Goal: Contribute content: Contribute content

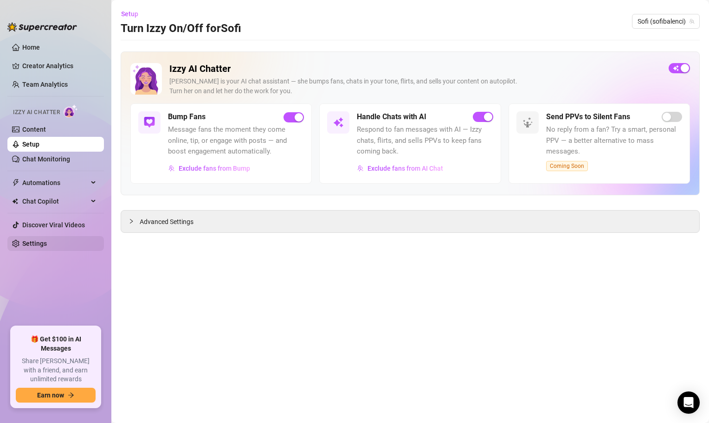
click at [47, 243] on link "Settings" at bounding box center [34, 243] width 25 height 7
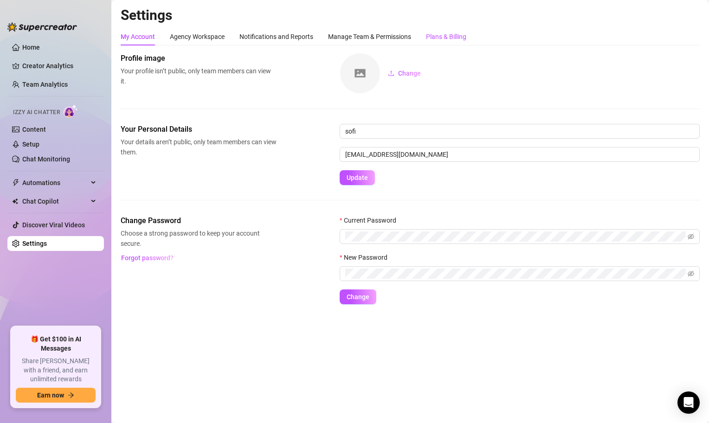
click at [442, 36] on div "Plans & Billing" at bounding box center [446, 37] width 40 height 10
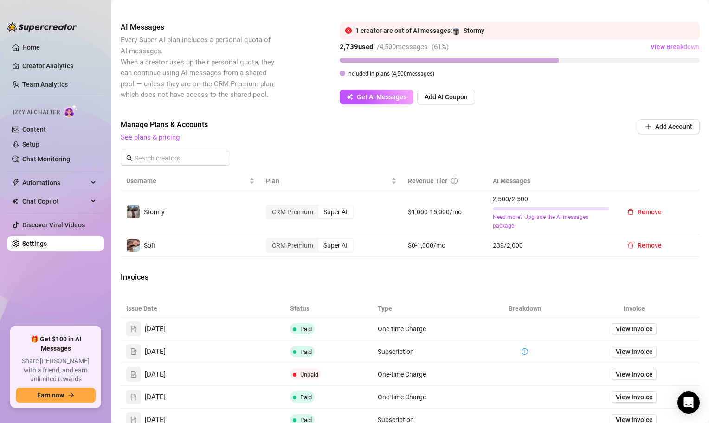
scroll to position [198, 0]
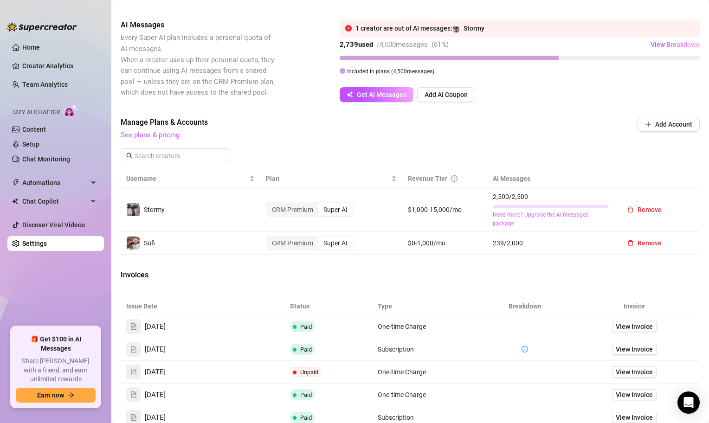
click at [531, 215] on link "Need more? Upgrade the AI messages package" at bounding box center [551, 220] width 116 height 18
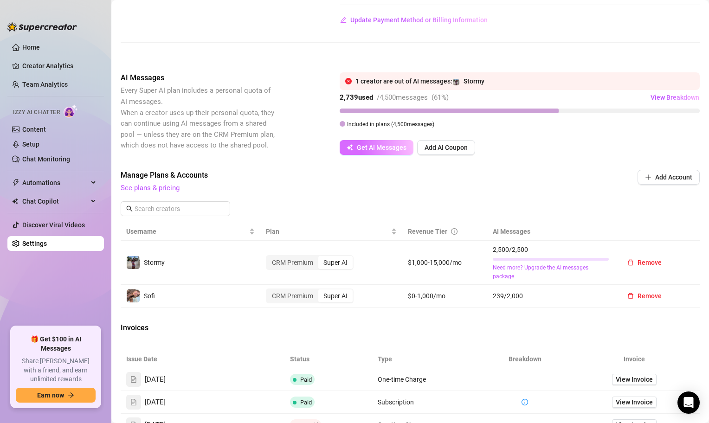
scroll to position [143, 0]
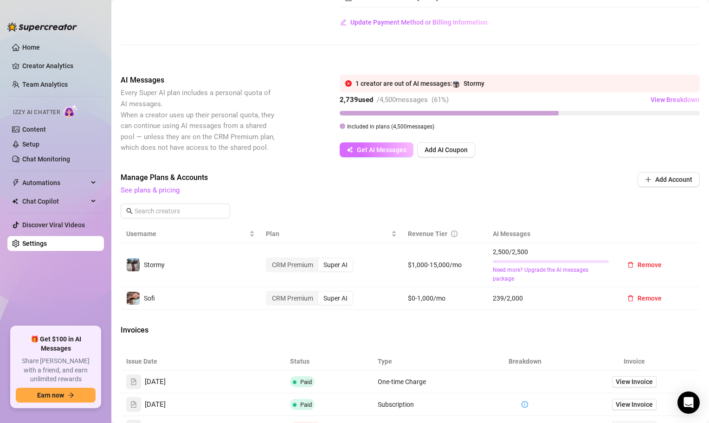
click at [384, 148] on span "Get AI Messages" at bounding box center [382, 149] width 50 height 7
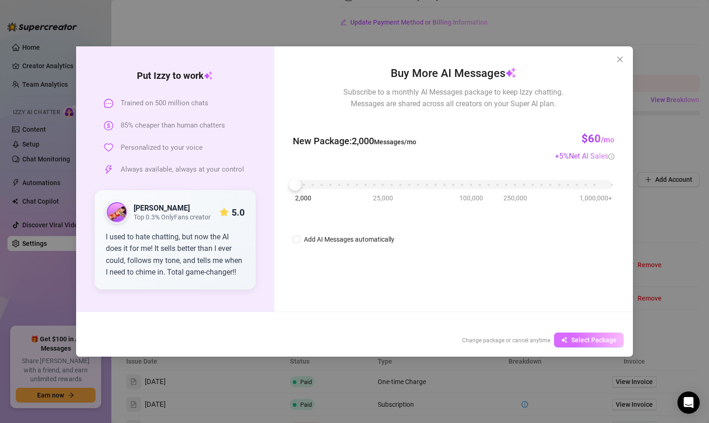
click at [582, 343] on span "Select Package" at bounding box center [594, 340] width 45 height 7
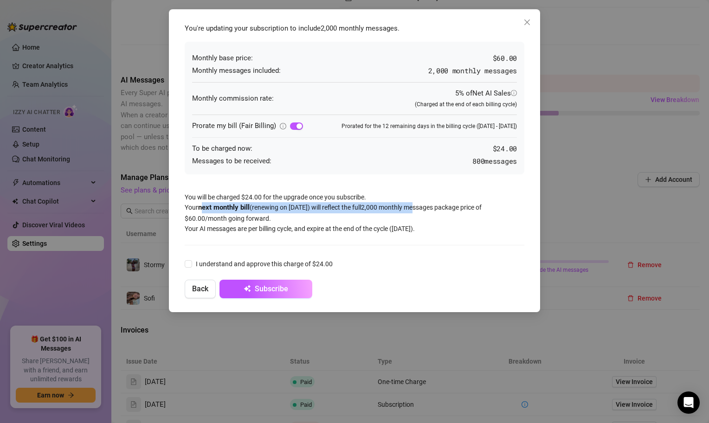
drag, startPoint x: 203, startPoint y: 206, endPoint x: 445, endPoint y: 212, distance: 241.9
click at [445, 212] on div "You're updating your subscription to include 2,000 monthly messages . Monthly b…" at bounding box center [354, 161] width 349 height 285
drag, startPoint x: 193, startPoint y: 212, endPoint x: 267, endPoint y: 213, distance: 74.3
click at [265, 213] on div "You're updating your subscription to include 2,000 monthly messages . Monthly b…" at bounding box center [354, 161] width 349 height 285
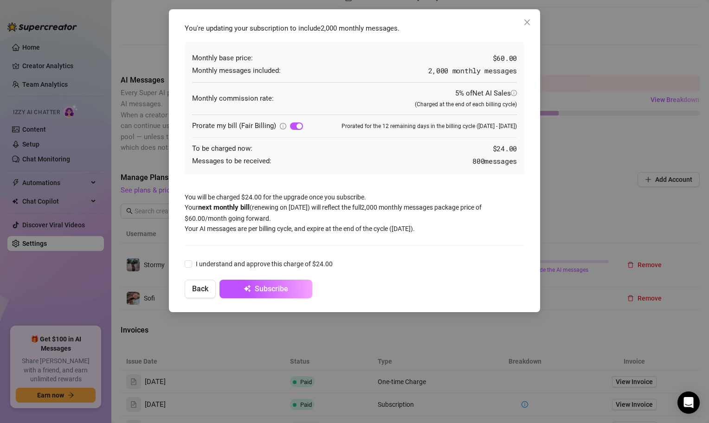
click at [267, 213] on div "You're updating your subscription to include 2,000 monthly messages . Monthly b…" at bounding box center [354, 161] width 349 height 285
drag, startPoint x: 204, startPoint y: 232, endPoint x: 386, endPoint y: 235, distance: 182.5
click at [386, 235] on div "You're updating your subscription to include 2,000 monthly messages . Monthly b…" at bounding box center [354, 161] width 349 height 285
click at [191, 265] on span at bounding box center [188, 263] width 7 height 7
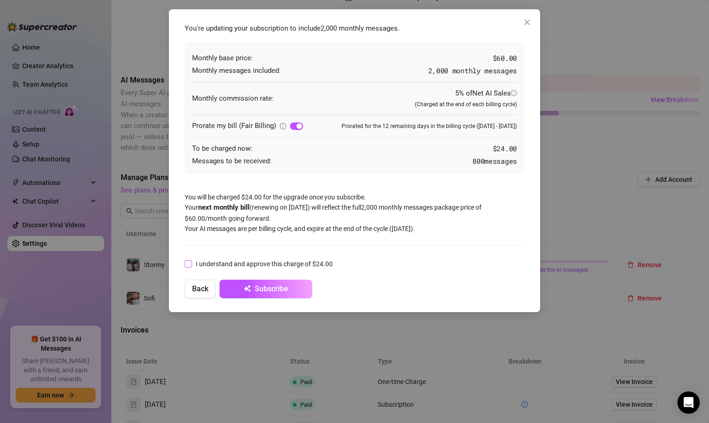
click at [191, 265] on input "I understand and approve this charge of $24.00" at bounding box center [188, 263] width 6 height 6
checkbox input "true"
click at [409, 191] on div "You're updating your subscription to include 2,000 monthly messages . Monthly b…" at bounding box center [354, 161] width 349 height 285
click at [277, 292] on span "Subscribe" at bounding box center [271, 289] width 33 height 9
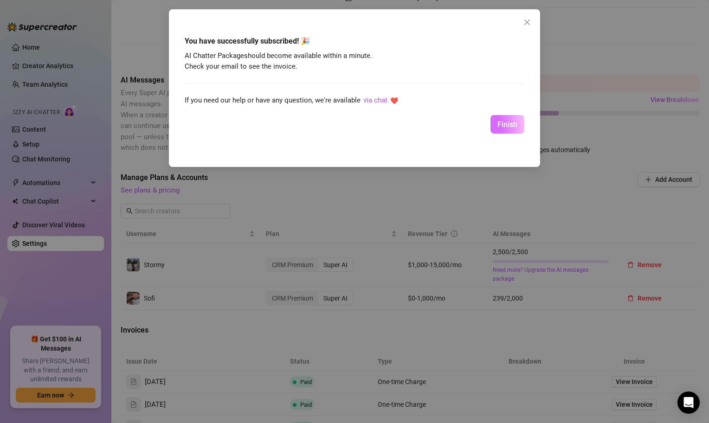
click at [518, 124] on button "Finish" at bounding box center [508, 124] width 34 height 19
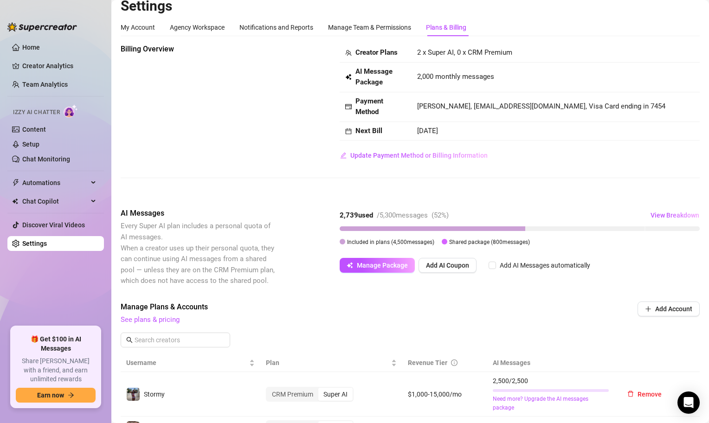
scroll to position [0, 0]
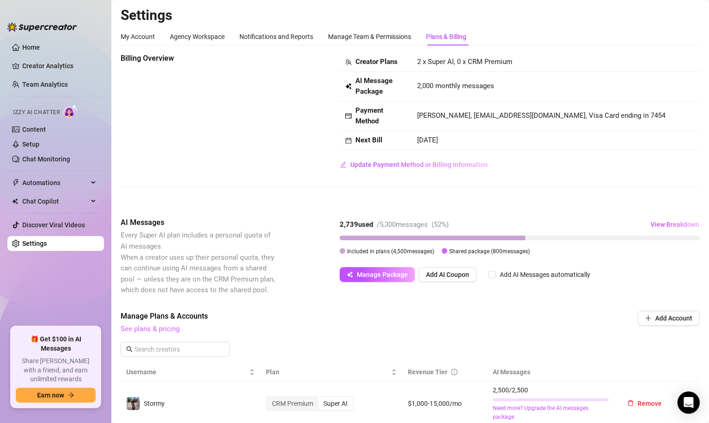
click at [154, 325] on link "See plans & pricing" at bounding box center [150, 329] width 59 height 8
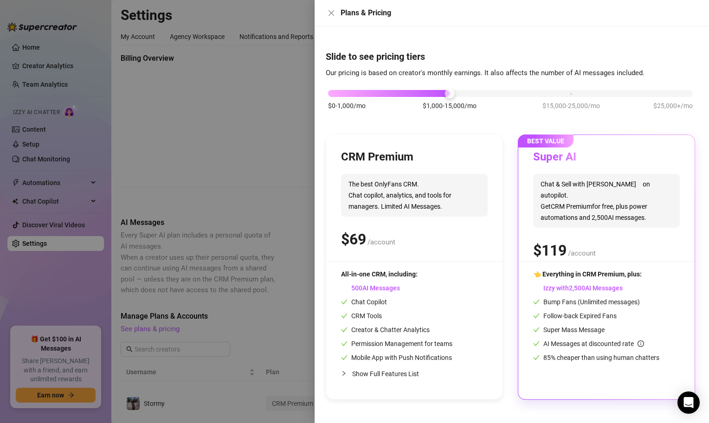
click at [331, 94] on div "$0-1,000/mo $1,000-15,000/mo $15,000-25,000/mo $25,000+/mo" at bounding box center [510, 91] width 365 height 6
click at [333, 14] on icon "close" at bounding box center [331, 12] width 7 height 7
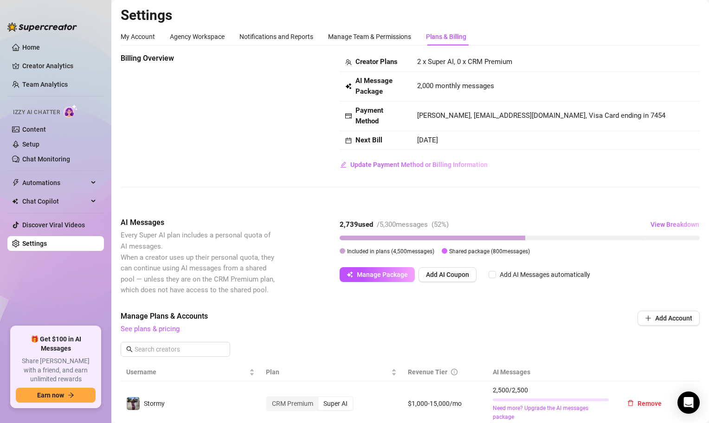
click at [340, 247] on div "Included in plans ( 4,500 messages)" at bounding box center [387, 251] width 95 height 10
click at [32, 133] on link "Content" at bounding box center [34, 129] width 24 height 7
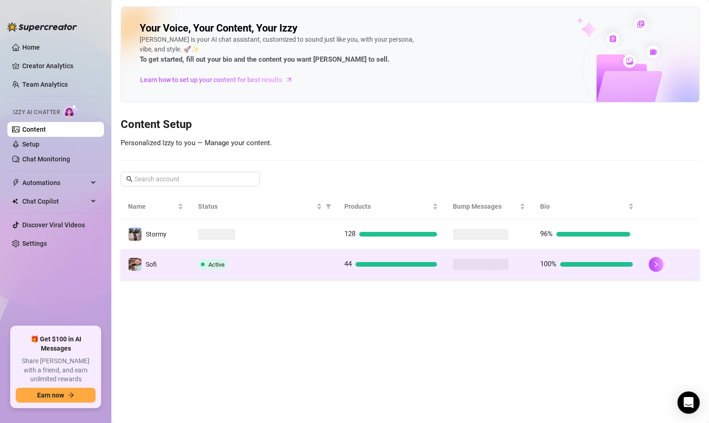
click at [291, 273] on td "Active" at bounding box center [264, 265] width 146 height 30
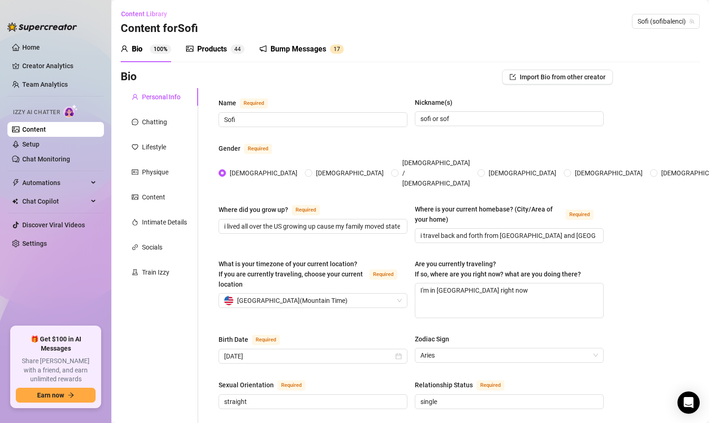
click at [204, 45] on div "Products" at bounding box center [212, 49] width 30 height 11
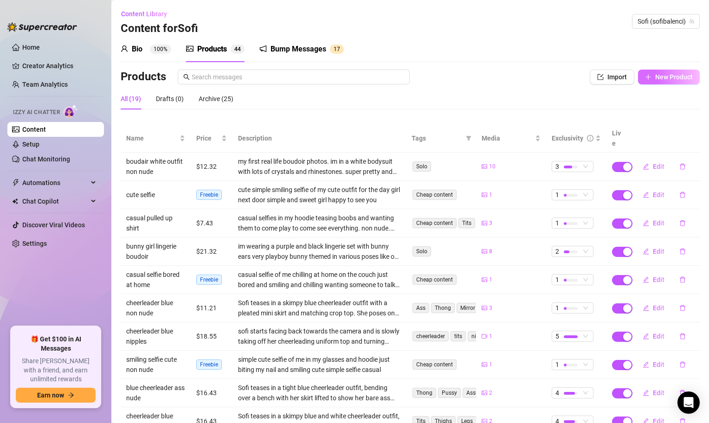
click at [676, 73] on span "New Product" at bounding box center [675, 76] width 38 height 7
type textarea "Type your message here..."
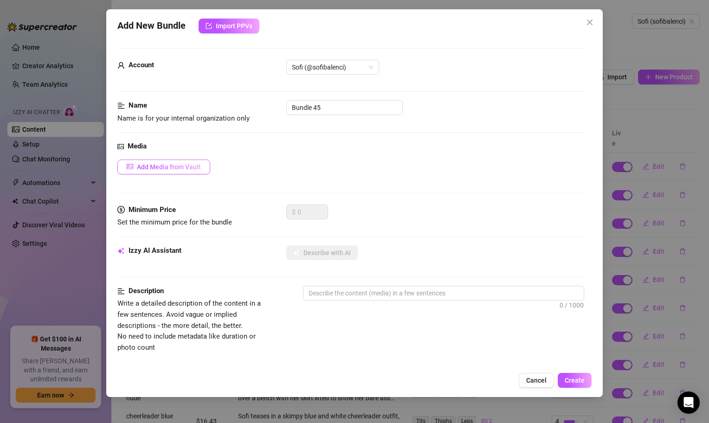
click at [195, 170] on span "Add Media from Vault" at bounding box center [169, 166] width 64 height 7
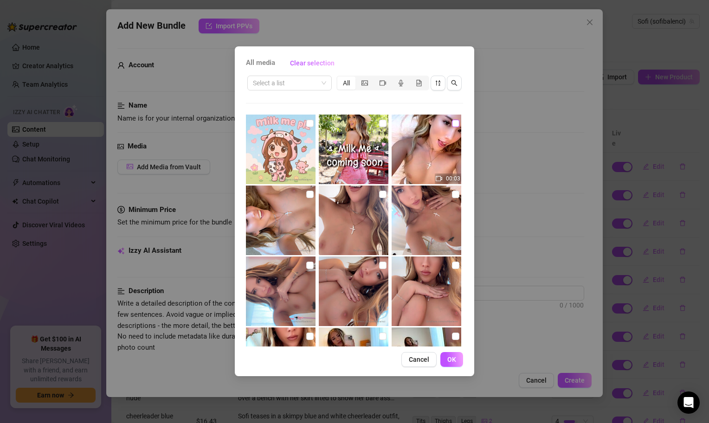
click at [455, 128] on label at bounding box center [455, 123] width 7 height 10
click at [455, 127] on input "checkbox" at bounding box center [455, 123] width 7 height 7
checkbox input "true"
click at [454, 364] on button "OK" at bounding box center [452, 359] width 23 height 15
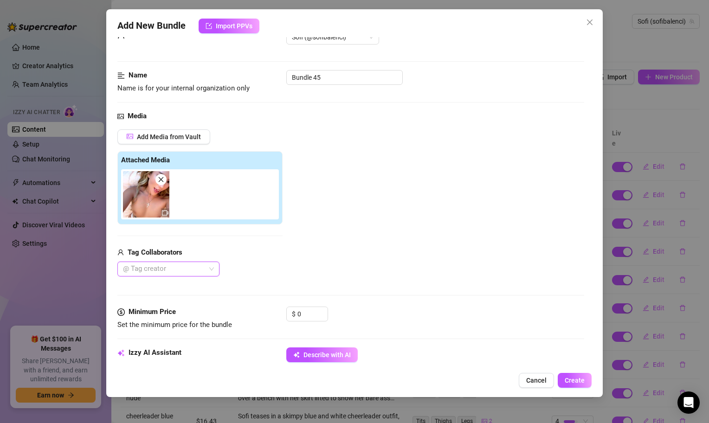
scroll to position [31, 0]
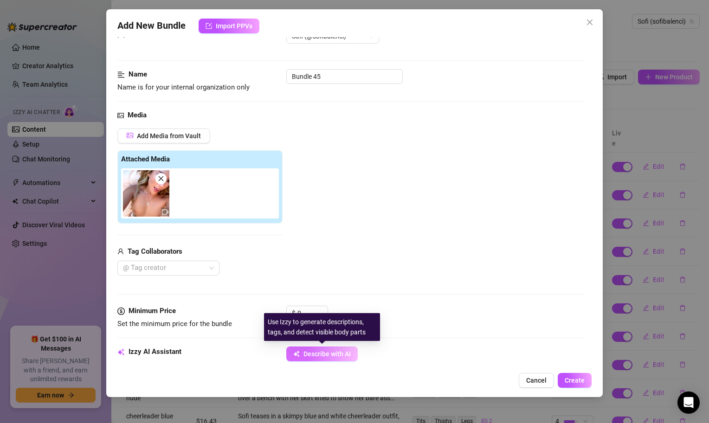
click at [325, 359] on button "Describe with AI" at bounding box center [321, 354] width 71 height 15
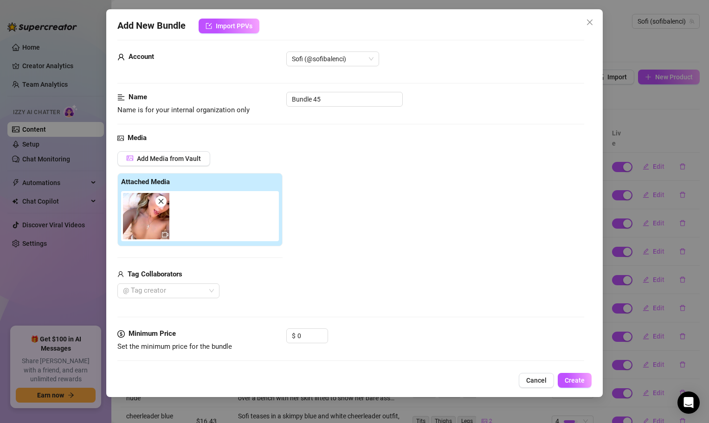
scroll to position [0, 0]
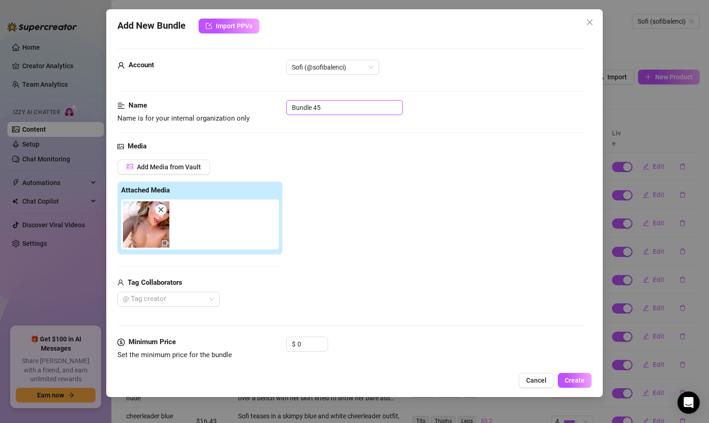
click at [320, 112] on input "Bundle 45" at bounding box center [344, 107] width 117 height 15
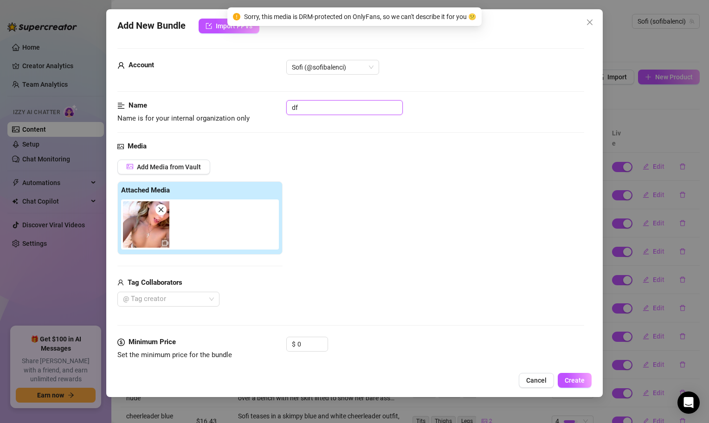
type input "d"
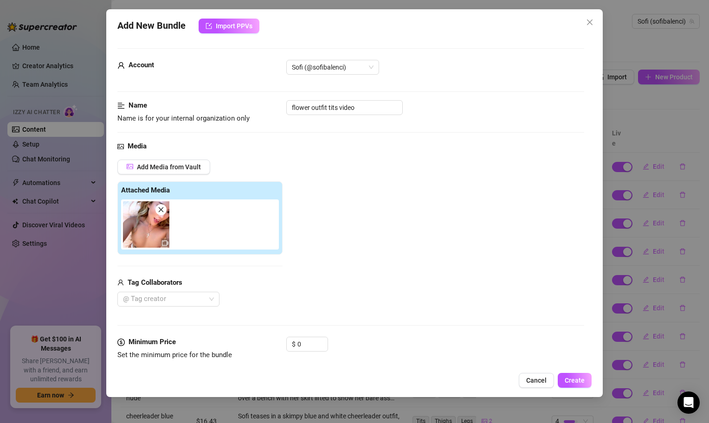
click at [364, 169] on div "Add Media from Vault Attached Media Tag Collaborators @ Tag creator" at bounding box center [350, 234] width 467 height 148
click at [376, 110] on input "flower outfit tits video" at bounding box center [344, 107] width 117 height 15
type input "flower outfit tits video nude"
click at [396, 176] on div "Add Media from Vault Attached Media Tag Collaborators @ Tag creator" at bounding box center [350, 234] width 467 height 148
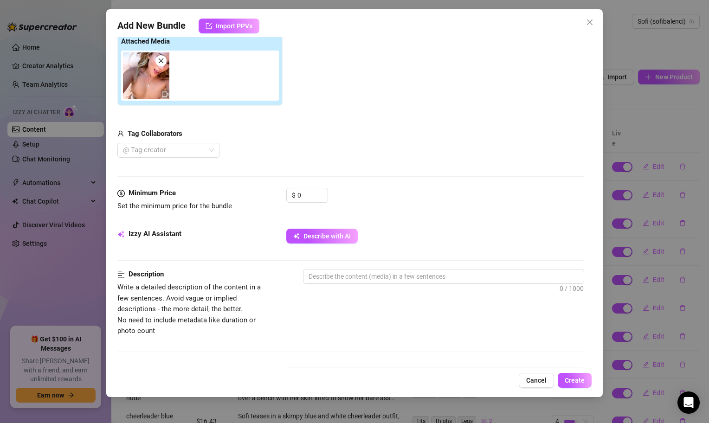
scroll to position [185, 0]
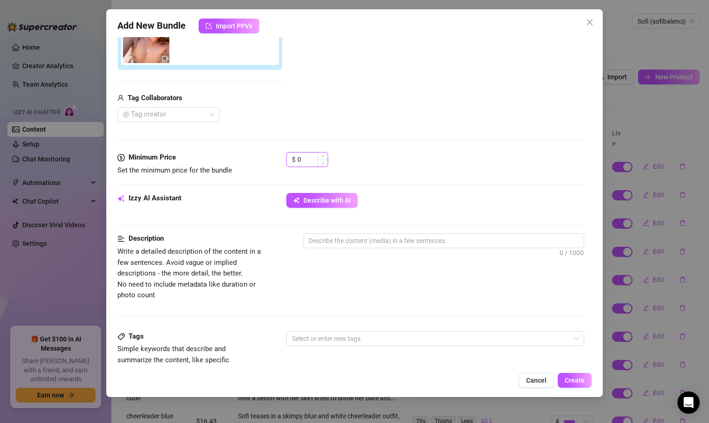
click at [302, 165] on input "0" at bounding box center [313, 160] width 30 height 14
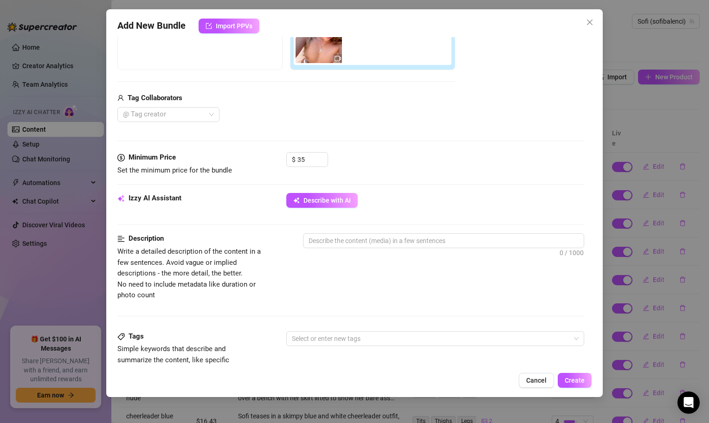
click at [407, 174] on div "$ 35" at bounding box center [435, 163] width 298 height 23
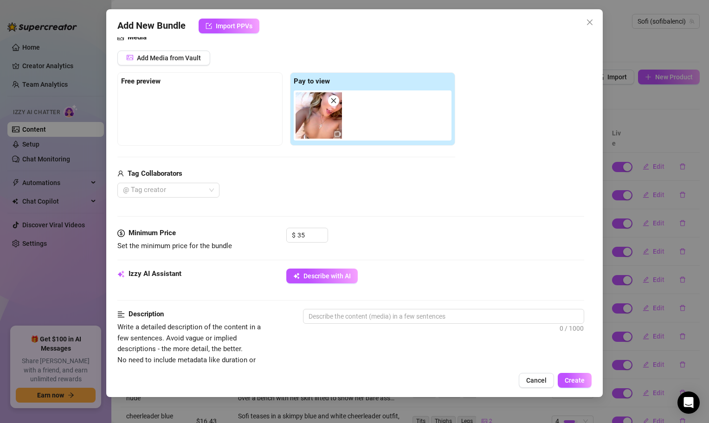
scroll to position [103, 0]
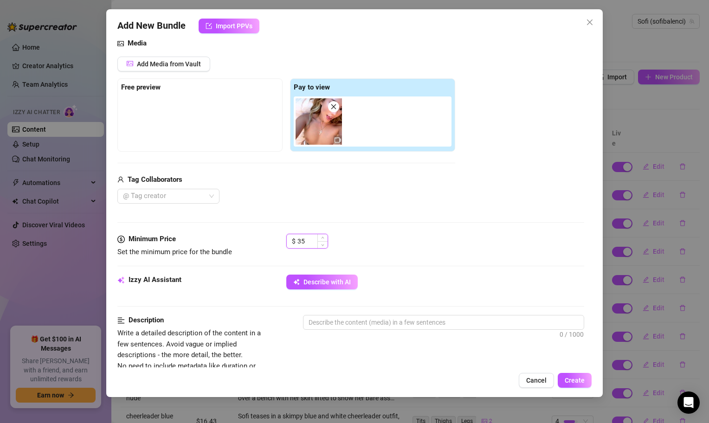
click at [304, 243] on input "35" at bounding box center [313, 241] width 30 height 14
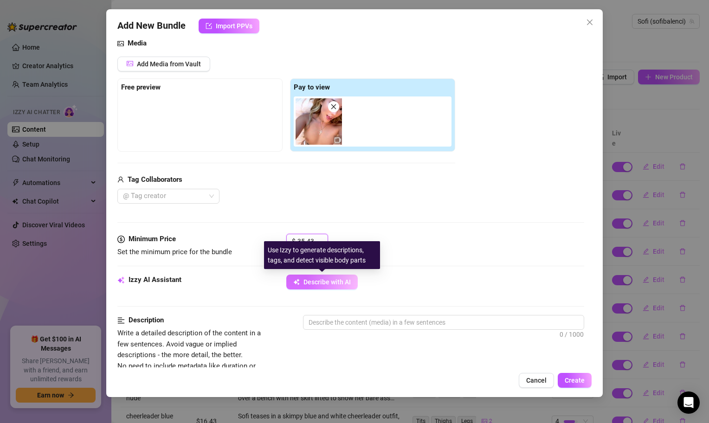
type input "35.43"
click at [328, 286] on button "Describe with AI" at bounding box center [321, 282] width 71 height 15
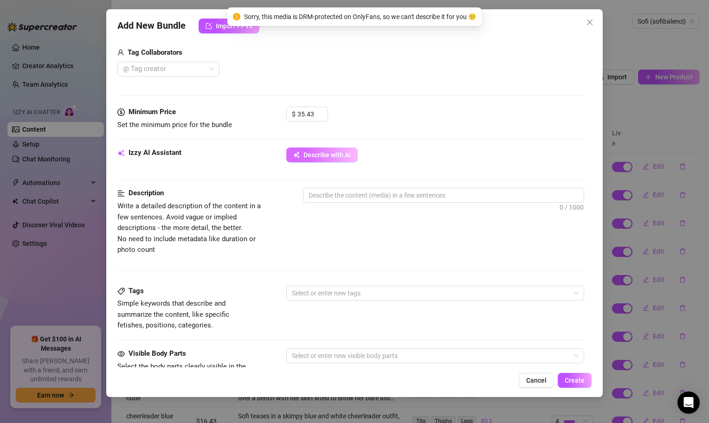
scroll to position [235, 0]
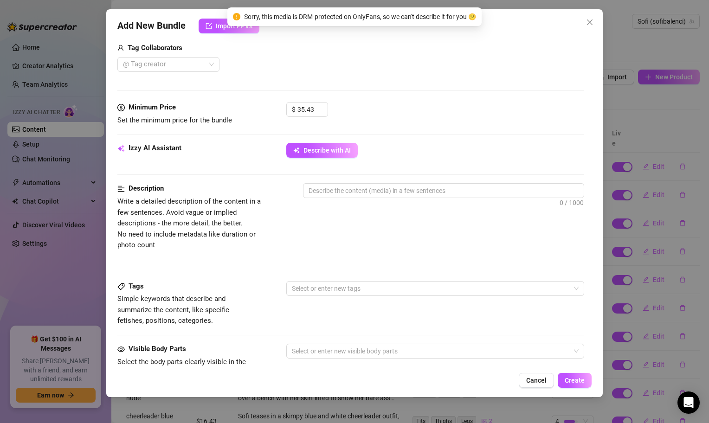
click at [345, 182] on div "Izzy AI Assistant Describe with AI" at bounding box center [350, 163] width 467 height 40
click at [345, 192] on textarea at bounding box center [444, 191] width 280 height 14
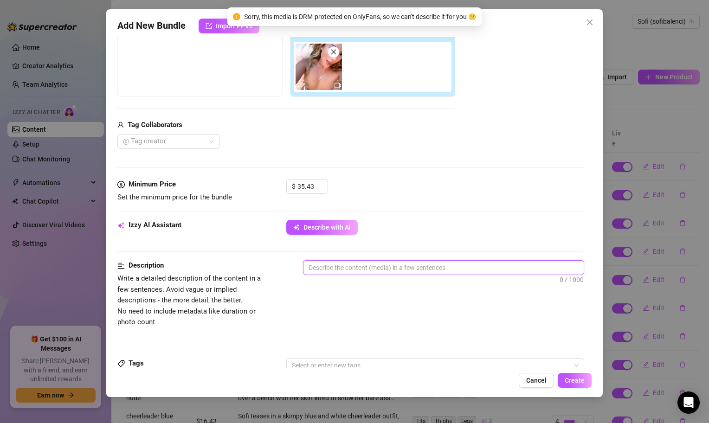
scroll to position [157, 0]
type textarea "c"
type textarea "ce"
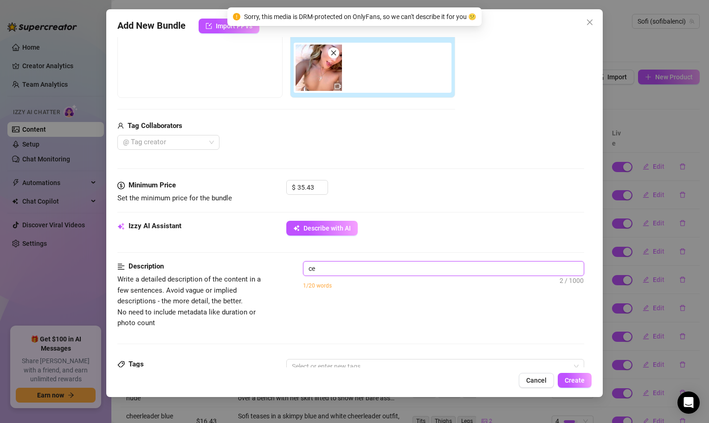
type textarea "c"
type textarea "cr"
type textarea "cre"
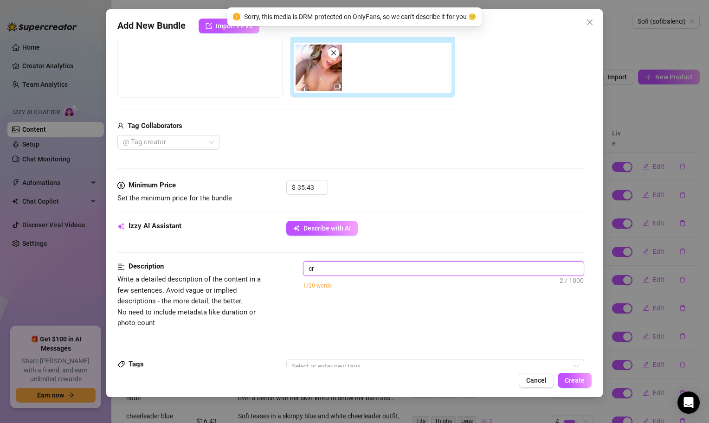
type textarea "cre"
type textarea "crea"
type textarea "creat"
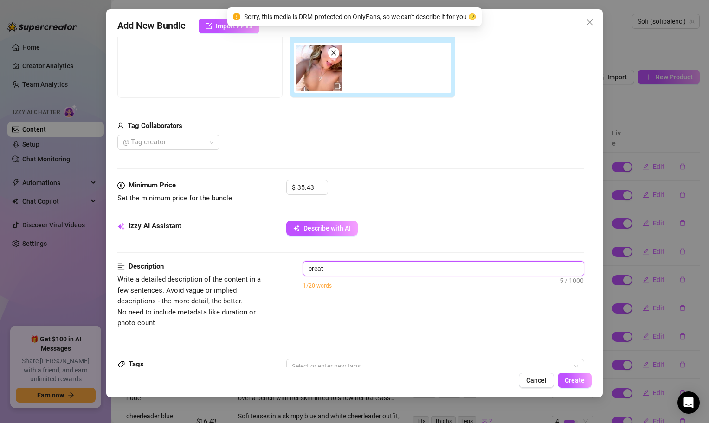
type textarea "creato"
type textarea "creator"
type textarea "creatori"
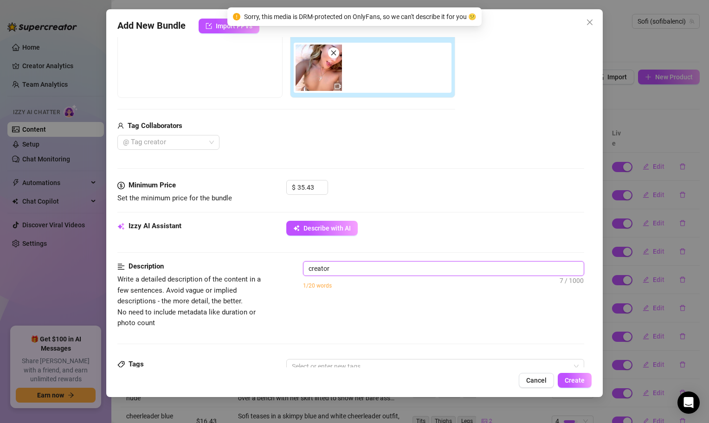
type textarea "creatori"
type textarea "creatoris"
type textarea "creatori"
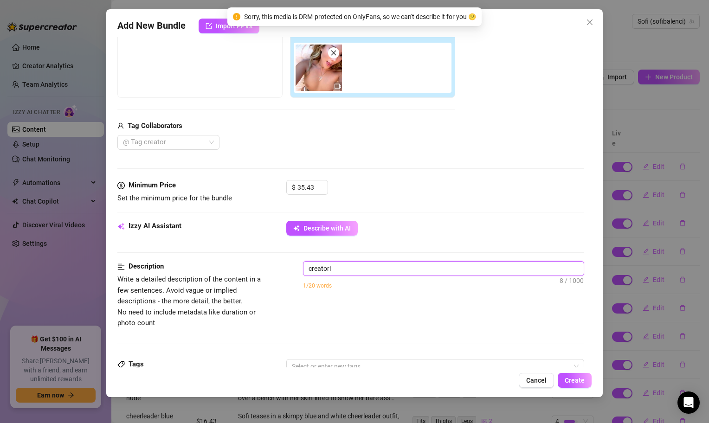
type textarea "creator"
type textarea "creator i"
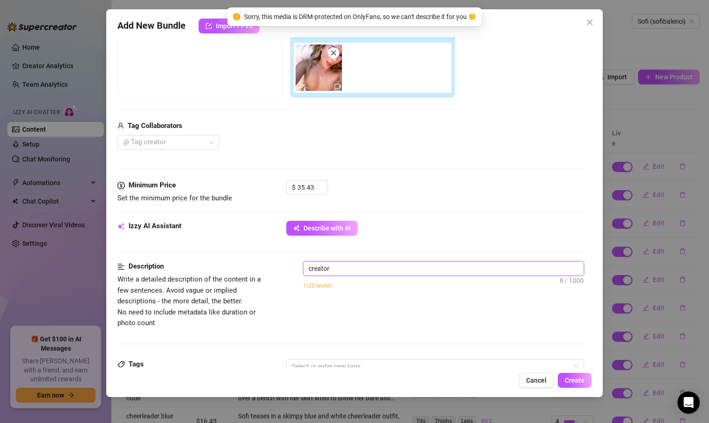
type textarea "creator i"
type textarea "creator is"
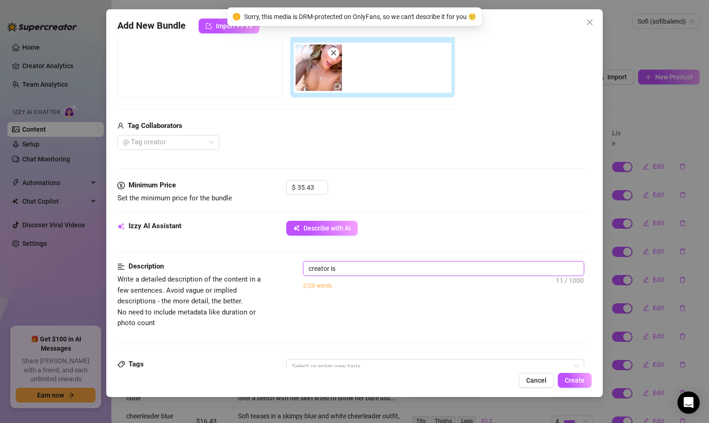
type textarea "creator is c"
type textarea "creator is co"
type textarea "creator is com"
type textarea "creator is comp"
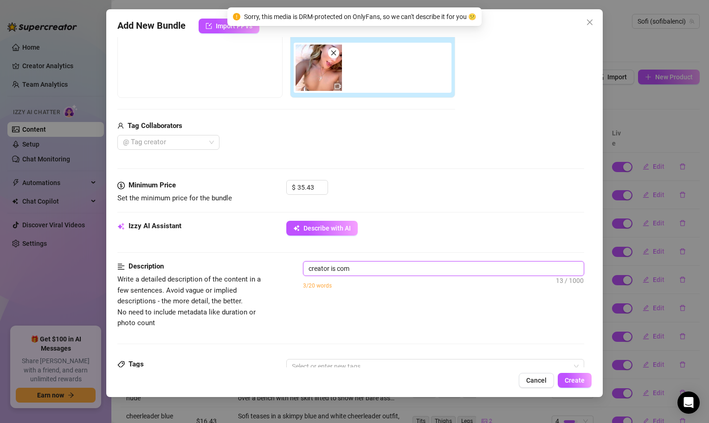
type textarea "creator is comp"
type textarea "creator is compl"
type textarea "creator is comple"
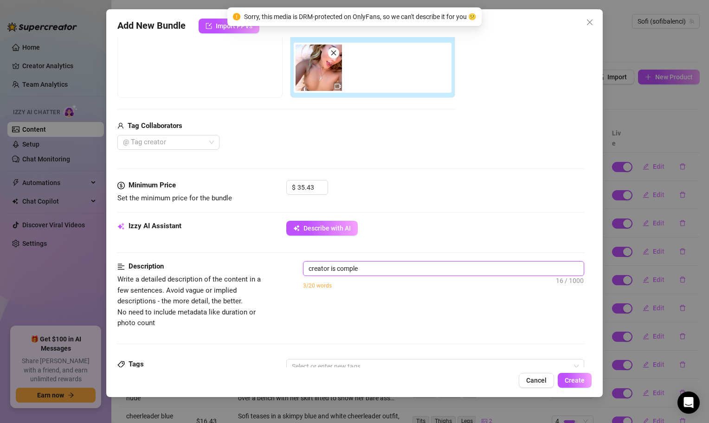
type textarea "creator is complet"
type textarea "creator is complete"
type textarea "creator is completel"
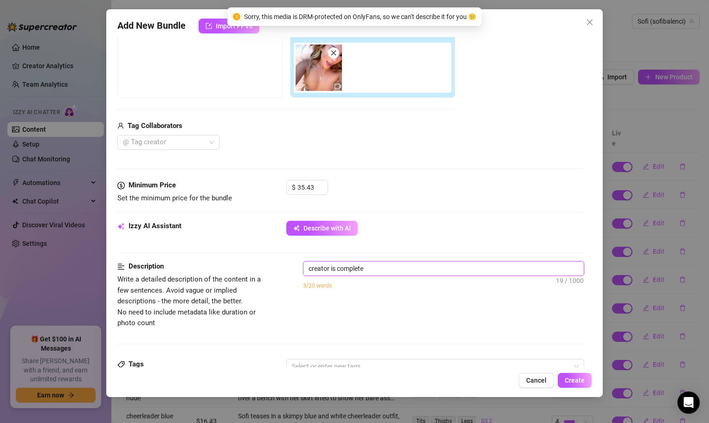
type textarea "creator is completel"
type textarea "creator is completely"
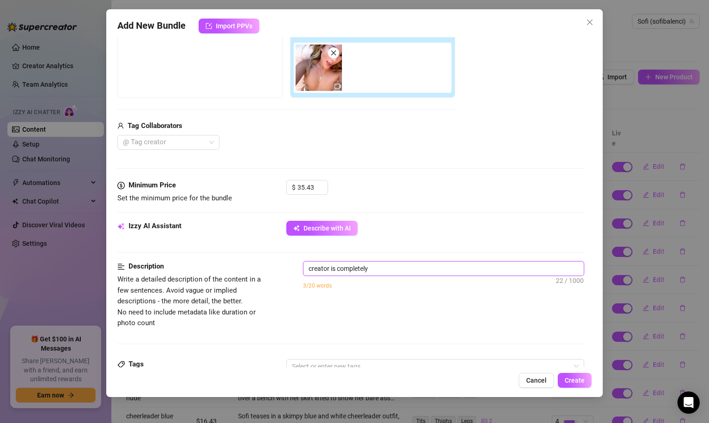
type textarea "creator is completely n"
type textarea "creator is completely nu"
type textarea "creator is completely nud"
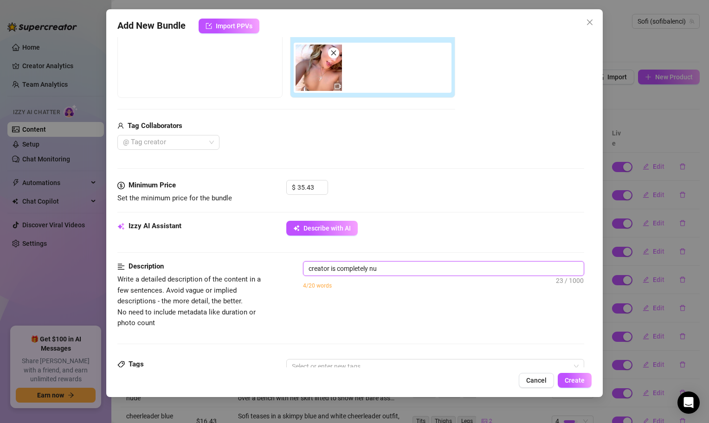
type textarea "creator is completely nud"
type textarea "creator is completely nude"
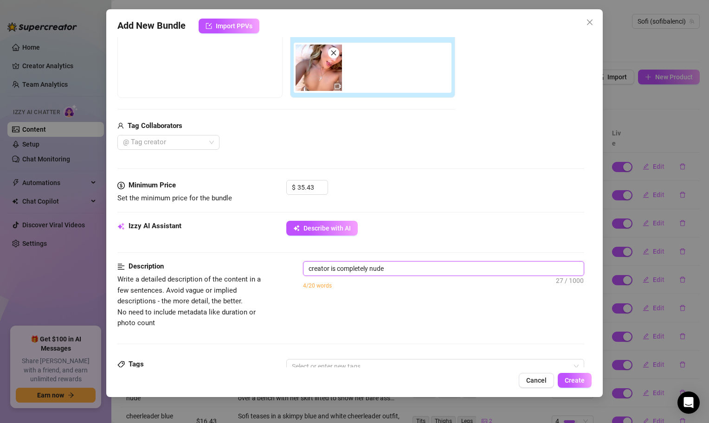
type textarea "creator is completely nude w"
type textarea "creator is completely nude wi"
type textarea "creator is completely nude wit"
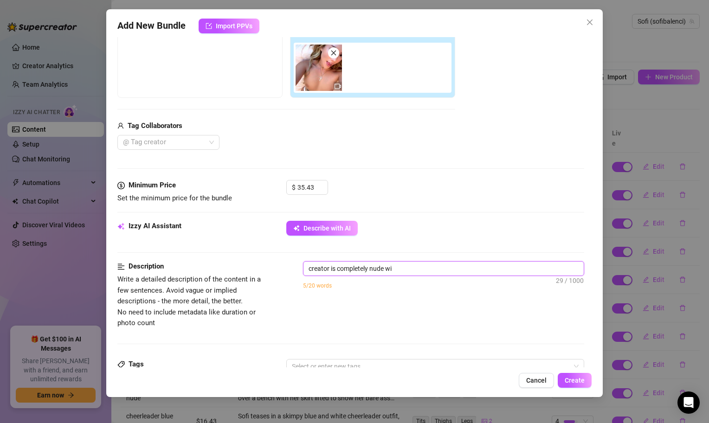
type textarea "creator is completely nude wit"
type textarea "creator is completely nude witr"
type textarea "creator is completely nude witrh"
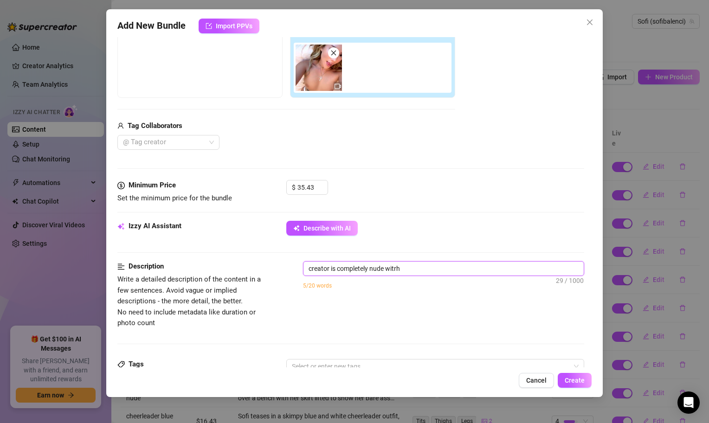
type textarea "creator is completely nude witrh"
type textarea "creator is completely nude witrh b"
type textarea "creator is completely nude witrh"
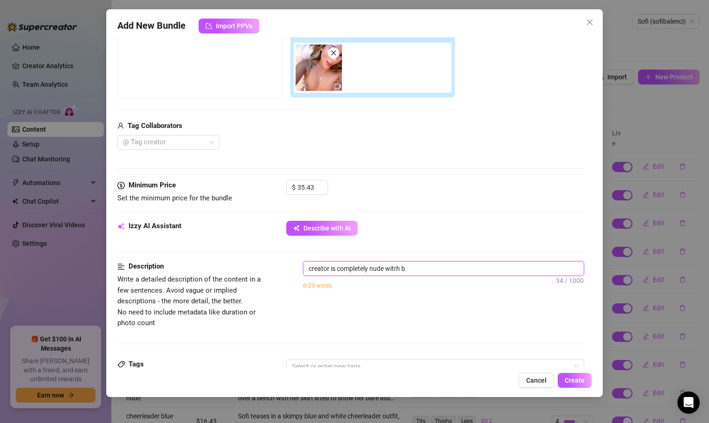
type textarea "creator is completely nude witrh"
type textarea "creator is completely nude witr"
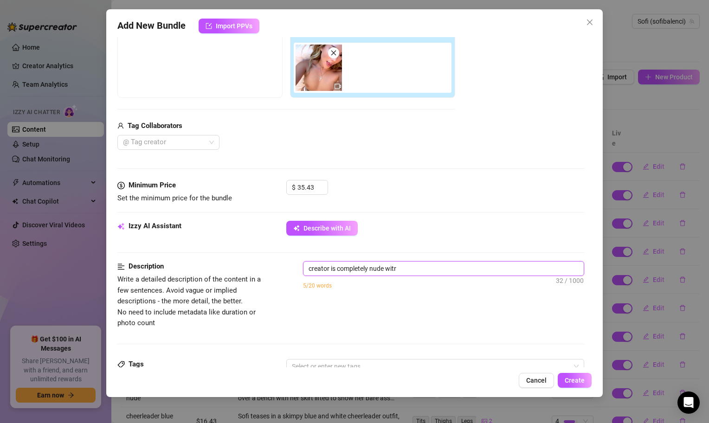
type textarea "creator is completely nude wit"
type textarea "creator is completely nude with"
type textarea "creator is completely nude with b"
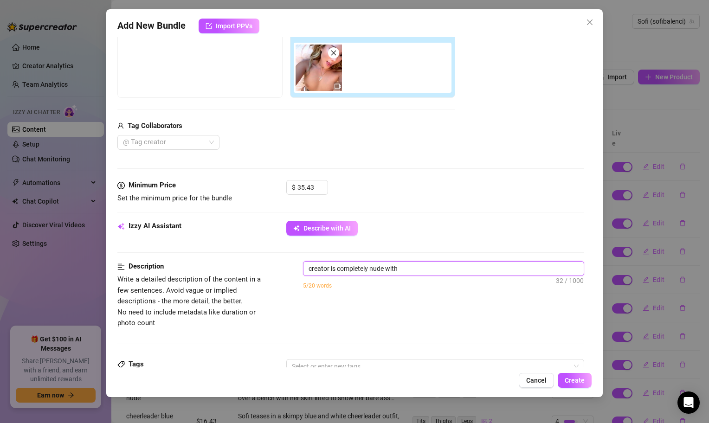
type textarea "creator is completely nude with b"
type textarea "creator is completely nude with ba"
type textarea "creator is completely nude with bar"
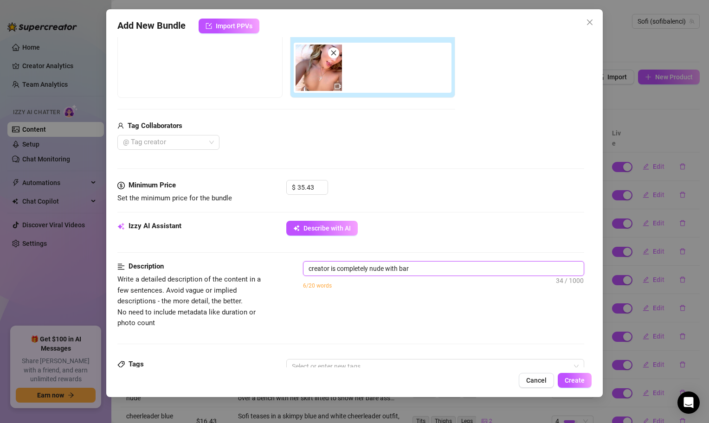
type textarea "creator is completely nude with bare"
type textarea "creator is completely nude with bare t"
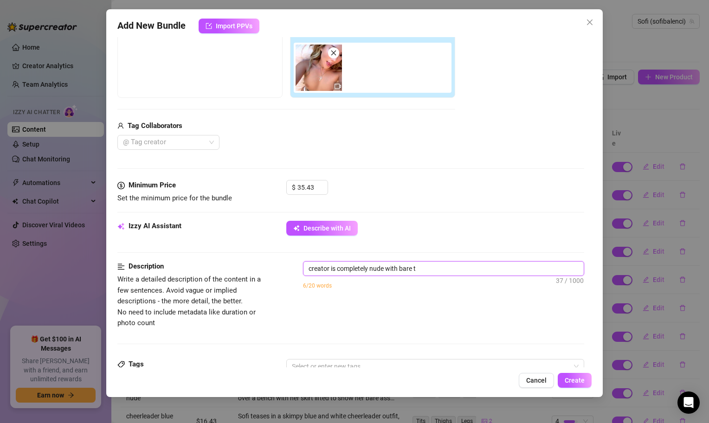
type textarea "creator is completely nude with bare ti"
type textarea "creator is completely nude with bare tit"
type textarea "creator is completely nude with bare tits"
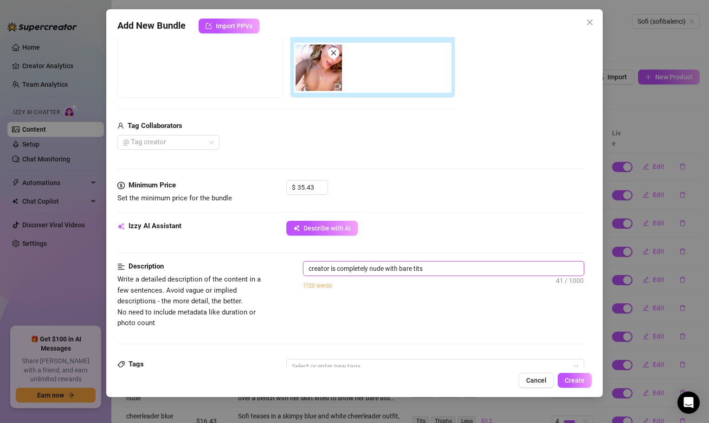
type textarea "creator is completely nude with bare tits"
type textarea "creator is completely nude with bare tits o"
type textarea "creator is completely nude with bare tits ou"
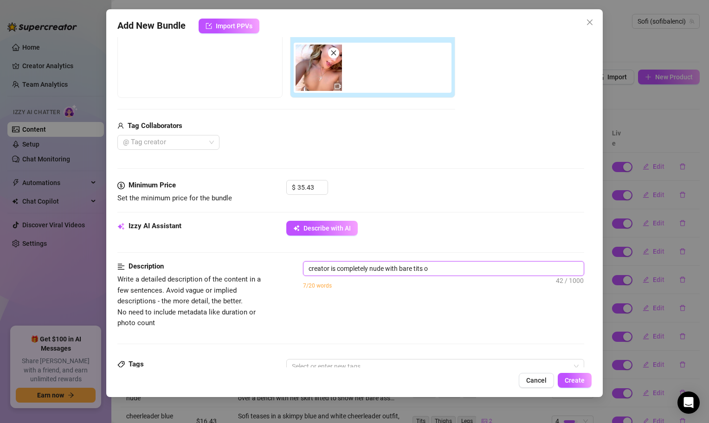
type textarea "creator is completely nude with bare tits ou"
type textarea "creator is completely nude with bare tits out"
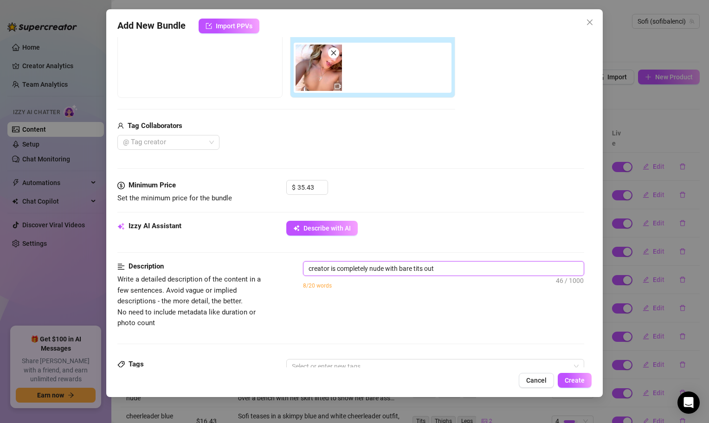
type textarea "creator is completely nude with bare tits out a"
type textarea "creator is completely nude with bare tits out an"
type textarea "creator is completely nude with bare tits out and"
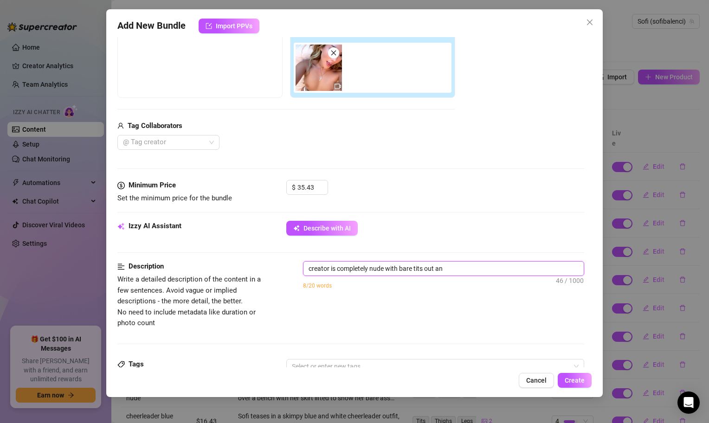
type textarea "creator is completely nude with bare tits out and"
type textarea "creator is completely nude with bare tits out and s"
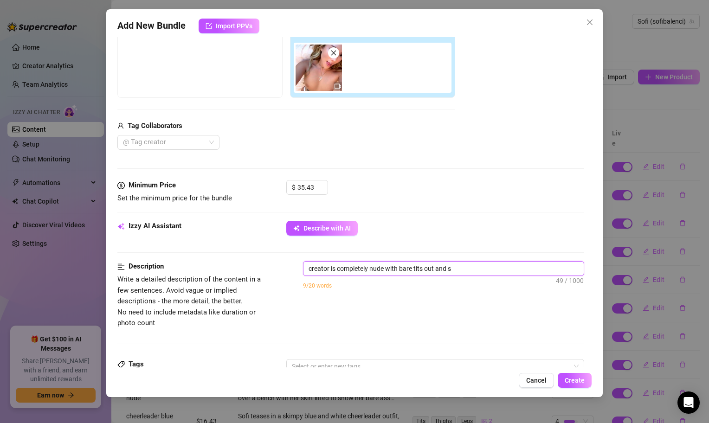
type textarea "creator is completely nude with bare tits out and sh"
type textarea "creator is completely nude with bare tits out and sho"
type textarea "creator is completely nude with bare tits out and show"
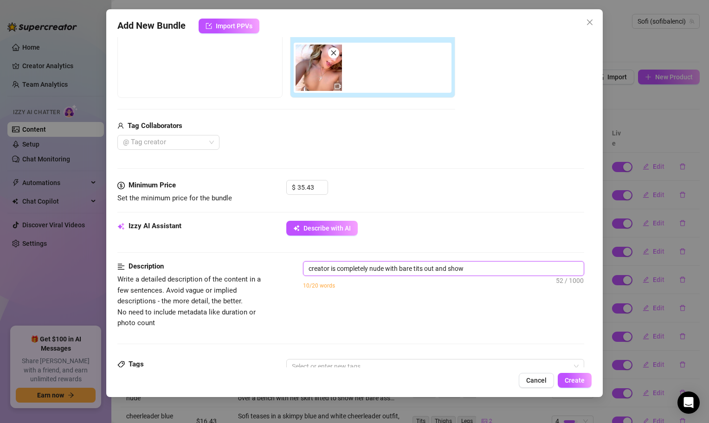
type textarea "creator is completely nude with bare tits out and showi"
type textarea "creator is completely nude with bare tits out and showin"
type textarea "creator is completely nude with bare tits out and showing"
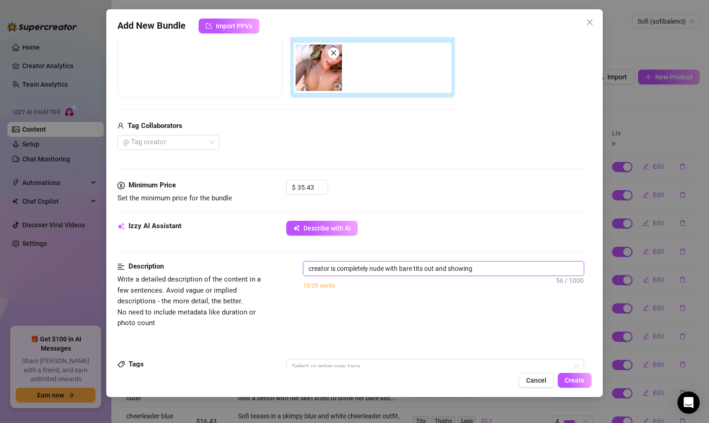
type textarea "creator is completely nude with bare tits out and showing"
type textarea "creator is completely nude with bare tits out and showing t"
type textarea "creator is completely nude with bare tits out and showing te"
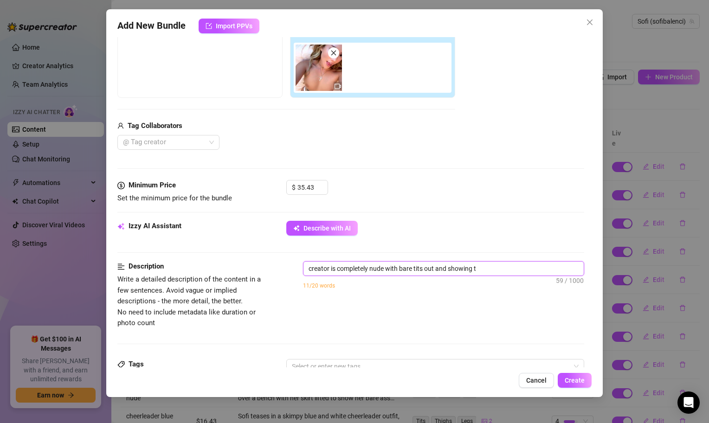
type textarea "creator is completely nude with bare tits out and showing te"
type textarea "creator is completely nude with bare tits out and showing tee"
type textarea "creator is completely nude with bare tits out and showing teet"
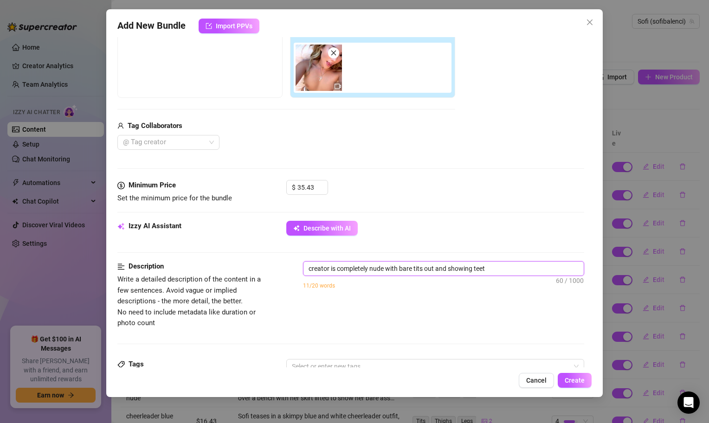
type textarea "creator is completely nude with bare tits out and showing teeth"
type textarea "creator is completely nude with bare tits out and showing teeth w"
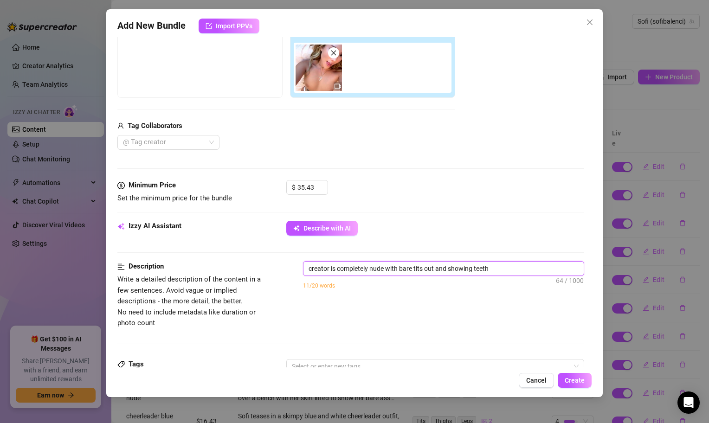
type textarea "creator is completely nude with bare tits out and showing teeth w"
type textarea "creator is completely nude with bare tits out and showing teeth wh"
type textarea "creator is completely nude with bare tits out and showing teeth whi"
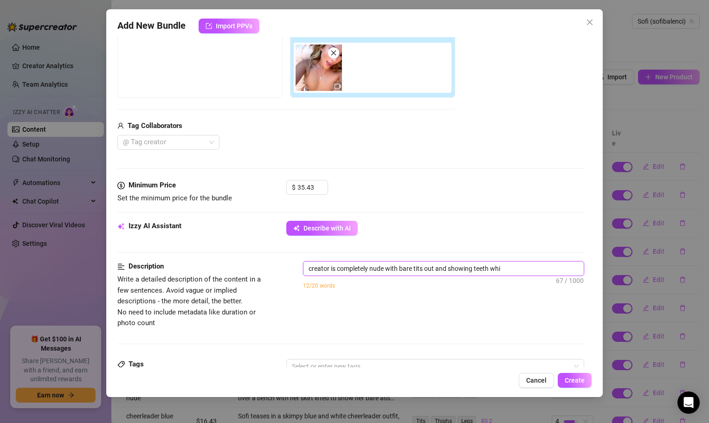
type textarea "creator is completely nude with bare tits out and showing teeth [PERSON_NAME]"
type textarea "creator is completely nude with bare tits out and showing teeth whiil"
type textarea "creator is completely nude with bare tits out and showing teeth whiile"
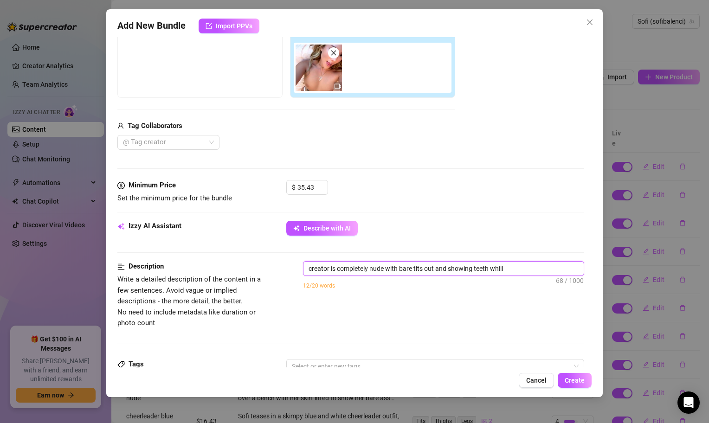
type textarea "creator is completely nude with bare tits out and showing teeth whiile"
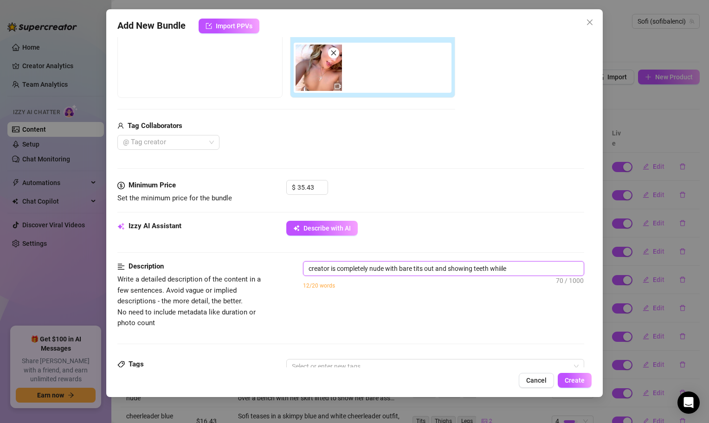
type textarea "creator is completely nude with bare tits out and showing teeth whiil"
type textarea "creator is completely nude with bare tits out and showing teeth [PERSON_NAME]"
type textarea "creator is completely nude with bare tits out and showing teeth whi"
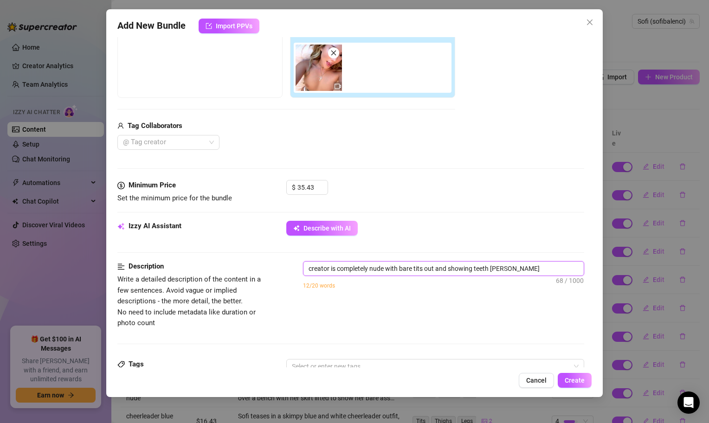
type textarea "creator is completely nude with bare tits out and showing teeth whi"
type textarea "creator is completely nude with bare tits out and showing teeth whil"
type textarea "creator is completely nude with bare tits out and showing teeth while"
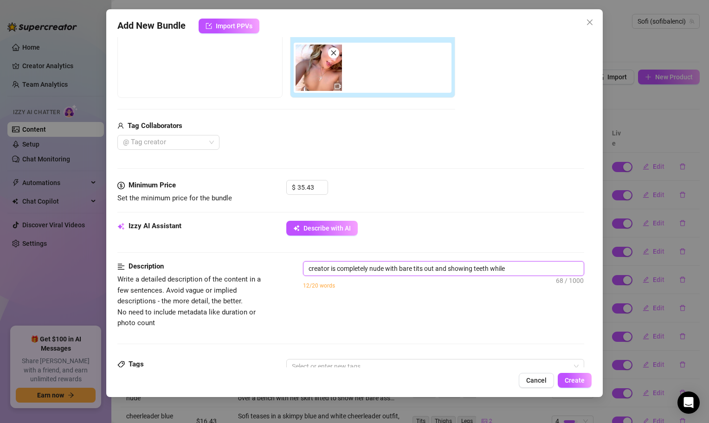
type textarea "creator is completely nude with bare tits out and showing teeth while"
type textarea "creator is completely nude with bare tits out and showing teeth while l"
type textarea "creator is completely nude with bare tits out and showing teeth while la"
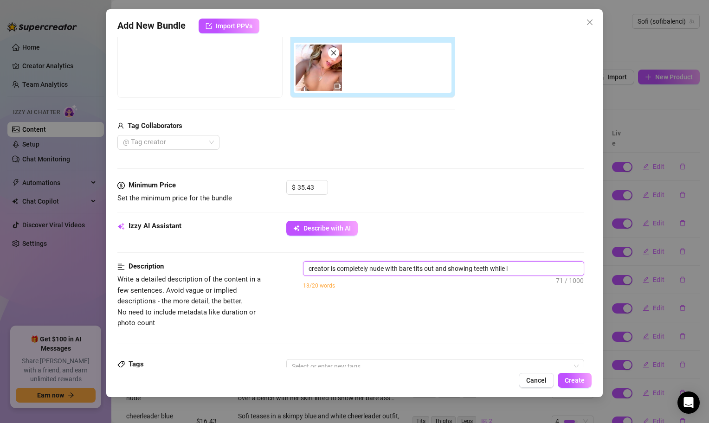
type textarea "creator is completely nude with bare tits out and showing teeth while la"
type textarea "creator is completely nude with bare tits out and showing teeth while lay"
type textarea "creator is completely nude with bare tits out and showing teeth while layi"
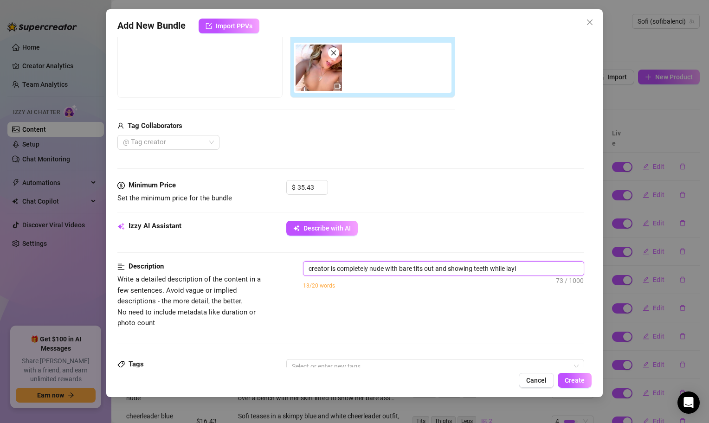
type textarea "creator is completely nude with bare tits out and showing teeth while layin"
type textarea "creator is completely nude with bare tits out and showing teeth while laying"
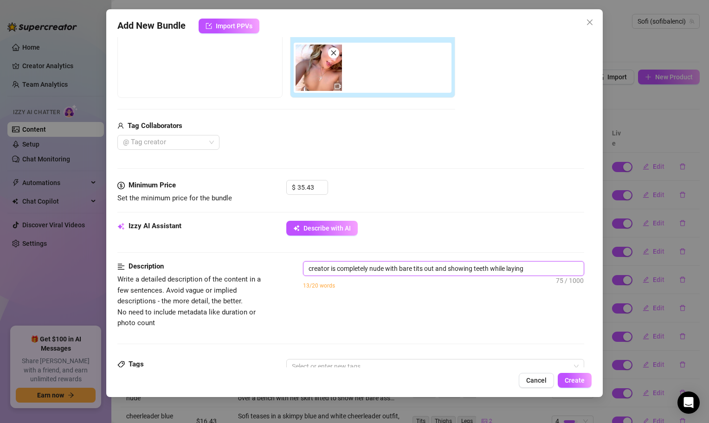
type textarea "creator is completely nude with bare tits out and showing teeth while laying"
type textarea "creator is completely nude with bare tits out and showing teeth while laying o"
type textarea "creator is completely nude with bare tits out and showing teeth while laying on"
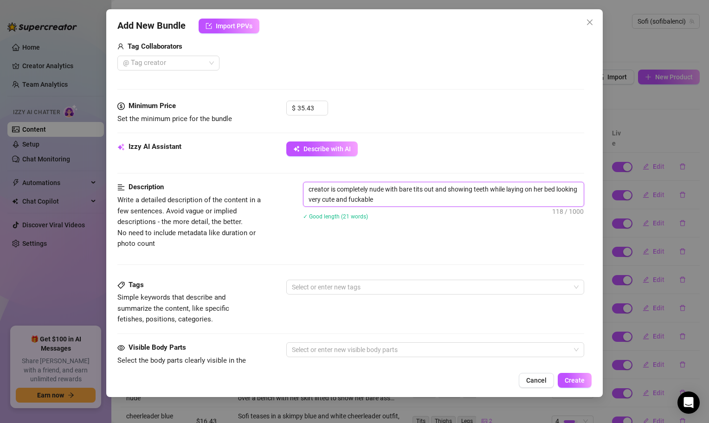
scroll to position [253, 0]
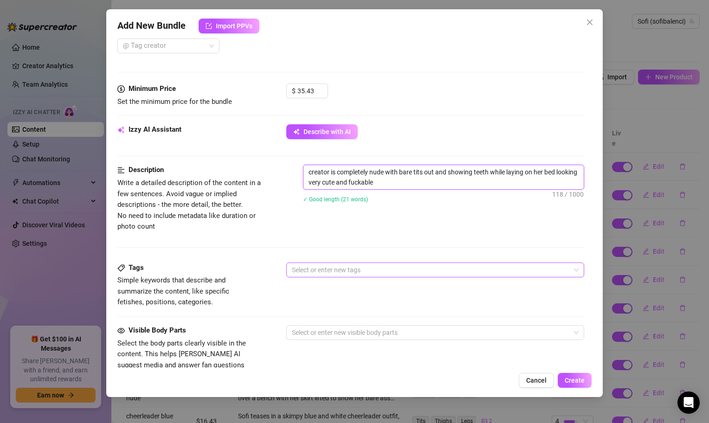
click at [372, 269] on div at bounding box center [430, 270] width 285 height 13
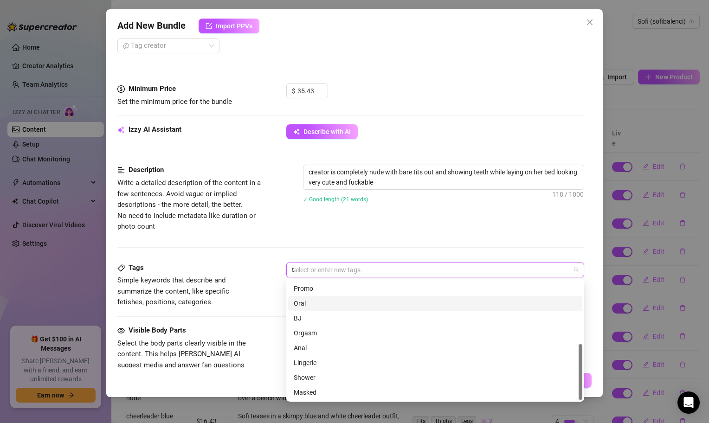
scroll to position [0, 0]
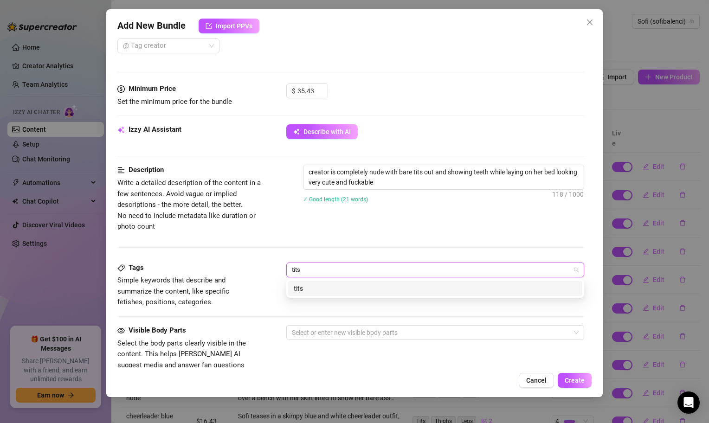
click at [311, 288] on div "tits" at bounding box center [435, 289] width 283 height 10
click at [312, 288] on div "naked" at bounding box center [435, 289] width 283 height 10
click at [324, 292] on div "nipples" at bounding box center [435, 289] width 283 height 10
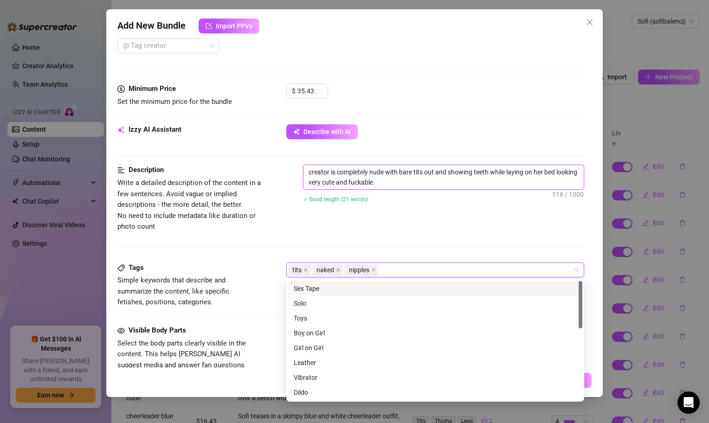
click at [404, 169] on textarea "creator is completely nude with bare tits out and showing teeth while laying on…" at bounding box center [444, 177] width 280 height 24
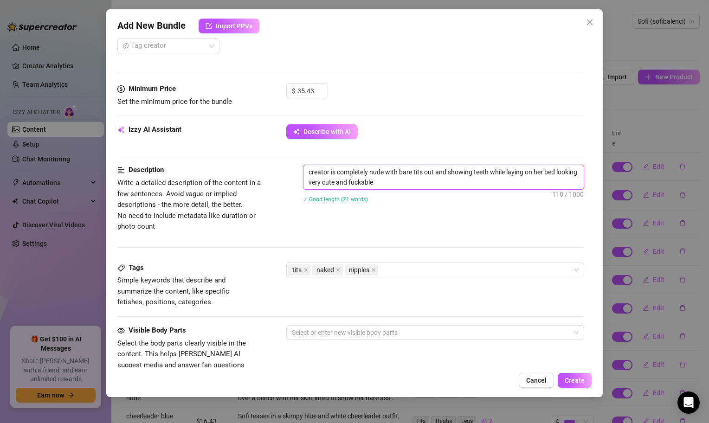
click at [414, 170] on textarea "creator is completely nude with bare tits out and showing teeth while laying on…" at bounding box center [444, 177] width 280 height 24
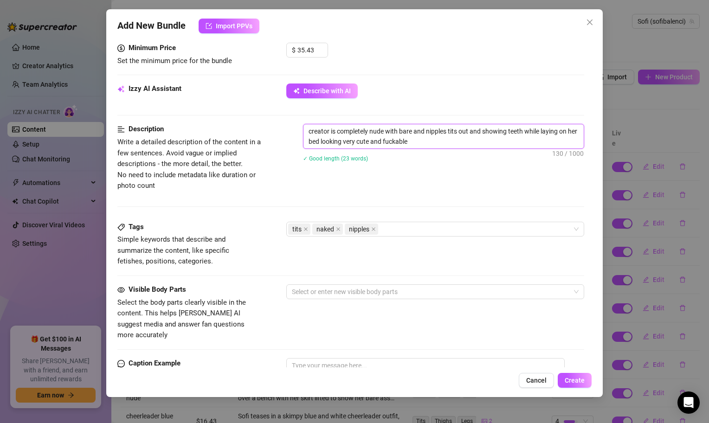
scroll to position [295, 0]
click at [422, 130] on textarea "creator is completely nude with bare and nipples tits out and showing teeth whi…" at bounding box center [444, 136] width 280 height 24
click at [416, 217] on div "Description Write a detailed description of the content in a few sentences. Avo…" at bounding box center [350, 171] width 467 height 97
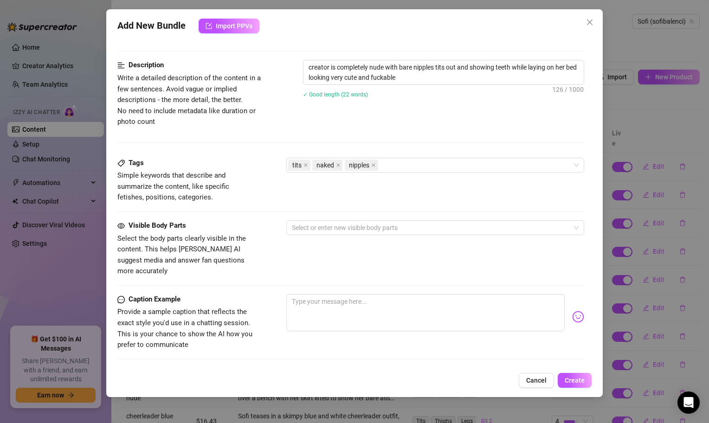
scroll to position [400, 0]
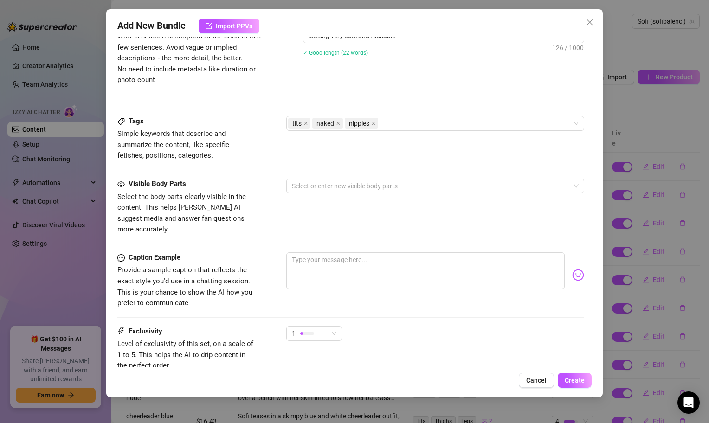
click at [356, 172] on div "Tags Simple keywords that describe and summarize the content, like specific fet…" at bounding box center [350, 147] width 467 height 63
click at [356, 175] on div "Tags Simple keywords that describe and summarize the content, like specific fet…" at bounding box center [350, 147] width 467 height 63
click at [356, 182] on div at bounding box center [430, 186] width 285 height 13
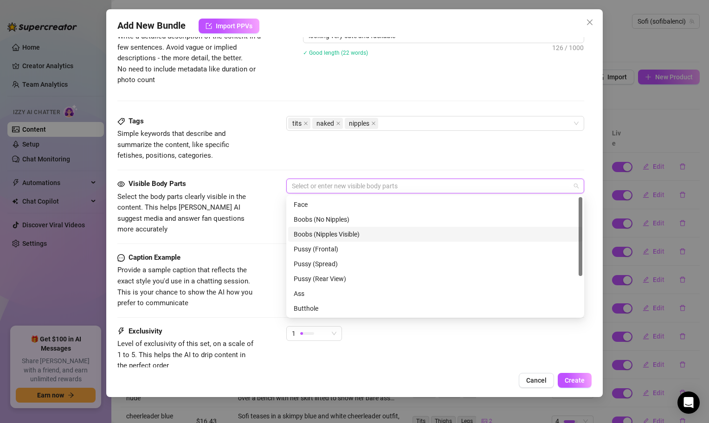
click at [353, 234] on div "Boobs (Nipples Visible)" at bounding box center [435, 234] width 283 height 10
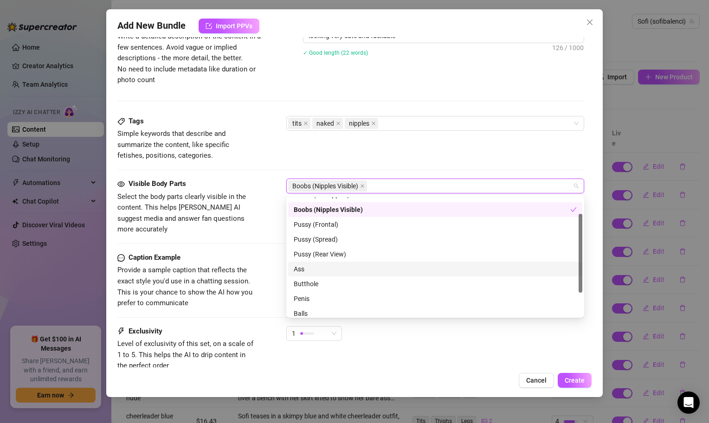
scroll to position [0, 0]
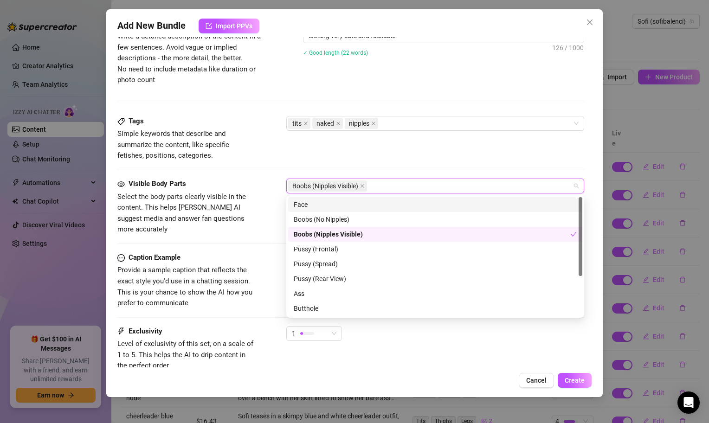
click at [306, 204] on div "Face" at bounding box center [435, 205] width 283 height 10
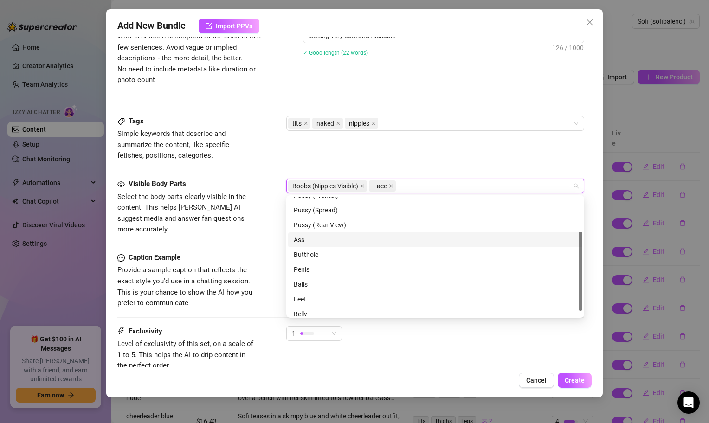
scroll to position [59, 0]
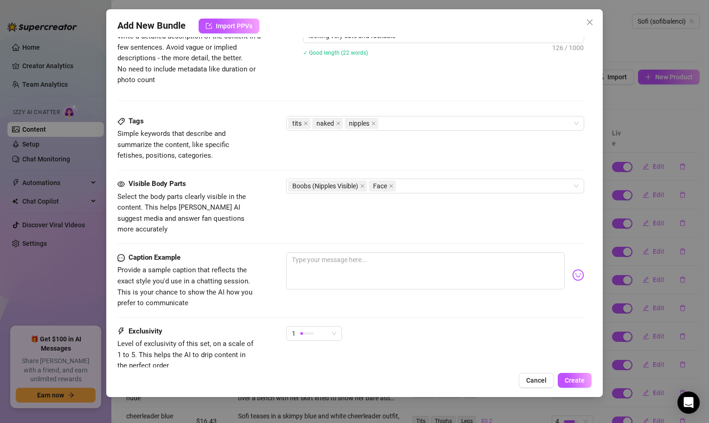
click at [251, 265] on span "Provide a sample caption that reflects the exact style you'd use in a chatting …" at bounding box center [186, 287] width 139 height 44
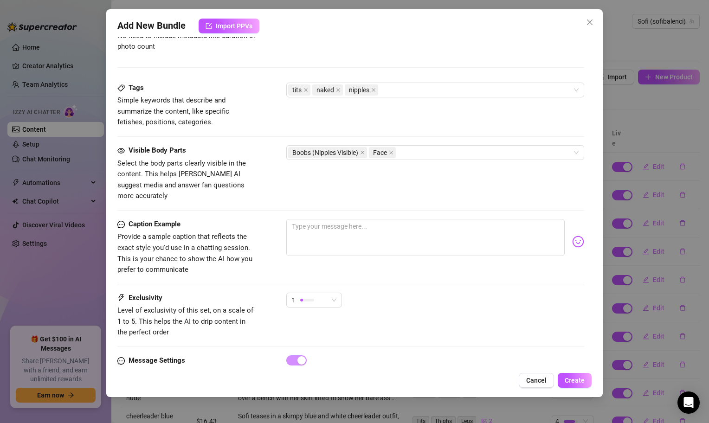
scroll to position [438, 0]
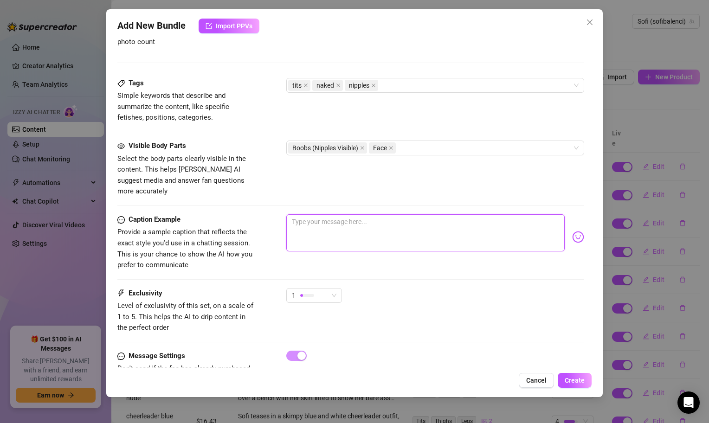
click at [313, 227] on textarea at bounding box center [425, 232] width 279 height 37
click at [583, 231] on img at bounding box center [578, 237] width 12 height 12
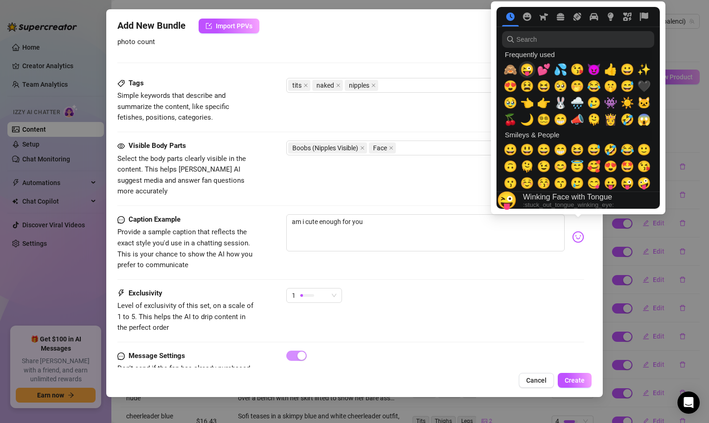
click at [514, 70] on span "🙈" at bounding box center [511, 69] width 14 height 13
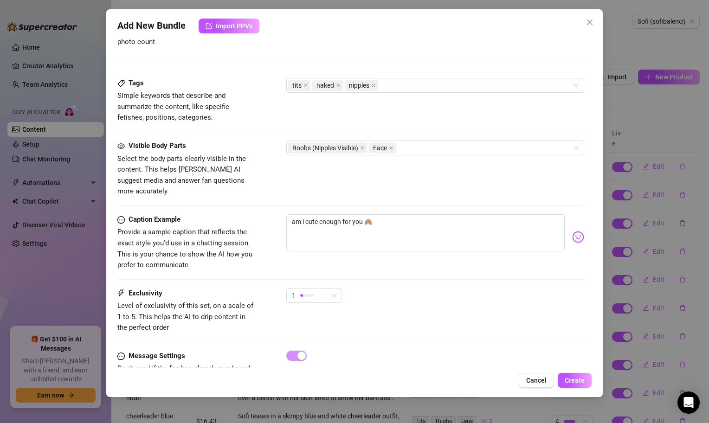
click at [370, 288] on div "1" at bounding box center [435, 299] width 298 height 23
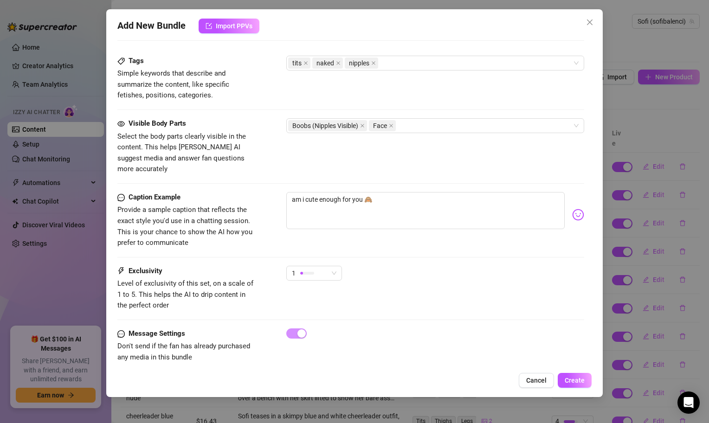
scroll to position [462, 0]
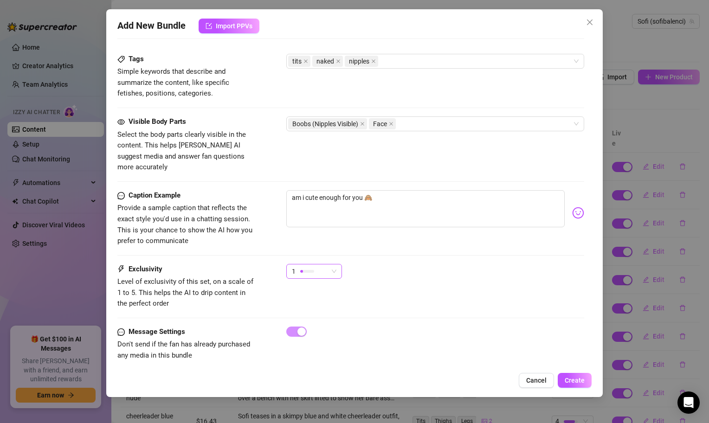
click at [331, 265] on span "1" at bounding box center [314, 272] width 45 height 14
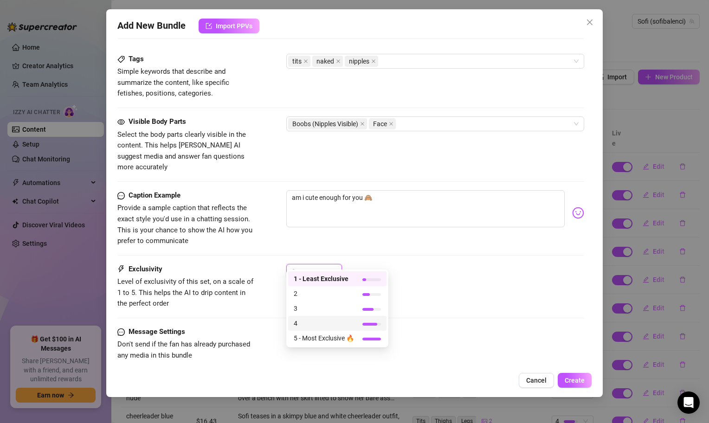
click at [327, 326] on span "4" at bounding box center [324, 323] width 60 height 10
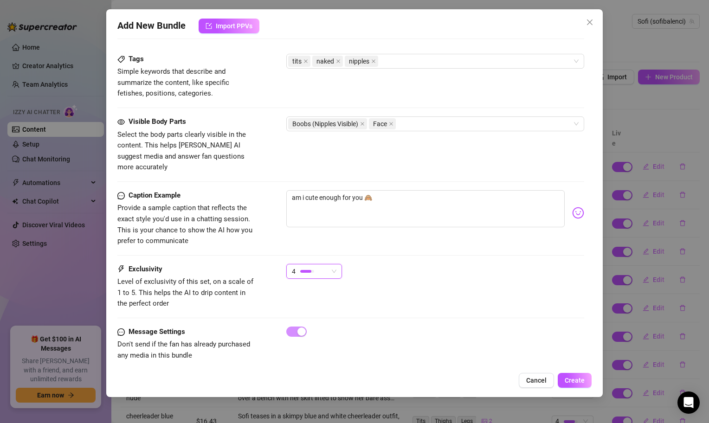
click at [395, 327] on div at bounding box center [435, 332] width 298 height 10
click at [570, 379] on span "Create" at bounding box center [575, 380] width 20 height 7
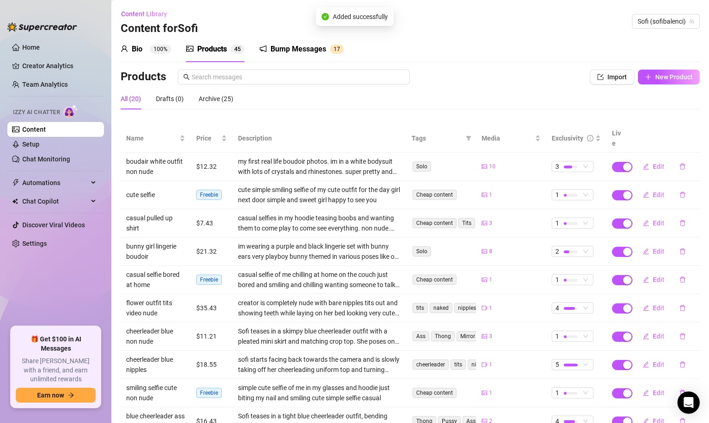
click at [674, 85] on div "Products Import New Product" at bounding box center [410, 79] width 579 height 19
click at [669, 78] on span "New Product" at bounding box center [675, 76] width 38 height 7
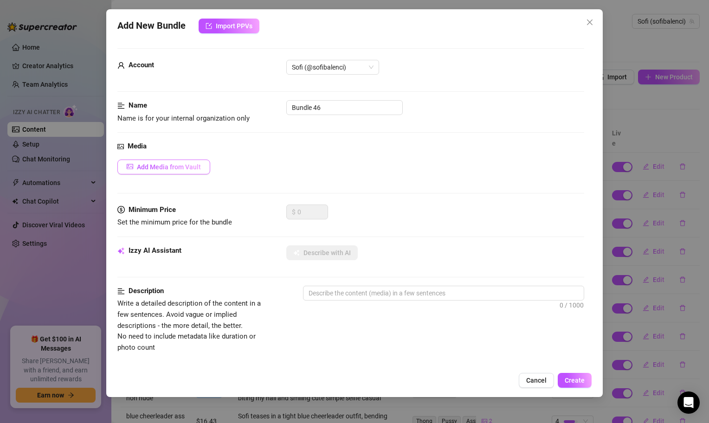
click at [174, 171] on button "Add Media from Vault" at bounding box center [163, 167] width 93 height 15
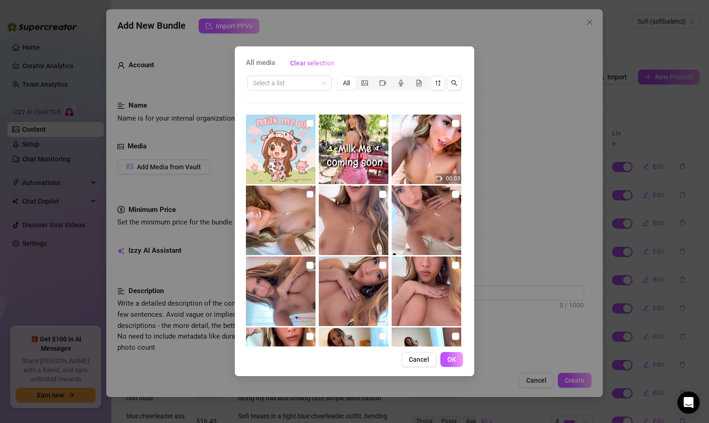
click at [307, 189] on label at bounding box center [309, 194] width 7 height 10
click at [307, 191] on input "checkbox" at bounding box center [309, 194] width 7 height 7
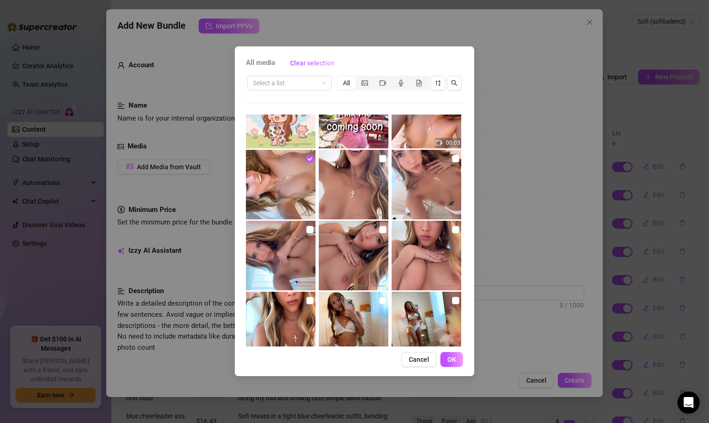
scroll to position [29, 0]
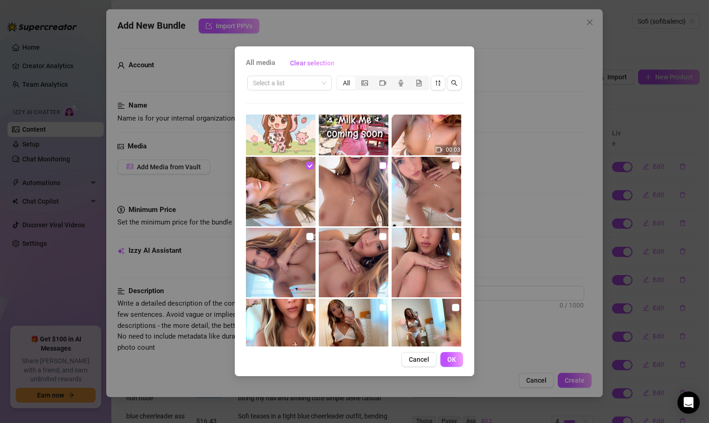
click at [385, 167] on input "checkbox" at bounding box center [382, 165] width 7 height 7
click at [452, 171] on img at bounding box center [427, 192] width 70 height 70
click at [449, 355] on button "OK" at bounding box center [452, 359] width 23 height 15
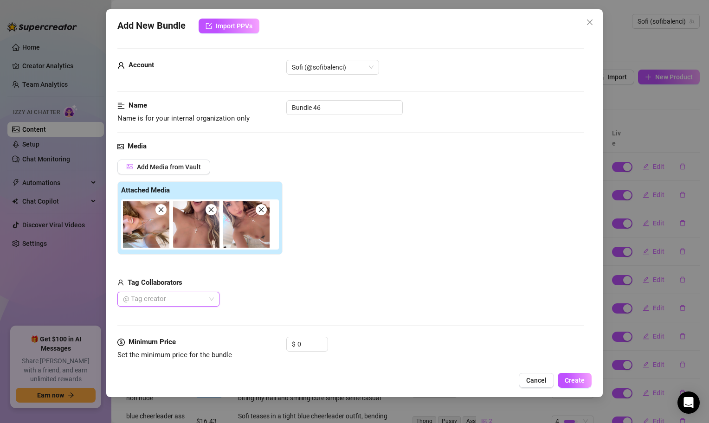
scroll to position [45, 0]
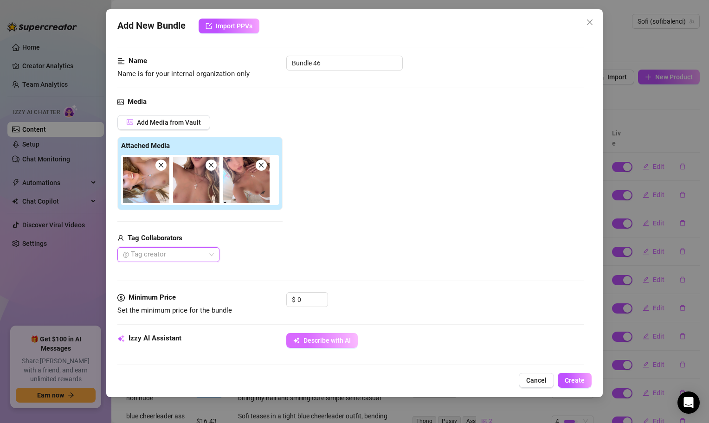
click at [314, 342] on span "Describe with AI" at bounding box center [327, 340] width 47 height 7
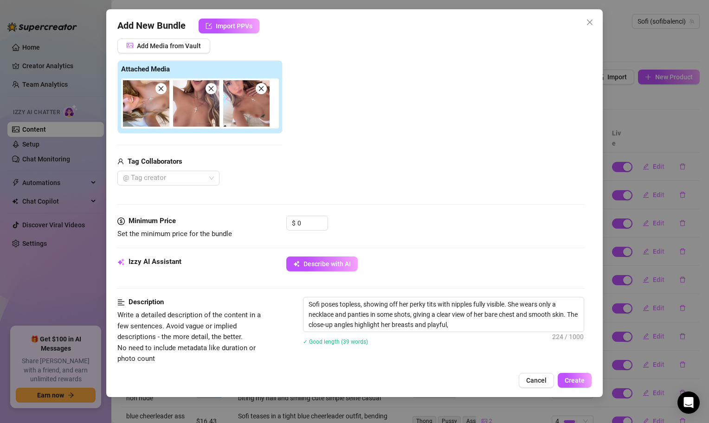
scroll to position [0, 0]
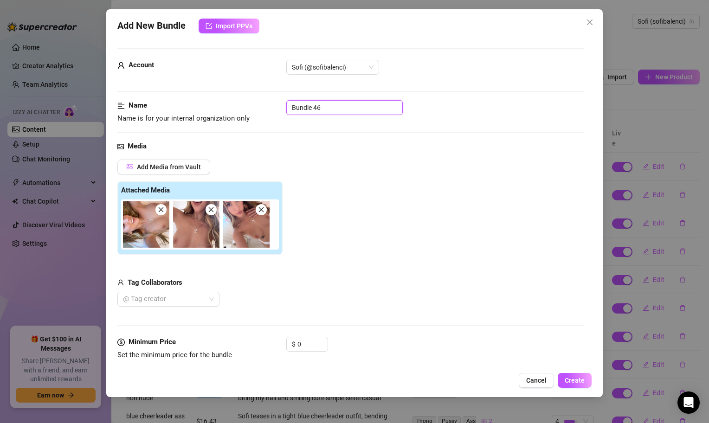
click at [364, 110] on input "Bundle 46" at bounding box center [344, 107] width 117 height 15
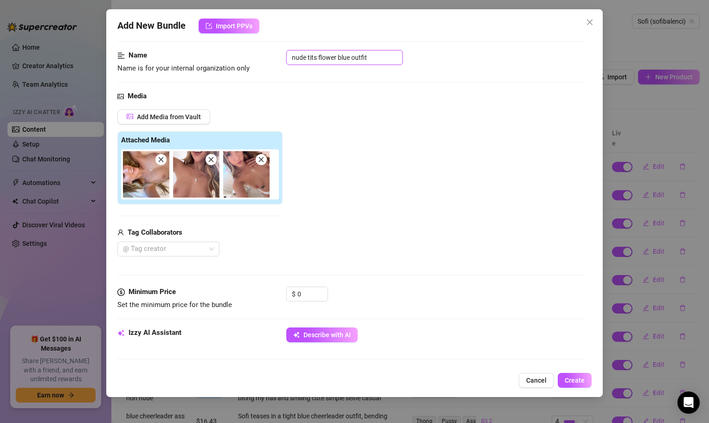
scroll to position [56, 0]
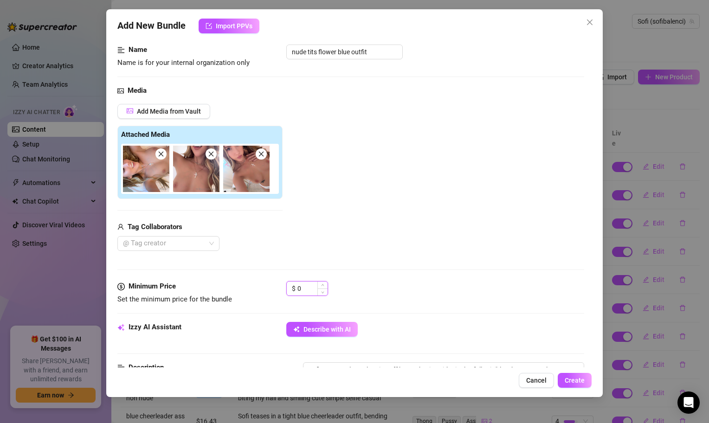
click at [317, 295] on input "0" at bounding box center [313, 289] width 30 height 14
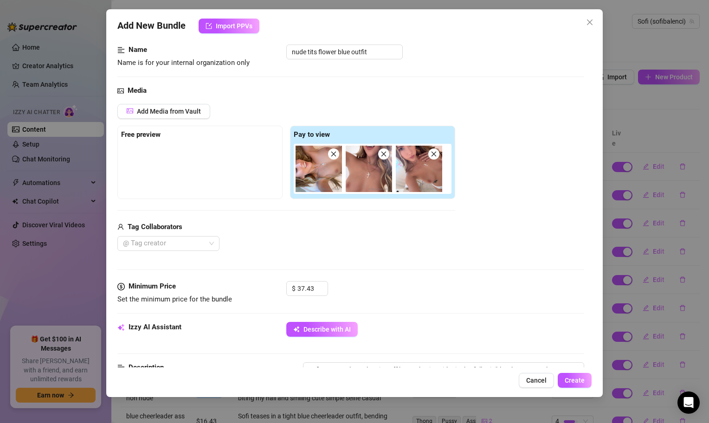
click at [442, 261] on div "Media Add Media from Vault Free preview Pay to view Tag Collaborators @ Tag cre…" at bounding box center [350, 183] width 467 height 196
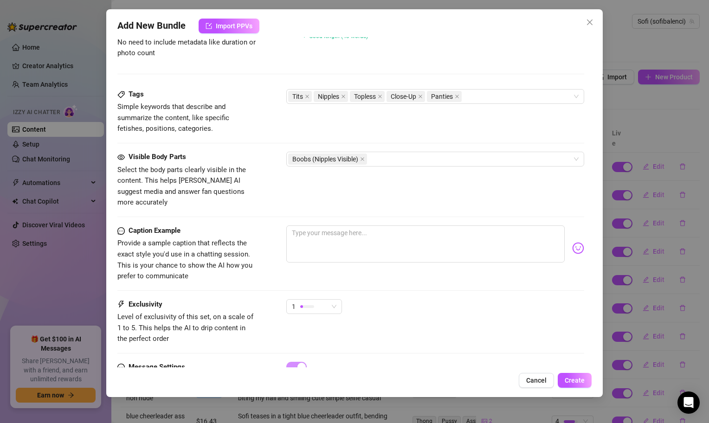
scroll to position [429, 0]
click at [410, 150] on div "Boobs (Nipples Visible)" at bounding box center [435, 157] width 298 height 15
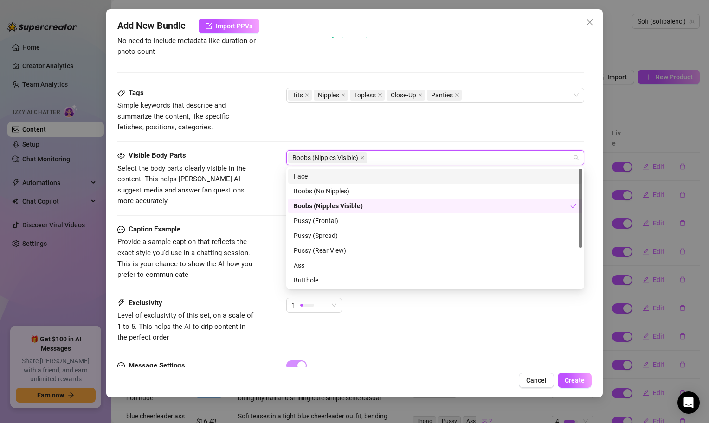
click at [341, 178] on div "Face" at bounding box center [435, 176] width 283 height 10
click at [271, 248] on div "Caption Example Provide a sample caption that reflects the exact style you'd us…" at bounding box center [350, 252] width 467 height 57
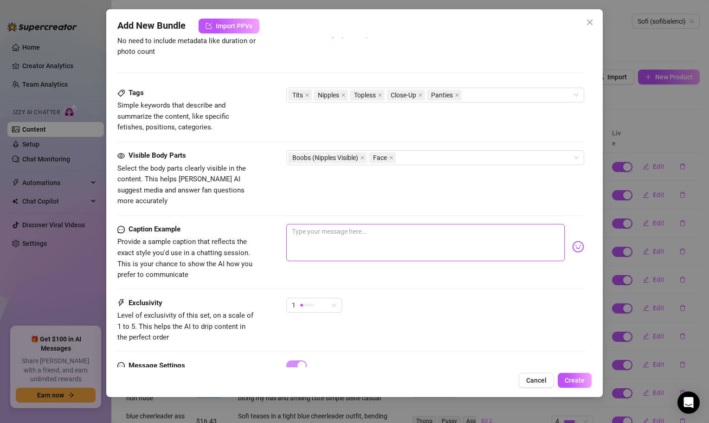
click at [318, 250] on textarea at bounding box center [425, 242] width 279 height 37
click at [582, 241] on img at bounding box center [578, 247] width 12 height 12
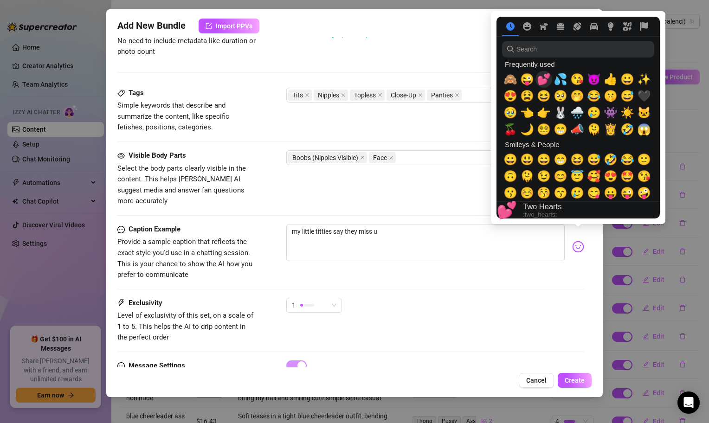
click at [546, 82] on span "💕" at bounding box center [544, 79] width 14 height 13
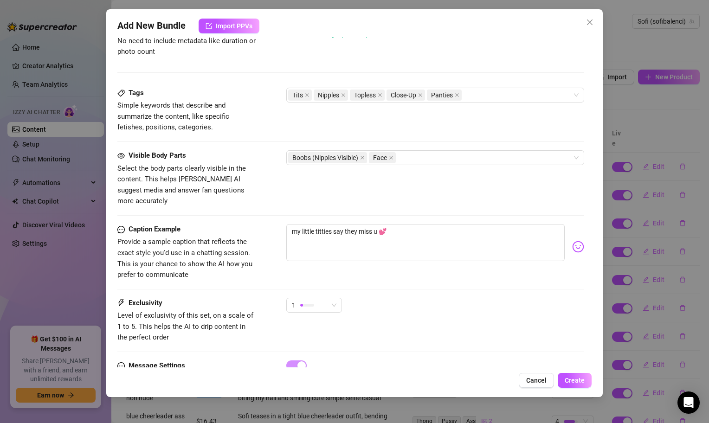
click at [398, 305] on div "1" at bounding box center [435, 309] width 298 height 23
click at [342, 298] on div "1" at bounding box center [314, 305] width 56 height 15
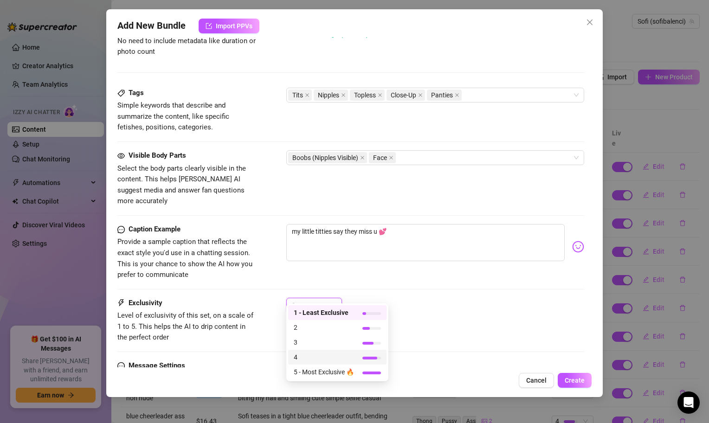
click at [315, 360] on span "4" at bounding box center [324, 357] width 60 height 10
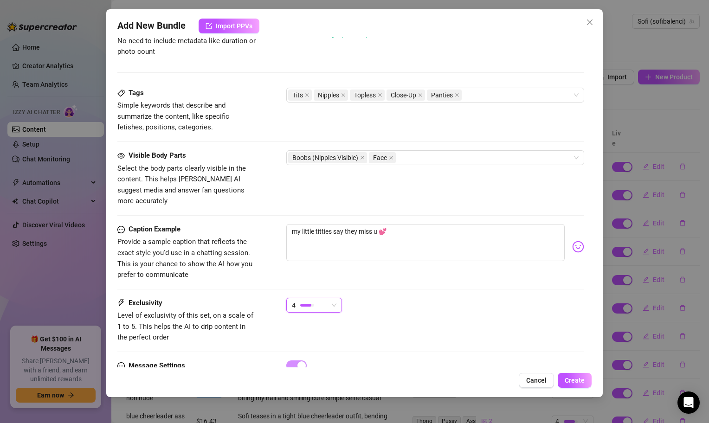
click at [405, 324] on div "Exclusivity Level of exclusivity of this set, on a scale of 1 to 5. This helps …" at bounding box center [350, 320] width 467 height 45
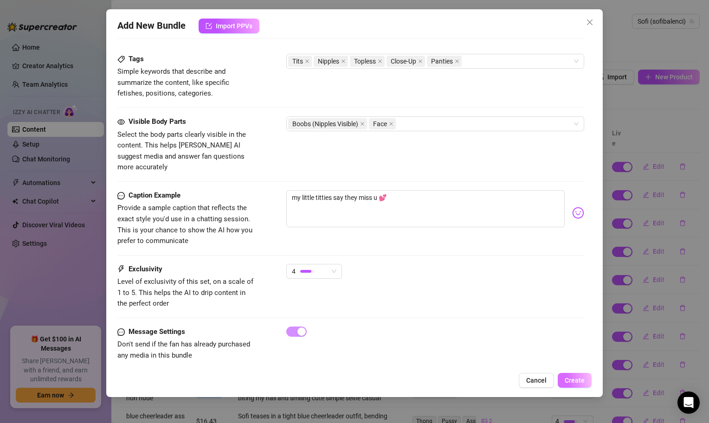
click at [582, 373] on button "Create" at bounding box center [575, 380] width 34 height 15
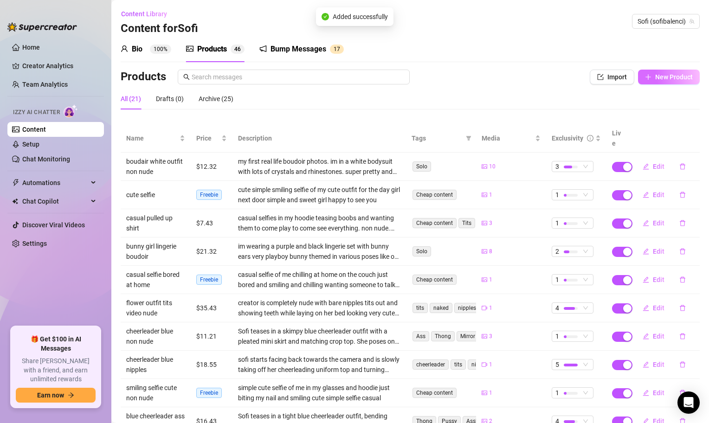
click at [680, 82] on button "New Product" at bounding box center [669, 77] width 62 height 15
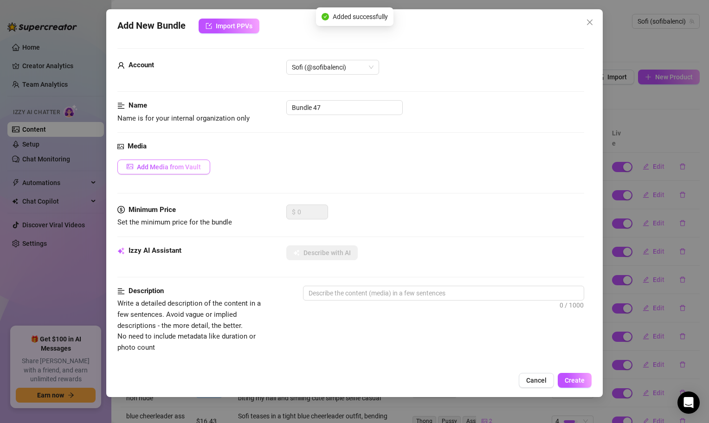
click at [163, 170] on span "Add Media from Vault" at bounding box center [169, 166] width 64 height 7
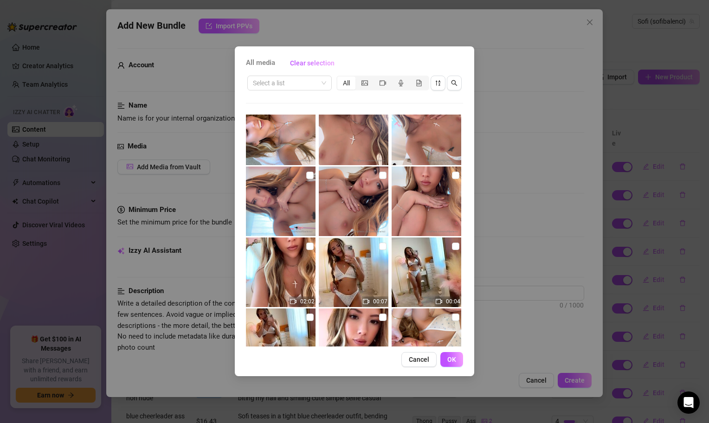
scroll to position [91, 0]
click at [312, 177] on input "checkbox" at bounding box center [309, 174] width 7 height 7
click at [385, 174] on input "checkbox" at bounding box center [382, 174] width 7 height 7
click at [456, 176] on input "checkbox" at bounding box center [455, 174] width 7 height 7
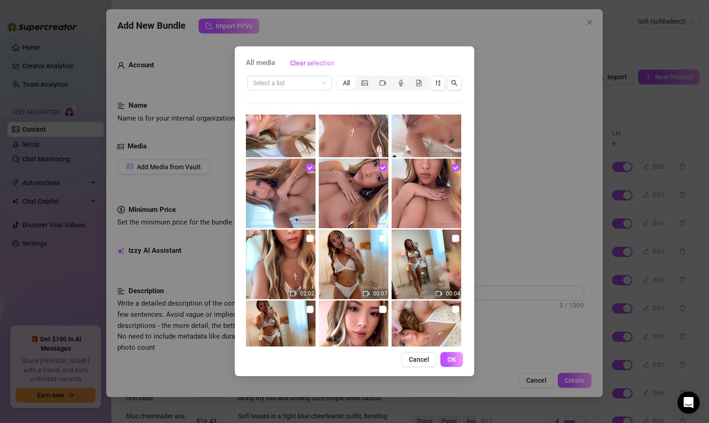
scroll to position [87, 0]
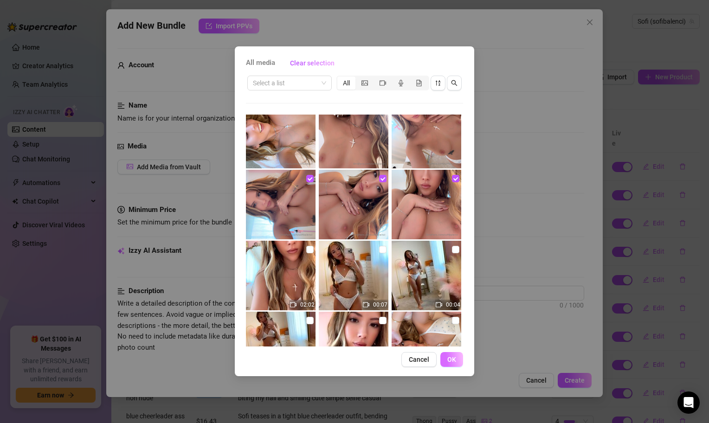
click at [446, 363] on button "OK" at bounding box center [452, 359] width 23 height 15
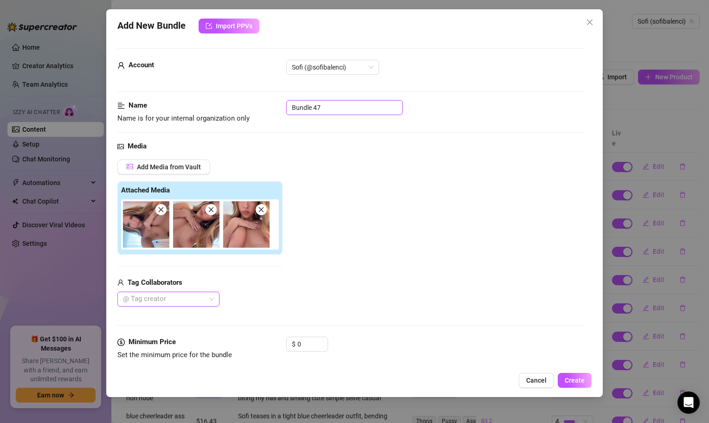
click at [312, 111] on input "Bundle 47" at bounding box center [344, 107] width 117 height 15
click at [346, 169] on div "Add Media from Vault Attached Media Tag Collaborators @ Tag creator" at bounding box center [350, 234] width 467 height 148
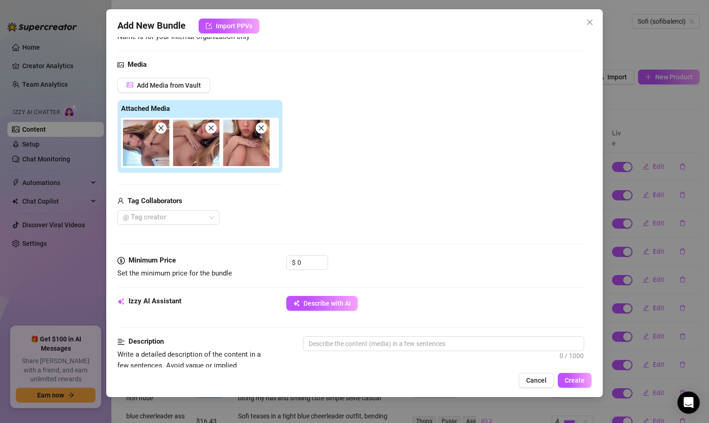
scroll to position [86, 0]
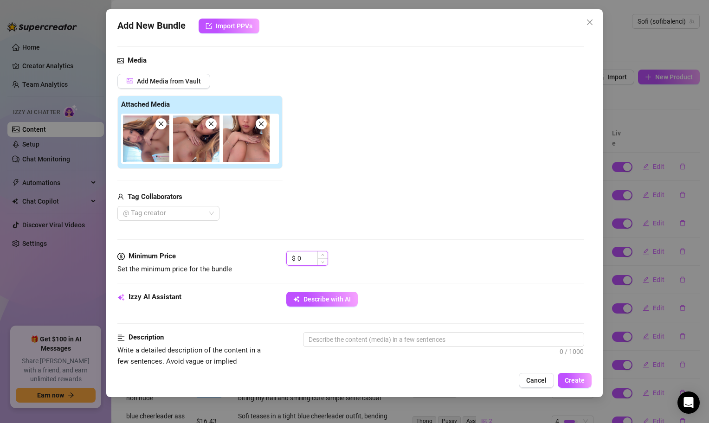
click at [308, 260] on input "0" at bounding box center [313, 259] width 30 height 14
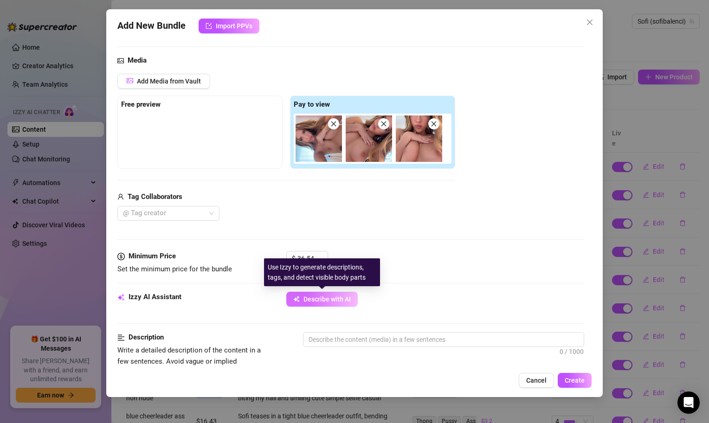
click at [340, 302] on span "Describe with AI" at bounding box center [327, 299] width 47 height 7
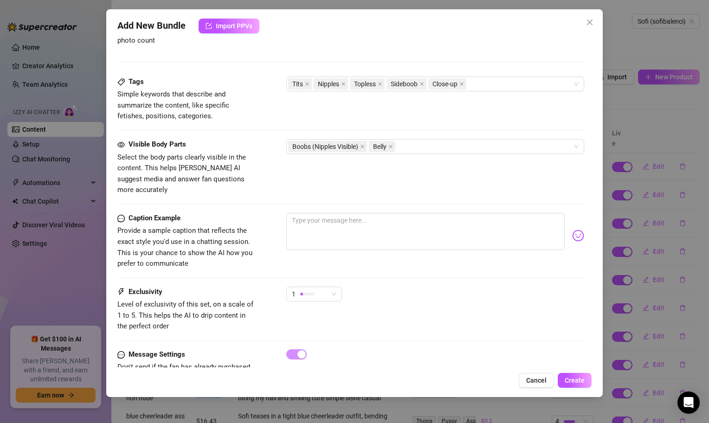
scroll to position [442, 0]
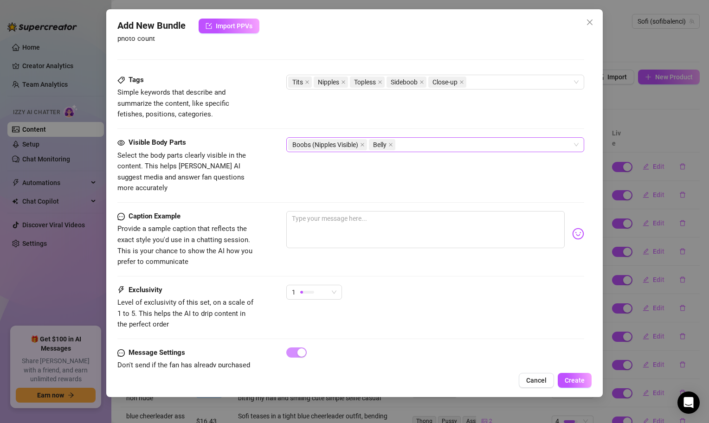
click at [420, 145] on div "Boobs (Nipples Visible) Belly" at bounding box center [430, 144] width 285 height 13
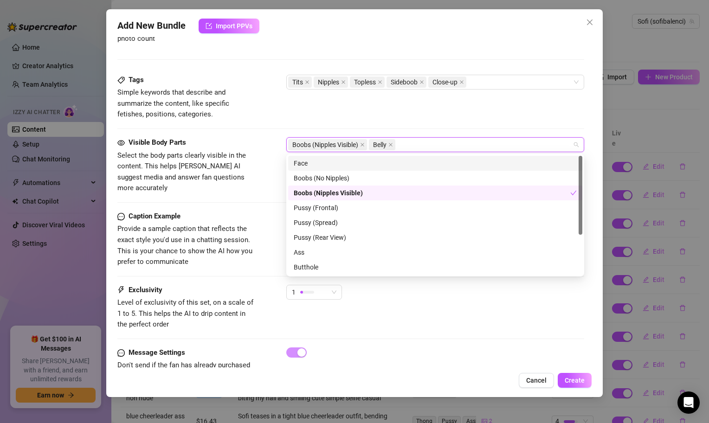
click at [363, 161] on div "Face" at bounding box center [435, 163] width 283 height 10
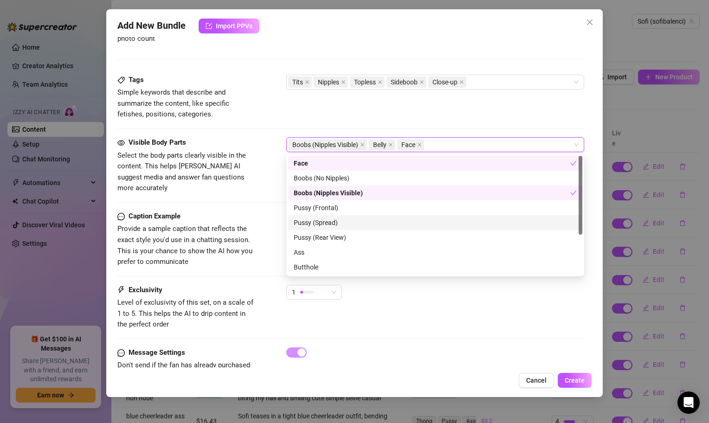
click at [277, 214] on div "Caption Example Provide a sample caption that reflects the exact style you'd us…" at bounding box center [350, 239] width 467 height 57
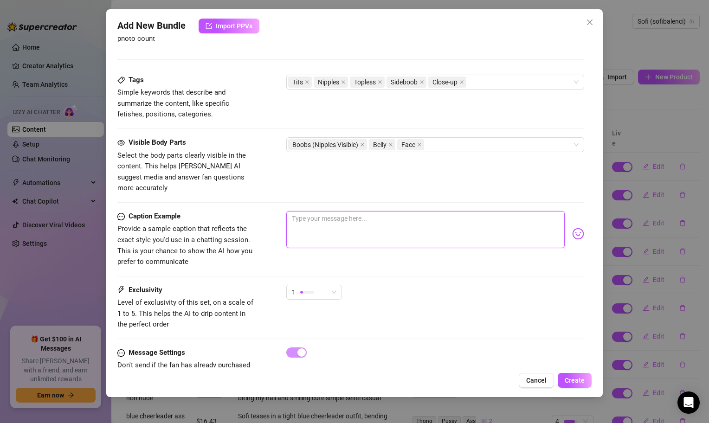
click at [322, 218] on textarea at bounding box center [425, 229] width 279 height 37
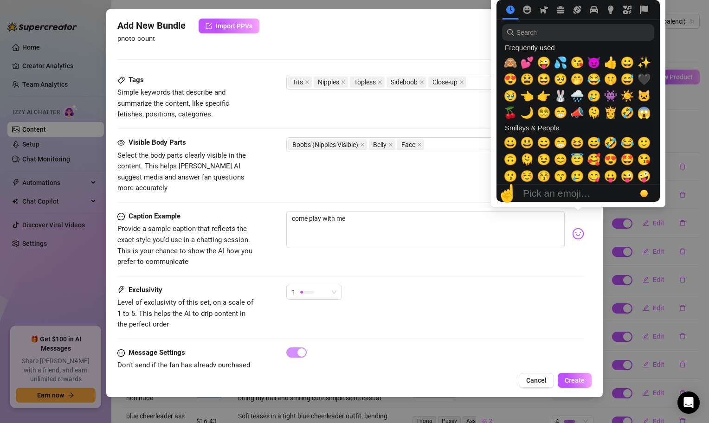
click at [576, 228] on img at bounding box center [578, 234] width 12 height 12
click at [557, 62] on span "💦" at bounding box center [561, 62] width 14 height 13
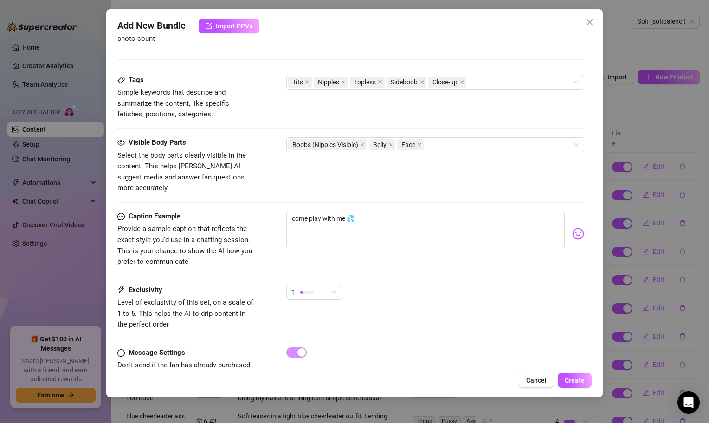
click at [356, 260] on div "Caption Example Provide a sample caption that reflects the exact style you'd us…" at bounding box center [350, 248] width 467 height 74
click at [343, 289] on div "1" at bounding box center [435, 296] width 298 height 23
click at [337, 286] on div "1" at bounding box center [314, 292] width 56 height 15
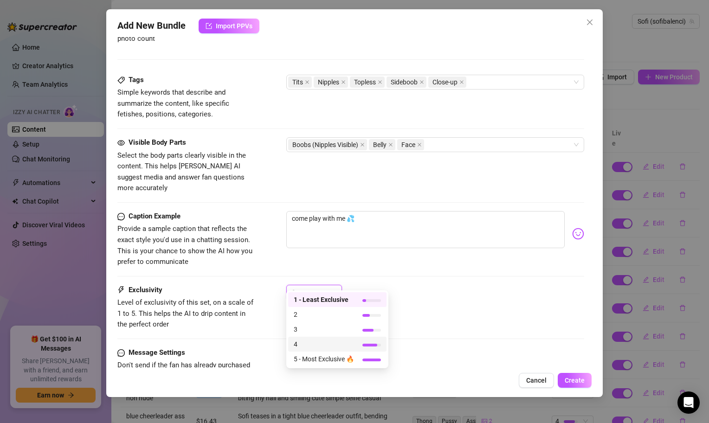
click at [319, 349] on span "4" at bounding box center [324, 344] width 60 height 10
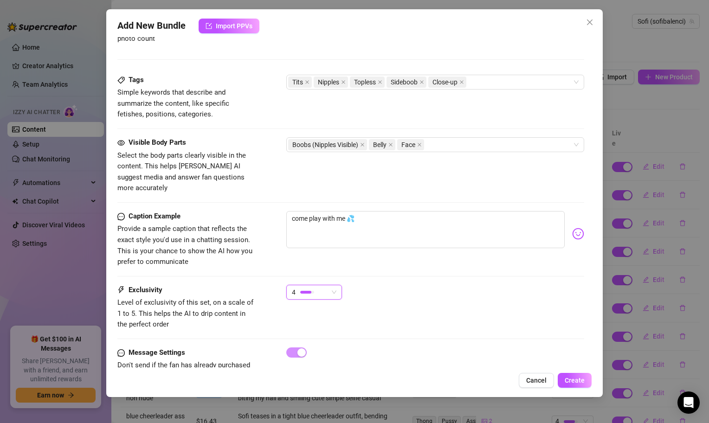
click at [444, 320] on div "Exclusivity Level of exclusivity of this set, on a scale of 1 to 5. This helps …" at bounding box center [350, 316] width 467 height 63
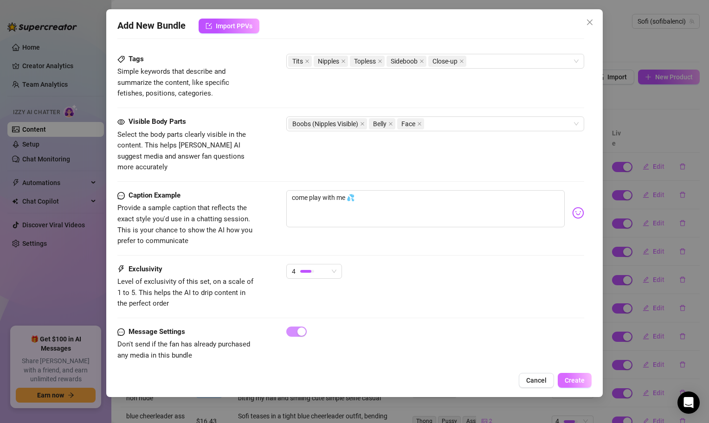
click at [588, 381] on button "Create" at bounding box center [575, 380] width 34 height 15
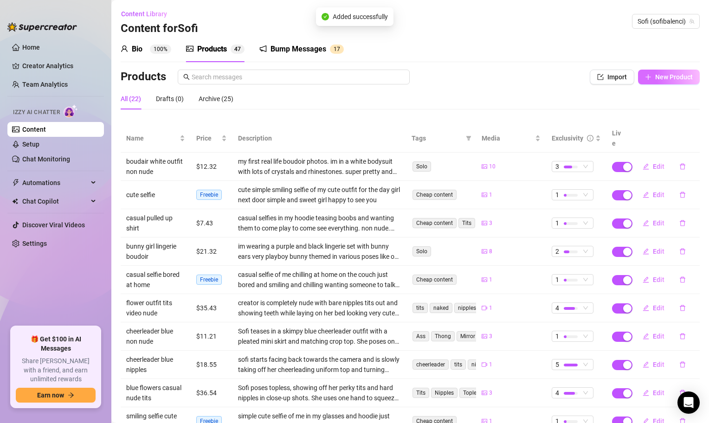
click at [650, 80] on span "button" at bounding box center [648, 76] width 6 height 7
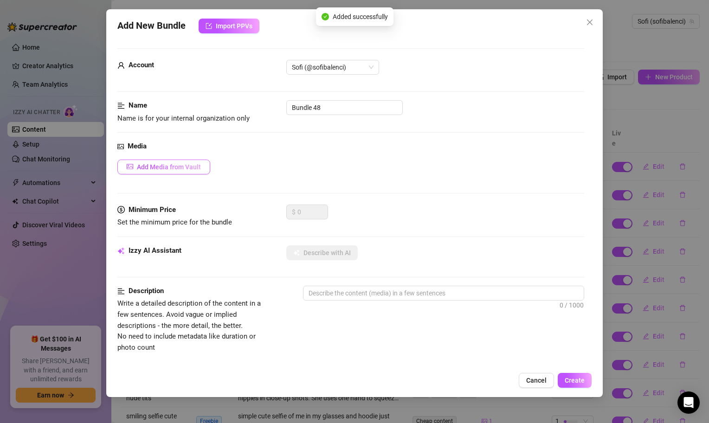
click at [141, 168] on span "Add Media from Vault" at bounding box center [169, 166] width 64 height 7
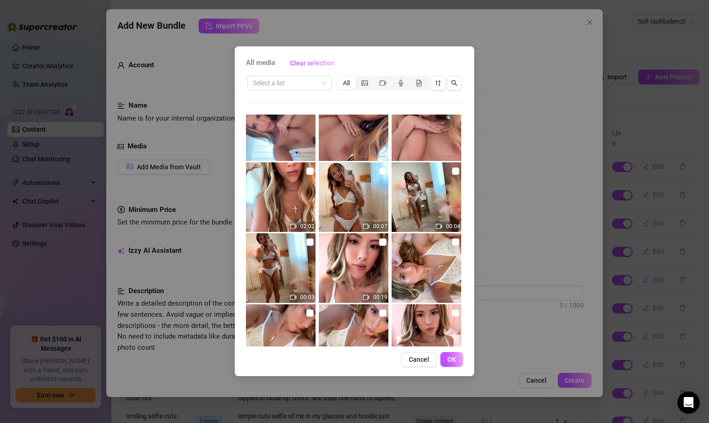
scroll to position [188, 0]
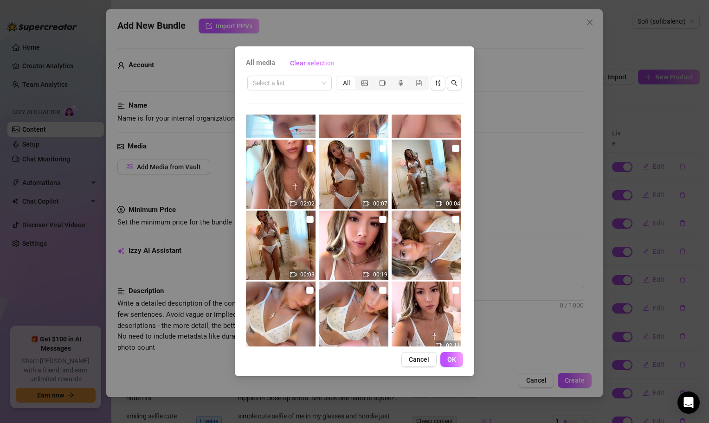
click at [306, 148] on input "checkbox" at bounding box center [309, 148] width 7 height 7
click at [454, 361] on span "OK" at bounding box center [452, 359] width 9 height 7
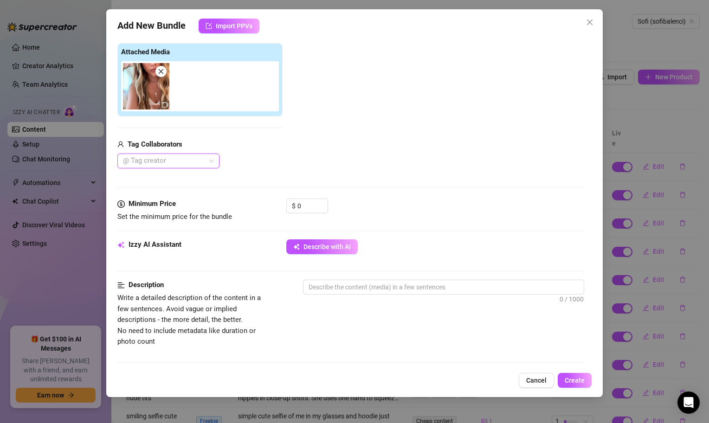
scroll to position [148, 0]
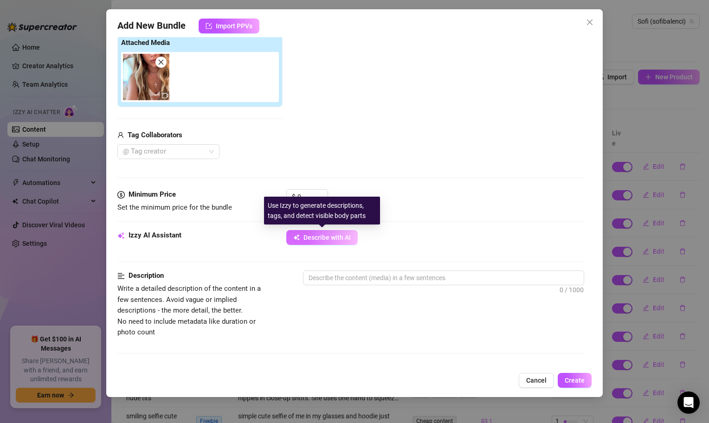
click at [331, 239] on span "Describe with AI" at bounding box center [327, 237] width 47 height 7
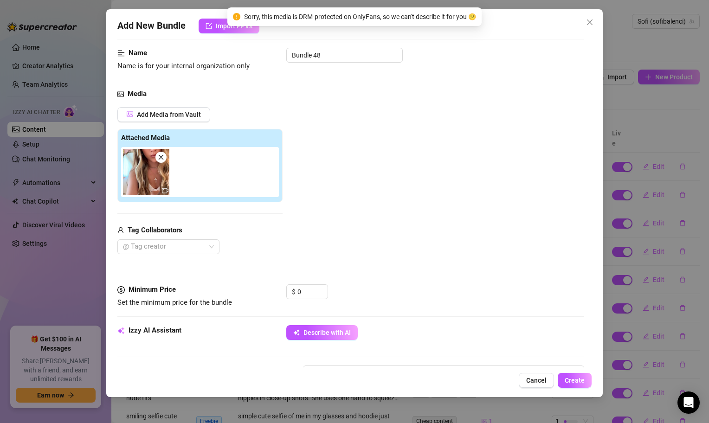
scroll to position [49, 0]
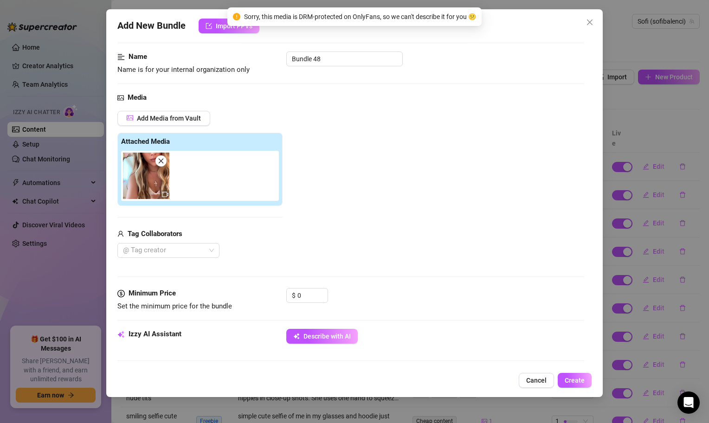
click at [152, 182] on img at bounding box center [146, 176] width 46 height 46
click at [173, 183] on div at bounding box center [202, 176] width 162 height 50
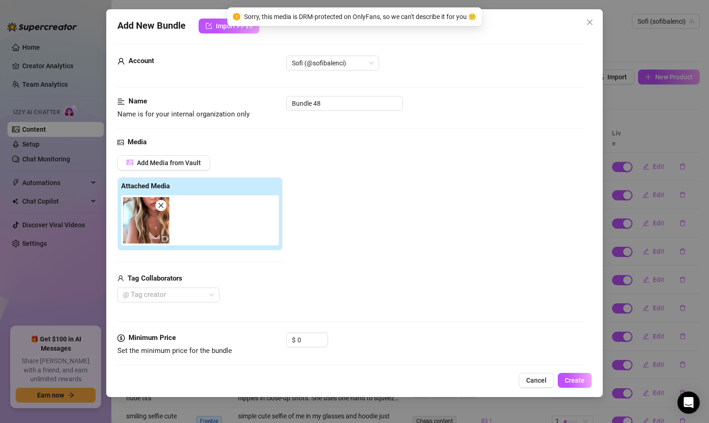
scroll to position [0, 0]
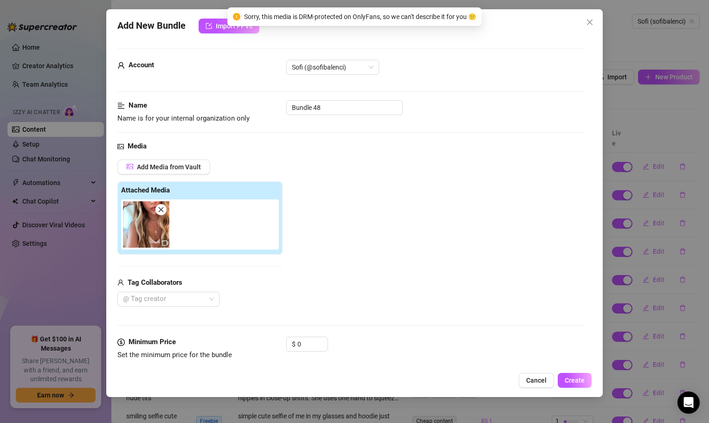
click at [335, 115] on div "Name Name is for your internal organization only Bundle 48" at bounding box center [350, 112] width 467 height 24
click at [337, 113] on input "Bundle 48" at bounding box center [344, 107] width 117 height 15
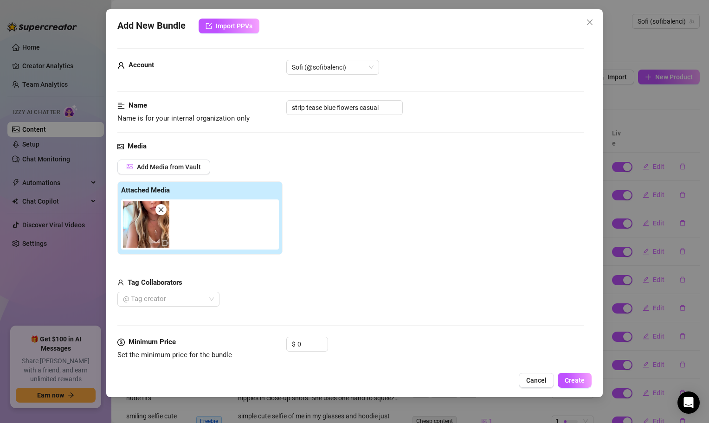
click at [445, 207] on div "Add Media from Vault Attached Media Tag Collaborators @ Tag creator" at bounding box center [350, 234] width 467 height 148
click at [308, 345] on input "0" at bounding box center [313, 345] width 30 height 14
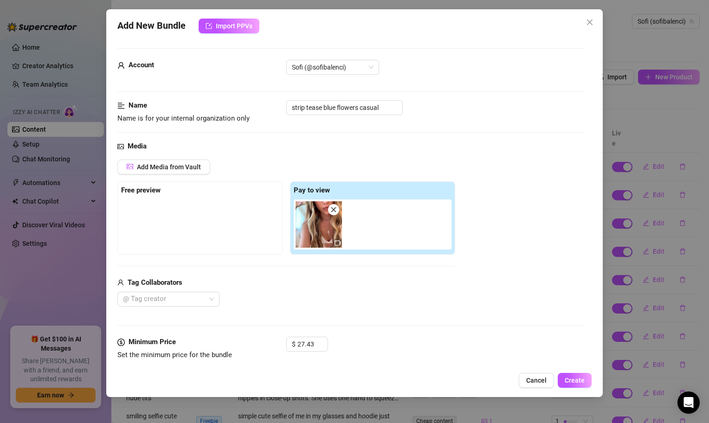
click at [378, 370] on div "Add New Bundle Import PPVs Account Sofi (@sofibalenci) Name Name is for your in…" at bounding box center [354, 203] width 497 height 388
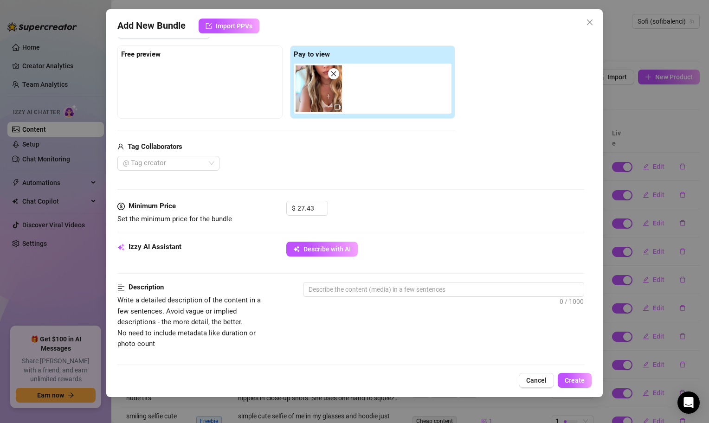
scroll to position [142, 0]
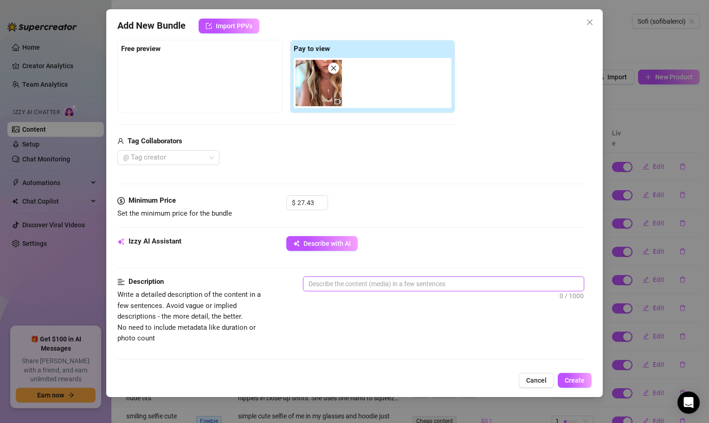
click at [339, 288] on textarea at bounding box center [444, 284] width 280 height 14
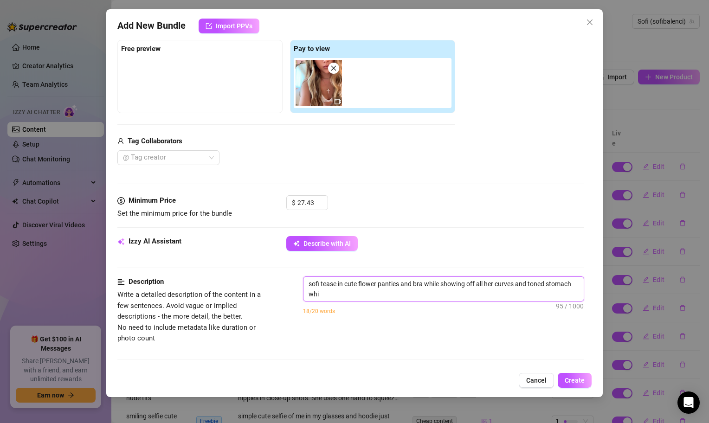
scroll to position [0, 0]
click at [461, 293] on textarea "sofi tease in cute flower panties and bra while showing off all her curves and …" at bounding box center [444, 289] width 280 height 24
click at [535, 293] on textarea "sofi tease in cute flower panties and bra while showing off all her curves and …" at bounding box center [444, 289] width 280 height 24
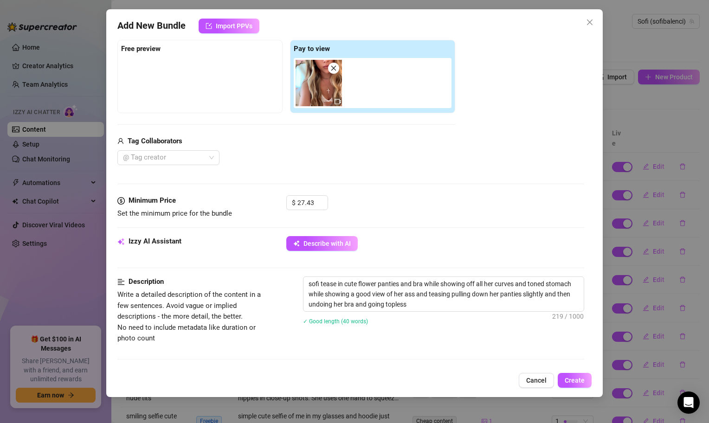
click at [488, 339] on div "Description Write a detailed description of the content in a few sentences. Avo…" at bounding box center [350, 310] width 467 height 67
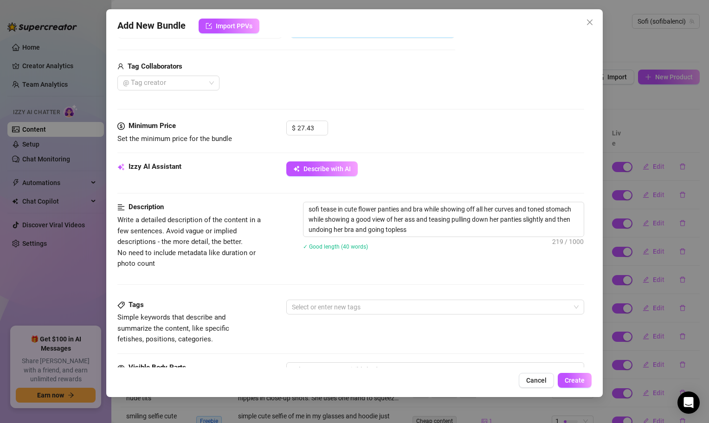
scroll to position [218, 0]
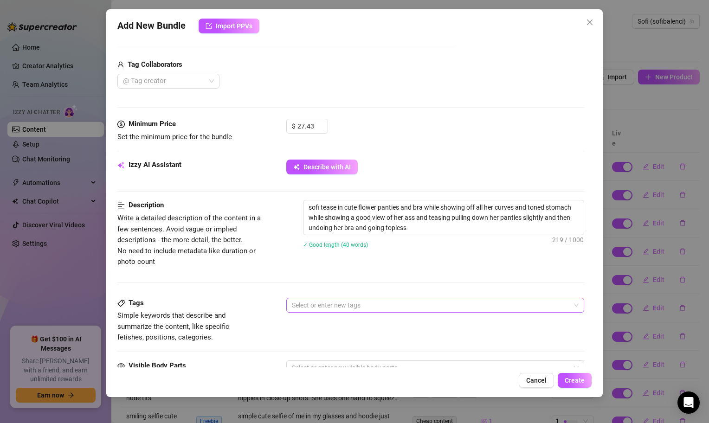
click at [437, 305] on div at bounding box center [430, 305] width 285 height 13
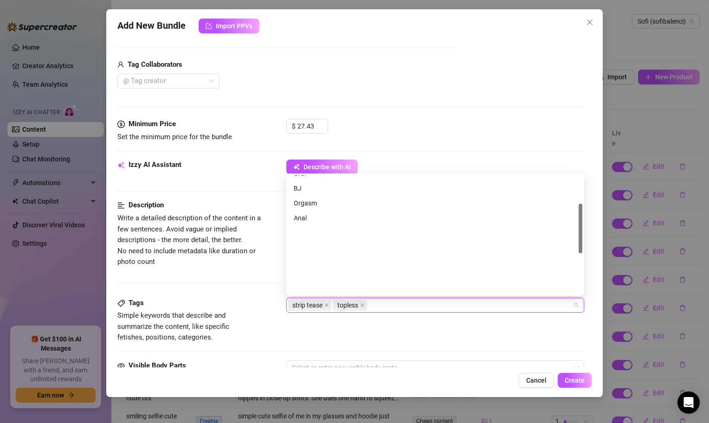
scroll to position [163, 0]
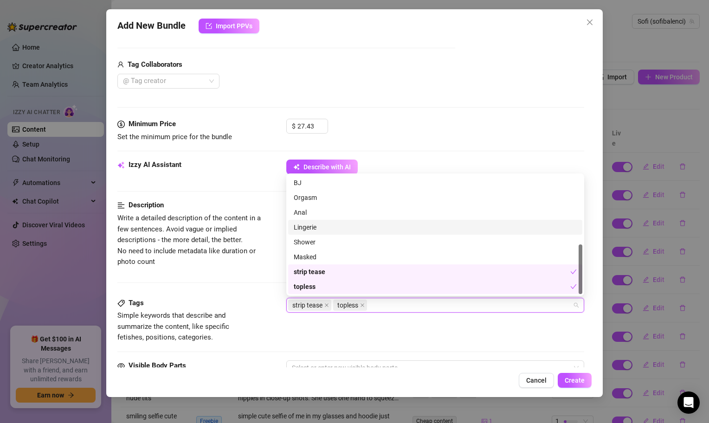
click at [319, 229] on div "Lingerie" at bounding box center [435, 227] width 283 height 10
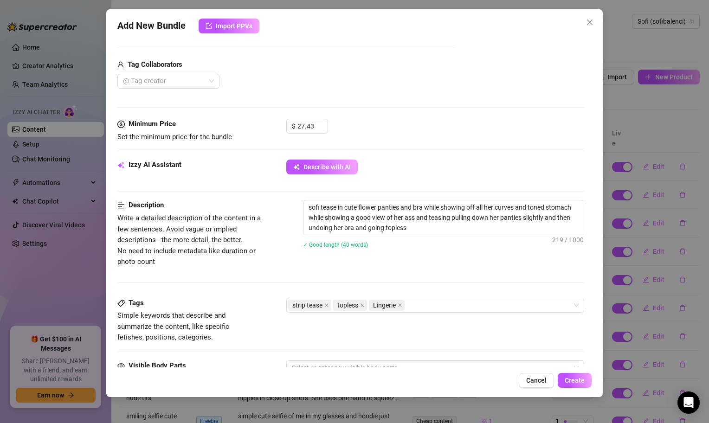
click at [218, 265] on span "Write a detailed description of the content in a few sentences. Avoid vague or …" at bounding box center [195, 240] width 156 height 55
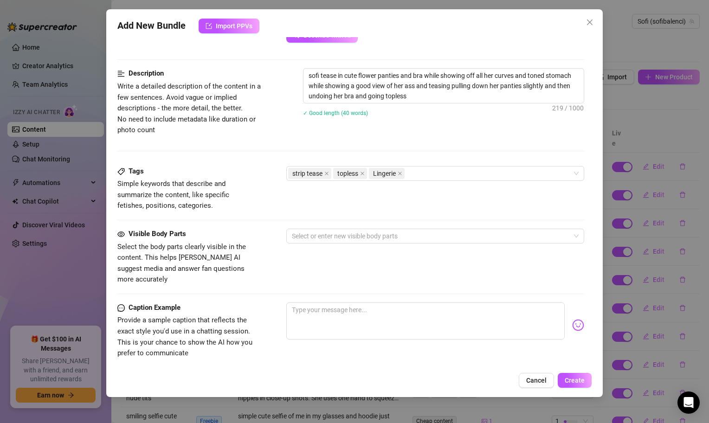
scroll to position [375, 0]
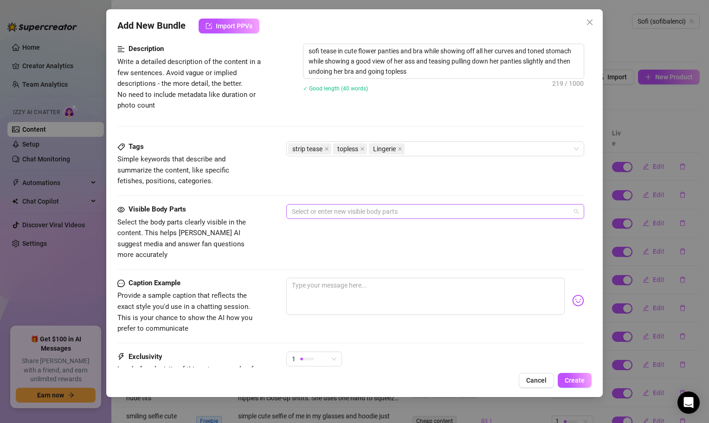
click at [334, 218] on div at bounding box center [430, 211] width 285 height 13
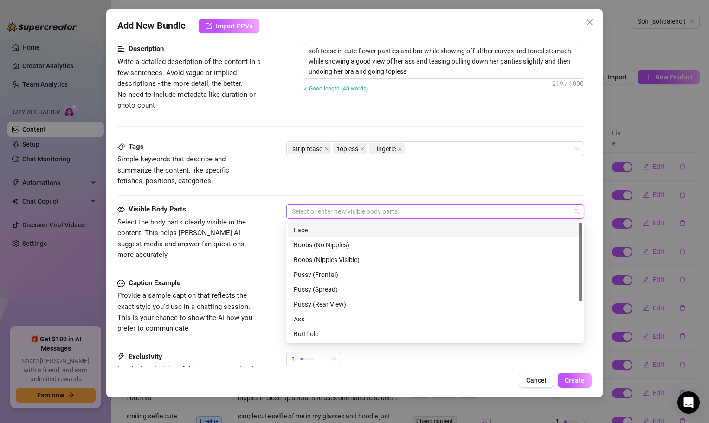
click at [312, 232] on div "Face" at bounding box center [435, 230] width 283 height 10
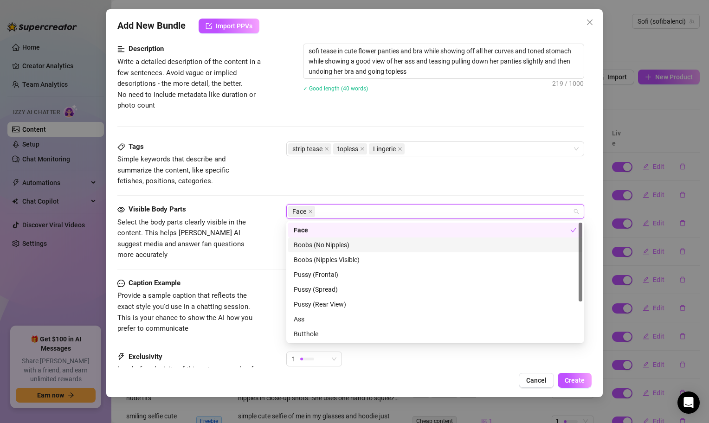
click at [312, 247] on div "Boobs (No Nipples)" at bounding box center [435, 245] width 283 height 10
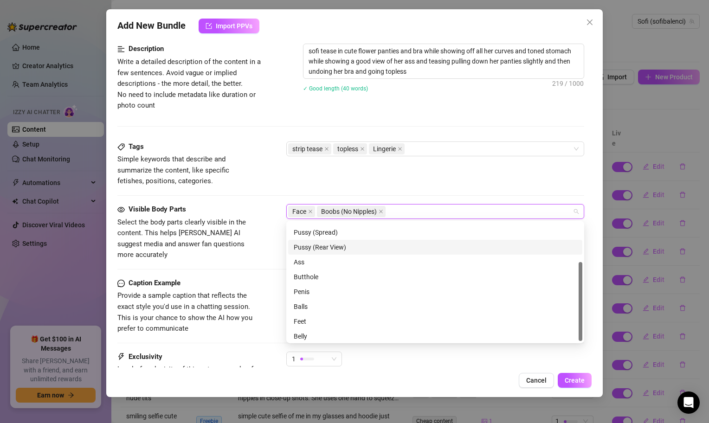
scroll to position [58, 0]
click at [304, 258] on div "Ass" at bounding box center [435, 261] width 283 height 10
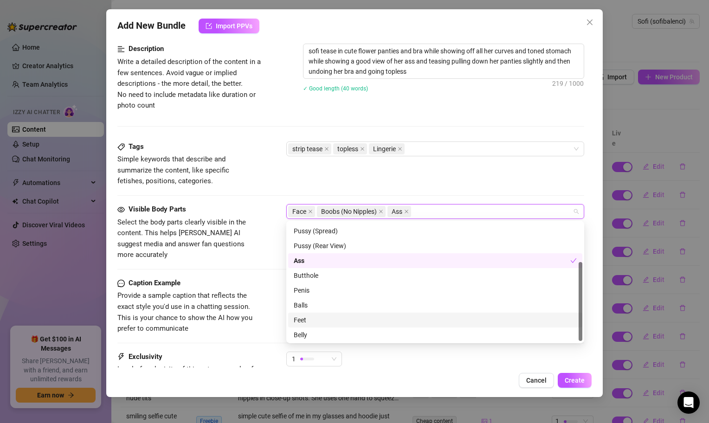
scroll to position [59, 0]
click at [321, 336] on div "Belly" at bounding box center [435, 334] width 283 height 10
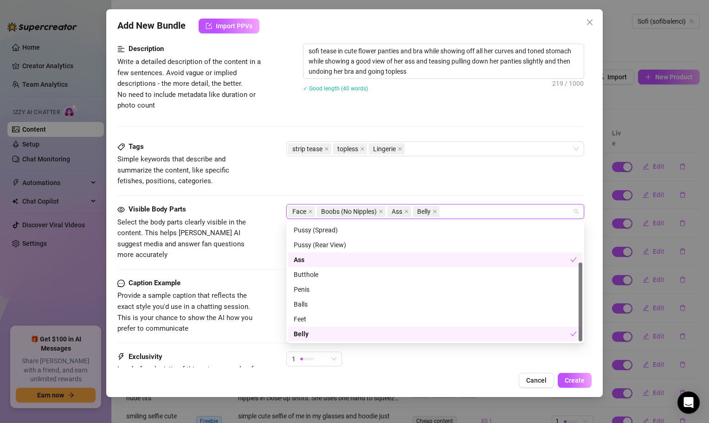
click at [186, 253] on div "Visible Body Parts Select the body parts clearly visible in the content. This h…" at bounding box center [350, 241] width 467 height 74
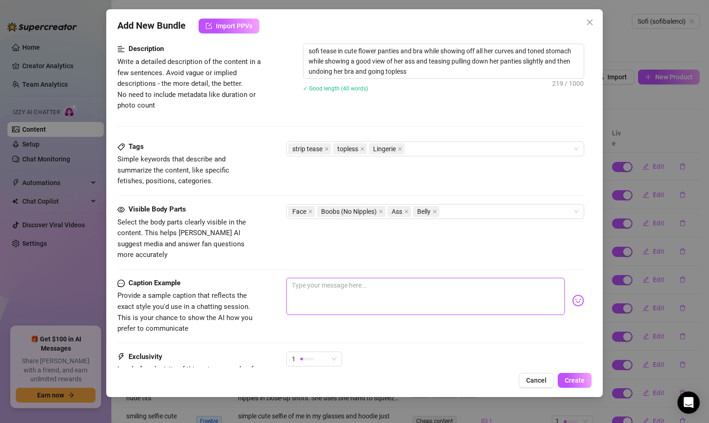
click at [321, 296] on textarea at bounding box center [425, 296] width 279 height 37
click at [576, 295] on img at bounding box center [578, 301] width 12 height 12
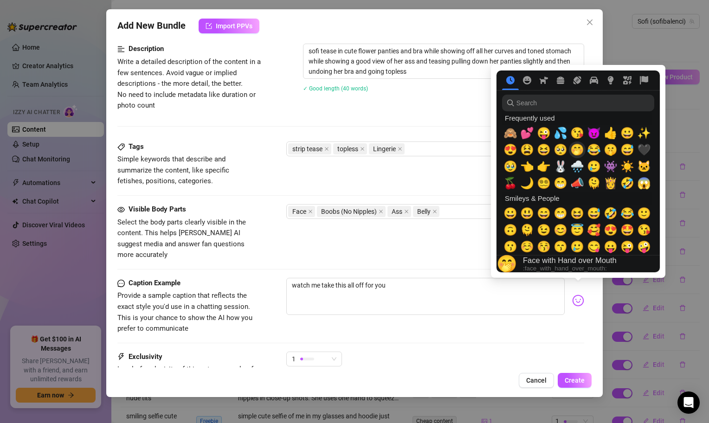
click at [583, 150] on div "🤭" at bounding box center [577, 150] width 17 height 17
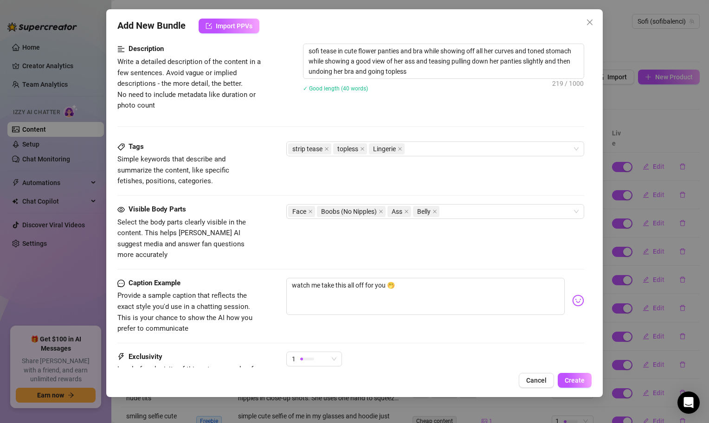
click at [392, 352] on div "1" at bounding box center [435, 363] width 298 height 23
click at [342, 352] on div "1" at bounding box center [314, 359] width 56 height 15
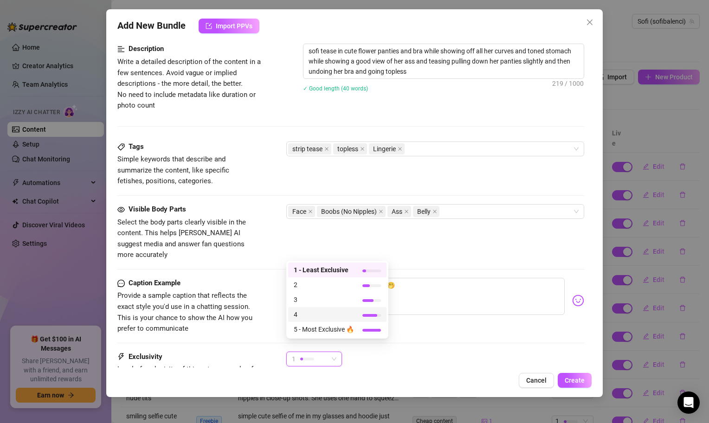
click at [344, 312] on span "4" at bounding box center [324, 315] width 60 height 10
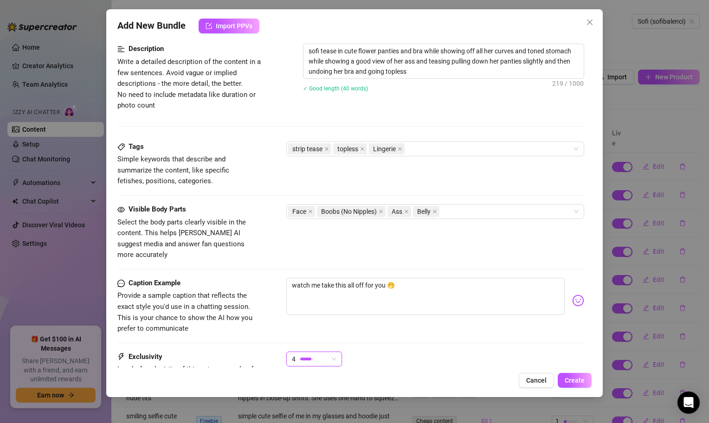
click at [455, 352] on div "4 4" at bounding box center [435, 363] width 298 height 23
click at [575, 377] on span "Create" at bounding box center [575, 380] width 20 height 7
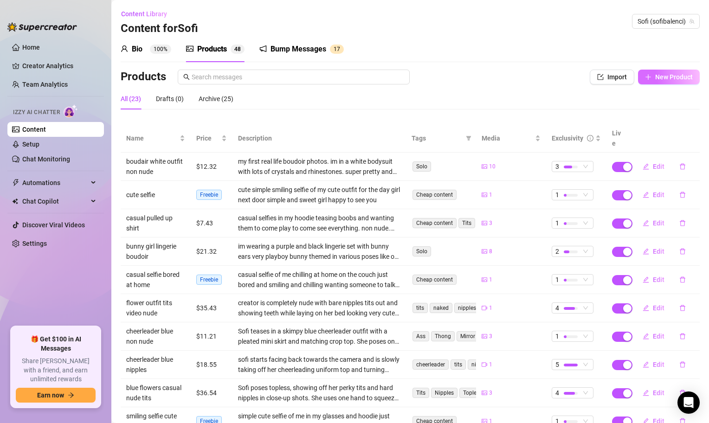
click at [685, 79] on span "New Product" at bounding box center [675, 76] width 38 height 7
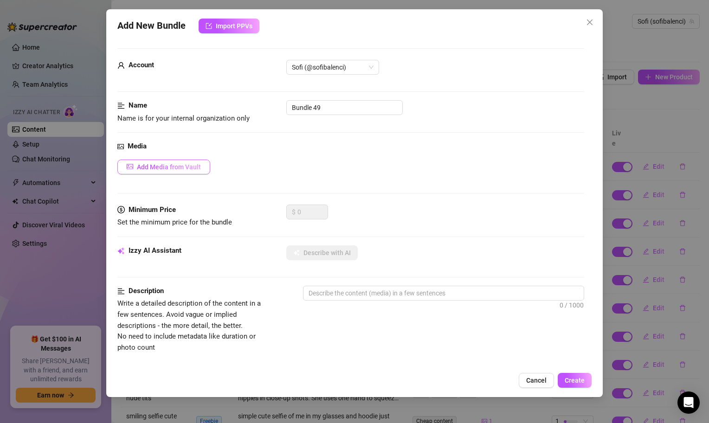
click at [179, 165] on span "Add Media from Vault" at bounding box center [169, 166] width 64 height 7
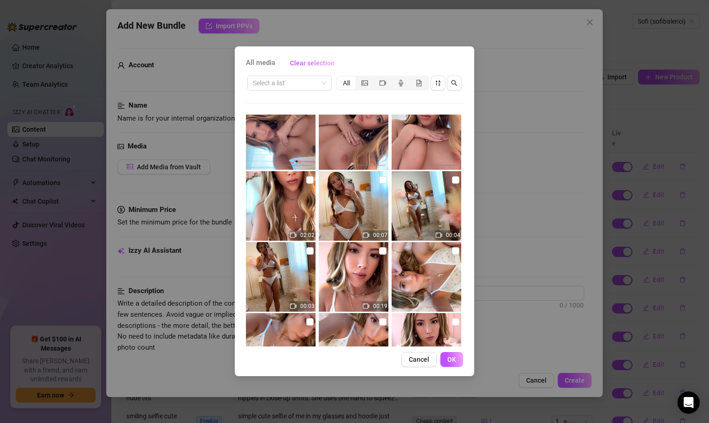
scroll to position [151, 0]
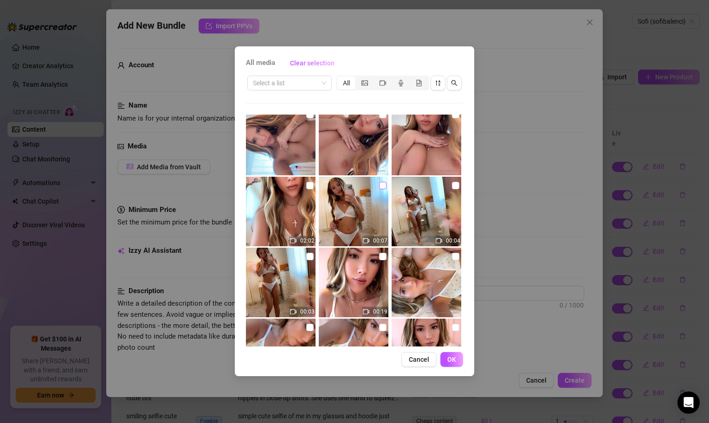
click at [383, 182] on input "checkbox" at bounding box center [382, 185] width 7 height 7
click at [454, 364] on button "OK" at bounding box center [452, 359] width 23 height 15
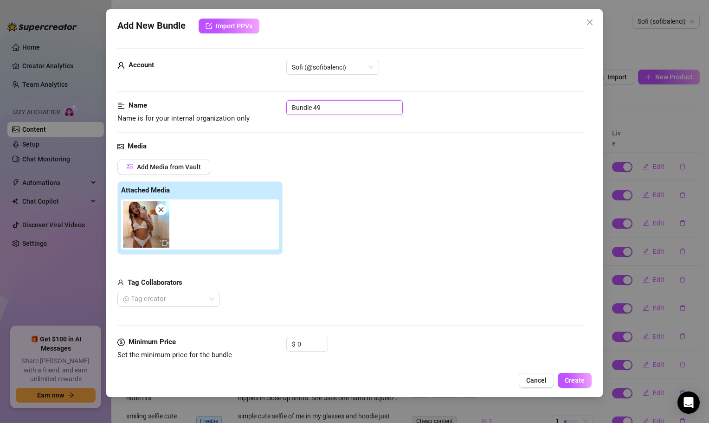
click at [320, 104] on input "Bundle 49" at bounding box center [344, 107] width 117 height 15
click at [372, 278] on div "Add Media from Vault Attached Media Tag Collaborators @ Tag creator" at bounding box center [350, 234] width 467 height 148
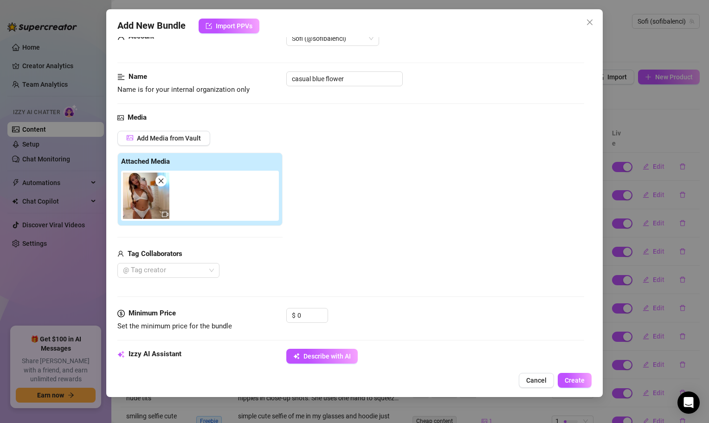
scroll to position [34, 0]
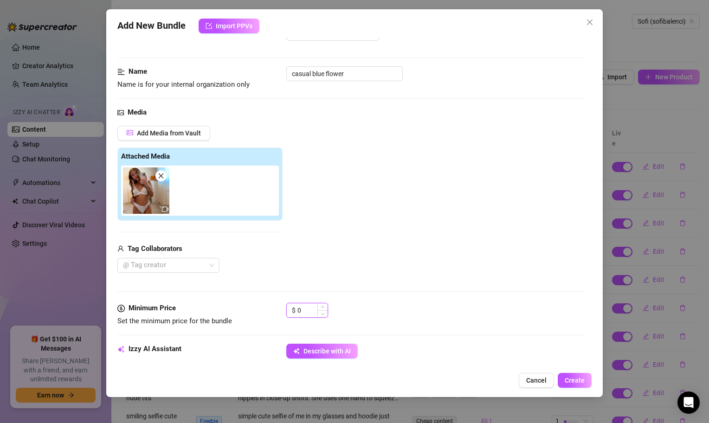
click at [303, 307] on input "0" at bounding box center [313, 311] width 30 height 14
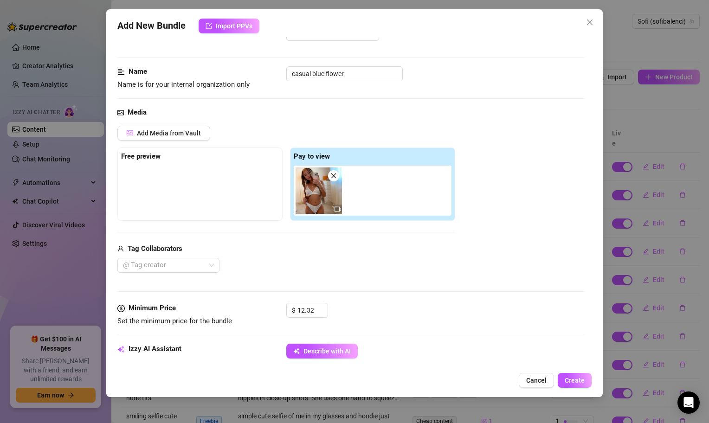
click at [348, 327] on div "Minimum Price Set the minimum price for the bundle $ 12.32" at bounding box center [350, 315] width 467 height 24
click at [348, 346] on button "Describe with AI" at bounding box center [321, 351] width 71 height 15
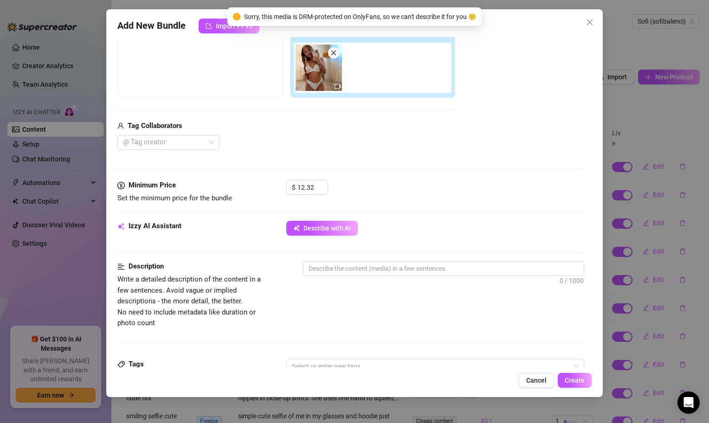
scroll to position [130, 0]
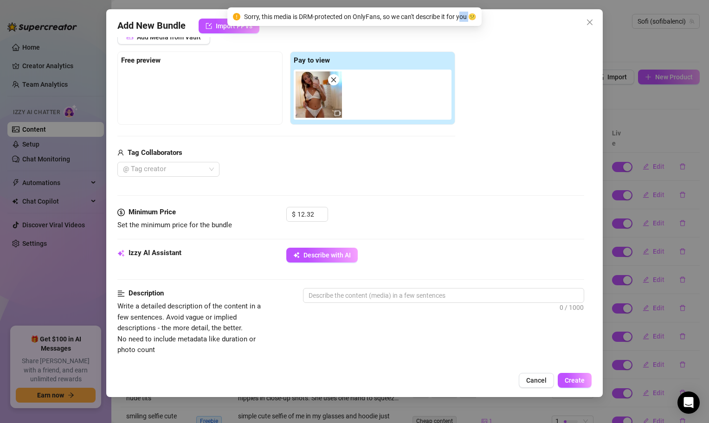
drag, startPoint x: 469, startPoint y: 19, endPoint x: 478, endPoint y: 19, distance: 9.3
click at [476, 19] on span "Sorry, this media is DRM-protected on OnlyFans, so we can't describe it for you…" at bounding box center [360, 17] width 232 height 10
click at [690, 407] on icon "Open Intercom Messenger" at bounding box center [689, 403] width 12 height 12
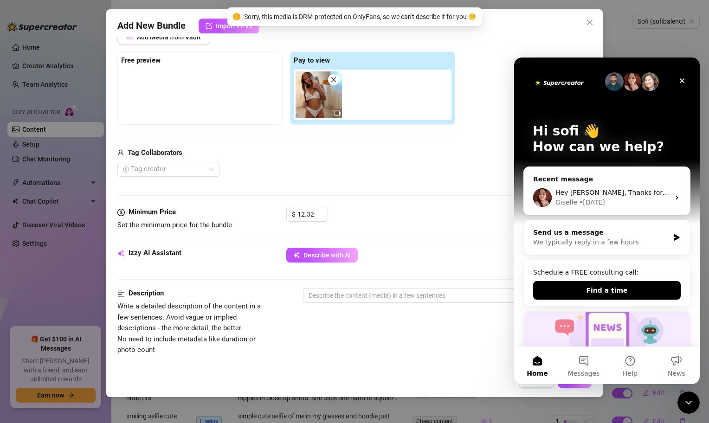
scroll to position [0, 0]
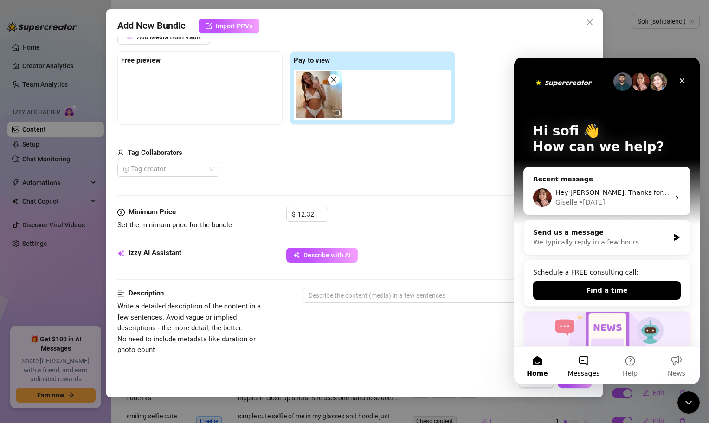
click at [582, 364] on button "Messages" at bounding box center [584, 365] width 46 height 37
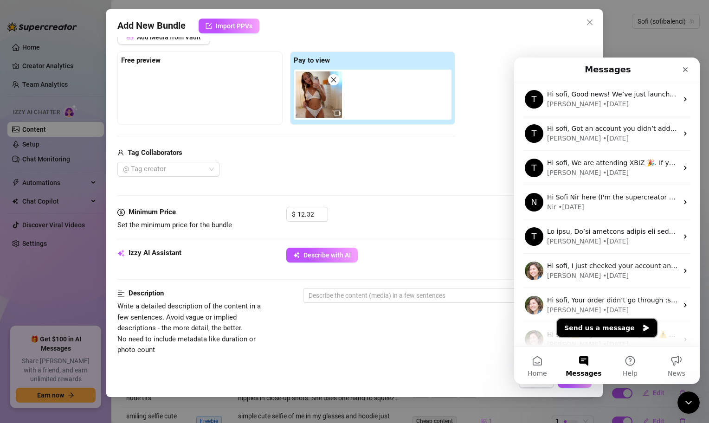
click at [583, 334] on button "Send us a message" at bounding box center [607, 328] width 100 height 19
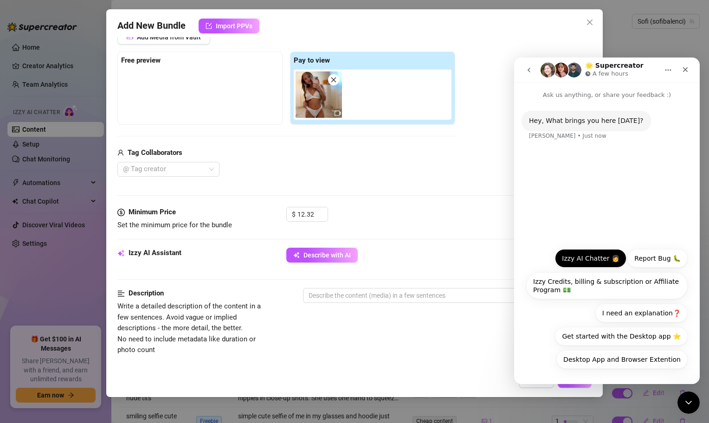
click at [593, 251] on button "Izzy AI Chatter 👩" at bounding box center [590, 258] width 71 height 19
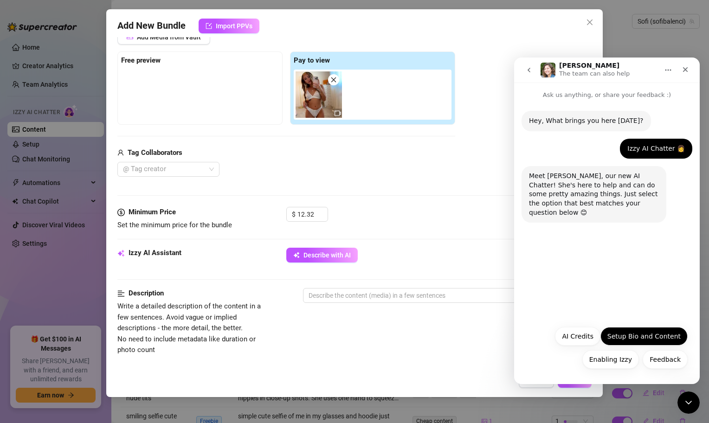
click at [649, 333] on button "Setup Bio and Content" at bounding box center [644, 336] width 87 height 19
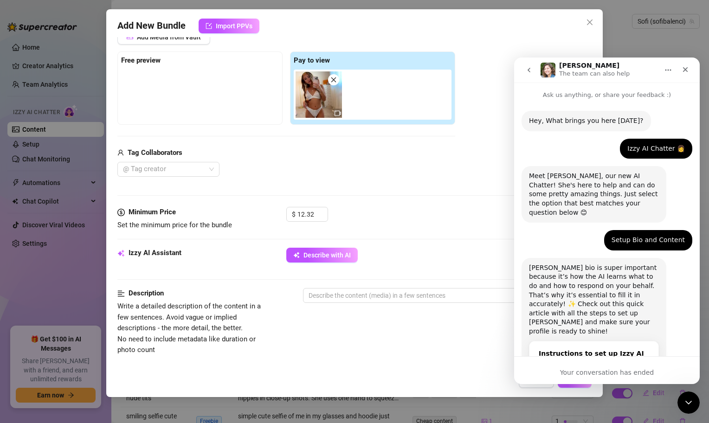
scroll to position [44, 0]
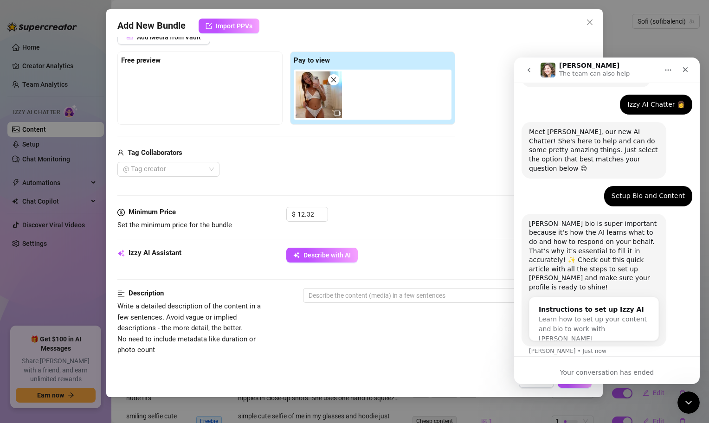
click at [599, 363] on div "Your conversation has ended" at bounding box center [607, 371] width 186 height 28
click at [521, 65] on button "go back" at bounding box center [529, 70] width 18 height 18
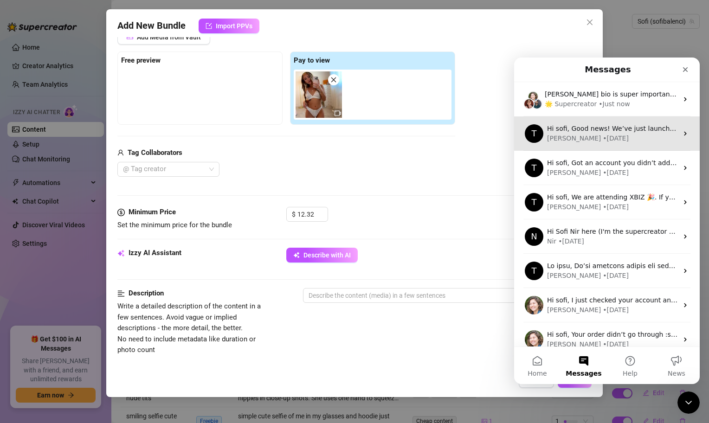
scroll to position [0, 0]
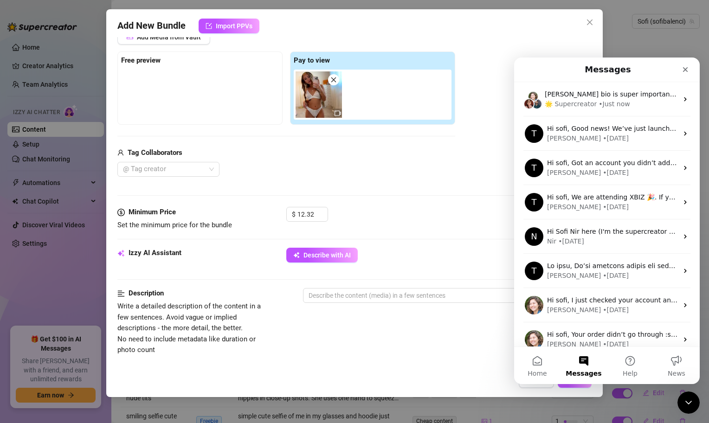
click at [597, 362] on button "Messages" at bounding box center [584, 365] width 46 height 37
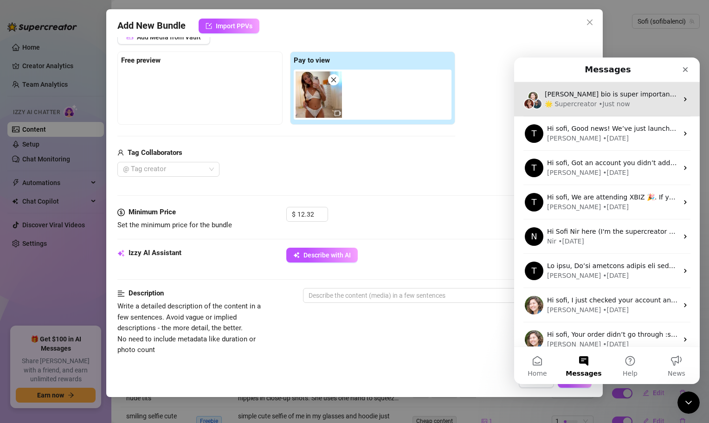
click at [648, 103] on div "🌟 Supercreator • Just now" at bounding box center [611, 104] width 133 height 10
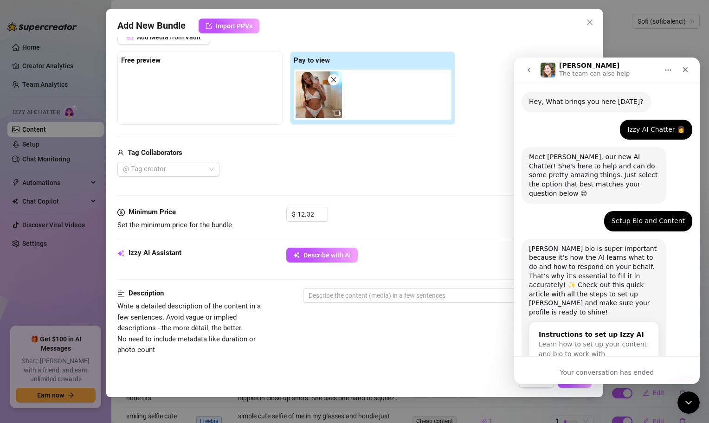
scroll to position [44, 0]
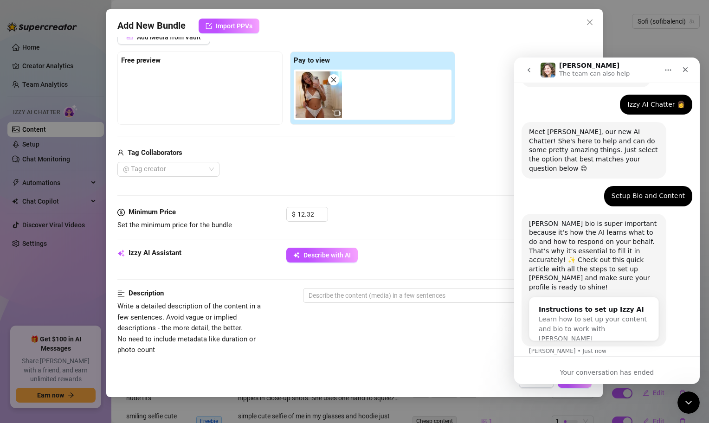
click at [669, 72] on icon "Home" at bounding box center [668, 69] width 7 height 7
click at [582, 95] on div "Izzy AI Chatter 👩 sofi • Just now" at bounding box center [607, 109] width 171 height 28
click at [527, 75] on button "go back" at bounding box center [529, 70] width 18 height 18
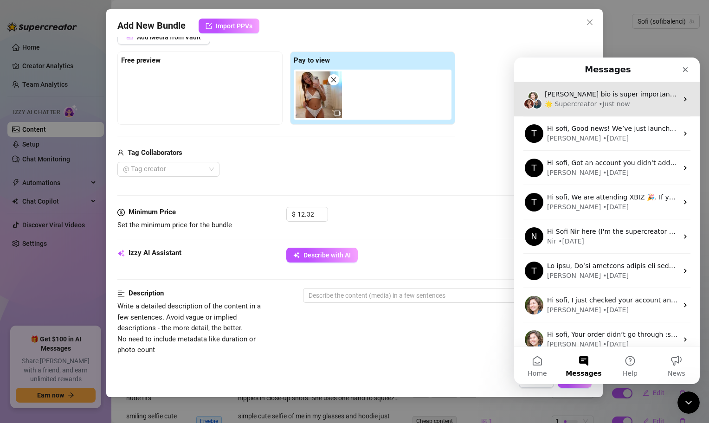
scroll to position [0, 0]
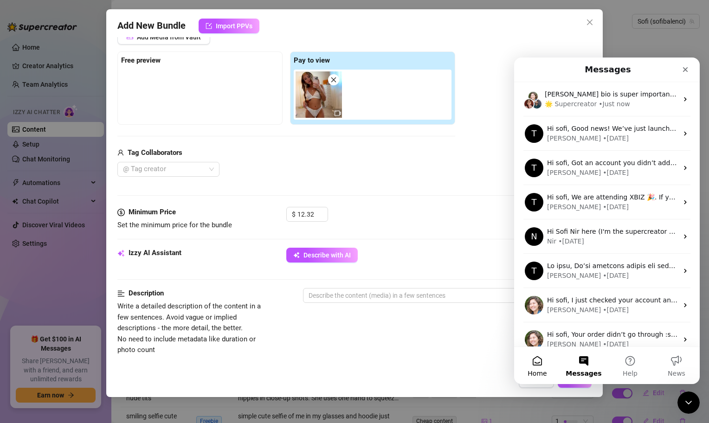
click at [542, 365] on button "Home" at bounding box center [537, 365] width 46 height 37
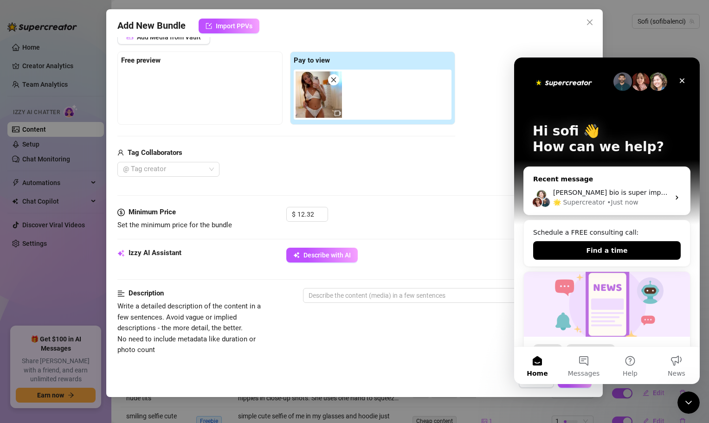
click at [656, 200] on div "🌟 Supercreator • Just now" at bounding box center [611, 203] width 117 height 10
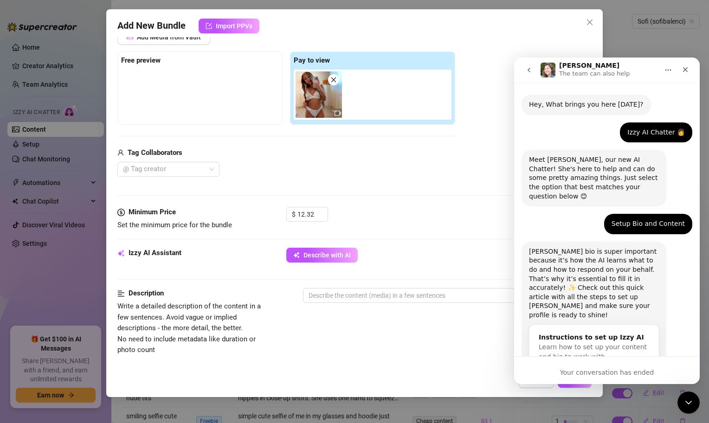
scroll to position [44, 0]
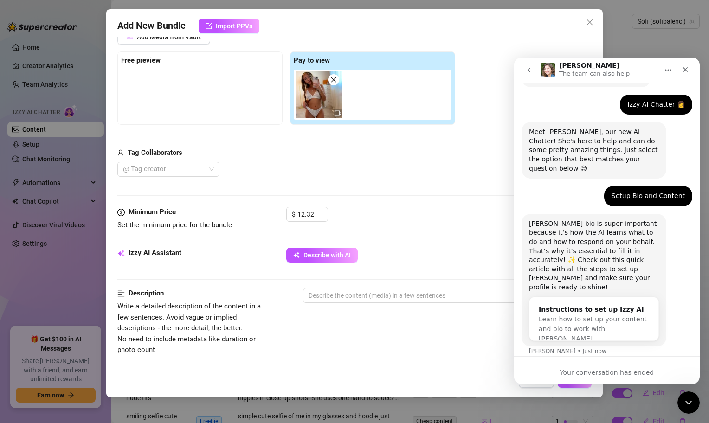
click at [520, 70] on nav "[PERSON_NAME] The team can also help" at bounding box center [607, 70] width 186 height 25
click at [525, 70] on button "go back" at bounding box center [529, 70] width 18 height 18
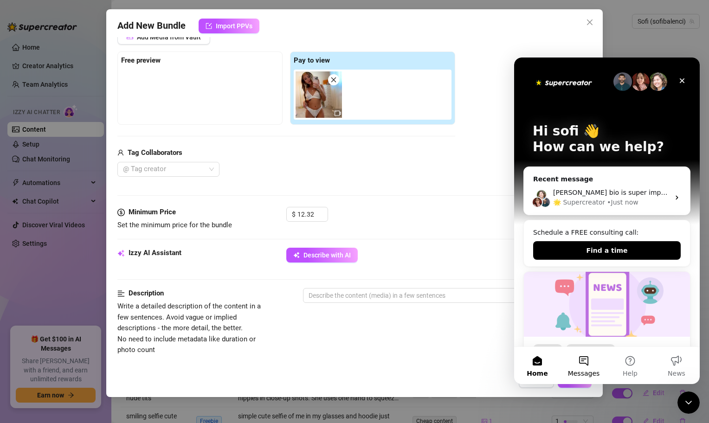
click at [585, 349] on button "Messages" at bounding box center [584, 365] width 46 height 37
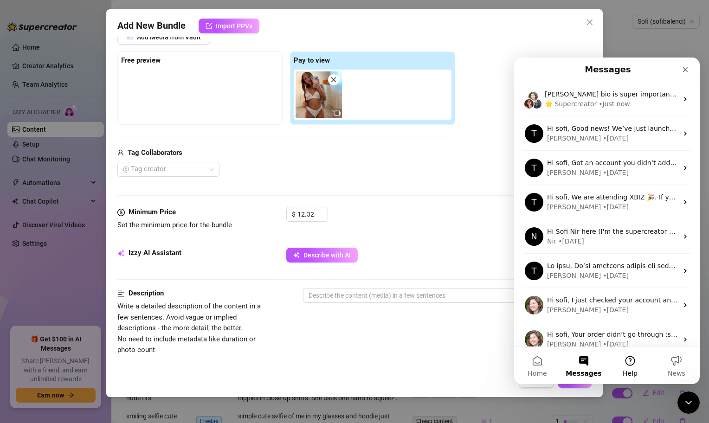
click at [645, 362] on button "Help" at bounding box center [630, 365] width 46 height 37
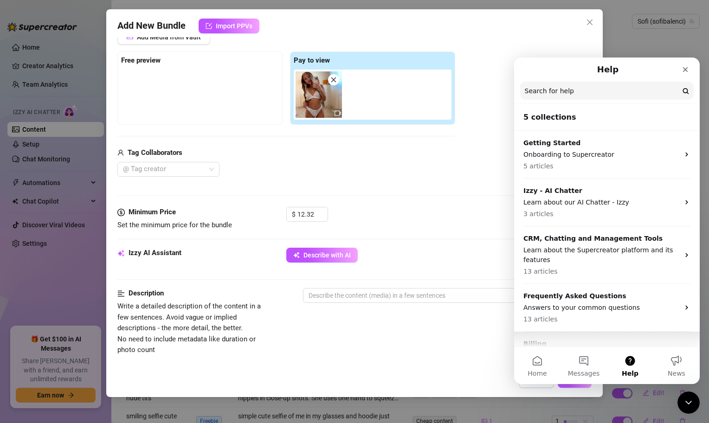
scroll to position [32, 0]
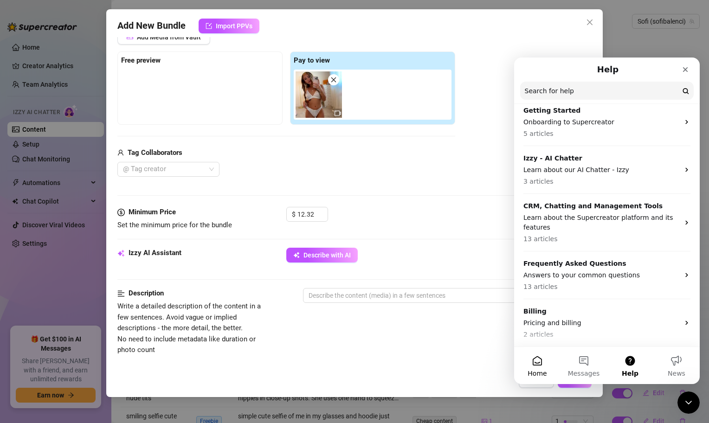
click at [547, 361] on button "Home" at bounding box center [537, 365] width 46 height 37
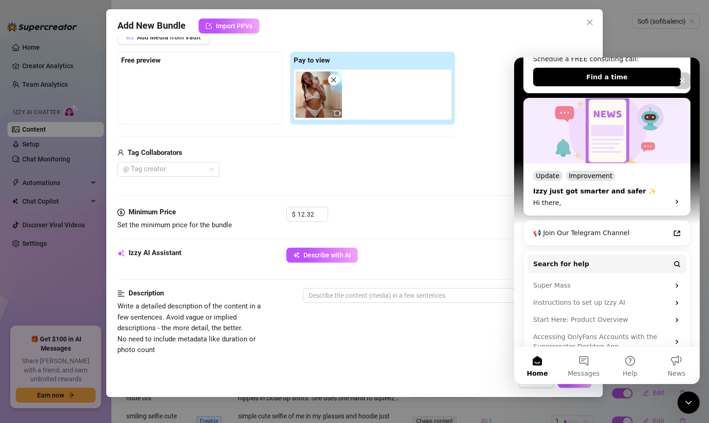
scroll to position [191, 0]
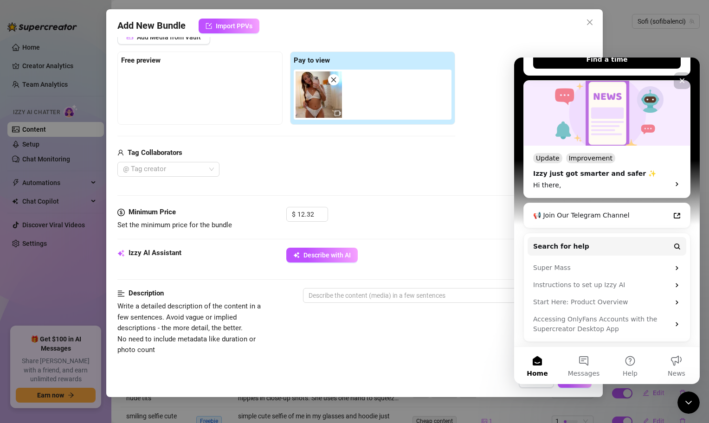
click at [683, 89] on div "Close" at bounding box center [682, 80] width 17 height 17
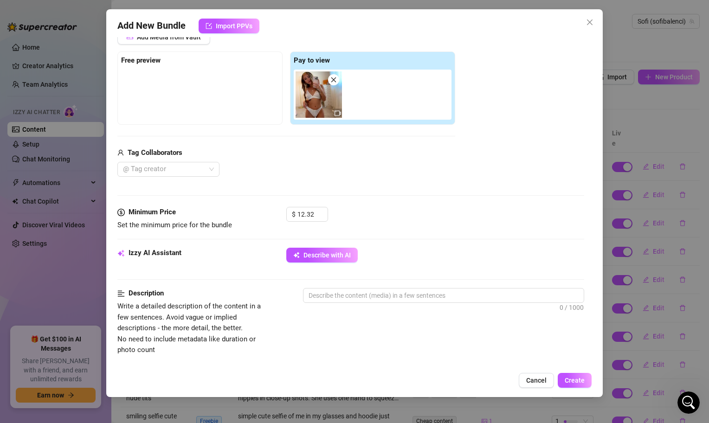
scroll to position [0, 0]
click at [325, 163] on div "@ Tag creator" at bounding box center [286, 169] width 338 height 15
click at [389, 308] on div at bounding box center [443, 312] width 281 height 15
click at [384, 299] on textarea at bounding box center [444, 296] width 280 height 14
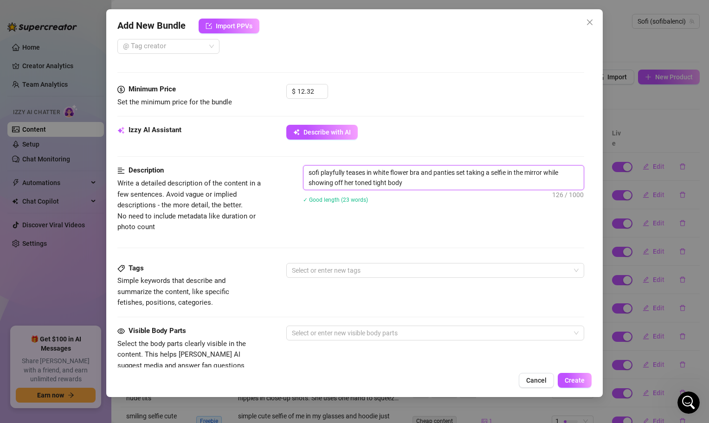
scroll to position [281, 0]
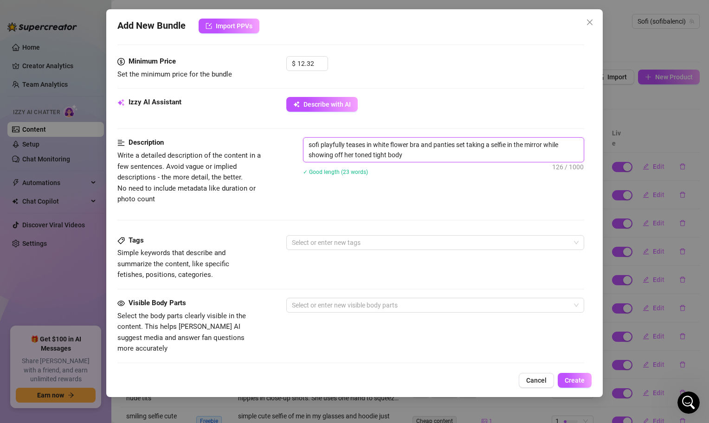
drag, startPoint x: 407, startPoint y: 157, endPoint x: 303, endPoint y: 141, distance: 105.3
click at [303, 141] on span "sofi playfully teases in white flower bra and panties set taking a selfie in th…" at bounding box center [443, 149] width 281 height 25
click at [311, 249] on div "Select or enter new tags" at bounding box center [435, 242] width 298 height 15
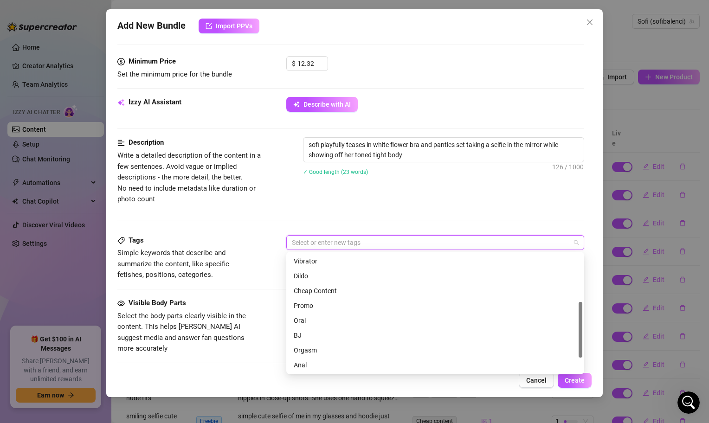
scroll to position [80, 0]
click at [328, 302] on div "Cheap Content" at bounding box center [435, 300] width 283 height 10
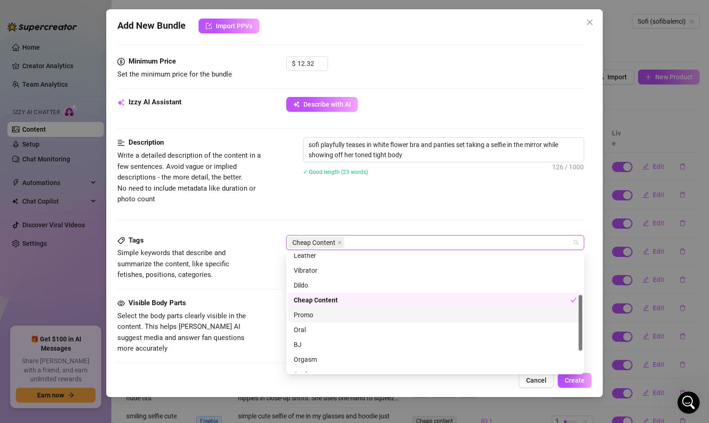
scroll to position [134, 0]
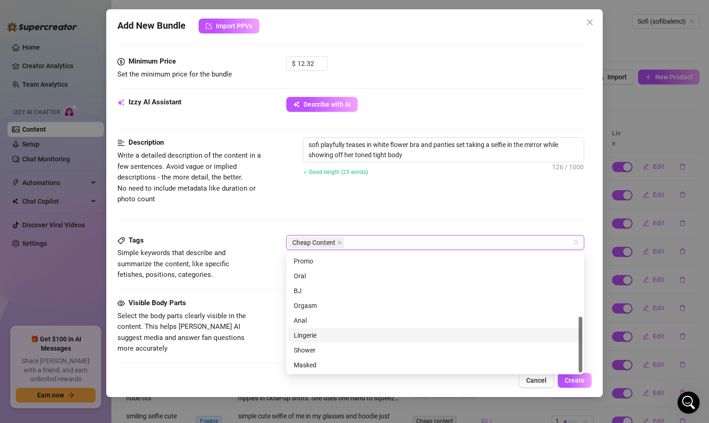
click at [315, 342] on div "Lingerie" at bounding box center [435, 335] width 294 height 15
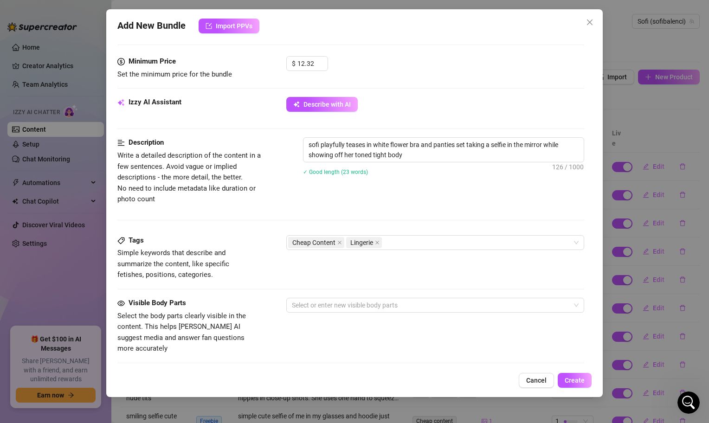
click at [248, 276] on span "Simple keywords that describe and summarize the content, like specific fetishes…" at bounding box center [186, 264] width 139 height 33
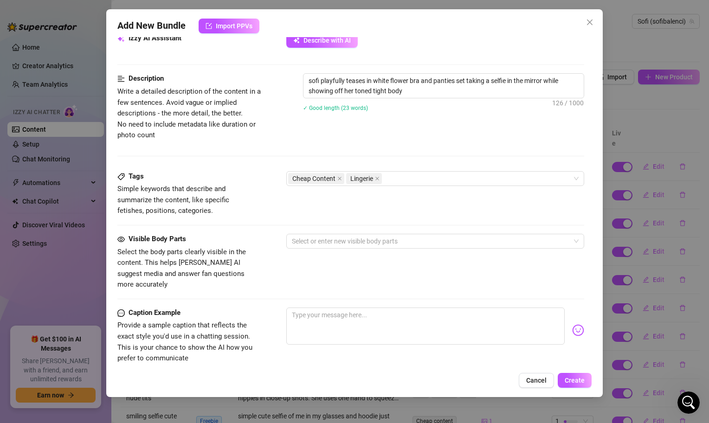
scroll to position [347, 0]
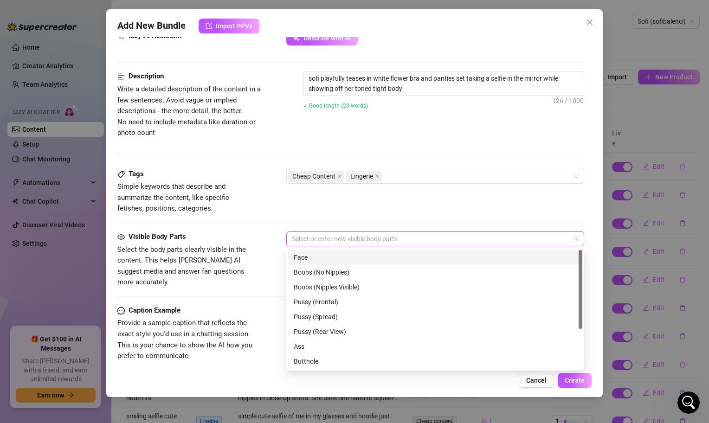
click at [313, 236] on div at bounding box center [430, 239] width 285 height 13
click at [314, 257] on div "Face" at bounding box center [435, 258] width 283 height 10
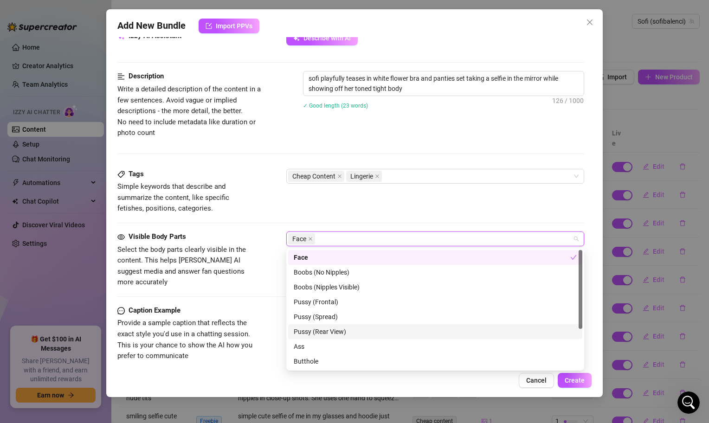
scroll to position [59, 0]
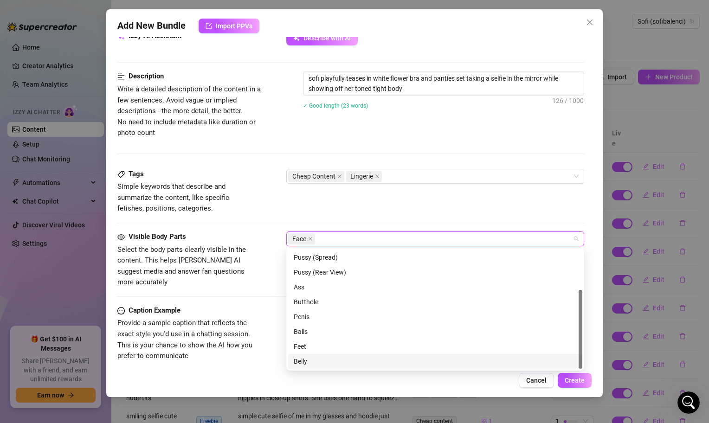
click at [334, 355] on div "Belly" at bounding box center [435, 361] width 294 height 15
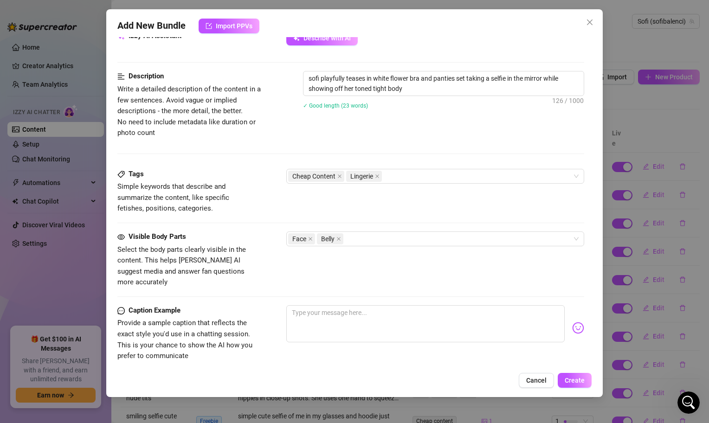
click at [238, 263] on span "Select the body parts clearly visible in the content. This helps [PERSON_NAME] …" at bounding box center [181, 266] width 129 height 41
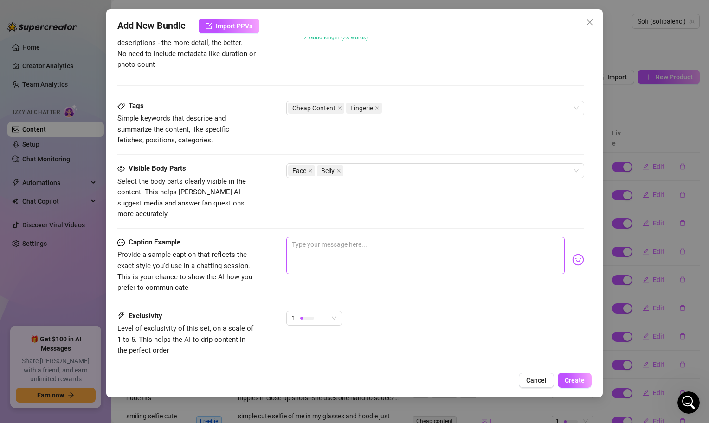
scroll to position [462, 0]
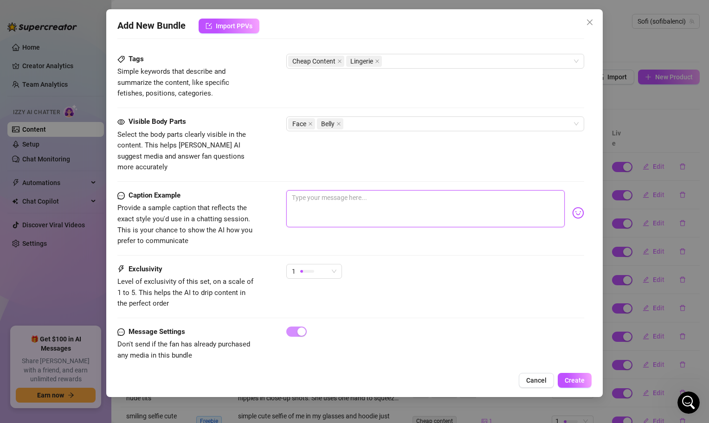
click at [330, 211] on textarea at bounding box center [425, 208] width 279 height 37
click at [582, 376] on button "Create" at bounding box center [575, 380] width 34 height 15
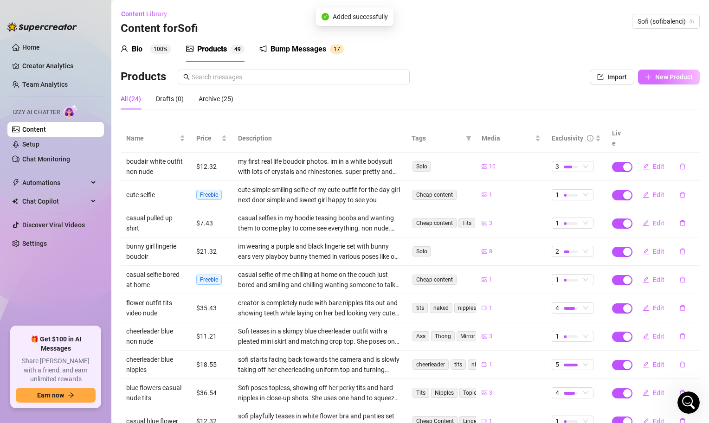
click at [662, 81] on button "New Product" at bounding box center [669, 77] width 62 height 15
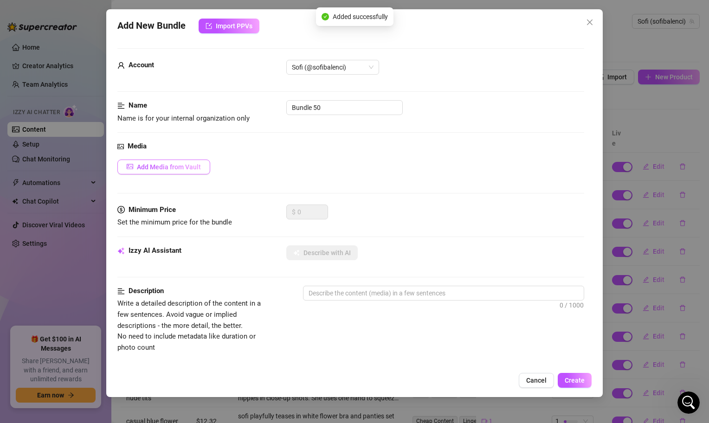
click at [180, 160] on button "Add Media from Vault" at bounding box center [163, 167] width 93 height 15
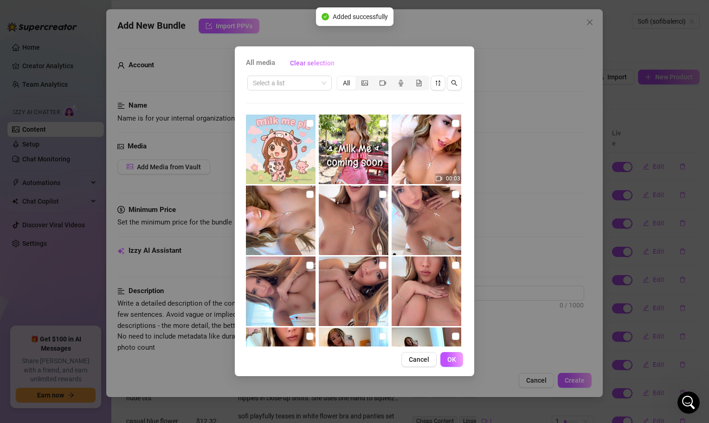
click at [180, 170] on div "All media Clear selection Select a list All 00:03 02:02 00:07 00:04 00:03 00:19…" at bounding box center [354, 211] width 709 height 423
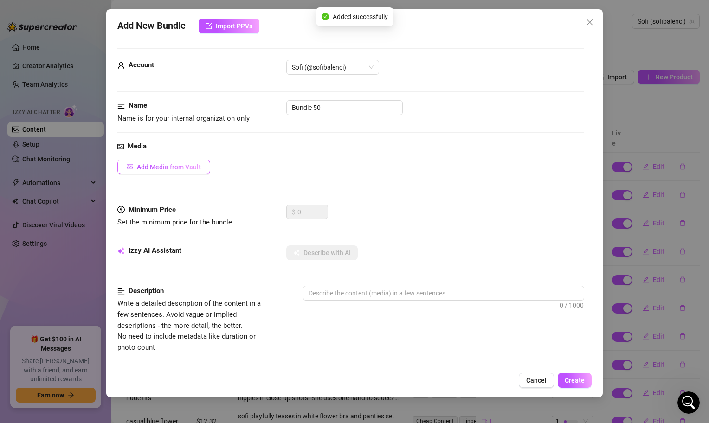
click at [180, 170] on span "Add Media from Vault" at bounding box center [169, 166] width 64 height 7
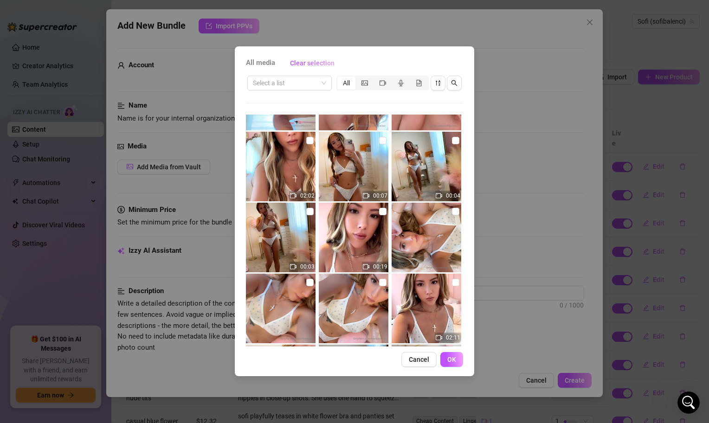
scroll to position [198, 0]
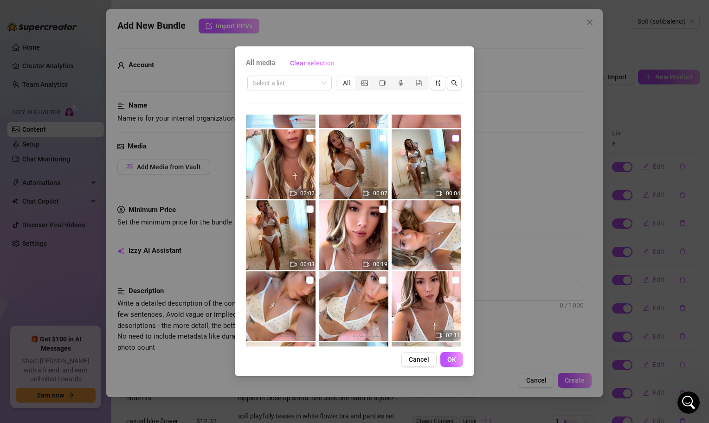
click at [455, 140] on input "checkbox" at bounding box center [455, 138] width 7 height 7
click at [449, 368] on div "All media Clear selection Select a list All 00:03 02:02 00:07 00:04 00:03 00:19…" at bounding box center [355, 211] width 240 height 330
click at [449, 363] on span "OK" at bounding box center [452, 359] width 9 height 7
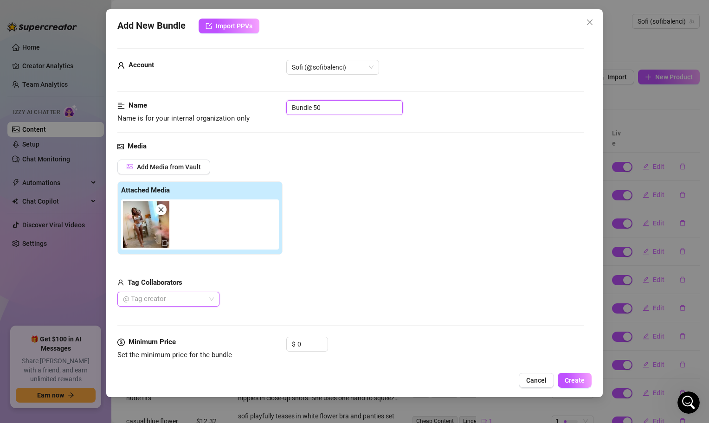
click at [329, 108] on input "Bundle 50" at bounding box center [344, 107] width 117 height 15
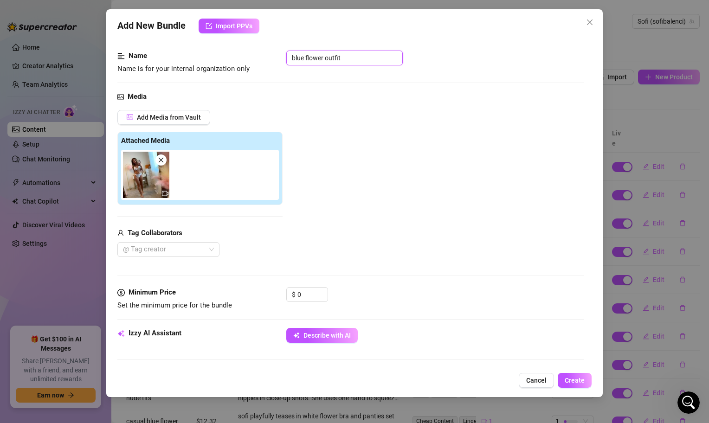
scroll to position [64, 0]
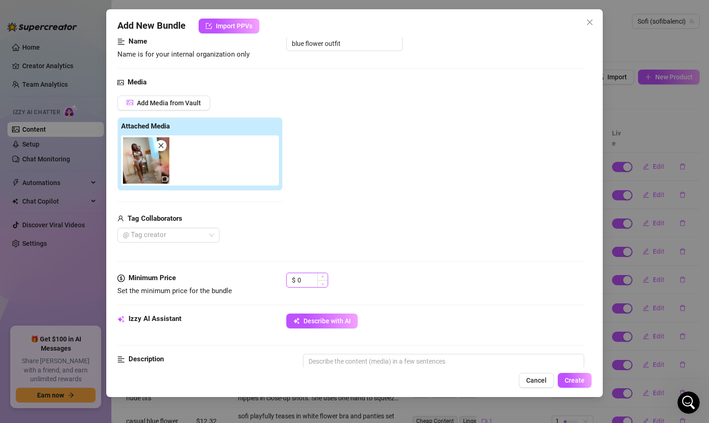
click at [312, 276] on input "0" at bounding box center [313, 280] width 30 height 14
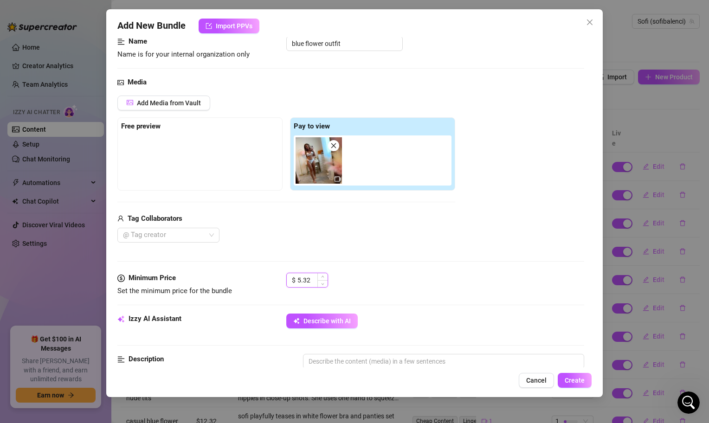
click at [300, 281] on input "5.32" at bounding box center [313, 280] width 30 height 14
click at [384, 286] on div "$ 5.32" at bounding box center [435, 284] width 298 height 23
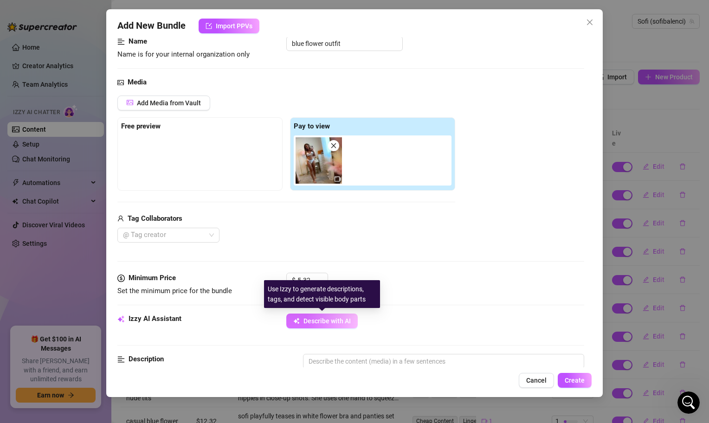
click at [323, 314] on button "Describe with AI" at bounding box center [321, 321] width 71 height 15
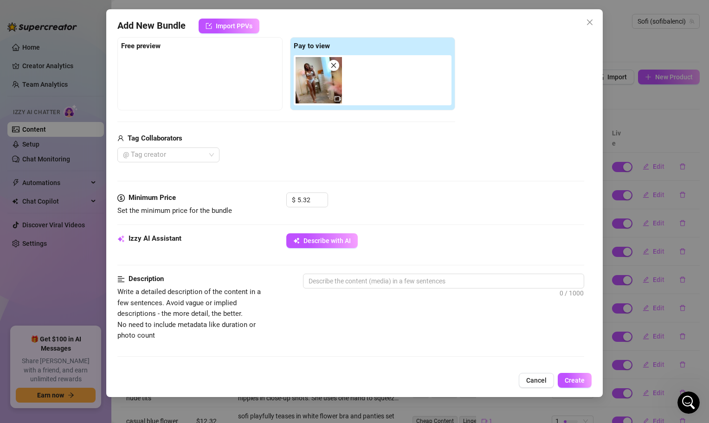
scroll to position [145, 0]
click at [352, 278] on textarea at bounding box center [444, 281] width 280 height 14
paste textarea "sofi playfully teases in white flower bra and panties set taking a selfie in th…"
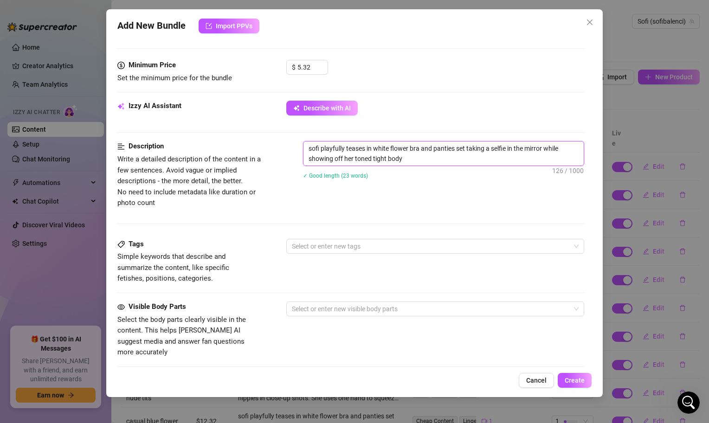
scroll to position [286, 0]
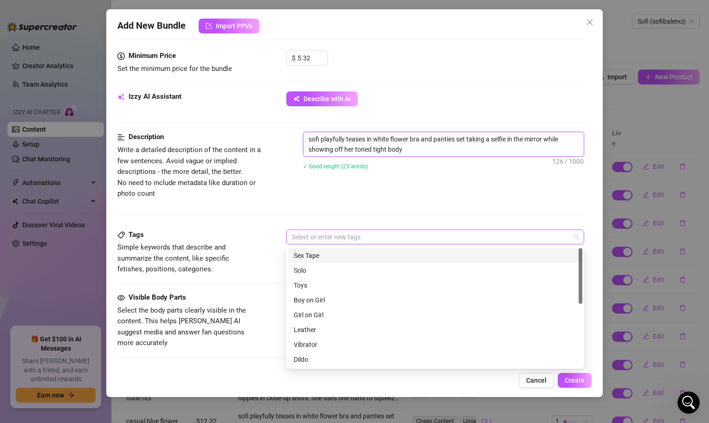
click at [335, 234] on div at bounding box center [430, 237] width 285 height 13
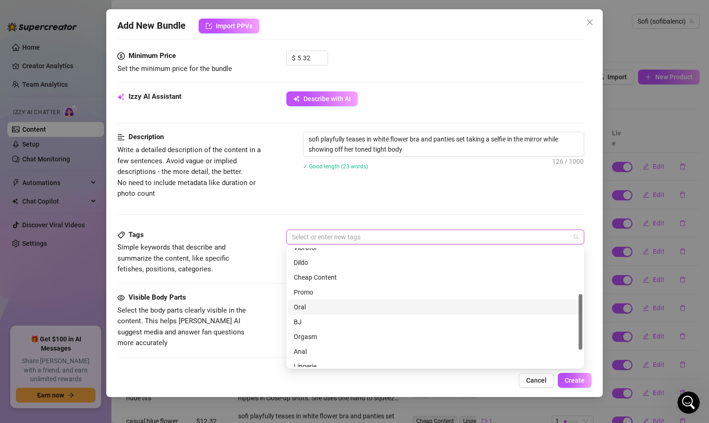
click at [321, 277] on div "Cheap Content" at bounding box center [435, 278] width 283 height 10
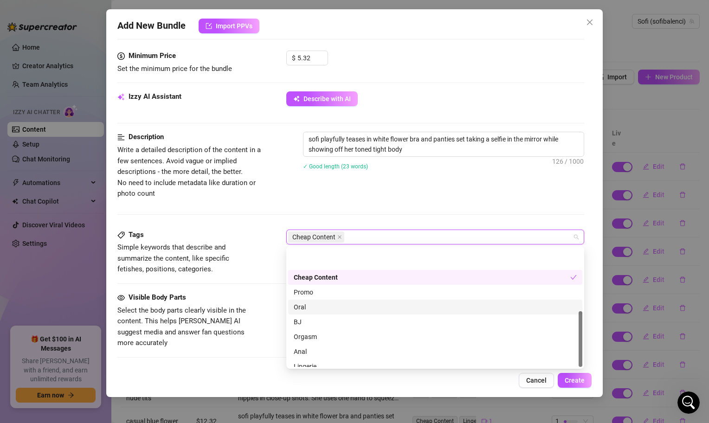
scroll to position [134, 0]
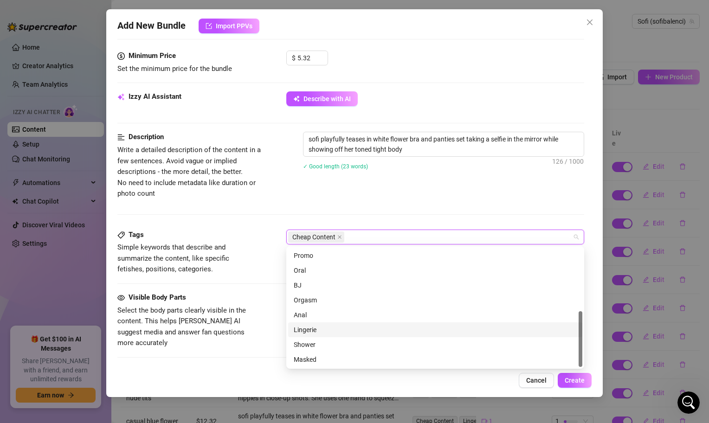
click at [323, 328] on div "Lingerie" at bounding box center [435, 330] width 283 height 10
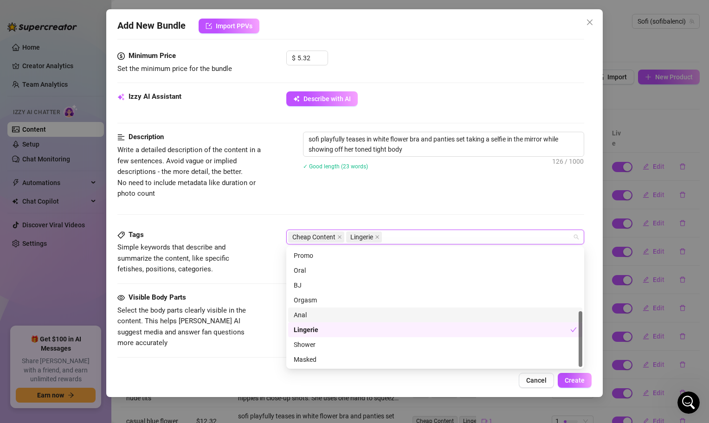
click at [219, 241] on div "Tags Simple keywords that describe and summarize the content, like specific fet…" at bounding box center [186, 252] width 139 height 45
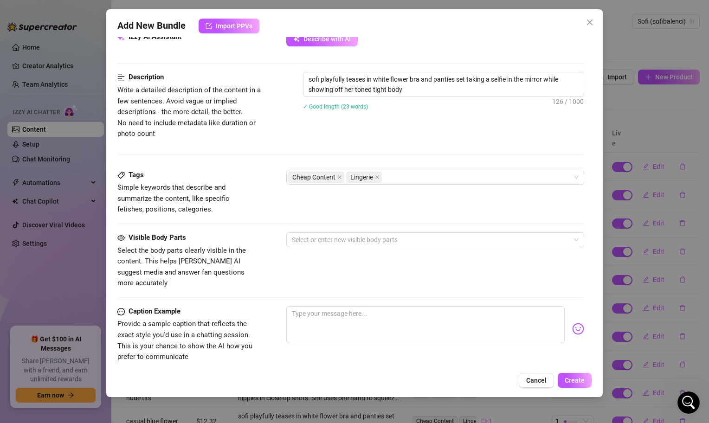
scroll to position [359, 0]
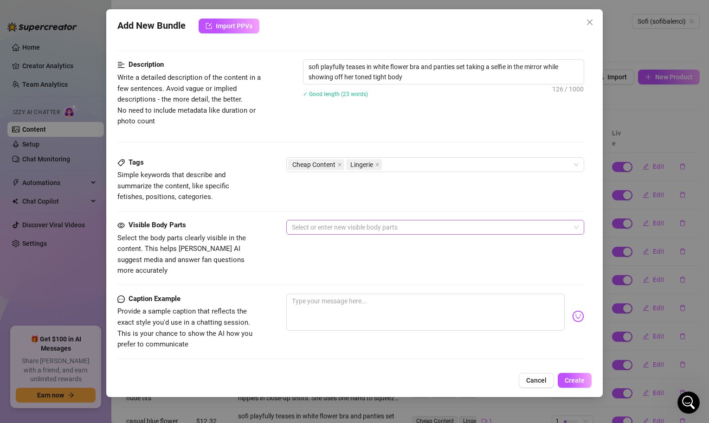
click at [332, 228] on div at bounding box center [430, 227] width 285 height 13
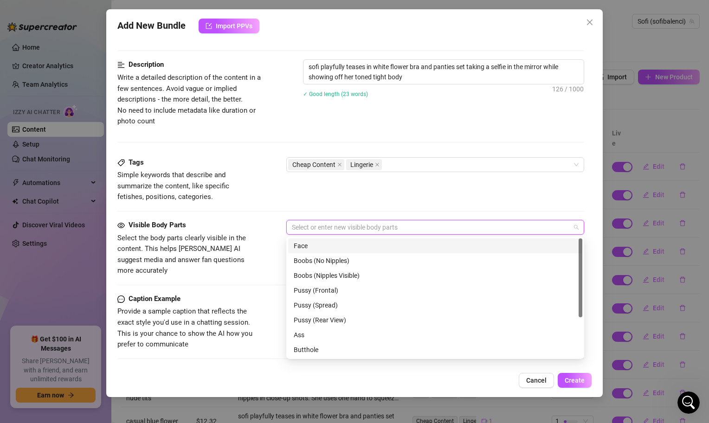
click at [334, 247] on div "Face" at bounding box center [435, 246] width 283 height 10
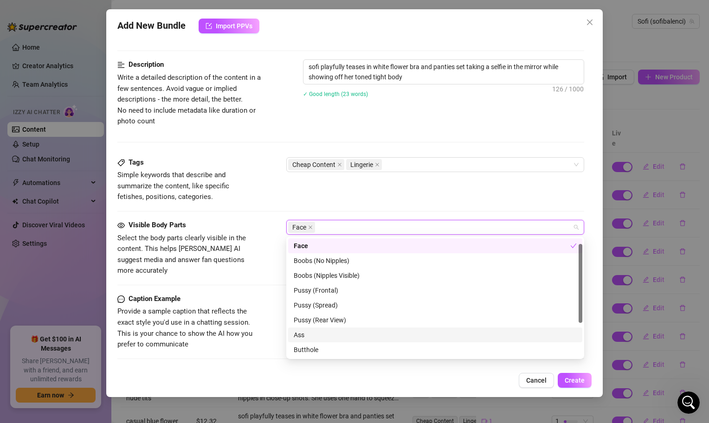
scroll to position [59, 0]
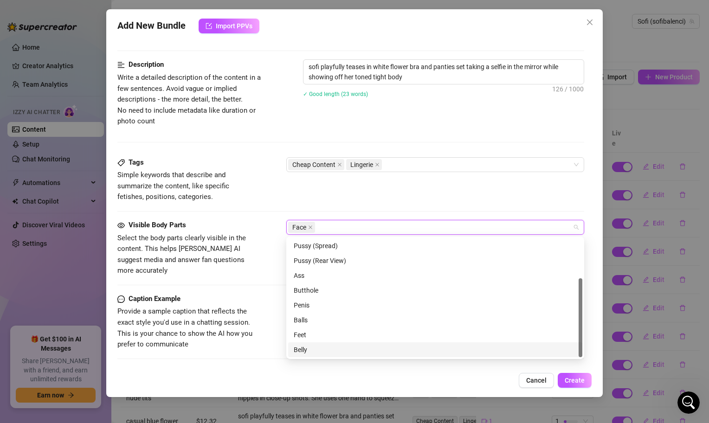
click at [322, 351] on div "Belly" at bounding box center [435, 350] width 283 height 10
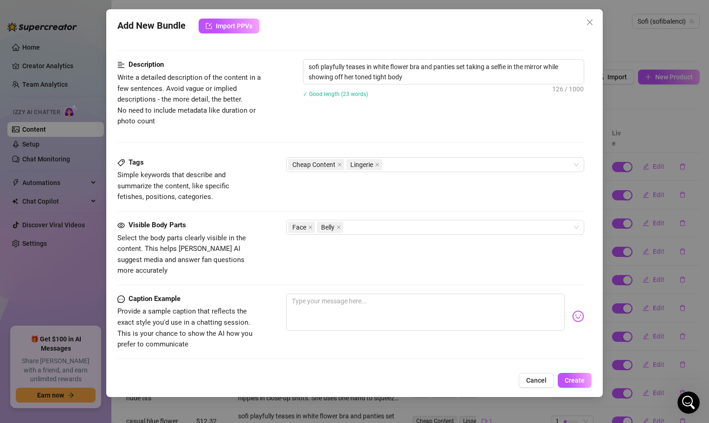
click at [235, 233] on span "Select the body parts clearly visible in the content. This helps [PERSON_NAME] …" at bounding box center [186, 255] width 139 height 44
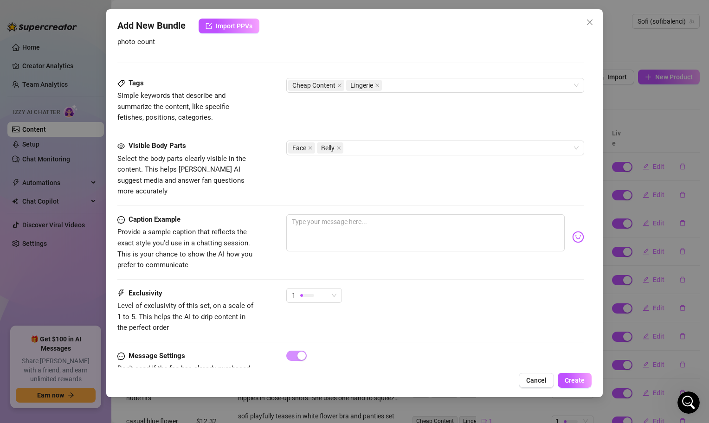
scroll to position [462, 0]
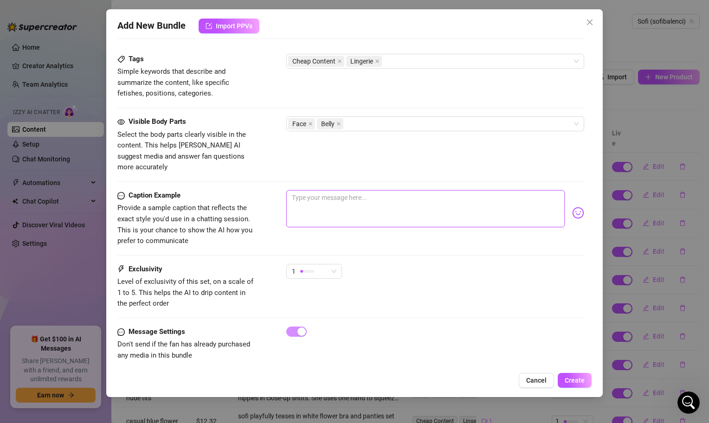
click at [312, 204] on textarea at bounding box center [425, 208] width 279 height 37
click at [581, 381] on span "Create" at bounding box center [575, 380] width 20 height 7
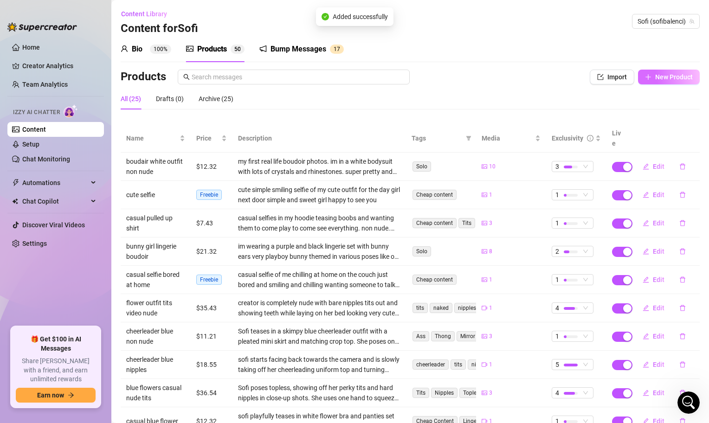
click at [670, 80] on span "New Product" at bounding box center [675, 76] width 38 height 7
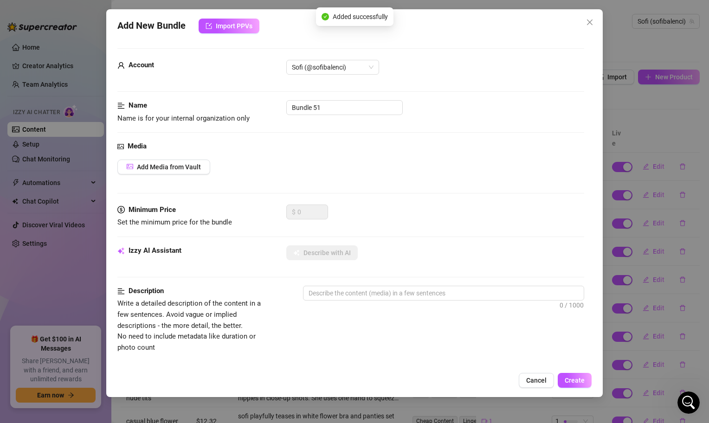
click at [151, 175] on div "Media Add Media from Vault" at bounding box center [350, 173] width 467 height 64
click at [154, 174] on button "Add Media from Vault" at bounding box center [163, 167] width 93 height 15
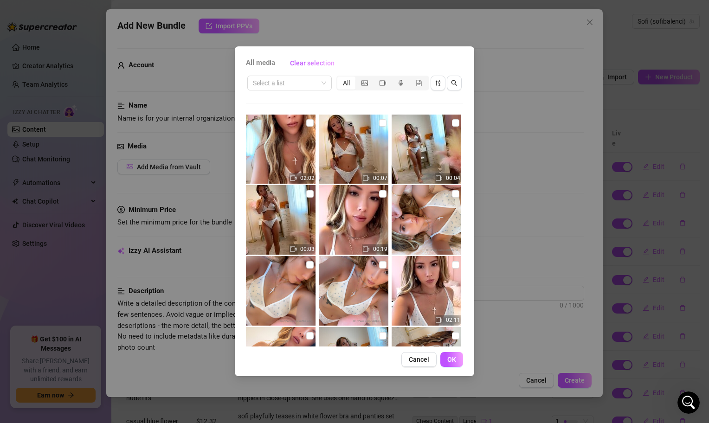
scroll to position [220, 0]
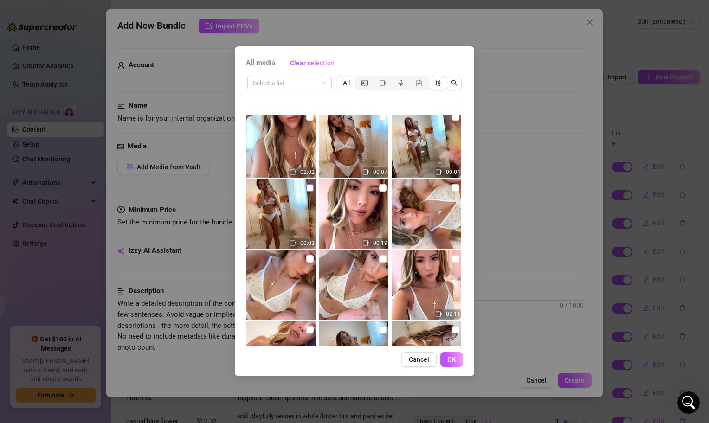
click at [313, 188] on input "checkbox" at bounding box center [309, 187] width 7 height 7
click at [451, 357] on span "OK" at bounding box center [452, 359] width 9 height 7
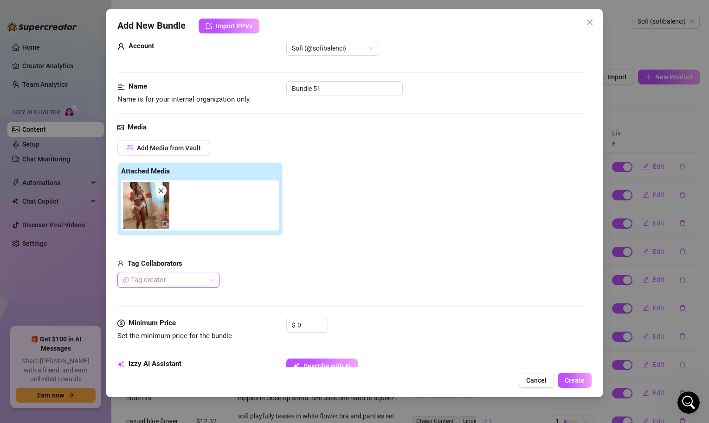
scroll to position [21, 0]
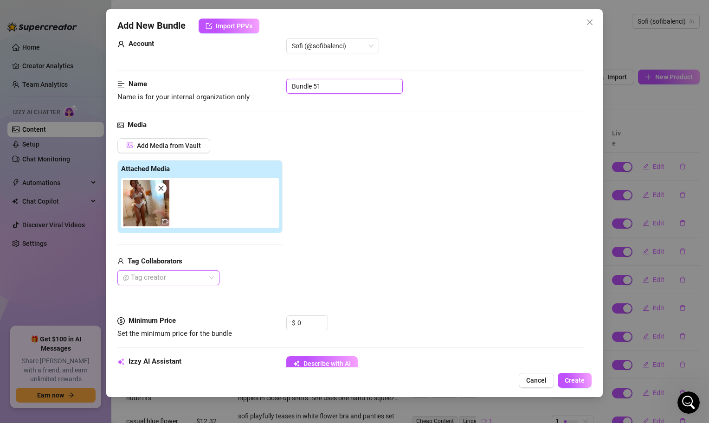
click at [325, 89] on input "Bundle 51" at bounding box center [344, 86] width 117 height 15
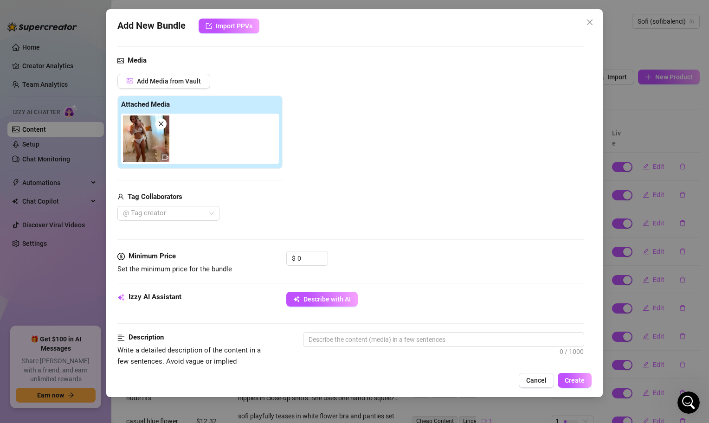
scroll to position [108, 0]
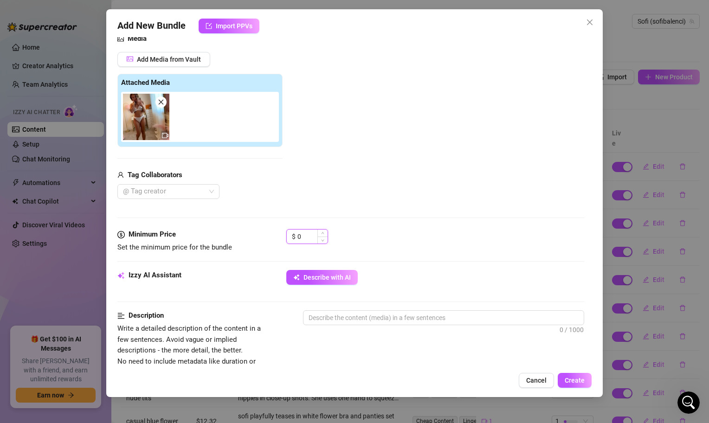
click at [303, 234] on input "0" at bounding box center [313, 237] width 30 height 14
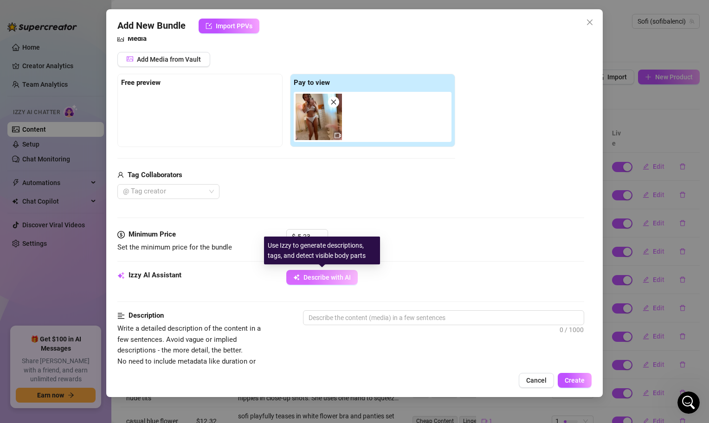
click at [309, 281] on span "Describe with AI" at bounding box center [327, 277] width 47 height 7
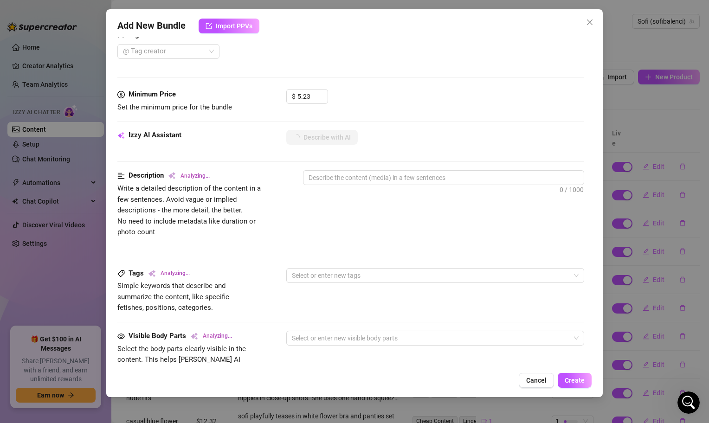
scroll to position [249, 0]
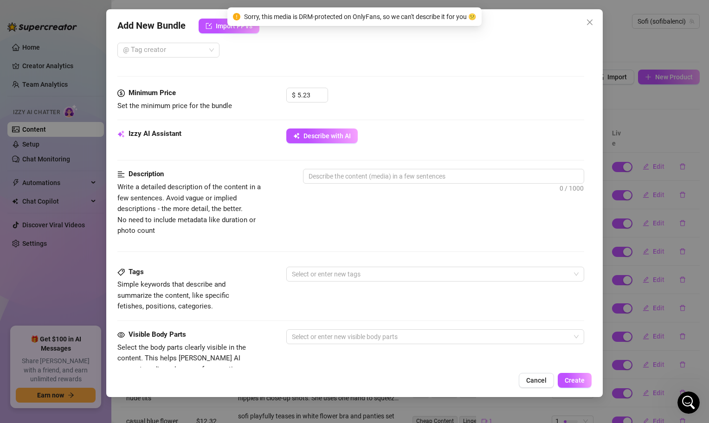
click at [347, 185] on div "0 / 1000" at bounding box center [443, 189] width 281 height 40
click at [346, 180] on textarea at bounding box center [444, 176] width 280 height 14
paste textarea "sofi playfully teases in white flower bra and panties set taking a selfie in th…"
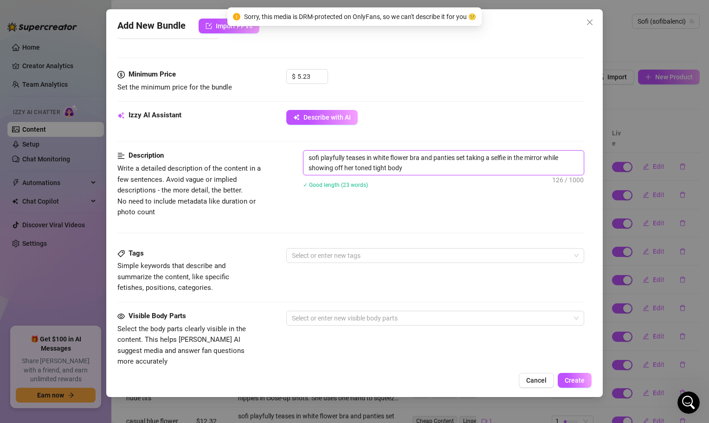
scroll to position [273, 0]
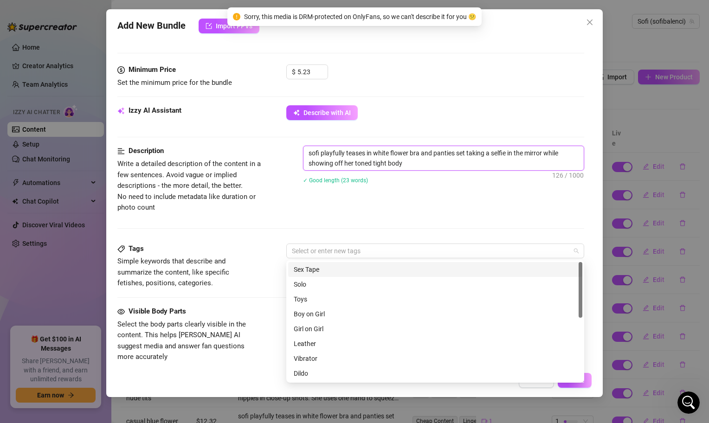
click at [333, 250] on div at bounding box center [430, 251] width 285 height 13
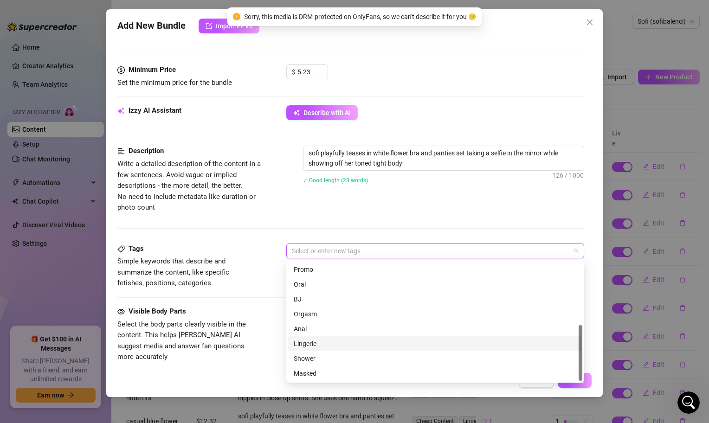
click at [326, 346] on div "Lingerie" at bounding box center [435, 344] width 283 height 10
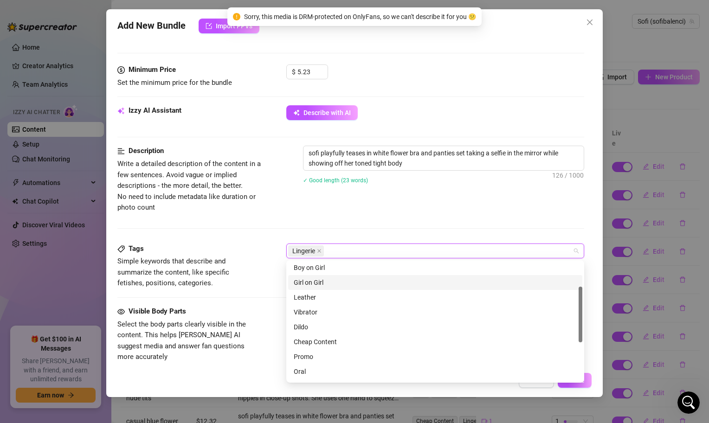
scroll to position [54, 0]
click at [318, 332] on div "Cheap Content" at bounding box center [435, 335] width 283 height 10
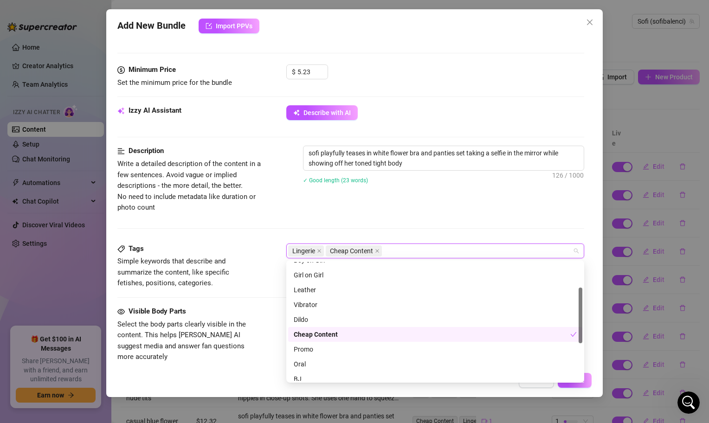
click at [224, 292] on div "Tags Simple keywords that describe and summarize the content, like specific fet…" at bounding box center [350, 275] width 467 height 63
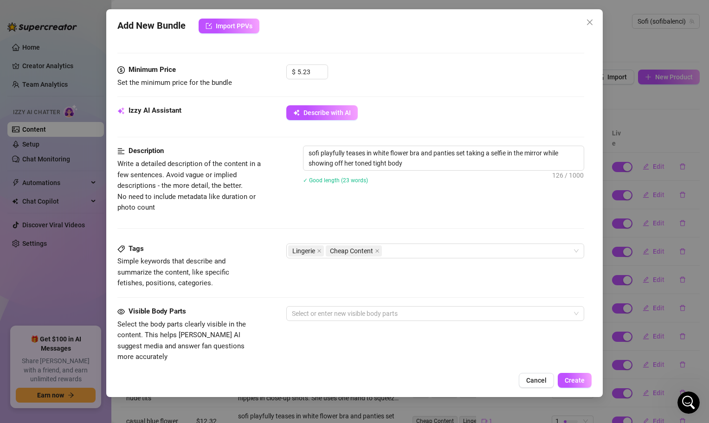
click at [296, 321] on div "Visible Body Parts Select the body parts clearly visible in the content. This h…" at bounding box center [350, 334] width 467 height 57
click at [296, 317] on div at bounding box center [430, 313] width 285 height 13
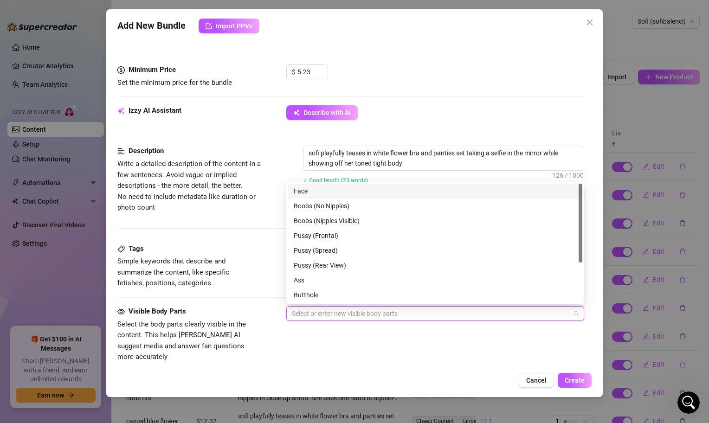
click at [308, 190] on div "Face" at bounding box center [435, 191] width 283 height 10
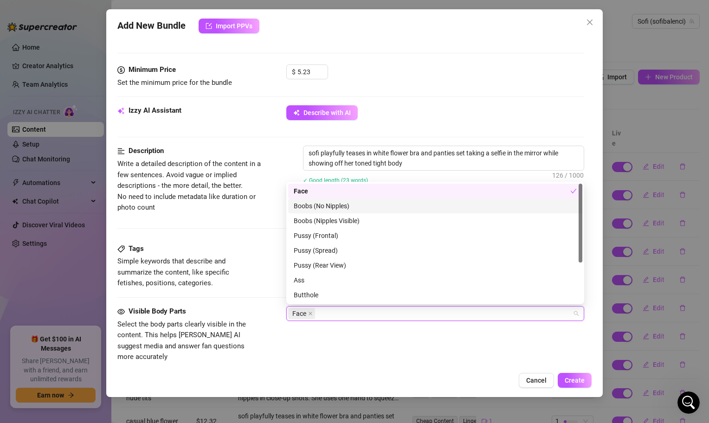
click at [259, 259] on div "Tags Simple keywords that describe and summarize the content, like specific fet…" at bounding box center [350, 266] width 467 height 45
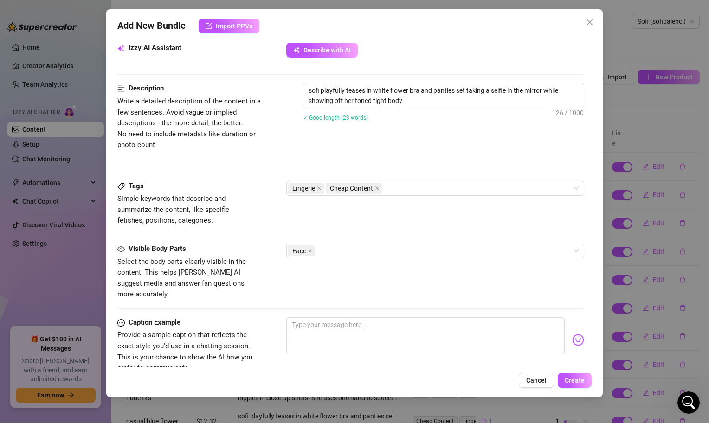
scroll to position [339, 0]
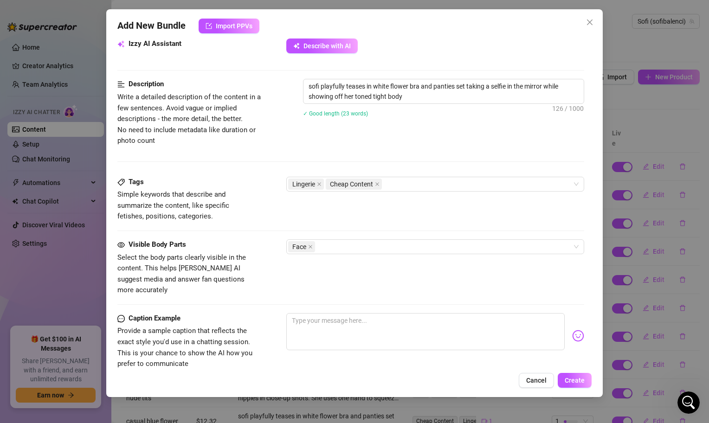
click at [360, 239] on div "Tags Simple keywords that describe and summarize the content, like specific fet…" at bounding box center [350, 208] width 467 height 63
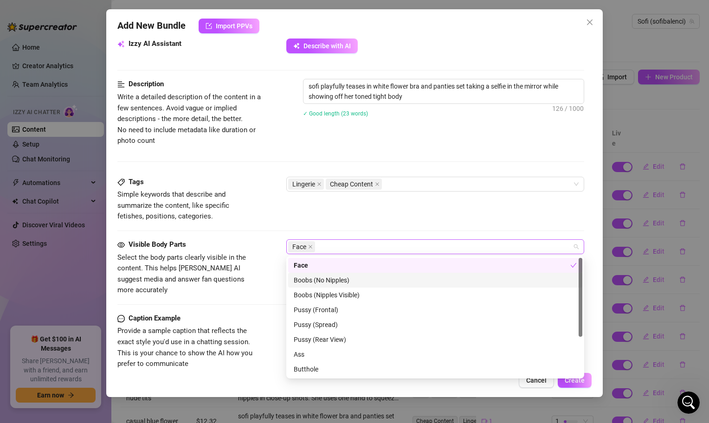
click at [360, 247] on div "Face" at bounding box center [430, 246] width 285 height 13
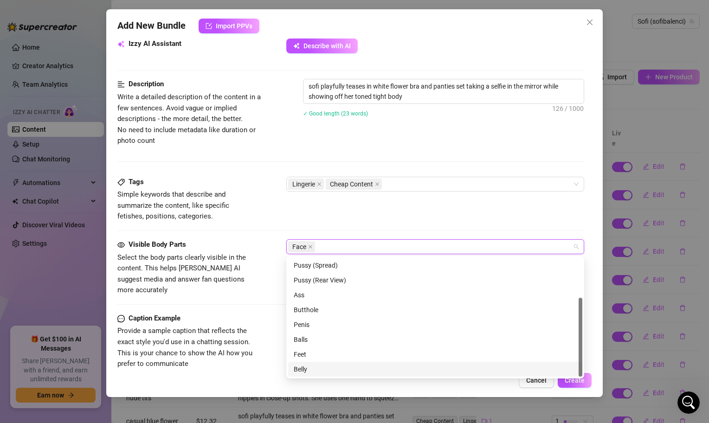
click at [311, 369] on div "Belly" at bounding box center [435, 369] width 283 height 10
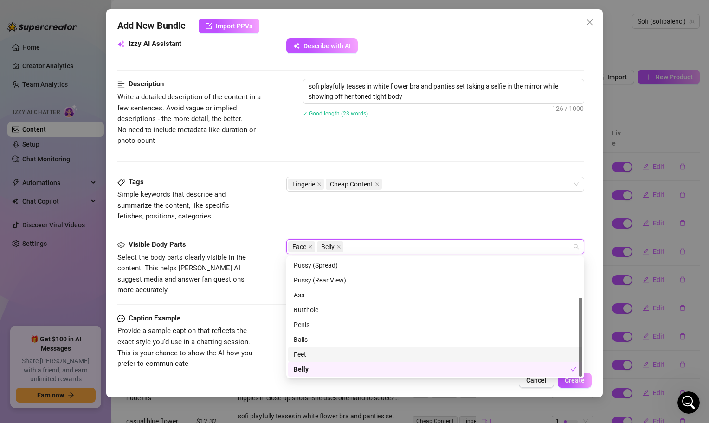
click at [233, 313] on div "Caption Example" at bounding box center [186, 318] width 139 height 11
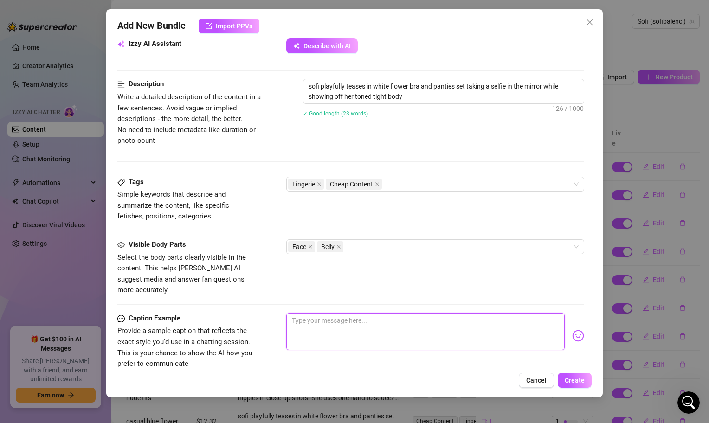
click at [307, 330] on textarea at bounding box center [425, 331] width 279 height 37
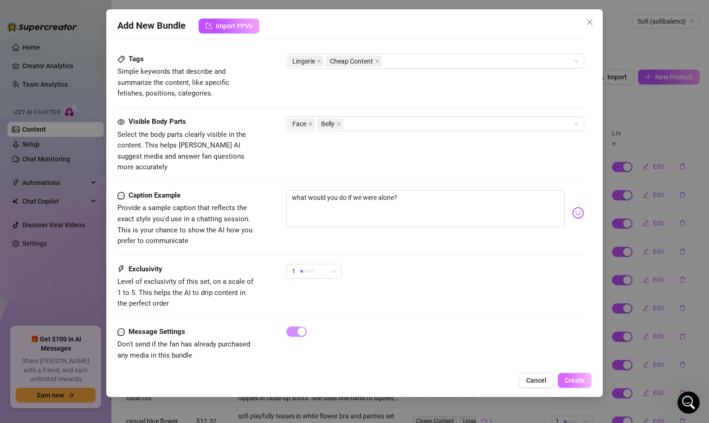
click at [569, 379] on span "Create" at bounding box center [575, 380] width 20 height 7
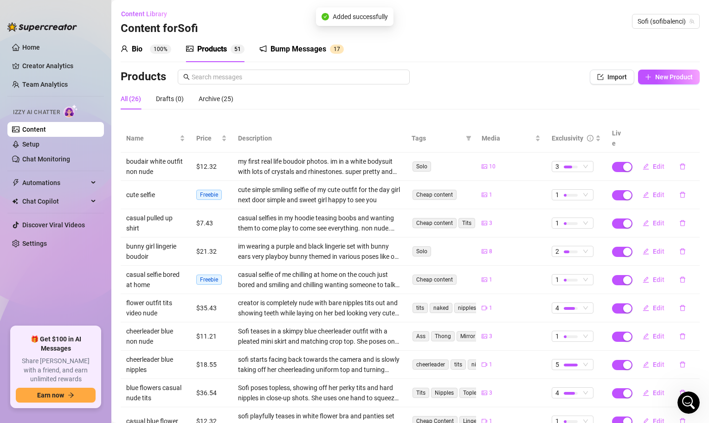
click at [681, 87] on div "Products Import New Product" at bounding box center [410, 79] width 579 height 19
click at [677, 80] on span "New Product" at bounding box center [675, 76] width 38 height 7
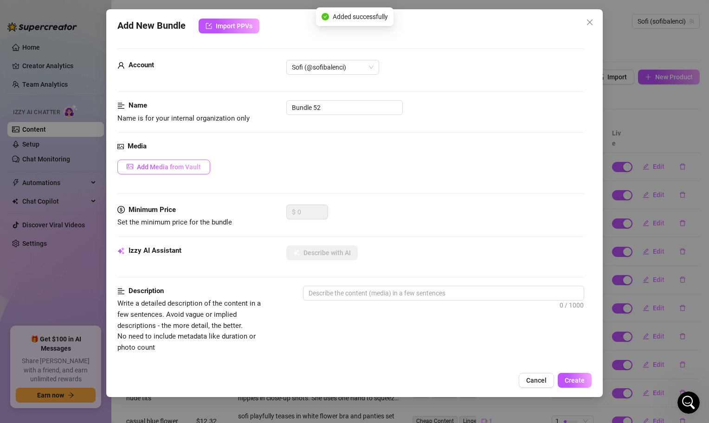
click at [184, 171] on button "Add Media from Vault" at bounding box center [163, 167] width 93 height 15
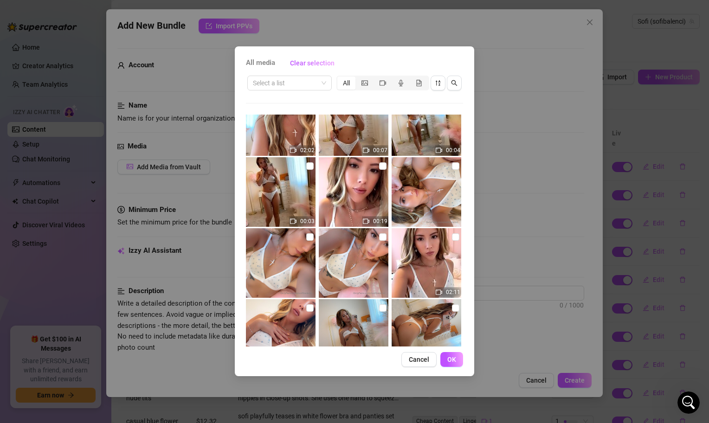
scroll to position [244, 0]
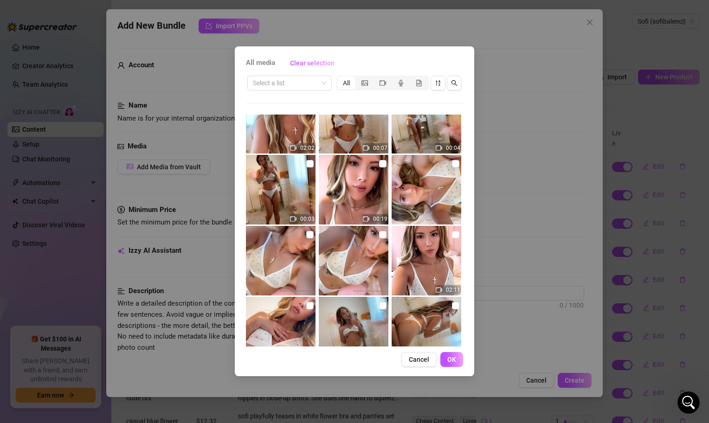
click at [350, 207] on img at bounding box center [354, 190] width 70 height 70
click at [380, 162] on input "checkbox" at bounding box center [382, 163] width 7 height 7
click at [456, 355] on button "OK" at bounding box center [452, 359] width 23 height 15
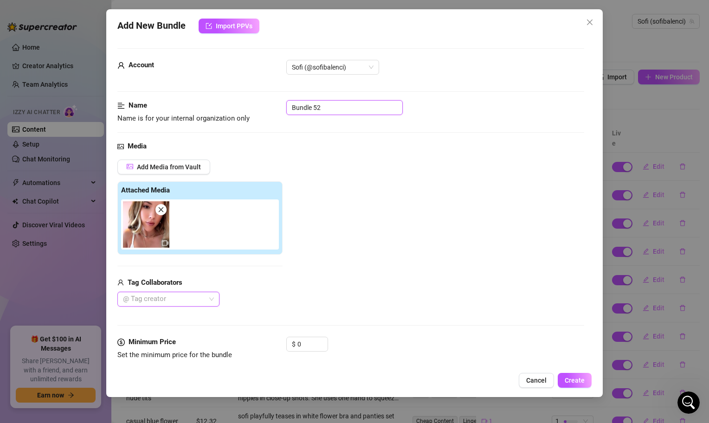
click at [352, 113] on input "Bundle 52" at bounding box center [344, 107] width 117 height 15
click at [390, 167] on div "Add Media from Vault Attached Media Tag Collaborators @ Tag creator" at bounding box center [350, 234] width 467 height 148
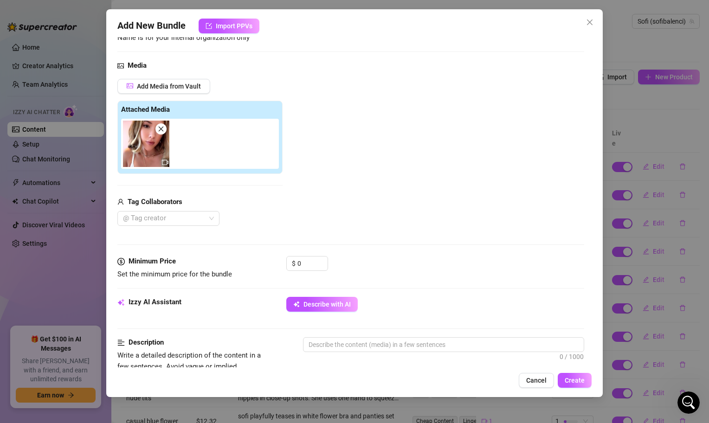
scroll to position [97, 0]
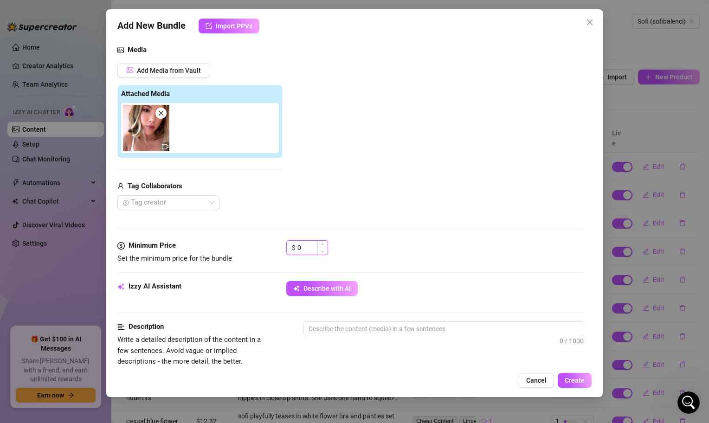
click at [308, 255] on input "0" at bounding box center [313, 248] width 30 height 14
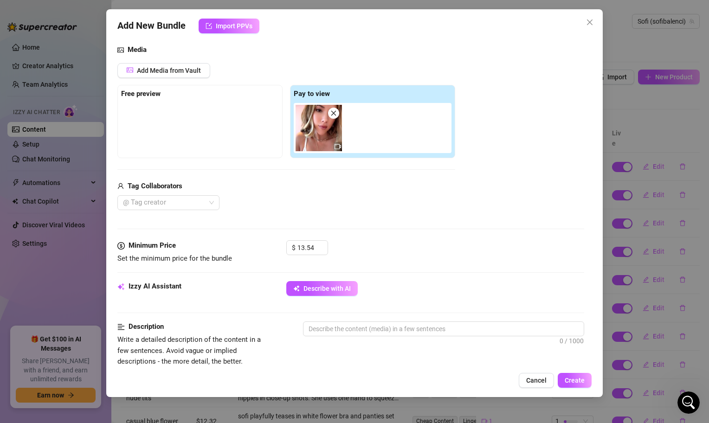
click at [400, 272] on div "Minimum Price Set the minimum price for the bundle $ 13.54" at bounding box center [350, 260] width 467 height 41
click at [334, 285] on span "Describe with AI" at bounding box center [327, 288] width 47 height 7
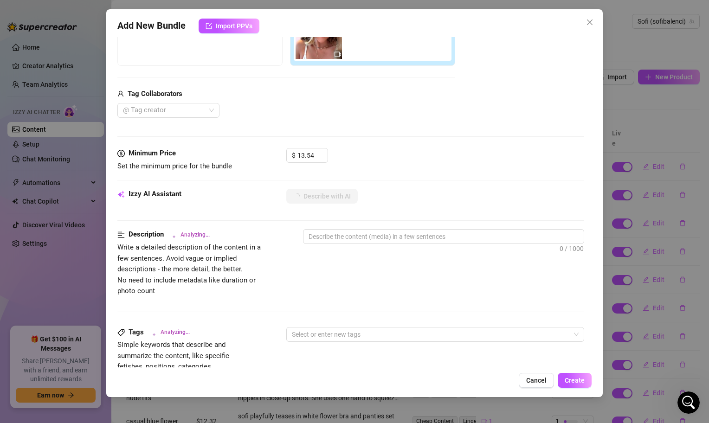
scroll to position [191, 0]
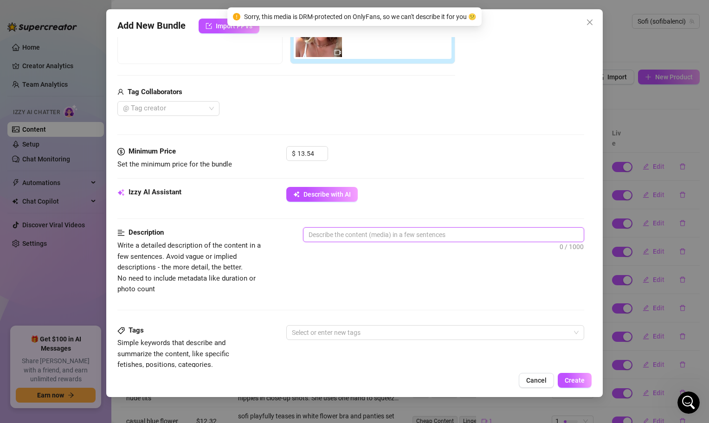
click at [348, 234] on textarea at bounding box center [444, 235] width 280 height 14
paste textarea "XOXOykyklolfryesiam1111!ok"
click at [378, 235] on textarea "XOXOykyklolfryesiam1111!ok" at bounding box center [444, 235] width 280 height 14
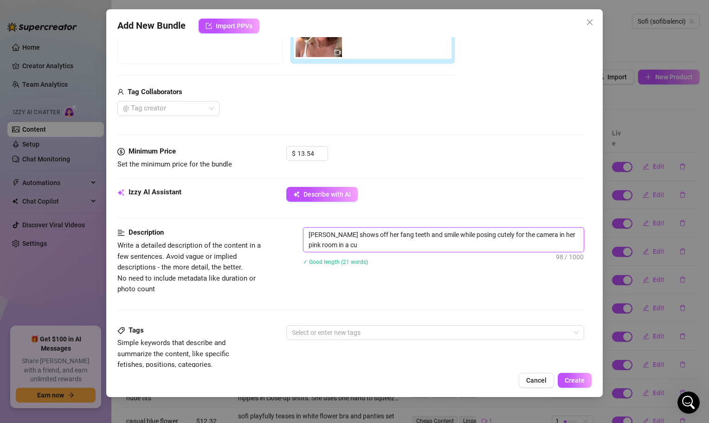
scroll to position [0, 0]
click at [357, 331] on div at bounding box center [430, 332] width 285 height 13
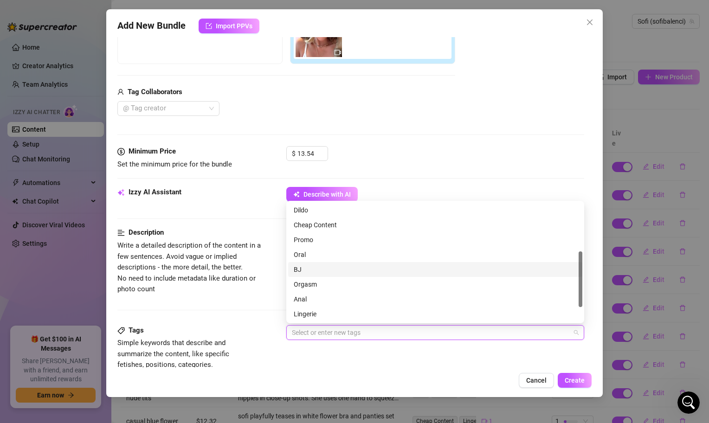
scroll to position [101, 0]
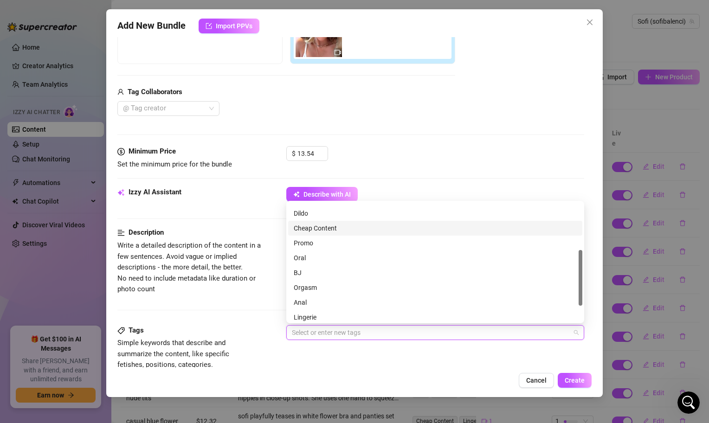
click at [321, 227] on div "Cheap Content" at bounding box center [435, 228] width 283 height 10
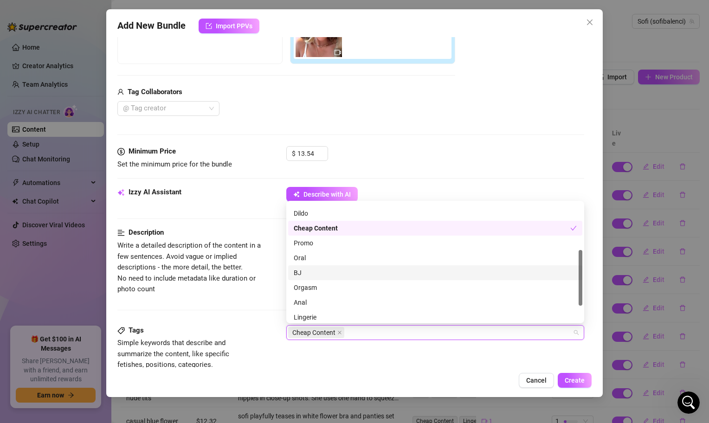
scroll to position [134, 0]
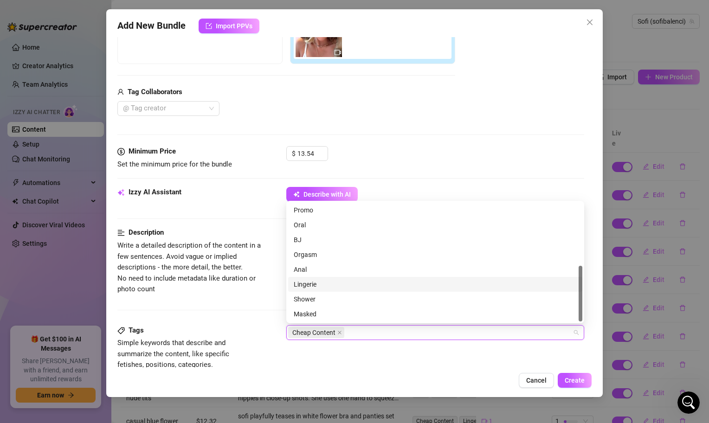
click at [323, 286] on div "Lingerie" at bounding box center [435, 284] width 283 height 10
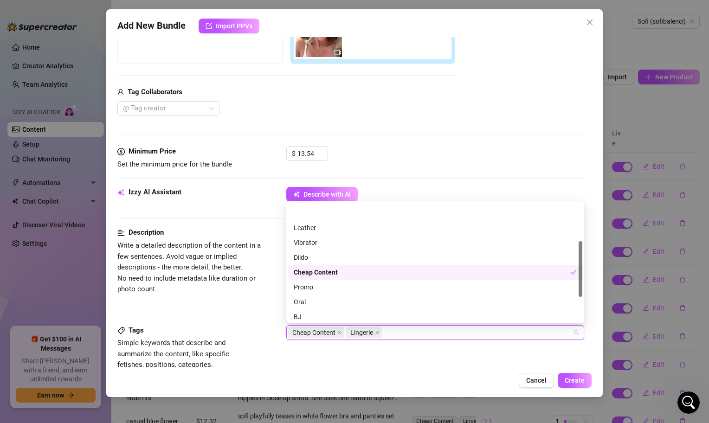
scroll to position [0, 0]
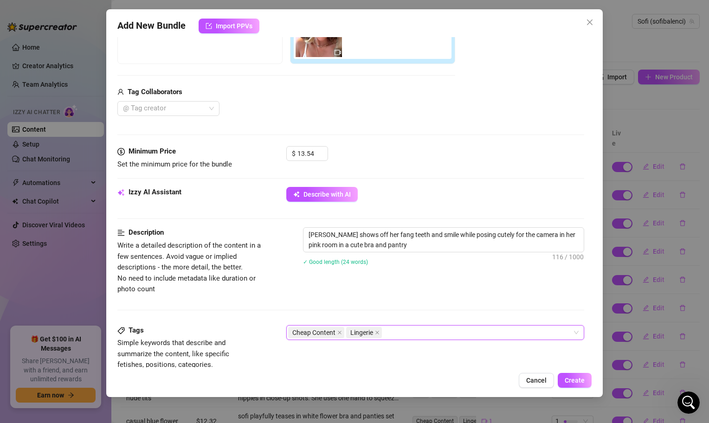
click at [398, 336] on div "Cheap Content Lingerie" at bounding box center [430, 332] width 285 height 13
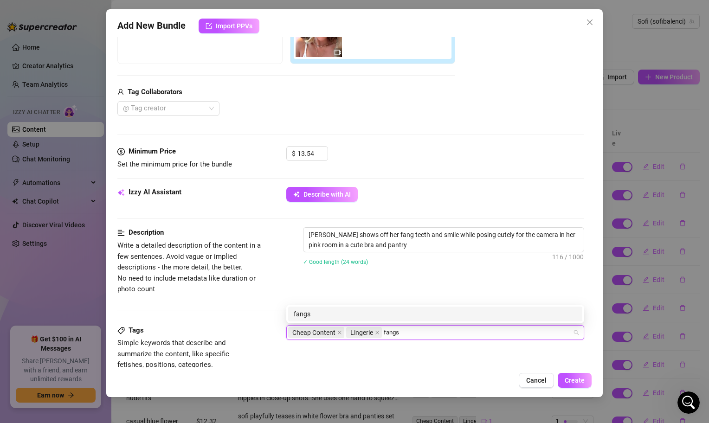
click at [406, 321] on div "fangs" at bounding box center [435, 314] width 294 height 15
click at [379, 315] on div "teeth" at bounding box center [435, 314] width 283 height 10
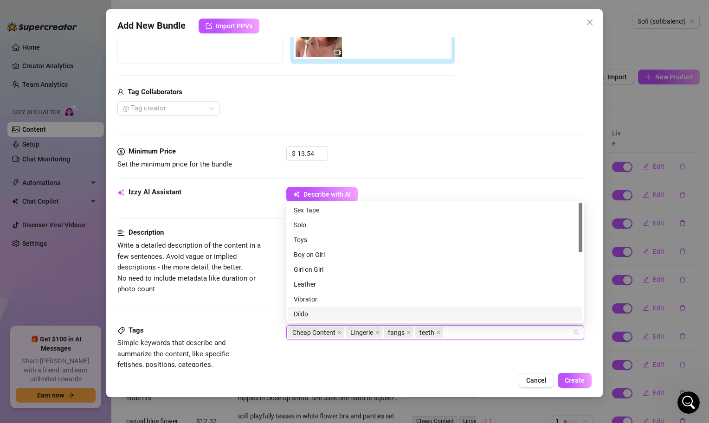
click at [223, 314] on div "Description Write a detailed description of the content in a few sentences. Avo…" at bounding box center [350, 275] width 467 height 97
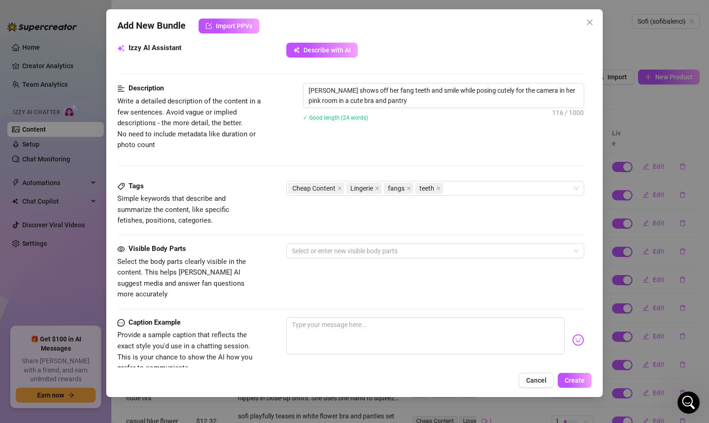
scroll to position [351, 0]
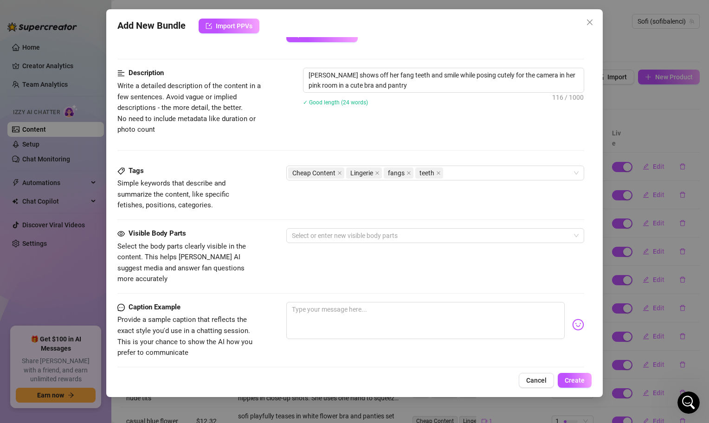
click at [333, 227] on div "Tags Simple keywords that describe and summarize the content, like specific fet…" at bounding box center [350, 197] width 467 height 63
click at [333, 235] on div at bounding box center [430, 235] width 285 height 13
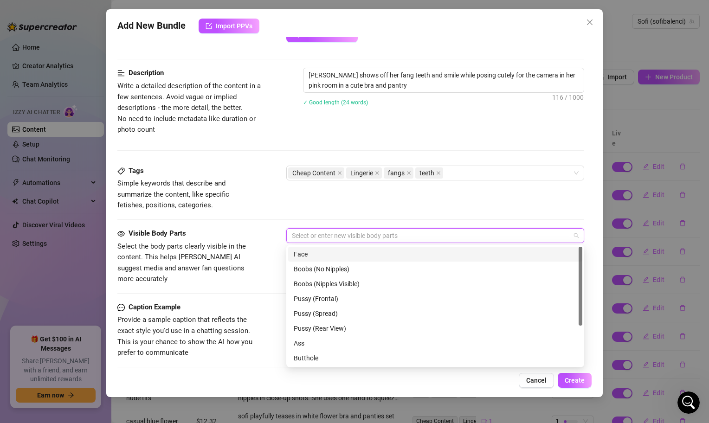
click at [333, 257] on div "Face" at bounding box center [435, 254] width 283 height 10
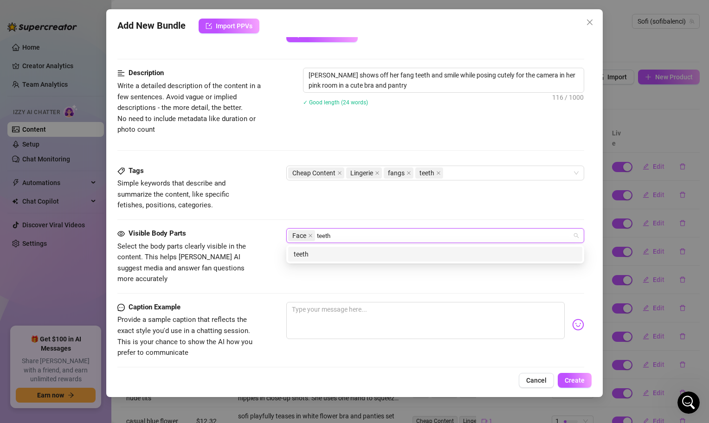
click at [313, 253] on div "teeth" at bounding box center [435, 254] width 283 height 10
click at [301, 261] on div "fangs" at bounding box center [435, 254] width 294 height 15
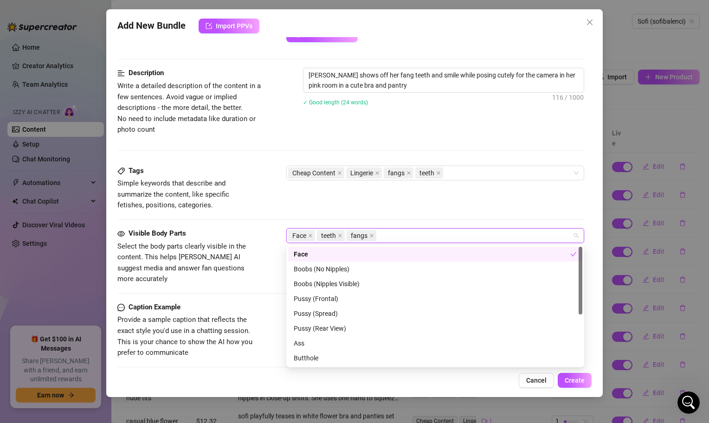
click at [230, 276] on div "Visible Body Parts Select the body parts clearly visible in the content. This h…" at bounding box center [350, 265] width 467 height 74
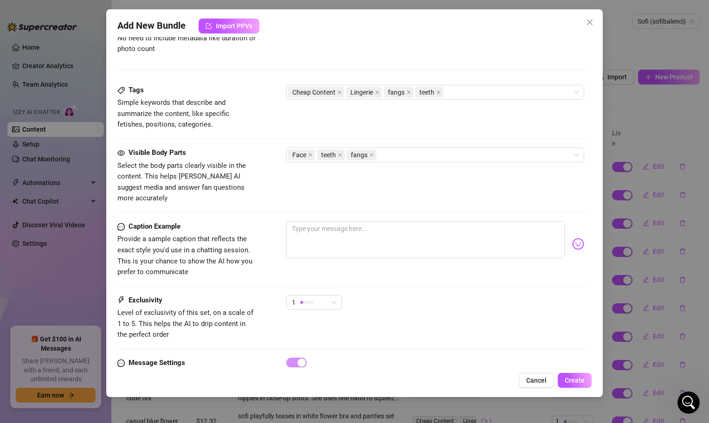
scroll to position [439, 0]
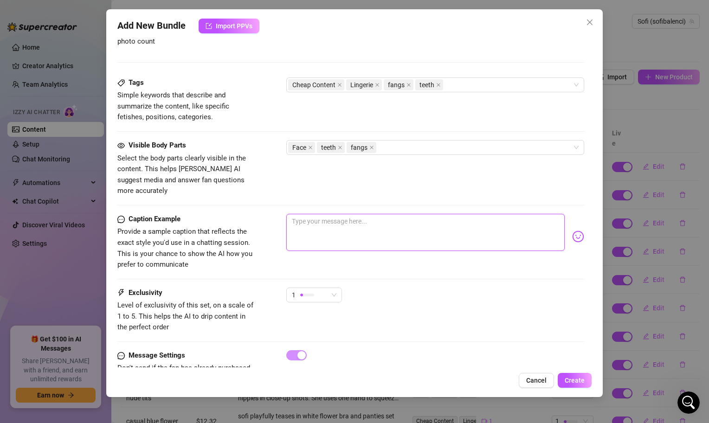
click at [297, 239] on textarea at bounding box center [425, 232] width 279 height 37
click at [331, 290] on span "1" at bounding box center [314, 295] width 45 height 14
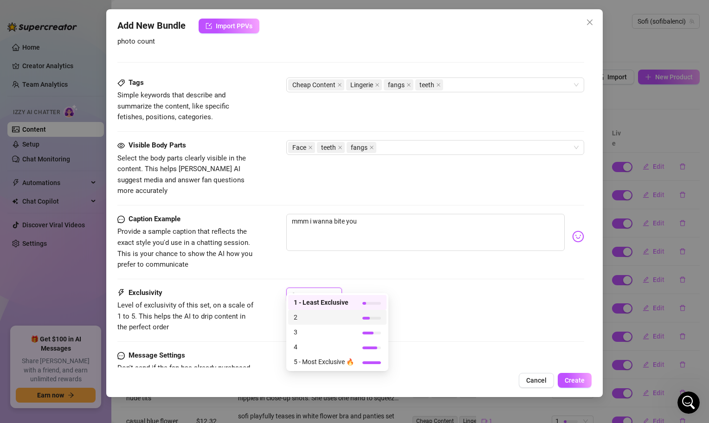
click at [334, 313] on span "2" at bounding box center [324, 317] width 60 height 10
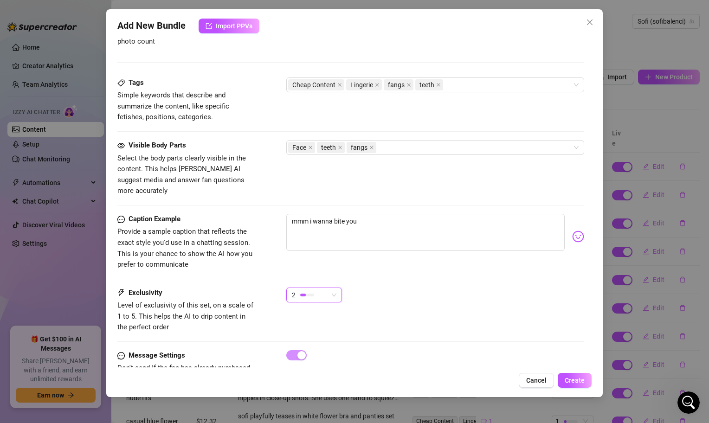
click at [402, 307] on div "Exclusivity Level of exclusivity of this set, on a scale of 1 to 5. This helps …" at bounding box center [350, 310] width 467 height 45
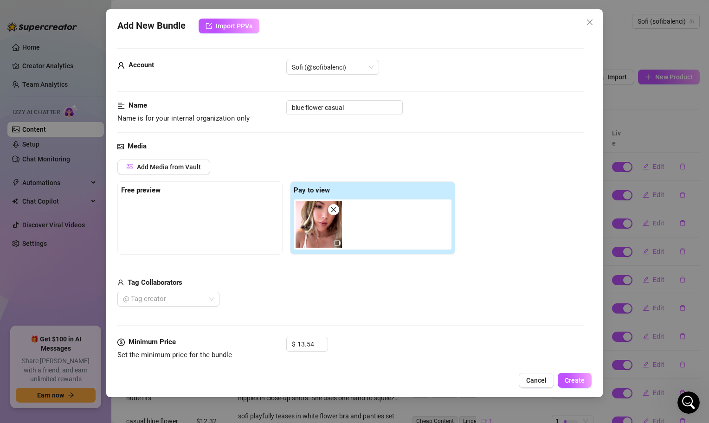
scroll to position [462, 0]
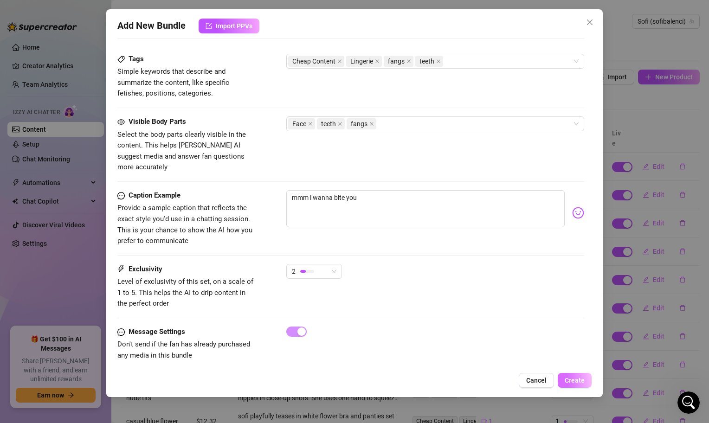
click at [578, 385] on button "Create" at bounding box center [575, 380] width 34 height 15
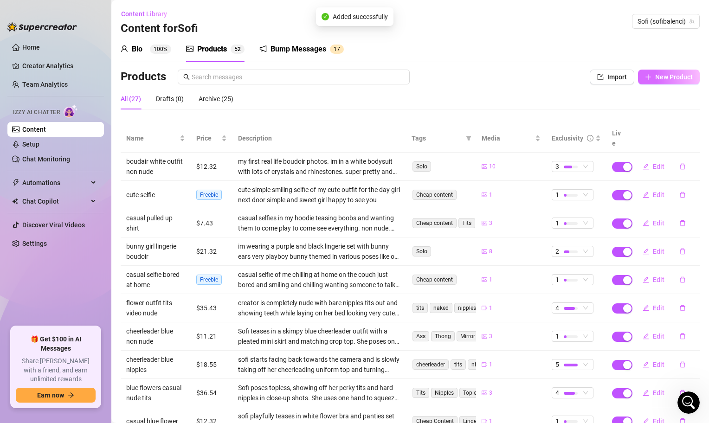
click at [675, 72] on button "New Product" at bounding box center [669, 77] width 62 height 15
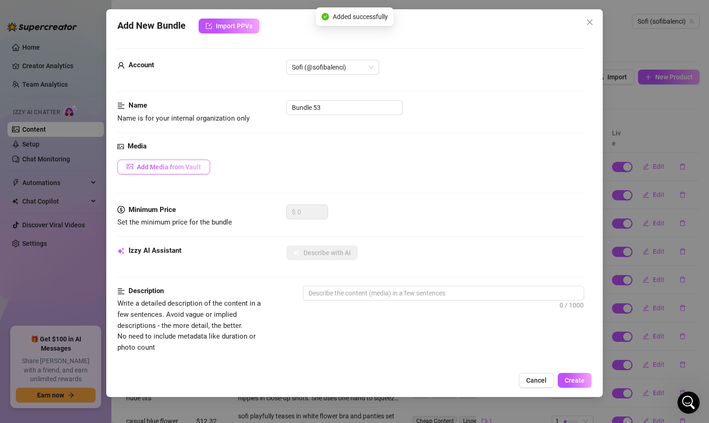
click at [172, 163] on span "Add Media from Vault" at bounding box center [169, 166] width 64 height 7
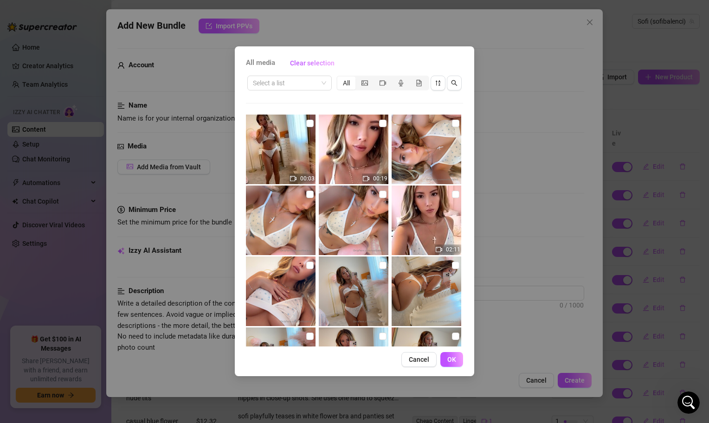
scroll to position [270, 0]
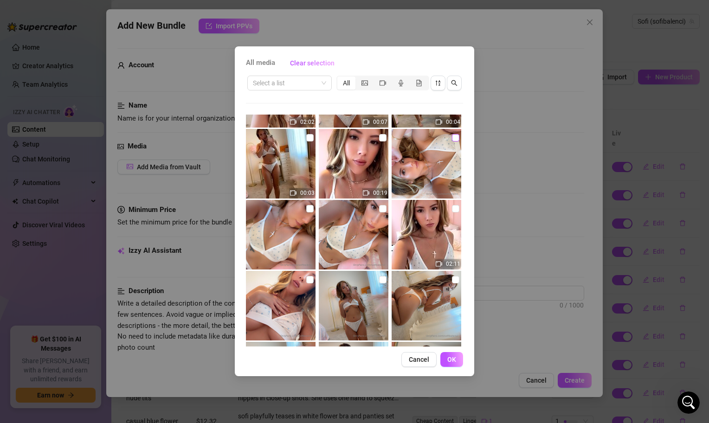
click at [455, 137] on input "checkbox" at bounding box center [455, 137] width 7 height 7
click at [311, 210] on input "checkbox" at bounding box center [309, 208] width 7 height 7
click at [383, 211] on input "checkbox" at bounding box center [382, 208] width 7 height 7
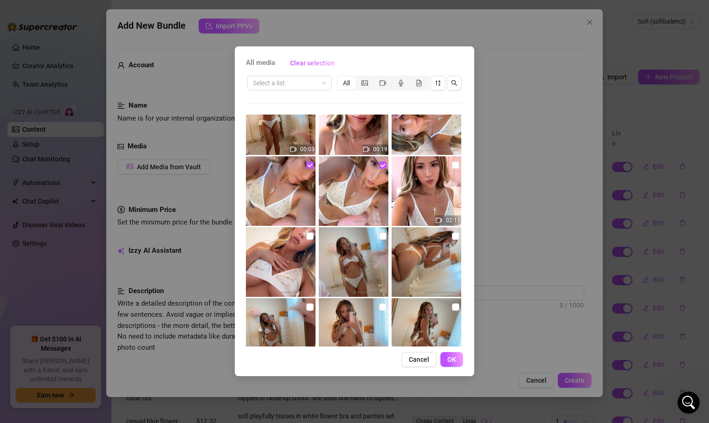
scroll to position [302, 0]
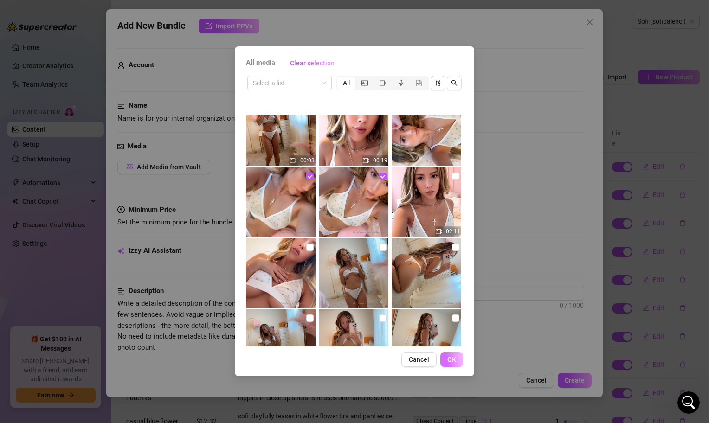
click at [455, 367] on button "OK" at bounding box center [452, 359] width 23 height 15
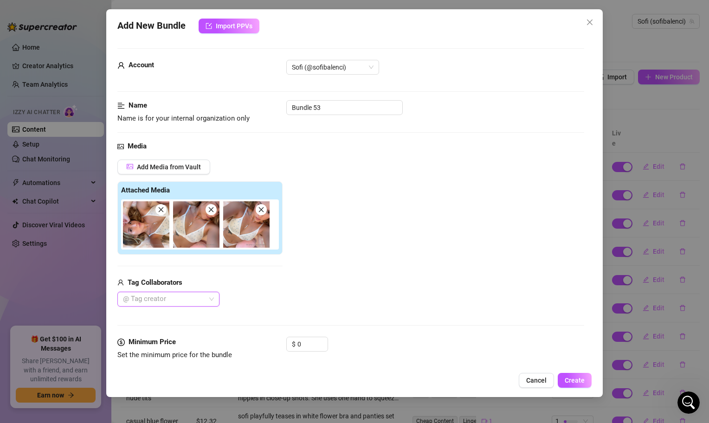
click at [335, 99] on div "Account Sofi (@sofibalenci)" at bounding box center [350, 80] width 467 height 40
click at [336, 107] on input "Bundle 53" at bounding box center [344, 107] width 117 height 15
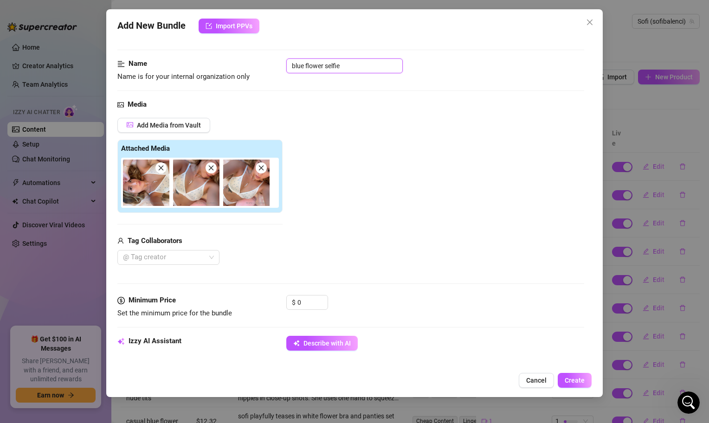
scroll to position [45, 0]
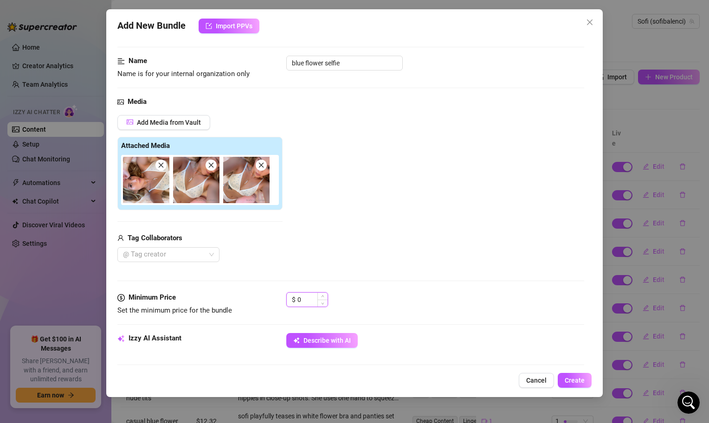
click at [305, 305] on input "0" at bounding box center [313, 300] width 30 height 14
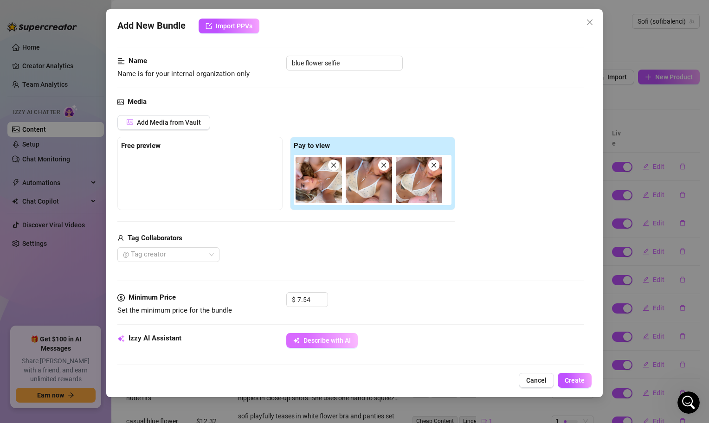
click at [322, 345] on button "Describe with AI" at bounding box center [321, 340] width 71 height 15
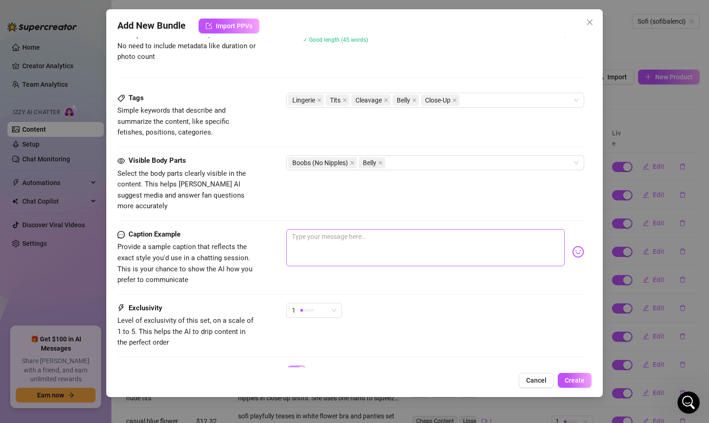
scroll to position [428, 0]
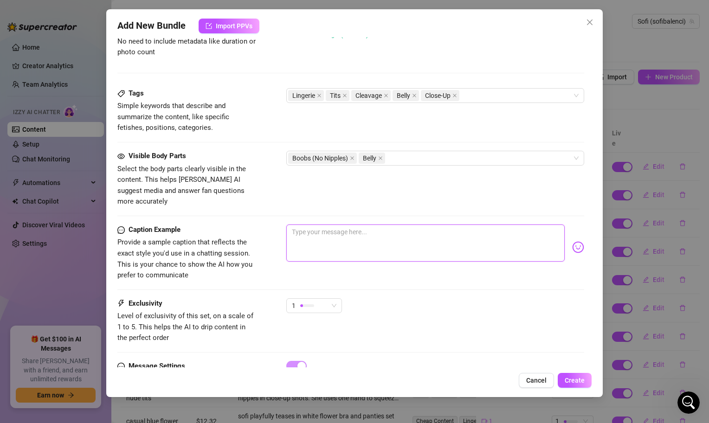
click at [377, 234] on textarea at bounding box center [425, 243] width 279 height 37
click at [328, 299] on span "1" at bounding box center [314, 306] width 45 height 14
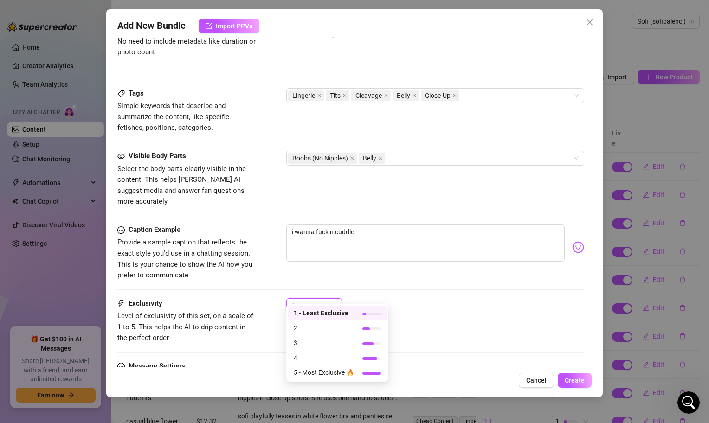
click at [399, 305] on div "1" at bounding box center [435, 310] width 298 height 23
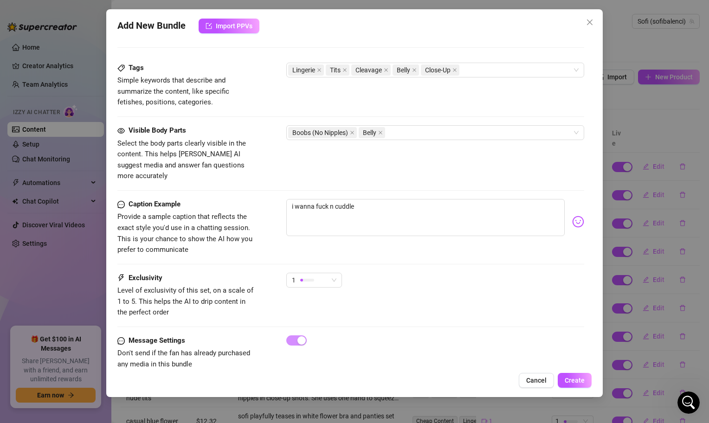
scroll to position [462, 0]
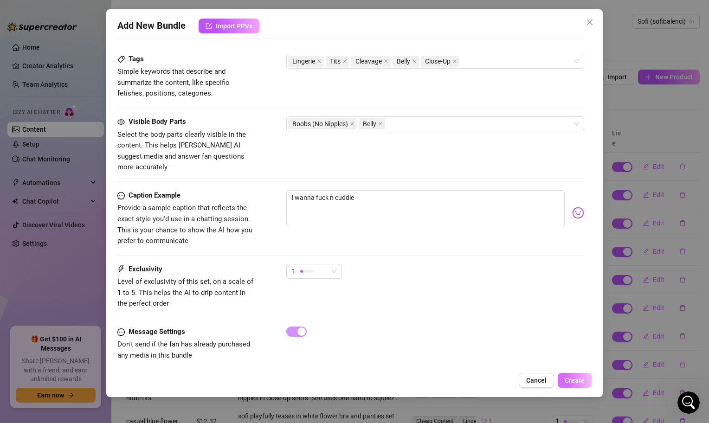
click at [580, 382] on span "Create" at bounding box center [575, 380] width 20 height 7
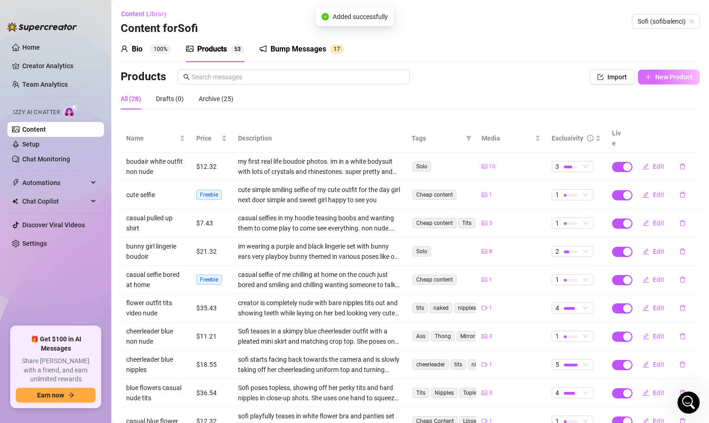
click at [661, 75] on span "New Product" at bounding box center [675, 76] width 38 height 7
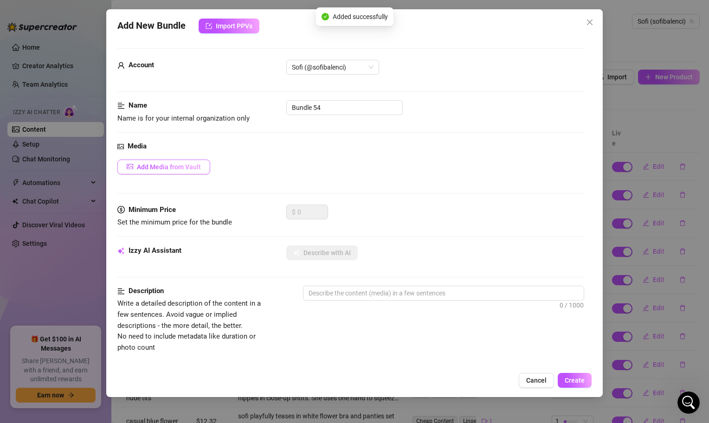
click at [164, 162] on button "Add Media from Vault" at bounding box center [163, 167] width 93 height 15
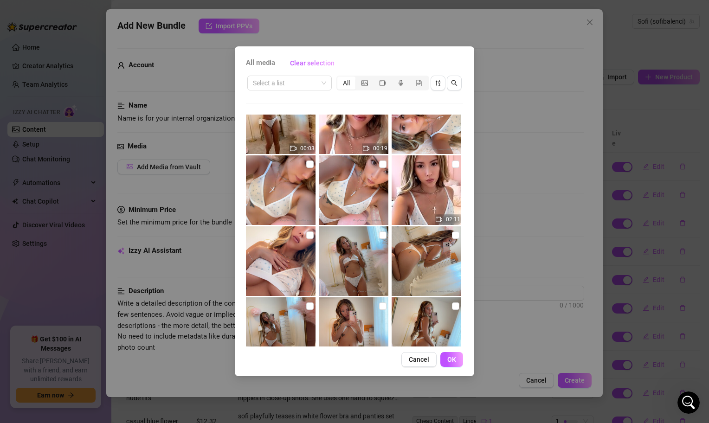
scroll to position [318, 0]
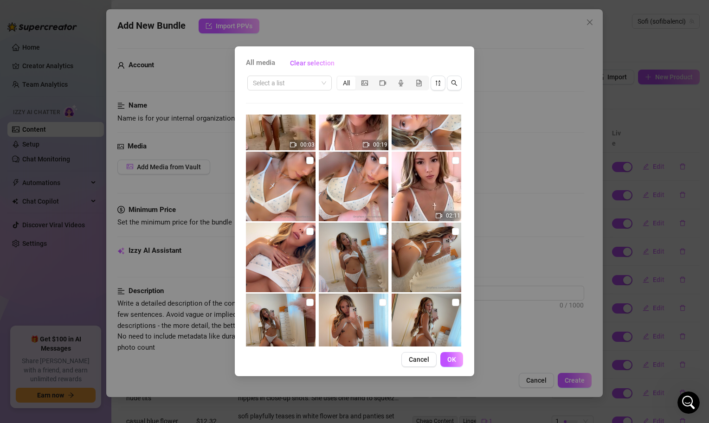
click at [450, 165] on img at bounding box center [427, 187] width 70 height 70
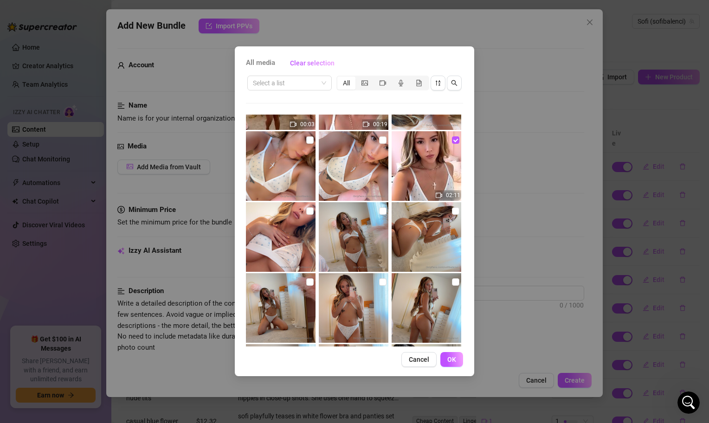
scroll to position [334, 0]
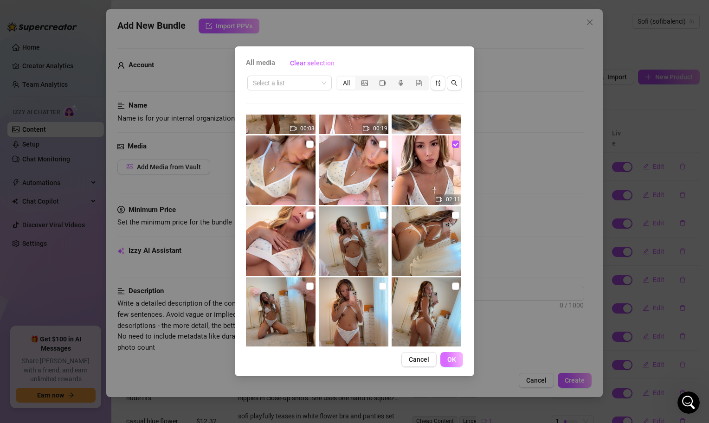
click at [454, 365] on button "OK" at bounding box center [452, 359] width 23 height 15
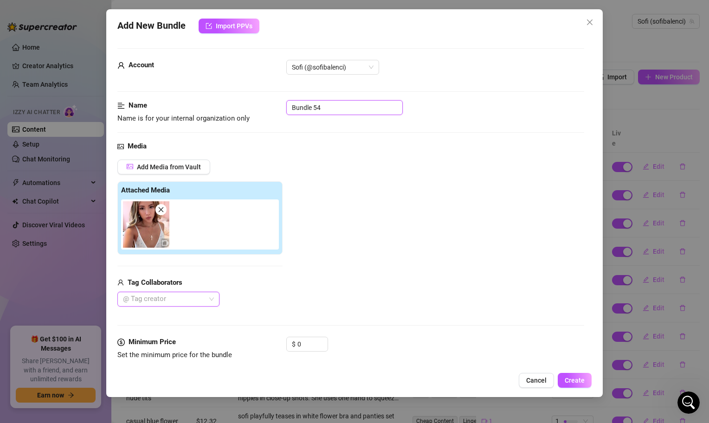
click at [330, 102] on input "Bundle 54" at bounding box center [344, 107] width 117 height 15
click at [335, 149] on div "Media" at bounding box center [350, 146] width 467 height 11
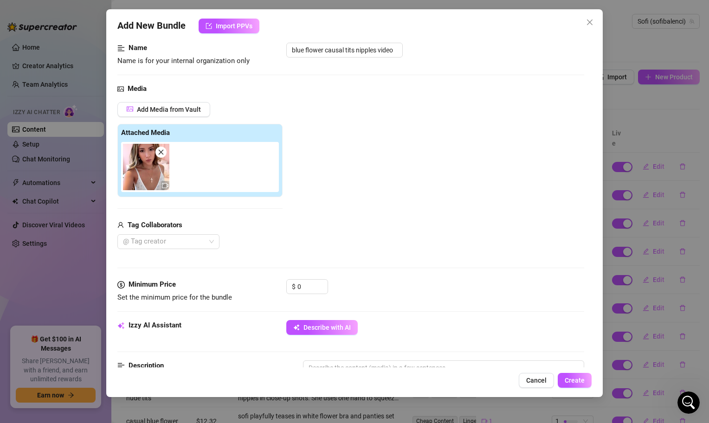
scroll to position [84, 0]
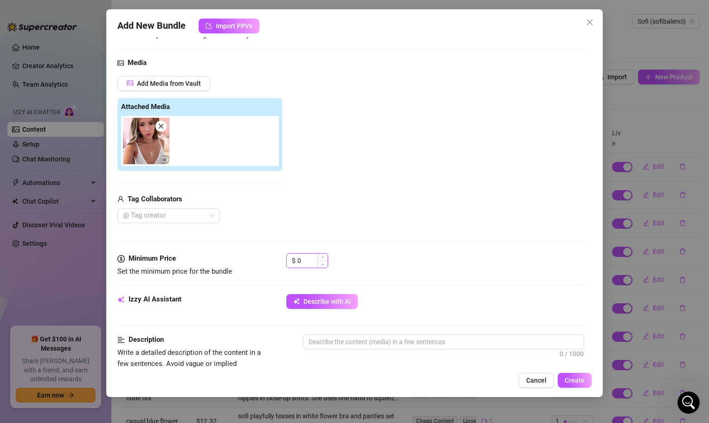
click at [317, 258] on input "0" at bounding box center [313, 261] width 30 height 14
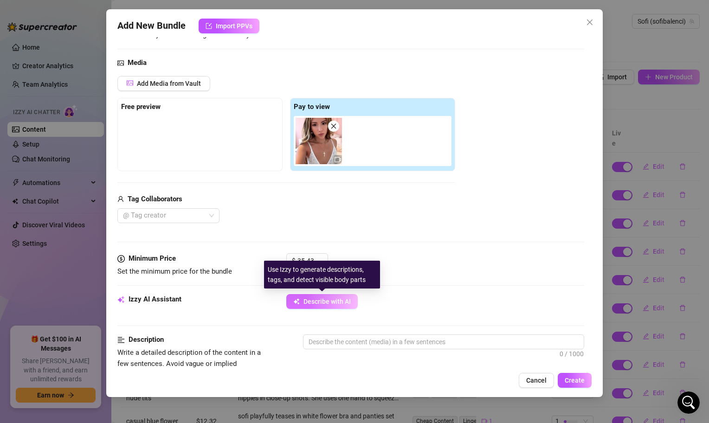
click at [335, 305] on span "Describe with AI" at bounding box center [327, 301] width 47 height 7
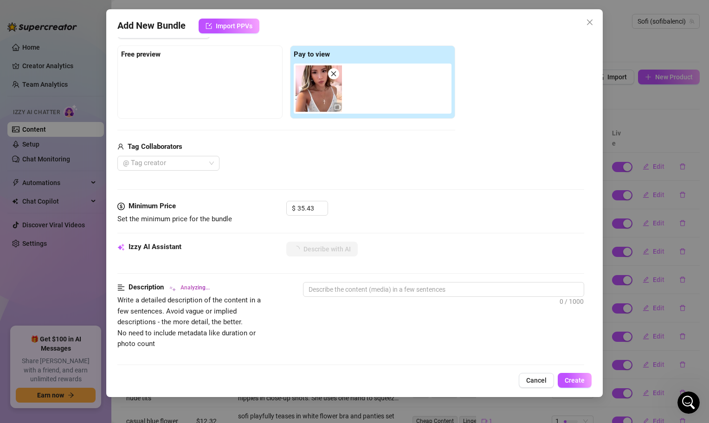
scroll to position [140, 0]
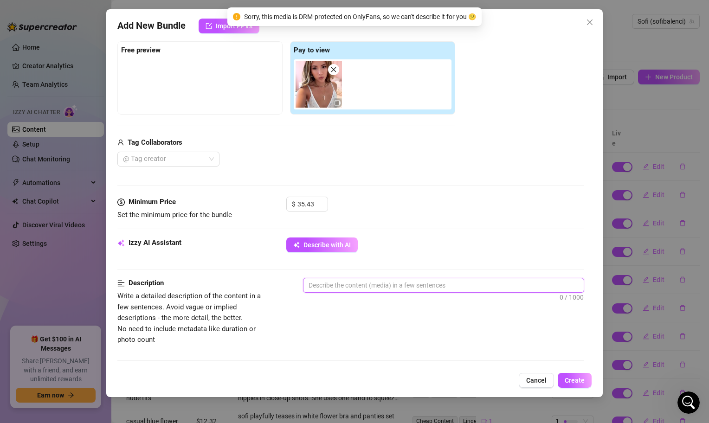
click at [353, 286] on textarea at bounding box center [444, 286] width 280 height 14
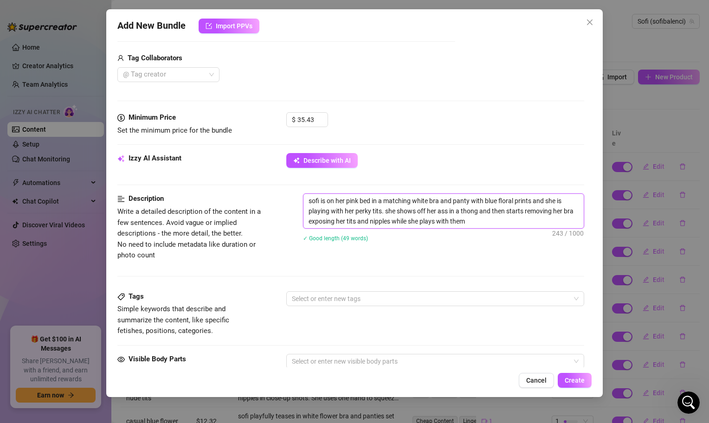
scroll to position [233, 0]
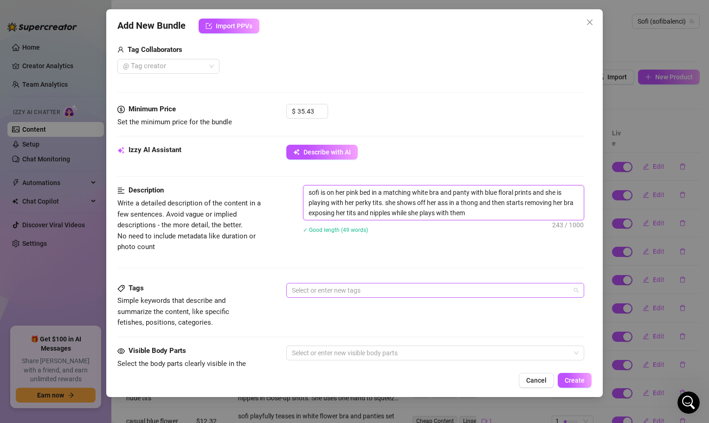
click at [341, 293] on div at bounding box center [430, 290] width 285 height 13
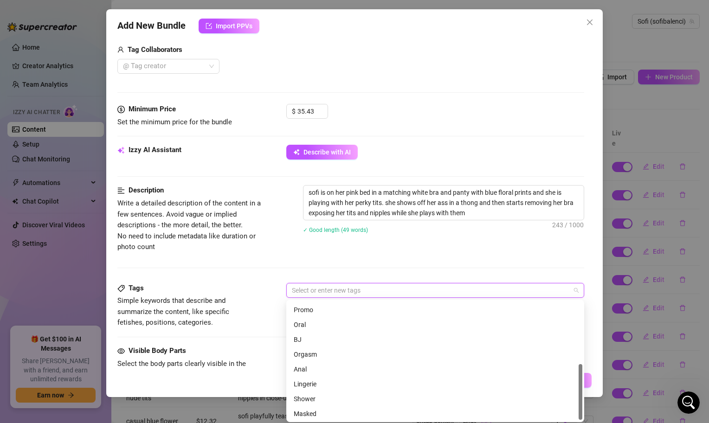
scroll to position [134, 0]
click at [331, 383] on div "Lingerie" at bounding box center [435, 383] width 283 height 10
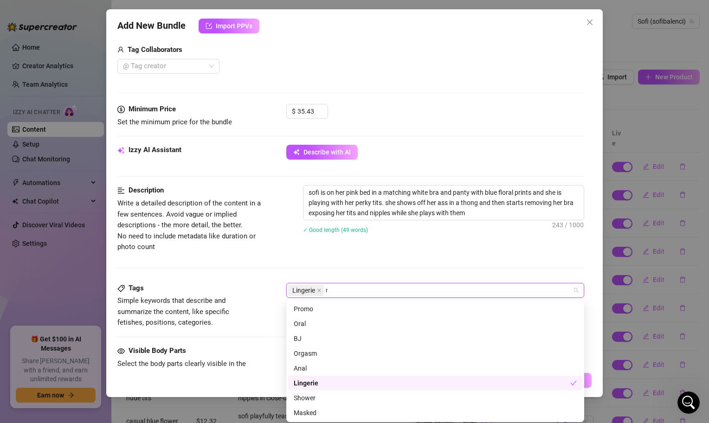
scroll to position [0, 0]
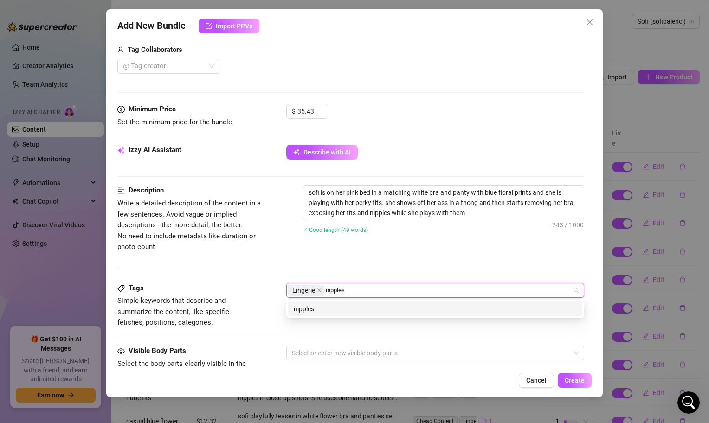
click at [307, 309] on div "nipples" at bounding box center [435, 309] width 283 height 10
click at [299, 308] on div "boob play" at bounding box center [435, 309] width 283 height 10
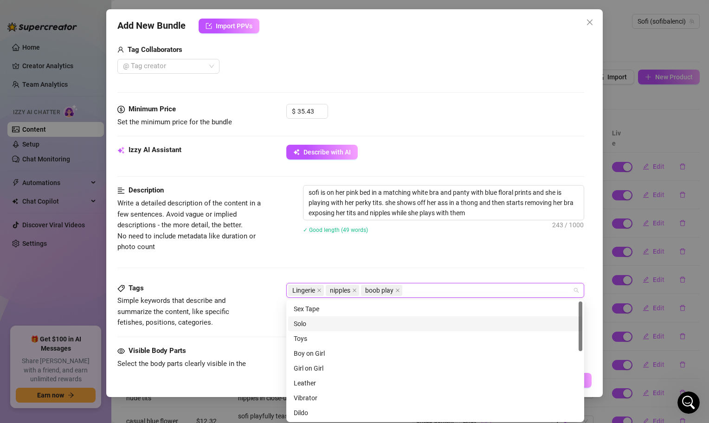
click at [254, 328] on span "Simple keywords that describe and summarize the content, like specific fetishes…" at bounding box center [186, 312] width 139 height 33
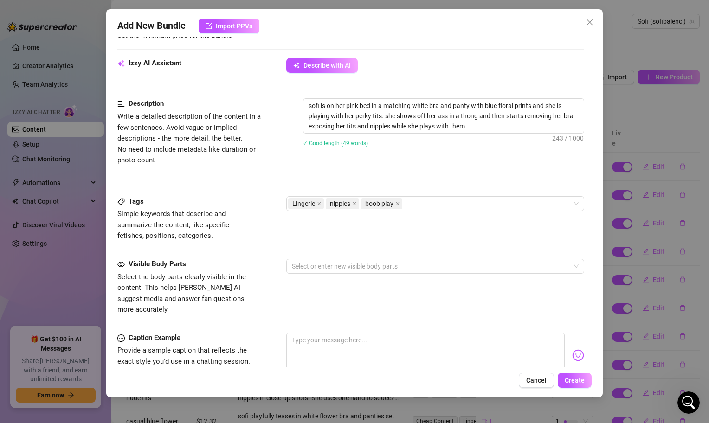
scroll to position [328, 0]
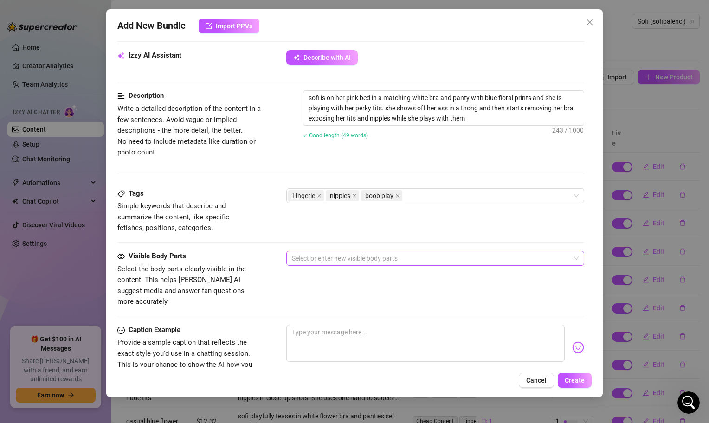
click at [316, 252] on div "Select or enter new visible body parts" at bounding box center [435, 258] width 298 height 15
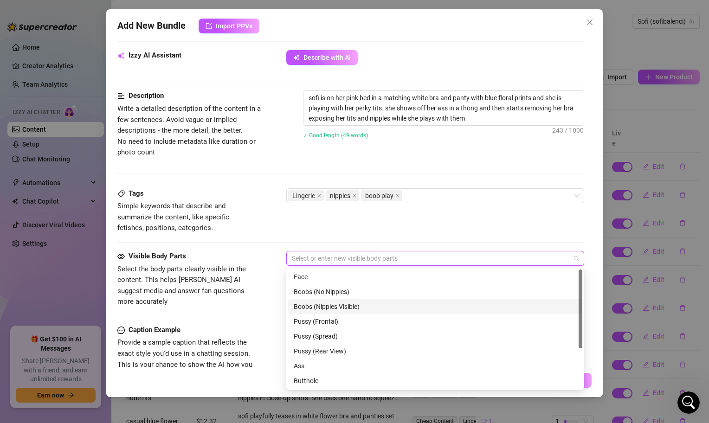
click at [325, 307] on div "Boobs (Nipples Visible)" at bounding box center [435, 307] width 283 height 10
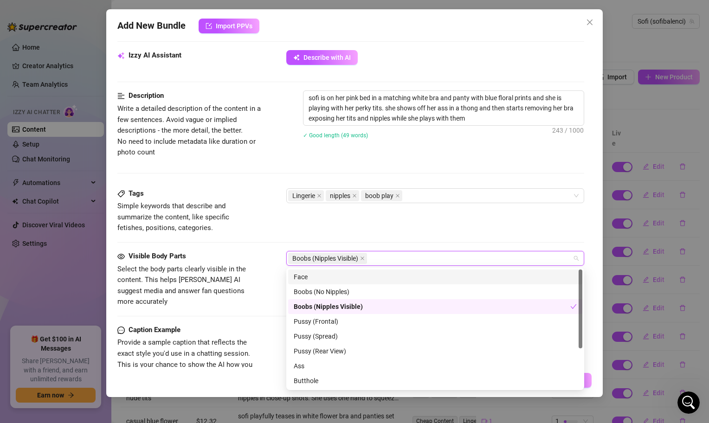
click at [310, 277] on div "Face" at bounding box center [435, 277] width 283 height 10
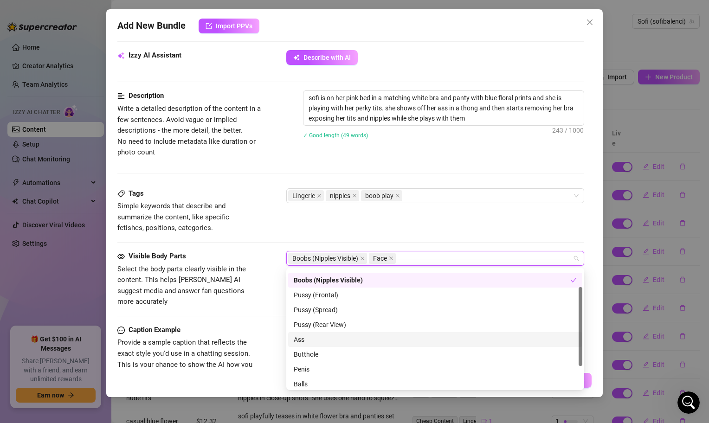
click at [314, 340] on div "Ass" at bounding box center [435, 340] width 283 height 10
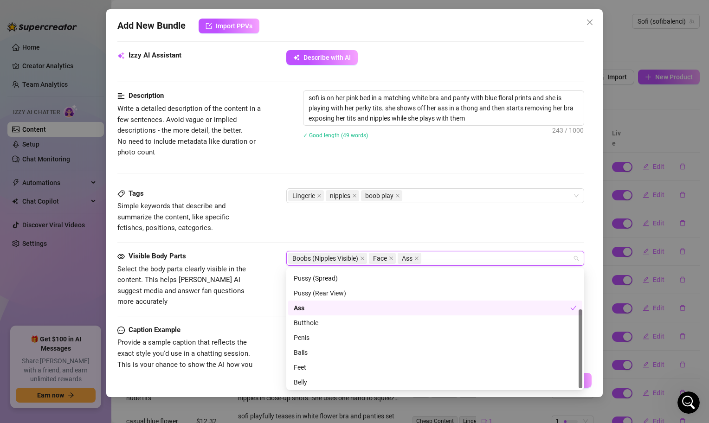
scroll to position [59, 0]
click at [309, 385] on div "Belly" at bounding box center [435, 381] width 283 height 10
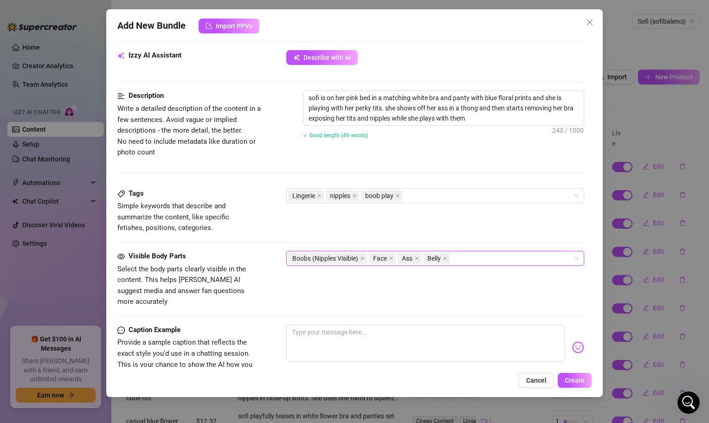
click at [236, 312] on div "Visible Body Parts Select the body parts clearly visible in the content. This h…" at bounding box center [350, 288] width 467 height 74
click at [317, 329] on textarea at bounding box center [425, 343] width 279 height 37
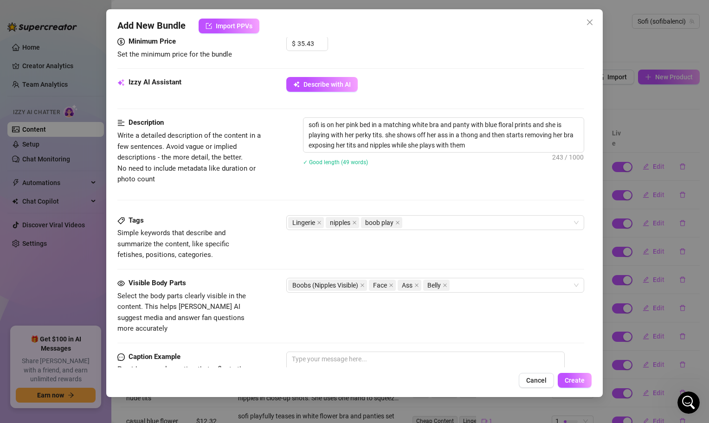
scroll to position [299, 0]
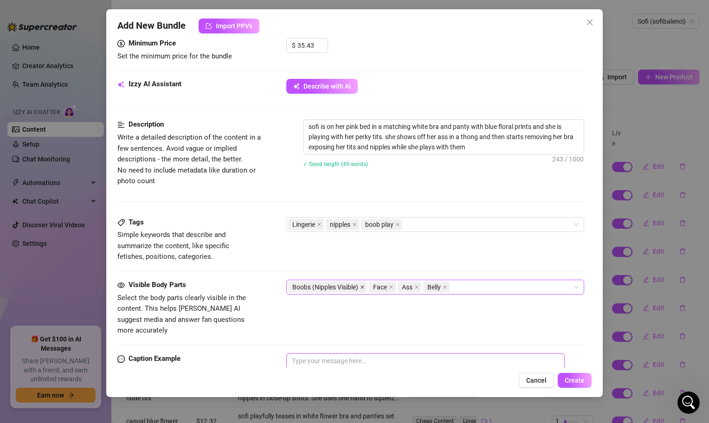
click at [364, 289] on icon "close" at bounding box center [362, 287] width 5 height 5
click at [406, 284] on div "Face Ass Belly" at bounding box center [430, 287] width 285 height 13
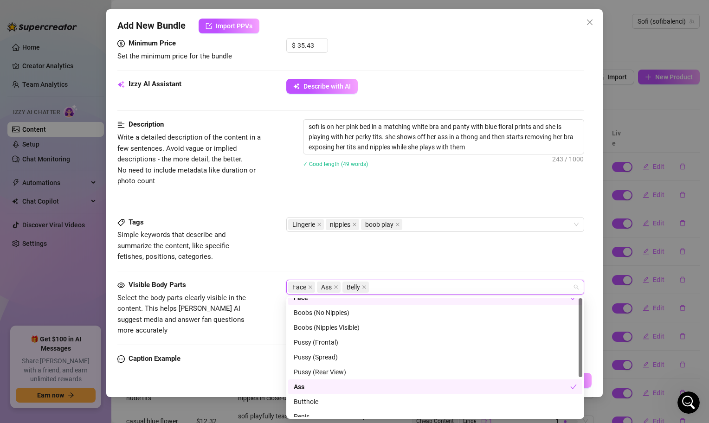
scroll to position [0, 0]
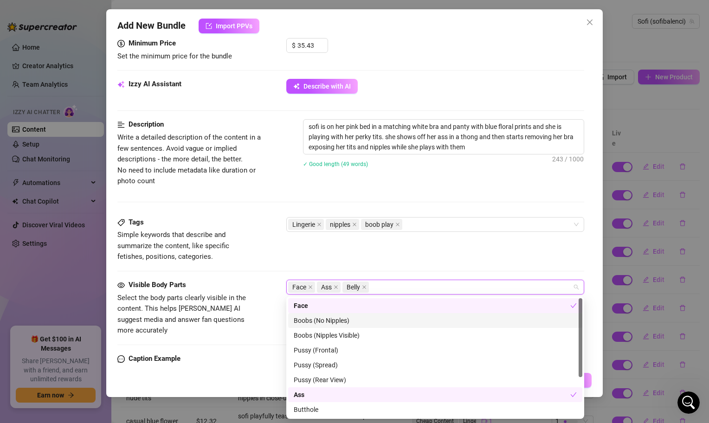
click at [378, 326] on div "Boobs (No Nipples)" at bounding box center [435, 320] width 294 height 15
click at [441, 201] on div "Description Write a detailed description of the content in a few sentences. Avo…" at bounding box center [350, 167] width 467 height 97
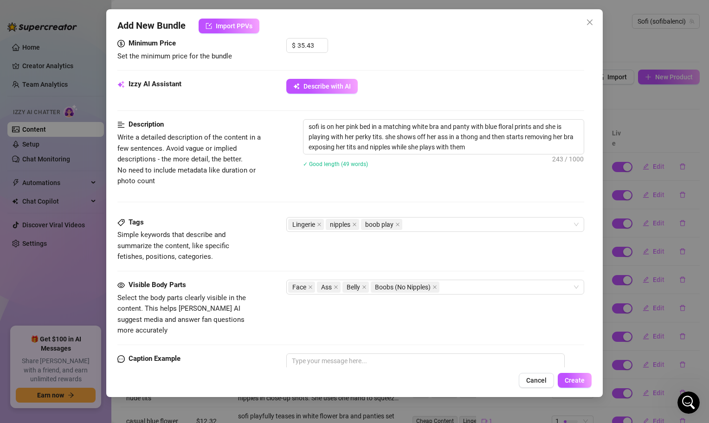
click at [514, 158] on div "✓ Good length (49 words)" at bounding box center [443, 163] width 281 height 15
click at [370, 147] on textarea "sofi is on her pink bed in a matching white bra and panty with blue floral prin…" at bounding box center [444, 137] width 280 height 34
click at [387, 149] on textarea "sofi is on her pink bed in a matching white bra and panty with blue floral prin…" at bounding box center [444, 137] width 280 height 34
click at [458, 141] on textarea "sofi is on her pink bed in a matching white bra and panty with blue floral prin…" at bounding box center [444, 137] width 280 height 34
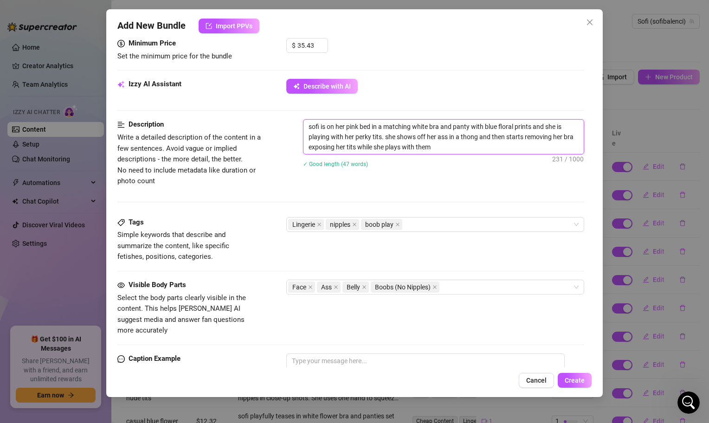
click at [456, 145] on textarea "sofi is on her pink bed in a matching white bra and panty with blue floral prin…" at bounding box center [444, 137] width 280 height 34
click at [443, 197] on div "Description Write a detailed description of the content in a few sentences. Avo…" at bounding box center [350, 167] width 467 height 97
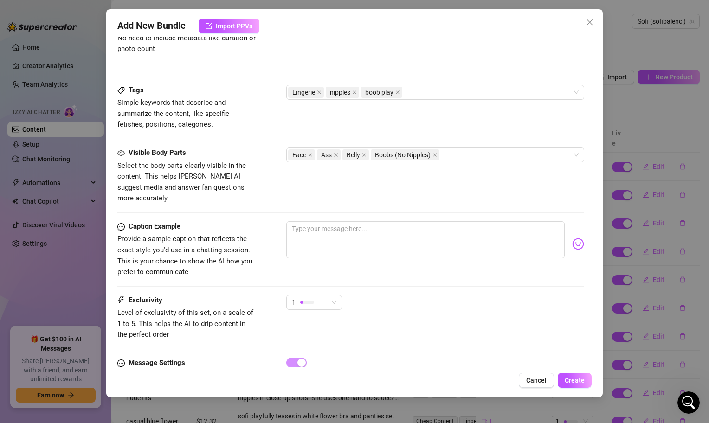
scroll to position [462, 0]
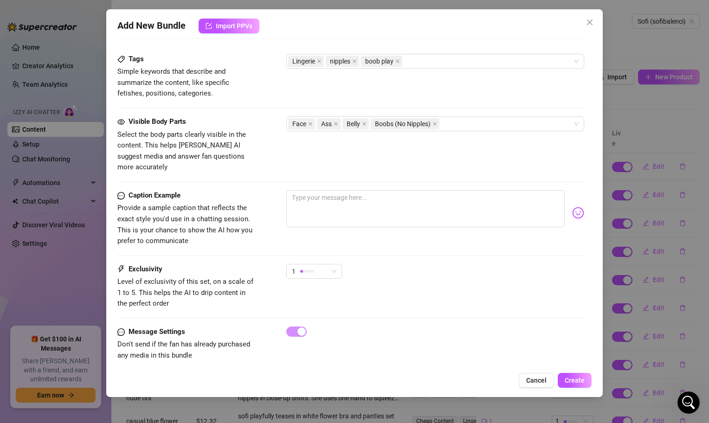
click at [377, 229] on div "Caption Example Provide a sample caption that reflects the exact style you'd us…" at bounding box center [350, 218] width 467 height 57
click at [376, 197] on textarea at bounding box center [425, 208] width 279 height 37
click at [307, 190] on textarea "i love playing with my little titties" at bounding box center [425, 208] width 279 height 37
click at [337, 235] on div "Caption Example Provide a sample caption that reflects the exact style you'd us…" at bounding box center [350, 218] width 467 height 57
click at [330, 273] on div "1" at bounding box center [314, 275] width 56 height 23
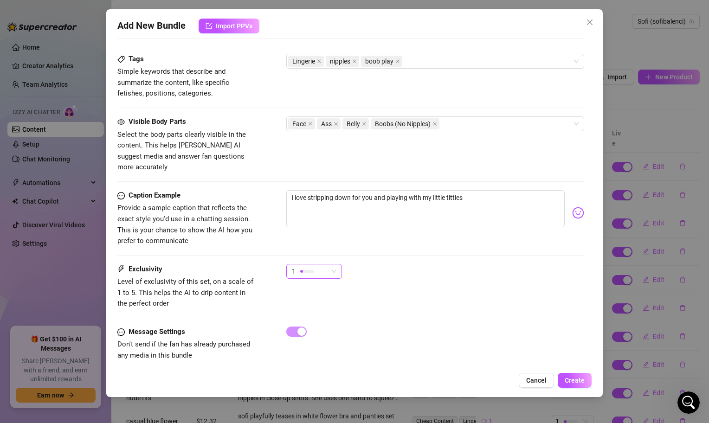
click at [330, 265] on span "1" at bounding box center [314, 272] width 45 height 14
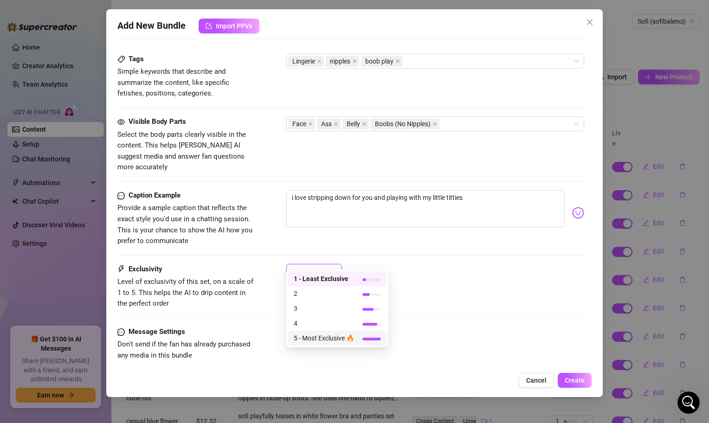
click at [331, 331] on div "5 - Most Exclusive 🔥" at bounding box center [337, 338] width 98 height 15
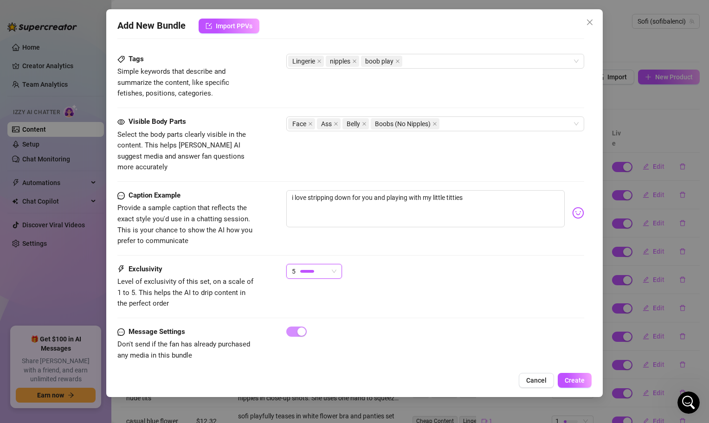
click at [330, 265] on span "5" at bounding box center [314, 272] width 45 height 14
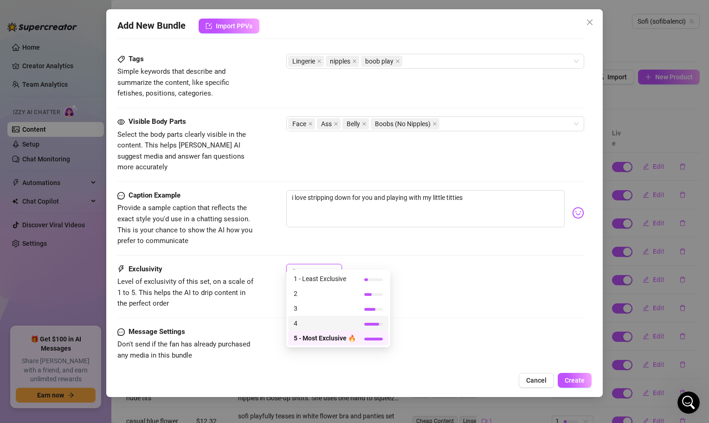
click at [334, 325] on span "4" at bounding box center [325, 323] width 62 height 10
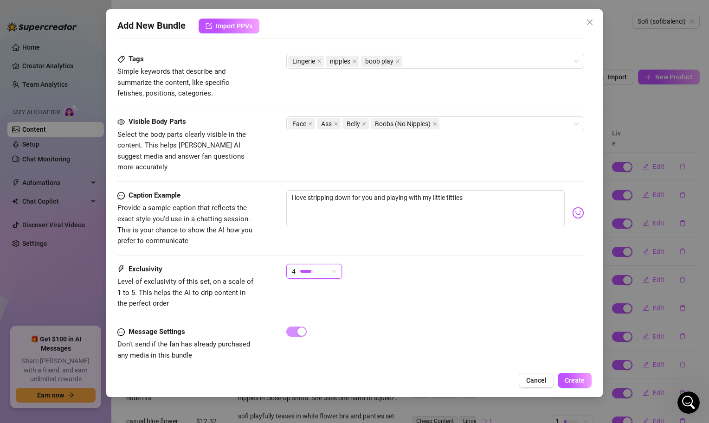
click at [398, 282] on div "Exclusivity Level of exclusivity of this set, on a scale of 1 to 5. This helps …" at bounding box center [350, 286] width 467 height 45
click at [329, 252] on div "Caption Example Provide a sample caption that reflects the exact style you'd us…" at bounding box center [350, 227] width 467 height 74
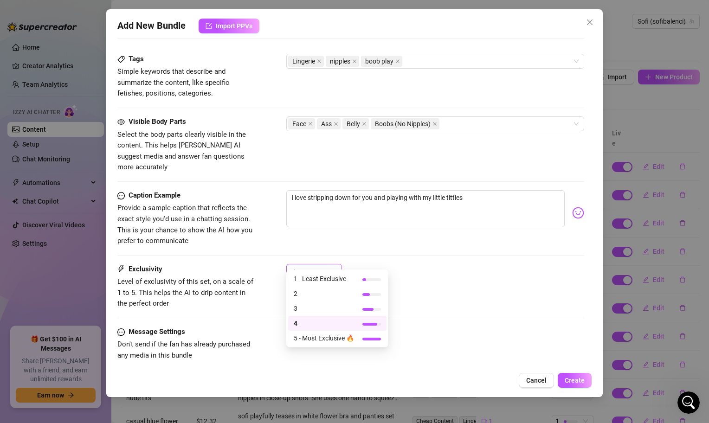
click at [329, 265] on span "4" at bounding box center [314, 272] width 45 height 14
click at [377, 342] on div at bounding box center [372, 339] width 19 height 9
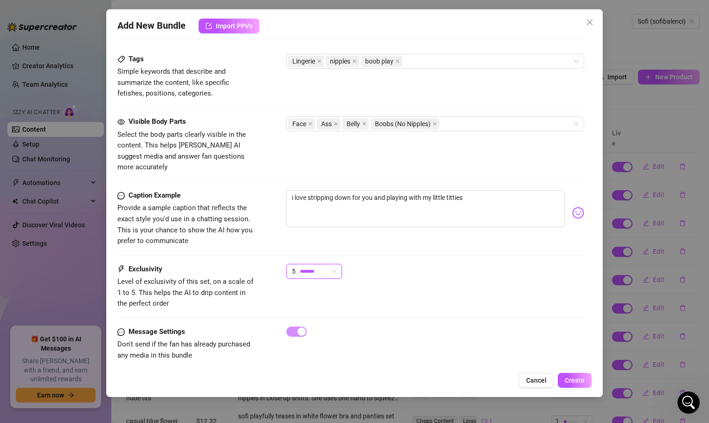
click at [487, 330] on div "Message Settings Don't send if the fan has already purchased any media in this …" at bounding box center [350, 344] width 467 height 35
click at [577, 385] on button "Create" at bounding box center [575, 380] width 34 height 15
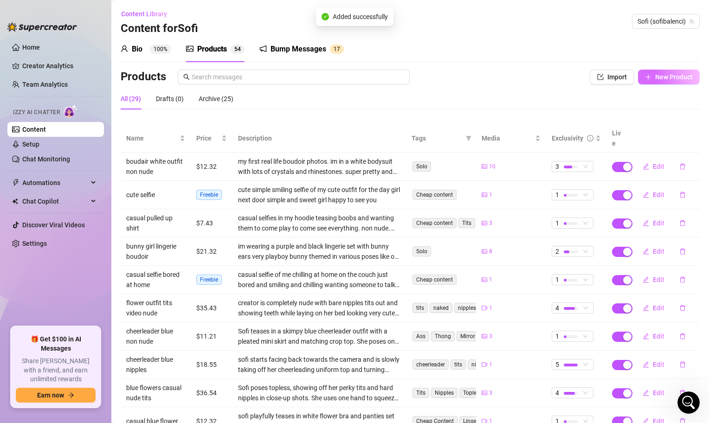
click at [665, 79] on span "New Product" at bounding box center [675, 76] width 38 height 7
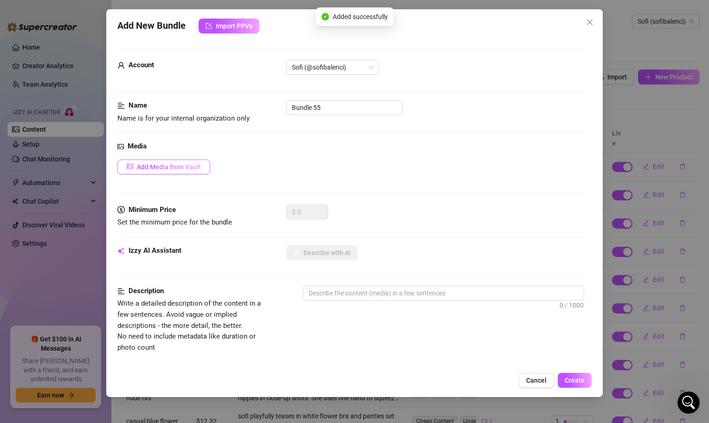
click at [188, 170] on span "Add Media from Vault" at bounding box center [169, 166] width 64 height 7
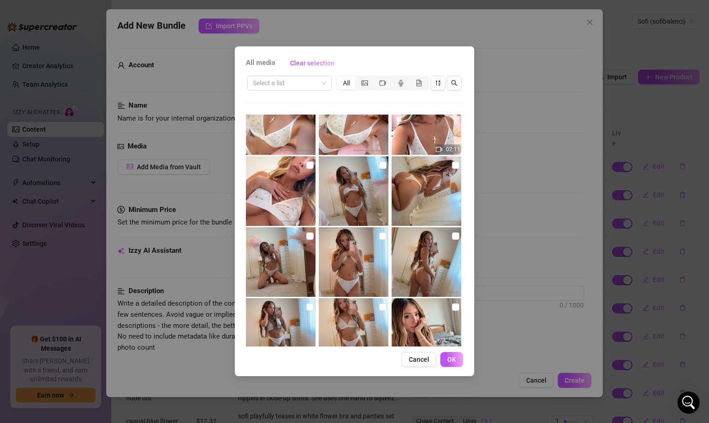
scroll to position [408, 0]
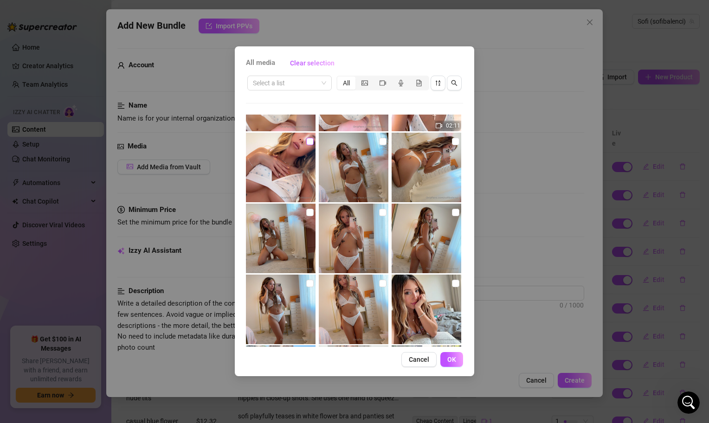
click at [308, 143] on input "checkbox" at bounding box center [309, 141] width 7 height 7
click at [383, 141] on input "checkbox" at bounding box center [382, 141] width 7 height 7
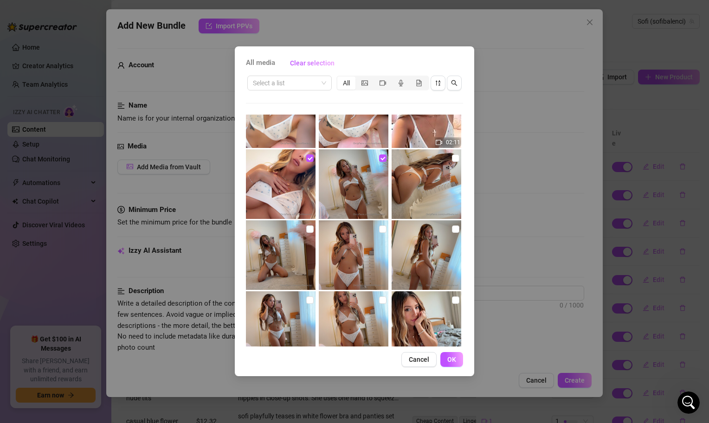
scroll to position [384, 0]
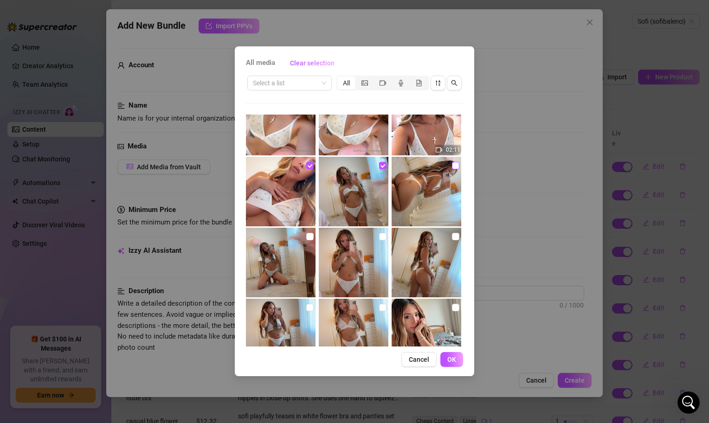
click at [453, 165] on input "checkbox" at bounding box center [455, 165] width 7 height 7
click at [448, 366] on button "OK" at bounding box center [452, 359] width 23 height 15
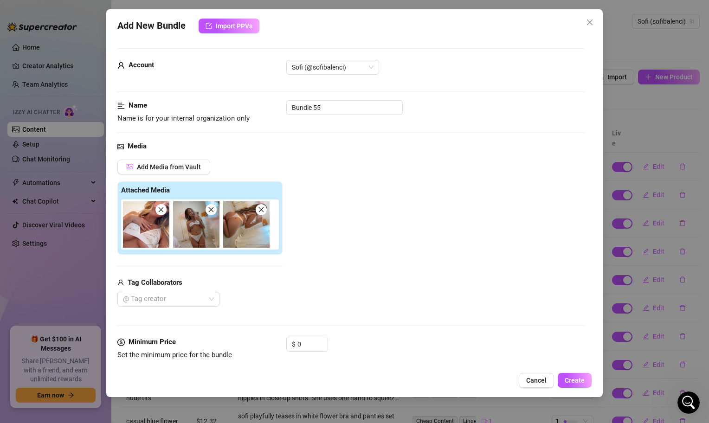
click at [334, 116] on div "Name Name is for your internal organization only Bundle 55" at bounding box center [350, 112] width 467 height 24
click at [335, 107] on input "Bundle 55" at bounding box center [344, 107] width 117 height 15
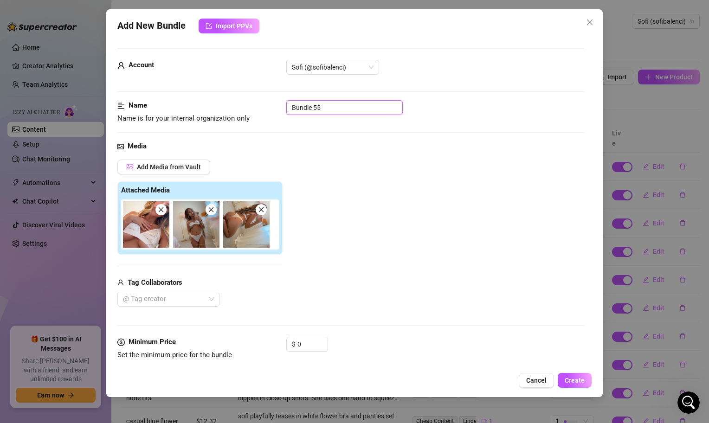
click at [335, 107] on input "Bundle 55" at bounding box center [344, 107] width 117 height 15
click at [312, 345] on input "0" at bounding box center [313, 345] width 30 height 14
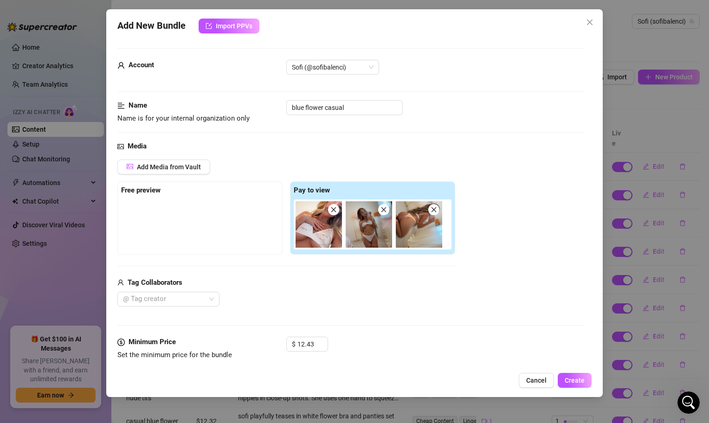
click at [376, 324] on div "Media Add Media from Vault Free preview Pay to view Tag Collaborators @ Tag cre…" at bounding box center [350, 239] width 467 height 196
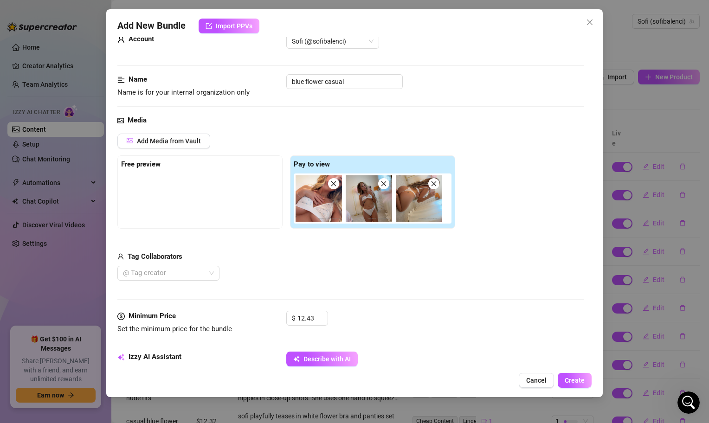
scroll to position [34, 0]
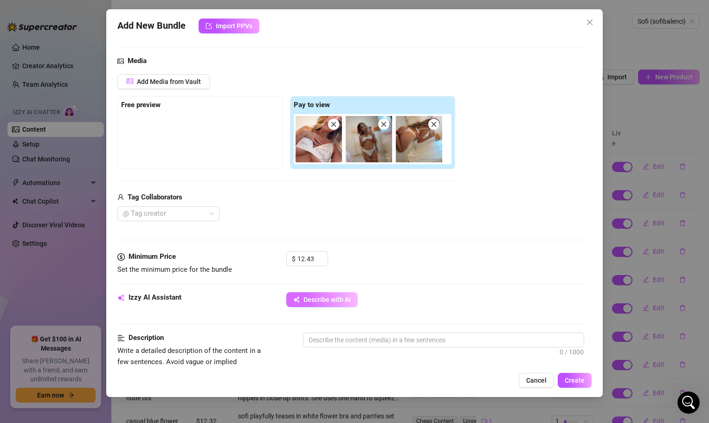
click at [319, 303] on span "Describe with AI" at bounding box center [327, 299] width 47 height 7
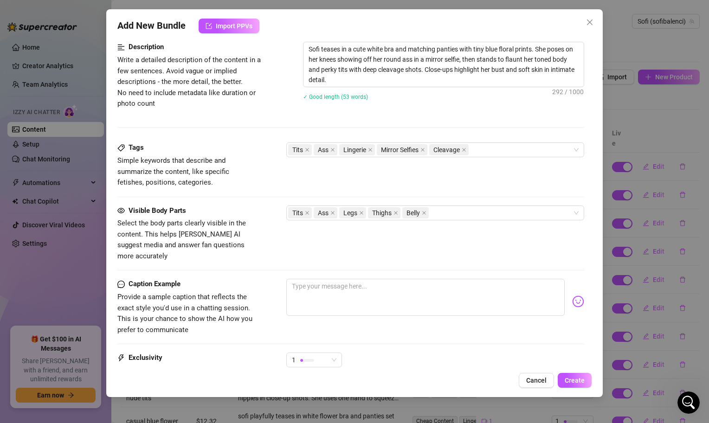
scroll to position [378, 0]
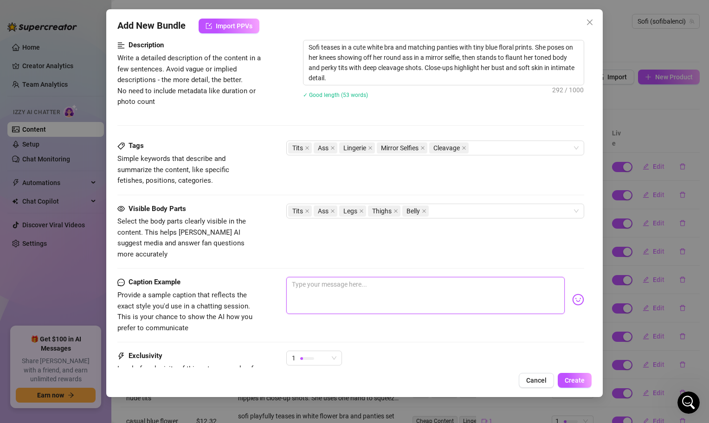
click at [370, 280] on textarea at bounding box center [425, 295] width 279 height 37
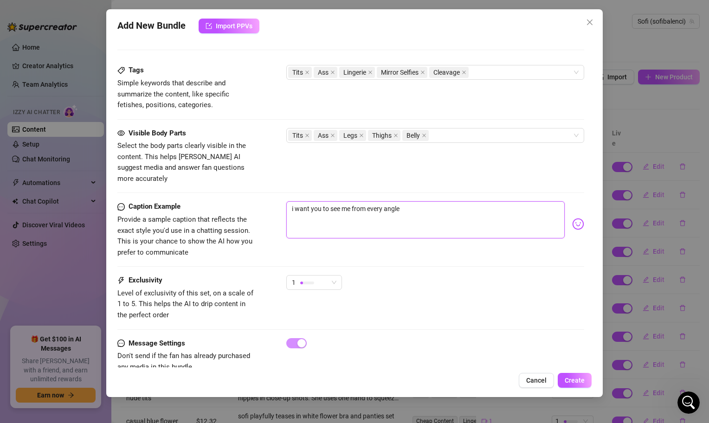
scroll to position [466, 0]
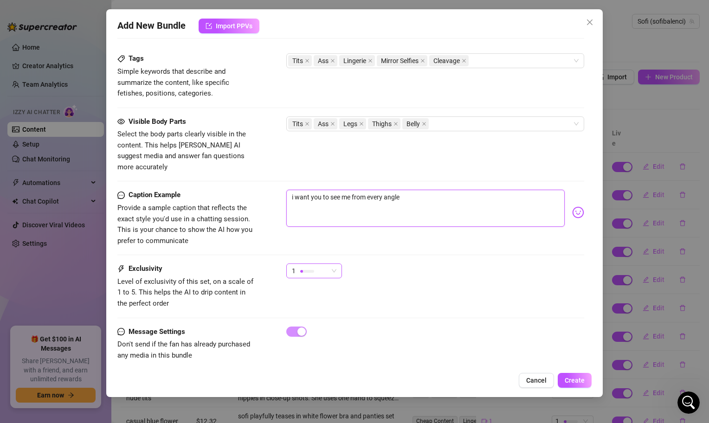
click at [319, 266] on div "1" at bounding box center [310, 271] width 36 height 14
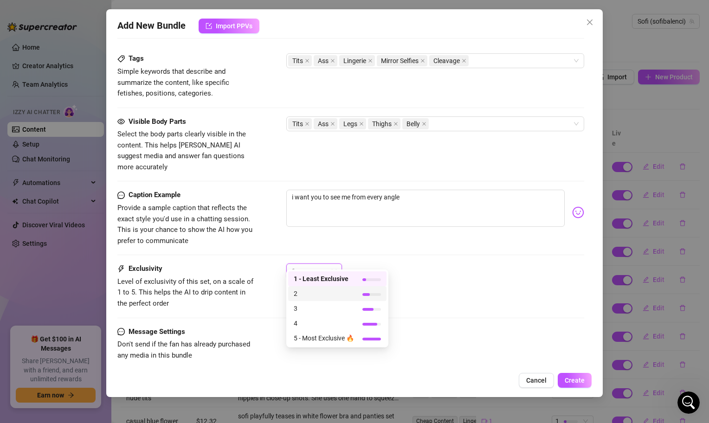
click at [337, 289] on span "2" at bounding box center [324, 294] width 60 height 10
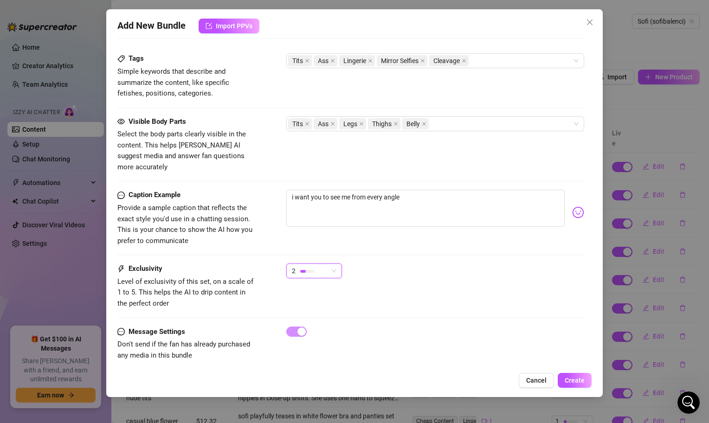
click at [419, 273] on div "2 2" at bounding box center [435, 275] width 298 height 23
click at [327, 264] on div "2" at bounding box center [310, 271] width 36 height 14
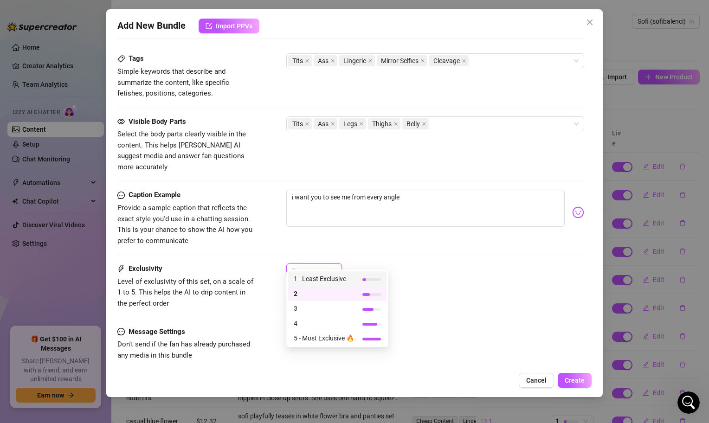
click at [338, 280] on span "1 - Least Exclusive" at bounding box center [324, 279] width 60 height 10
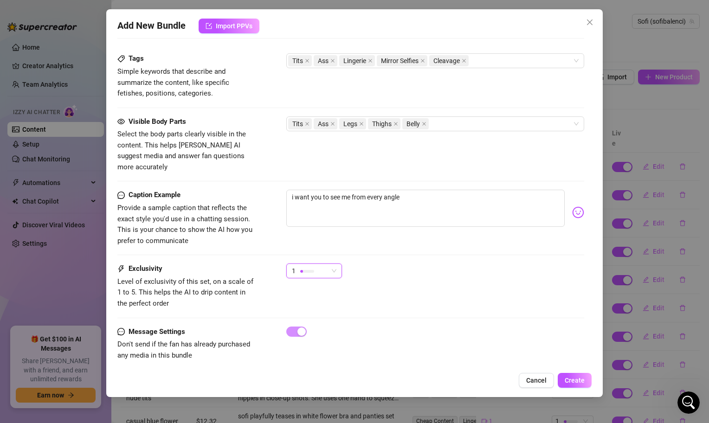
click at [505, 276] on div "Exclusivity Level of exclusivity of this set, on a scale of 1 to 5. This helps …" at bounding box center [350, 286] width 467 height 45
click at [582, 380] on span "Create" at bounding box center [575, 380] width 20 height 7
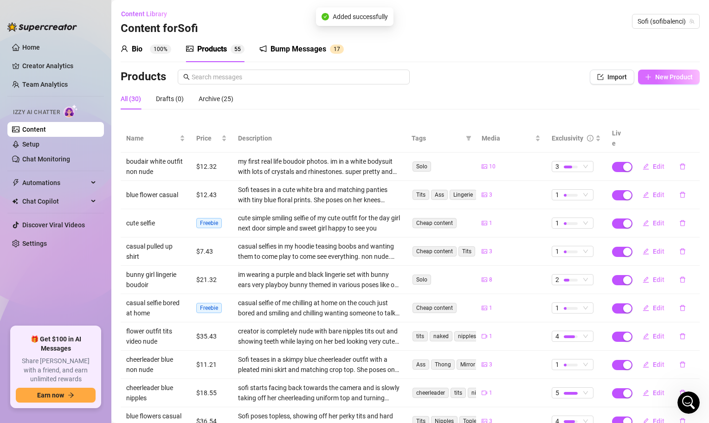
click at [664, 79] on span "New Product" at bounding box center [675, 76] width 38 height 7
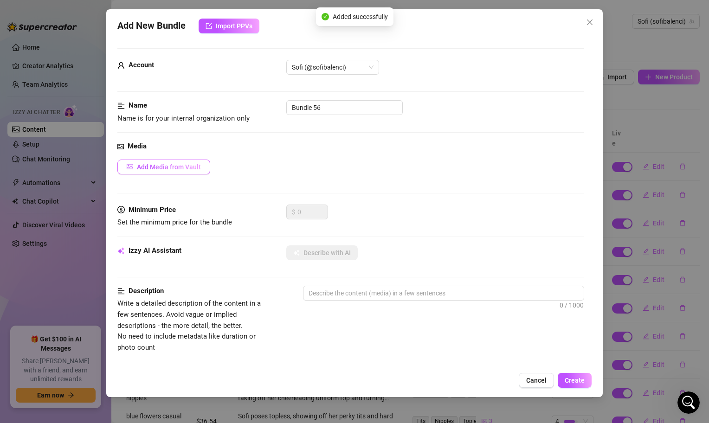
click at [197, 167] on span "Add Media from Vault" at bounding box center [169, 166] width 64 height 7
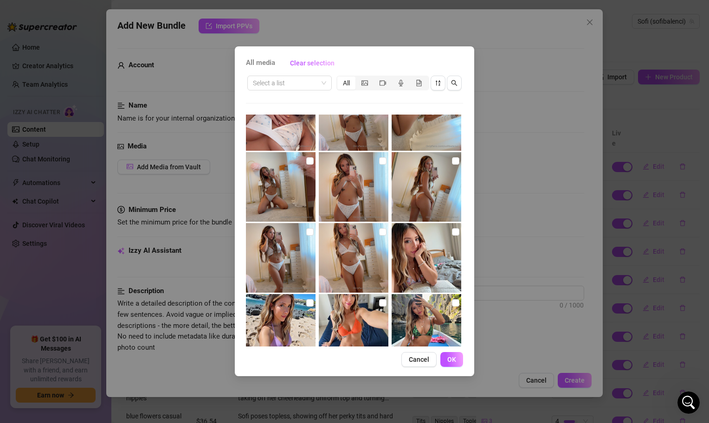
scroll to position [464, 0]
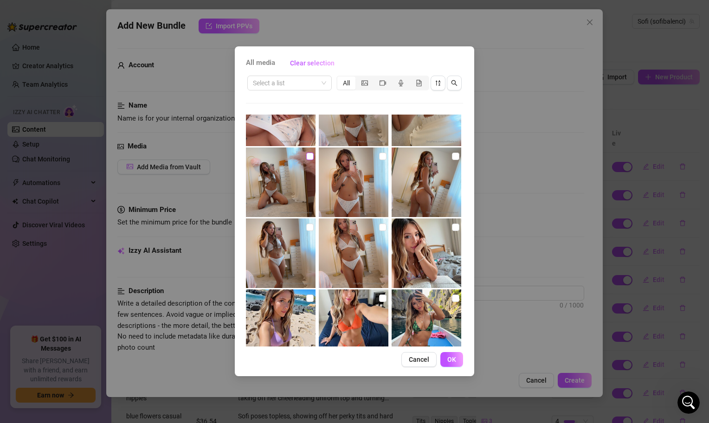
click at [308, 152] on label at bounding box center [309, 156] width 7 height 10
click at [308, 153] on input "checkbox" at bounding box center [309, 156] width 7 height 7
click at [386, 160] on input "checkbox" at bounding box center [382, 156] width 7 height 7
click at [456, 158] on input "checkbox" at bounding box center [455, 156] width 7 height 7
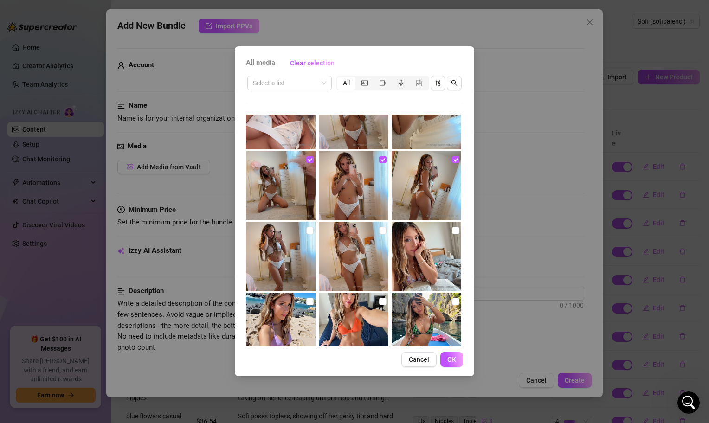
scroll to position [456, 0]
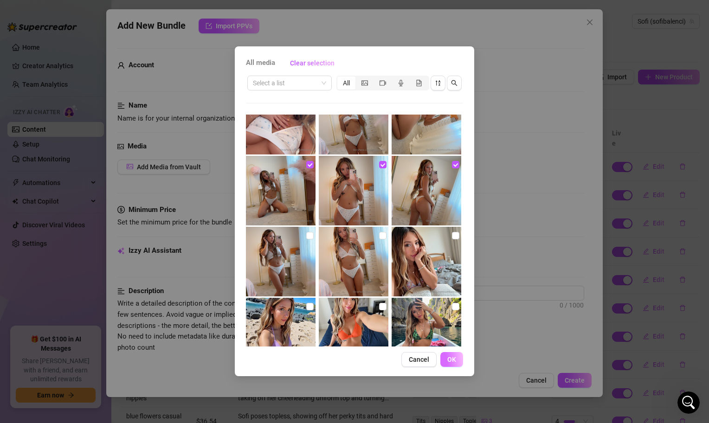
click at [451, 364] on span "OK" at bounding box center [452, 359] width 9 height 7
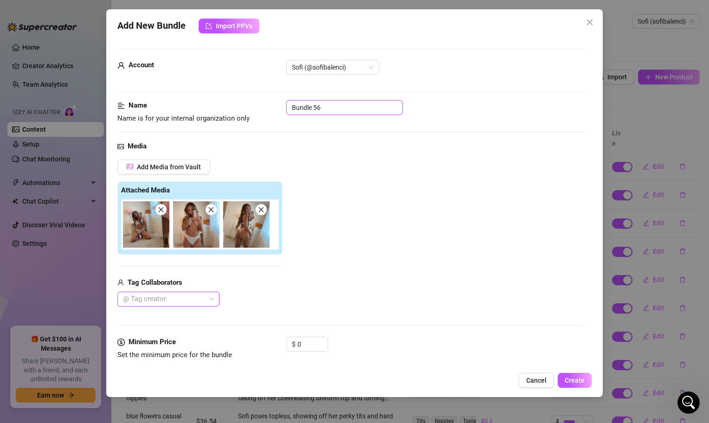
click at [331, 114] on input "Bundle 56" at bounding box center [344, 107] width 117 height 15
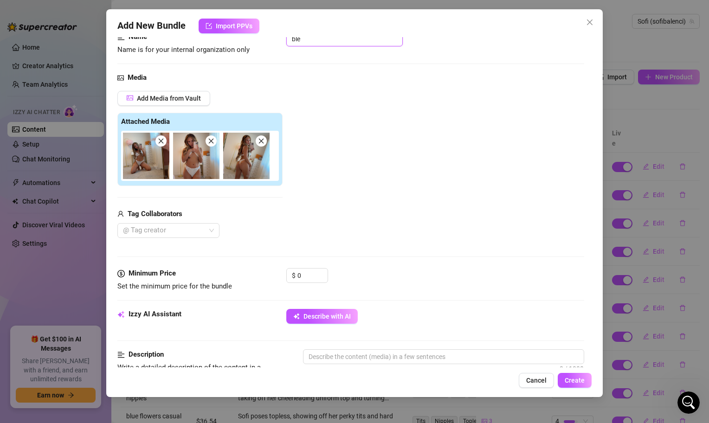
scroll to position [88, 0]
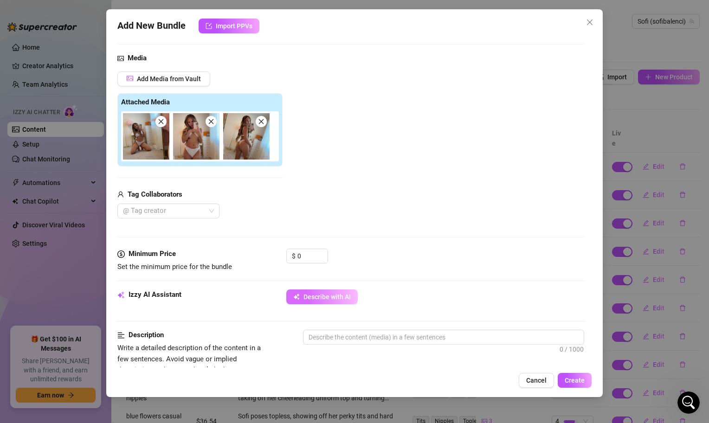
click at [318, 299] on span "Describe with AI" at bounding box center [327, 296] width 47 height 7
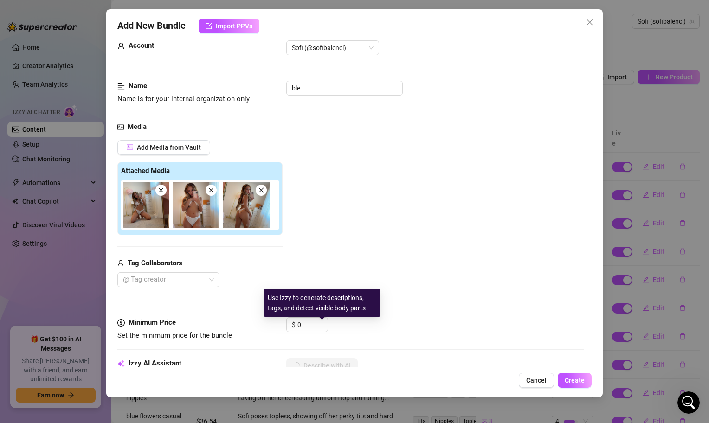
scroll to position [0, 0]
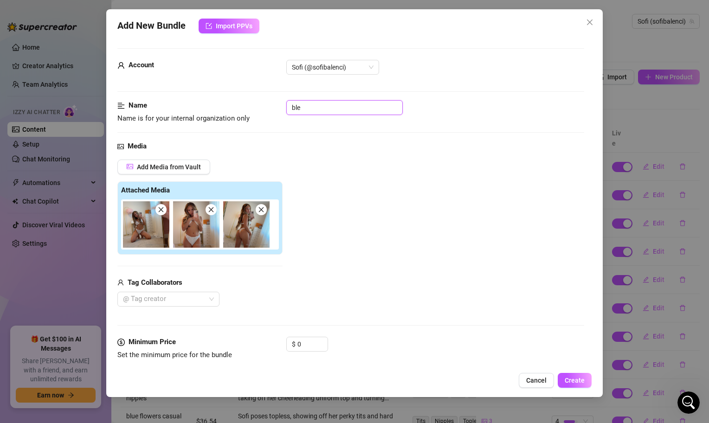
click at [337, 106] on input "ble" at bounding box center [344, 107] width 117 height 15
click at [304, 342] on input "0" at bounding box center [313, 345] width 30 height 14
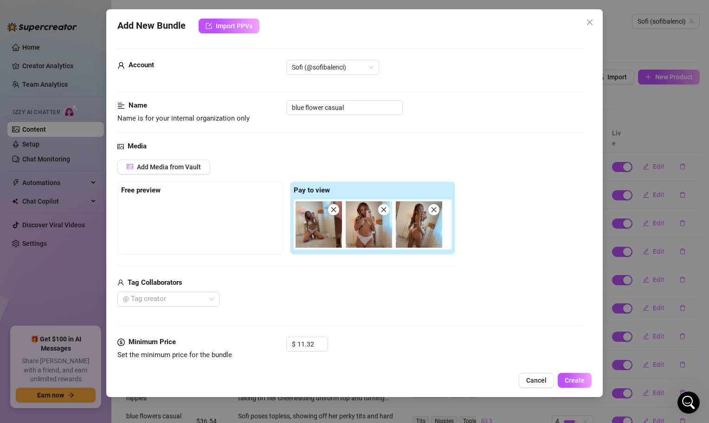
click at [393, 343] on div "$ 11.32" at bounding box center [435, 348] width 298 height 23
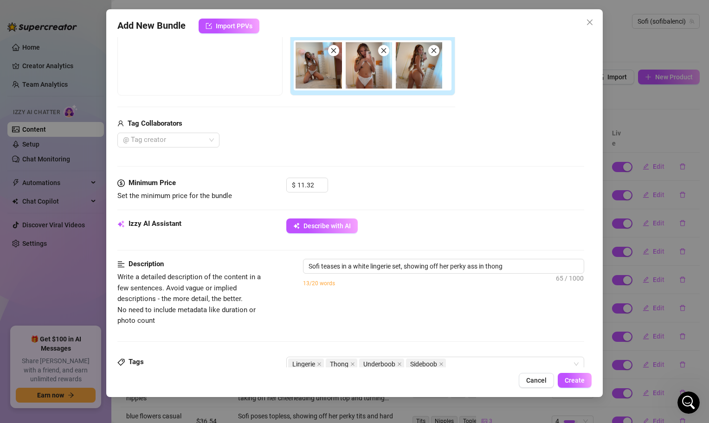
scroll to position [162, 0]
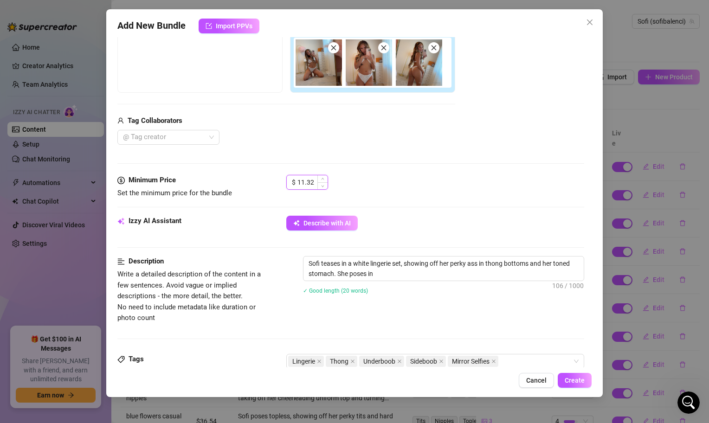
click at [303, 182] on input "11.32" at bounding box center [313, 182] width 30 height 14
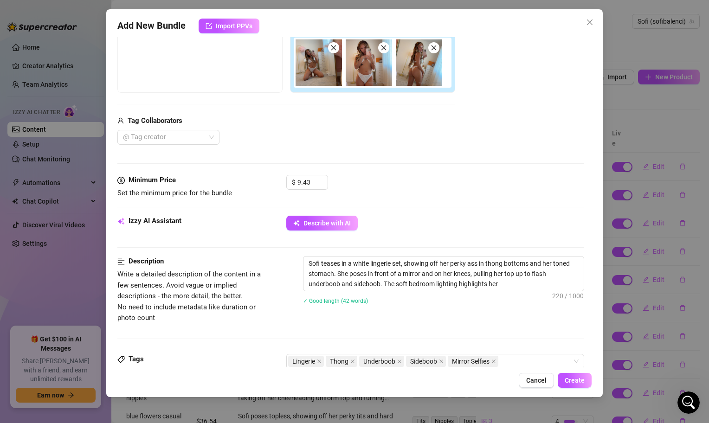
click at [436, 149] on div "Media Add Media from Vault Free preview Pay to view Tag Collaborators @ Tag cre…" at bounding box center [350, 77] width 467 height 196
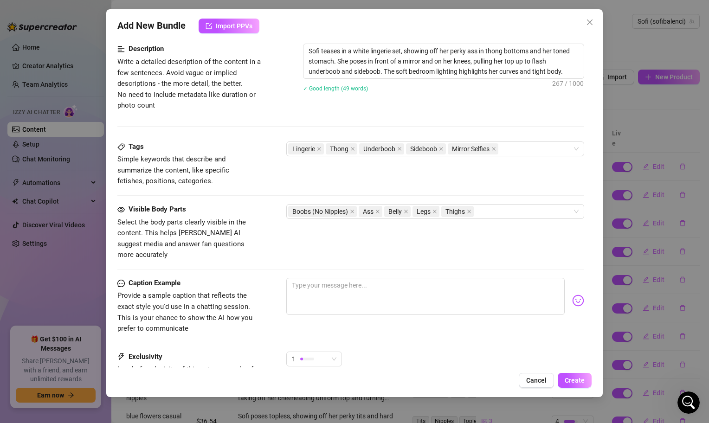
scroll to position [383, 0]
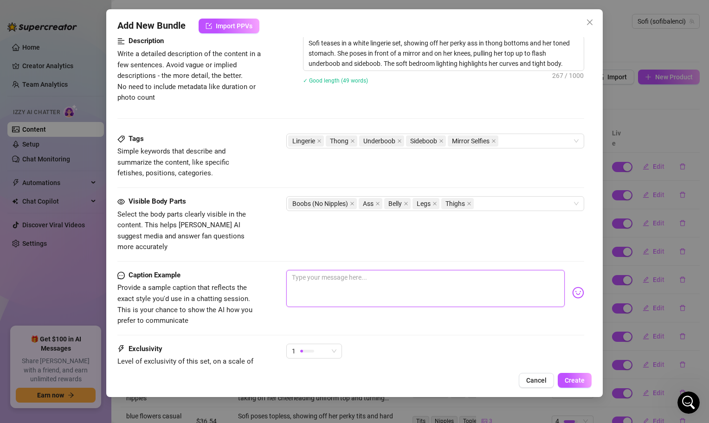
click at [402, 282] on textarea at bounding box center [425, 288] width 279 height 37
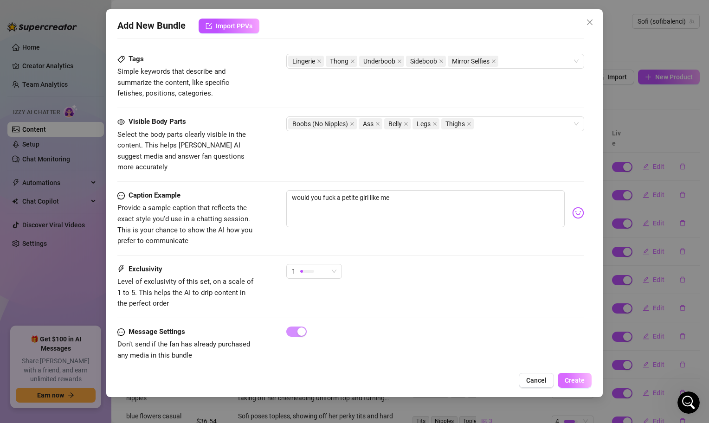
click at [574, 386] on button "Create" at bounding box center [575, 380] width 34 height 15
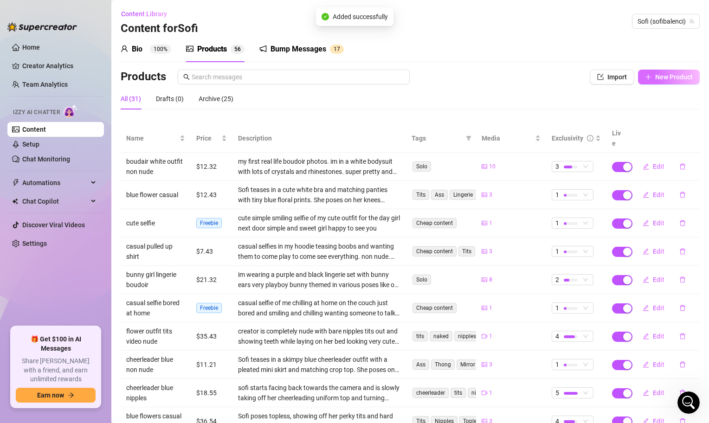
click at [674, 78] on span "New Product" at bounding box center [675, 76] width 38 height 7
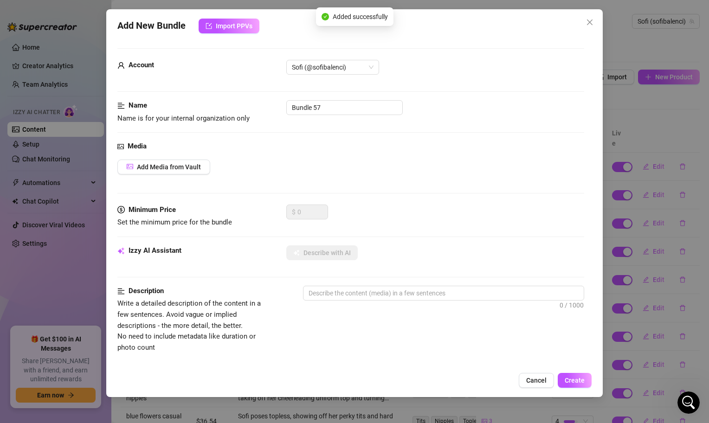
click at [199, 175] on div "Media Add Media from Vault" at bounding box center [350, 173] width 467 height 64
click at [199, 169] on span "Add Media from Vault" at bounding box center [169, 166] width 64 height 7
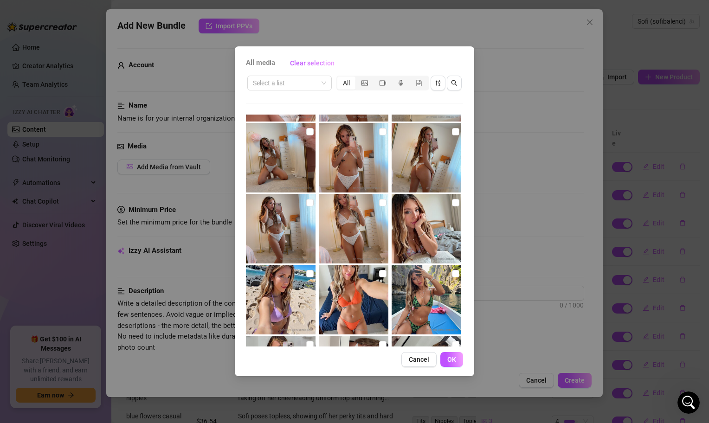
scroll to position [487, 0]
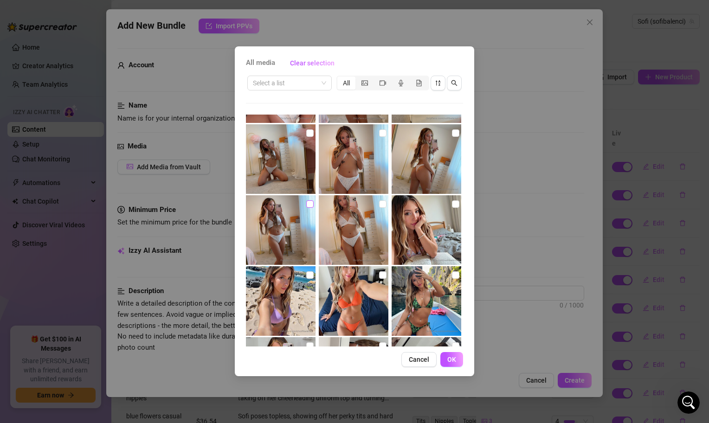
click at [309, 201] on input "checkbox" at bounding box center [309, 204] width 7 height 7
click at [384, 202] on input "checkbox" at bounding box center [382, 204] width 7 height 7
click at [458, 364] on button "OK" at bounding box center [452, 359] width 23 height 15
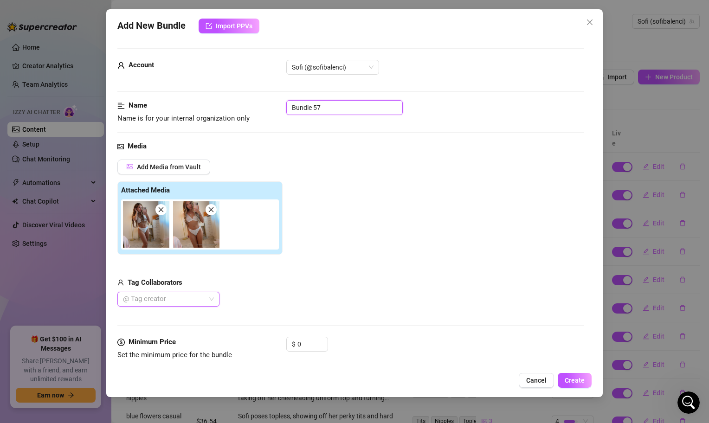
click at [331, 101] on input "Bundle 57" at bounding box center [344, 107] width 117 height 15
click at [331, 102] on input "Bundle 57" at bounding box center [344, 107] width 117 height 15
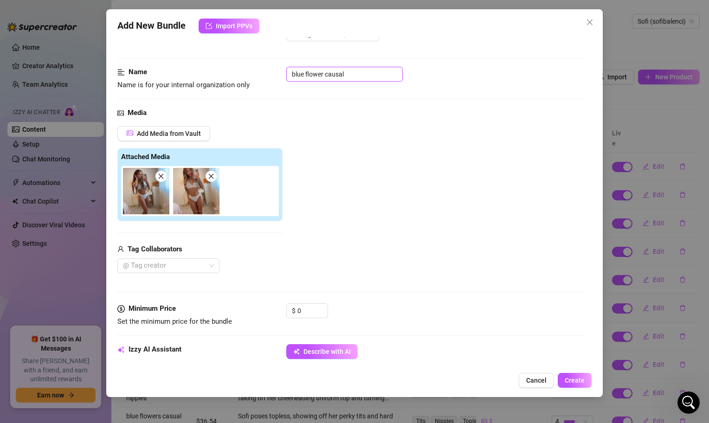
scroll to position [45, 0]
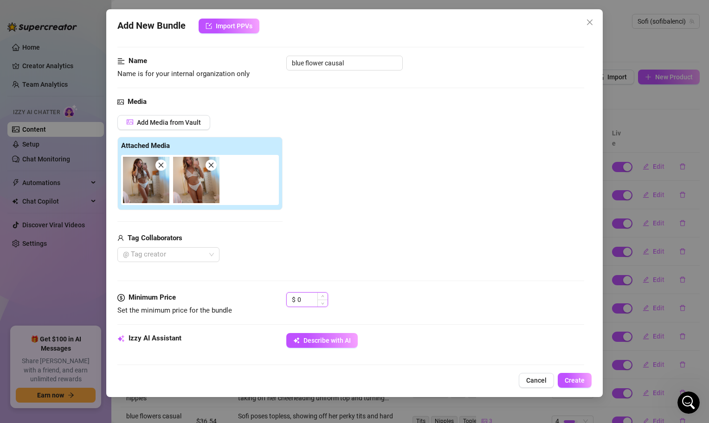
click at [314, 305] on input "0" at bounding box center [313, 300] width 30 height 14
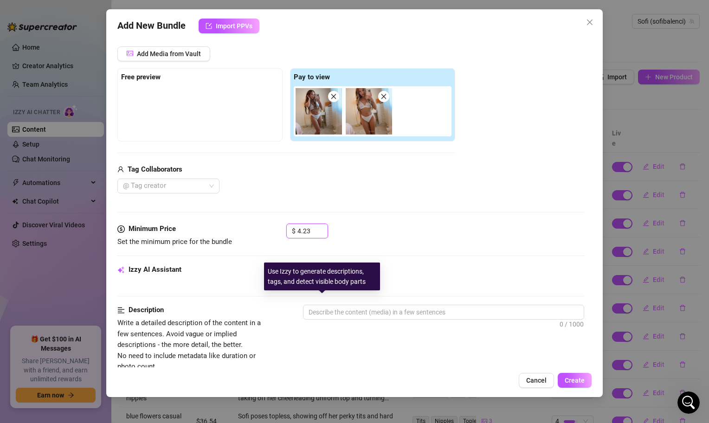
scroll to position [117, 0]
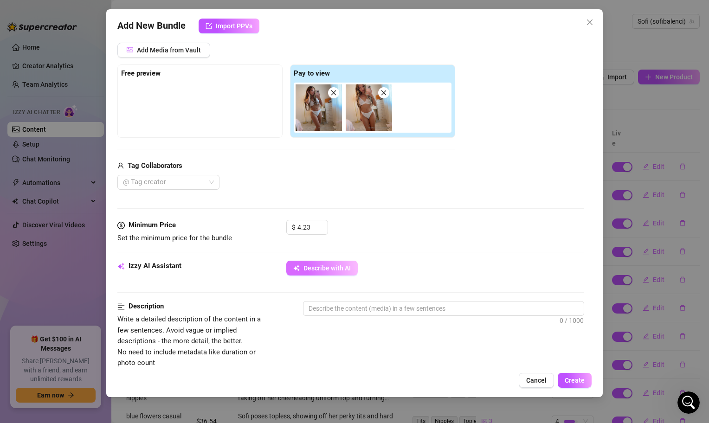
click at [323, 265] on span "Describe with AI" at bounding box center [327, 268] width 47 height 7
click at [299, 227] on input "4.23" at bounding box center [313, 228] width 30 height 14
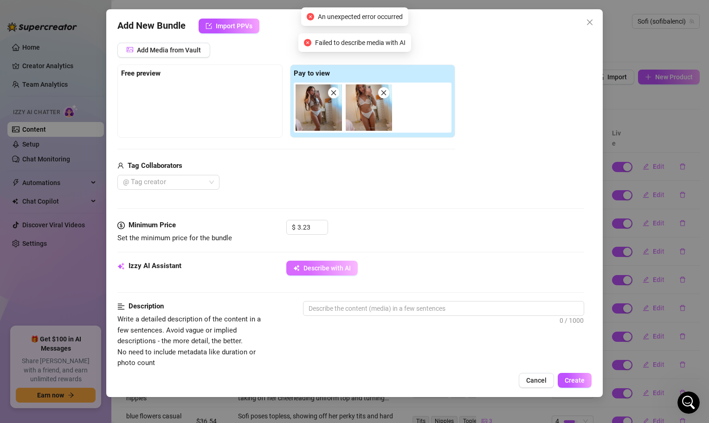
click at [325, 273] on button "Describe with AI" at bounding box center [321, 268] width 71 height 15
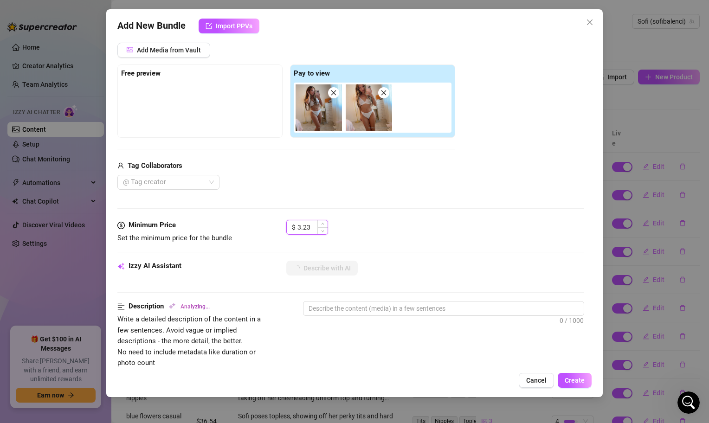
click at [299, 226] on input "3.23" at bounding box center [313, 228] width 30 height 14
click at [300, 226] on input "3.23" at bounding box center [313, 228] width 30 height 14
click at [411, 236] on div "$ 5.32" at bounding box center [435, 231] width 298 height 23
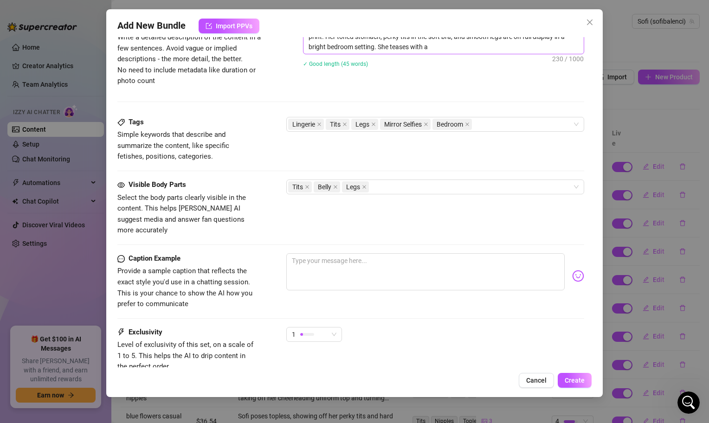
scroll to position [401, 0]
click at [389, 269] on textarea at bounding box center [425, 270] width 279 height 37
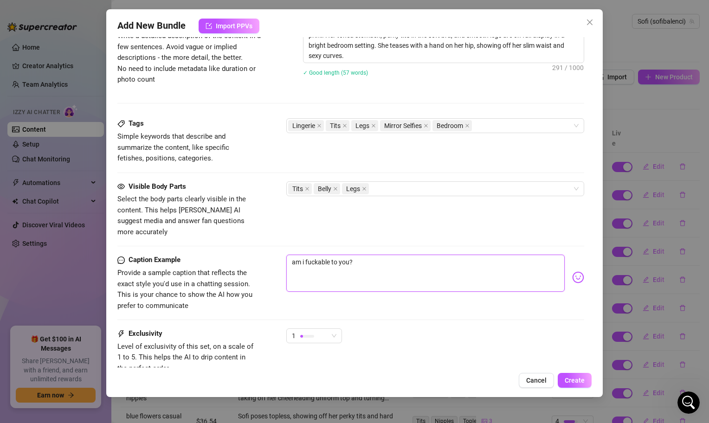
scroll to position [466, 0]
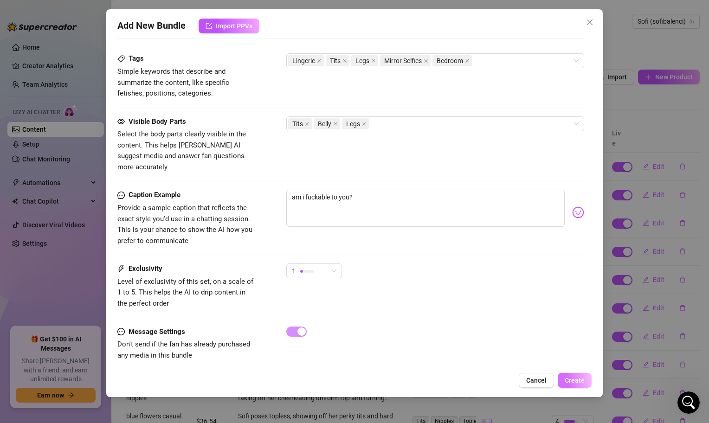
click at [572, 376] on button "Create" at bounding box center [575, 380] width 34 height 15
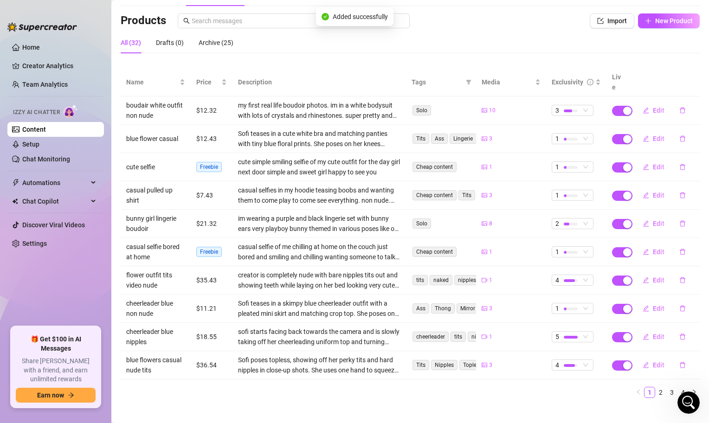
scroll to position [0, 0]
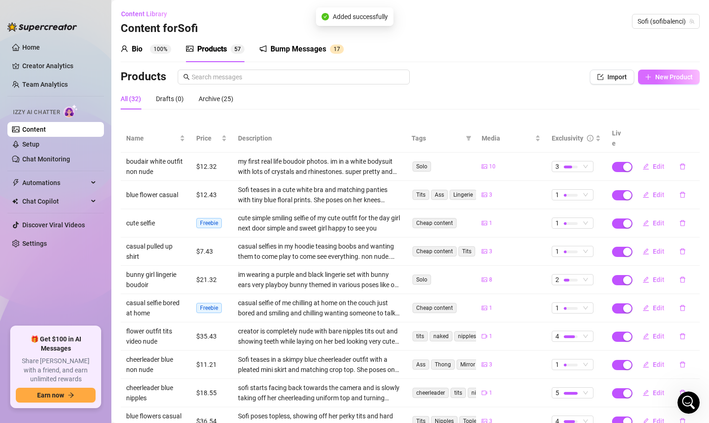
click at [663, 71] on button "New Product" at bounding box center [669, 77] width 62 height 15
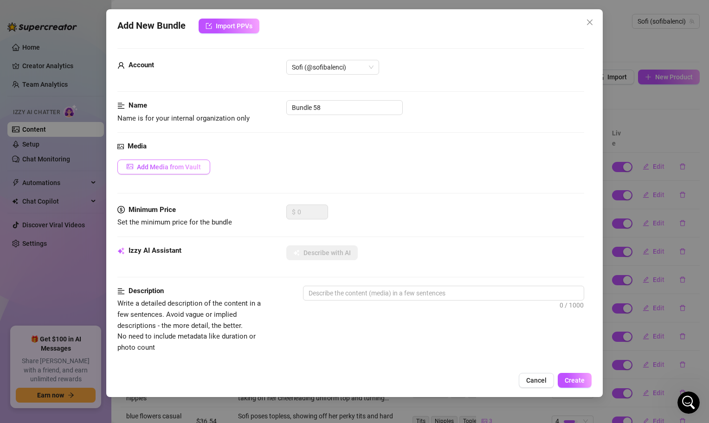
click at [192, 170] on span "Add Media from Vault" at bounding box center [169, 166] width 64 height 7
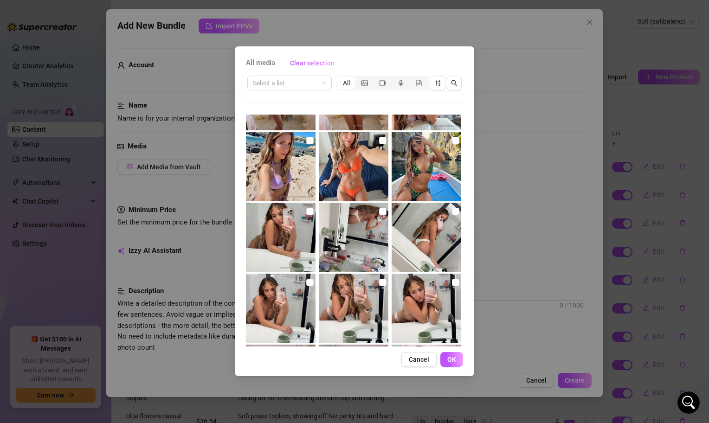
scroll to position [636, 0]
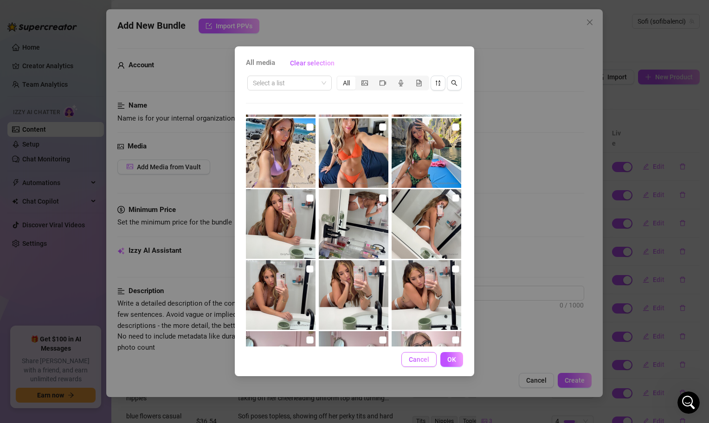
click at [431, 361] on button "Cancel" at bounding box center [419, 359] width 35 height 15
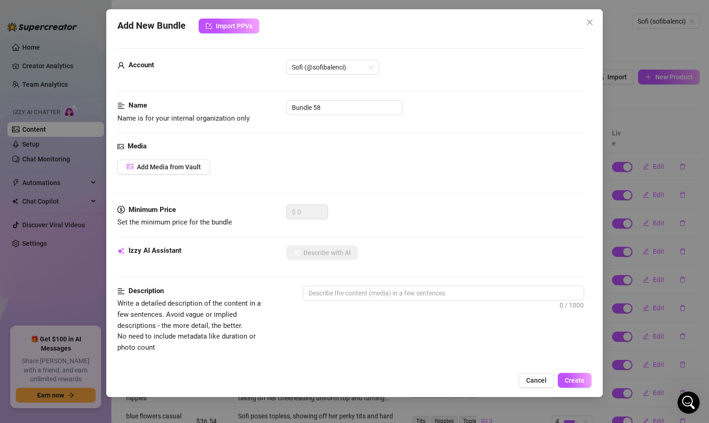
click at [588, 13] on div "Add New Bundle Import PPVs Account Sofi (@sofibalenci) Name Name is for your in…" at bounding box center [354, 203] width 497 height 388
click at [589, 19] on icon "close" at bounding box center [589, 22] width 7 height 7
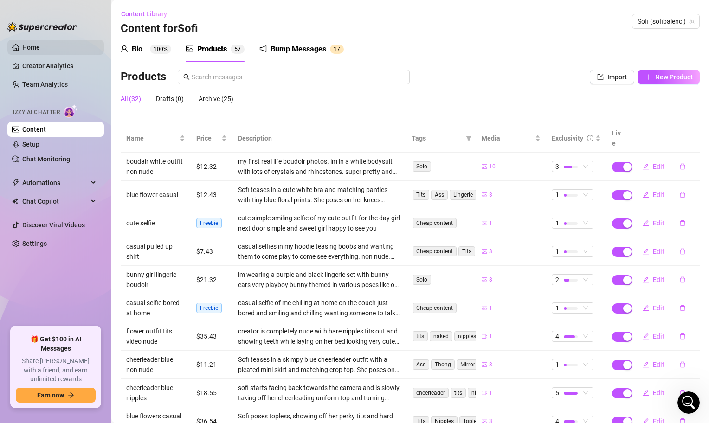
click at [40, 44] on link "Home" at bounding box center [31, 47] width 18 height 7
